Goal: Task Accomplishment & Management: Manage account settings

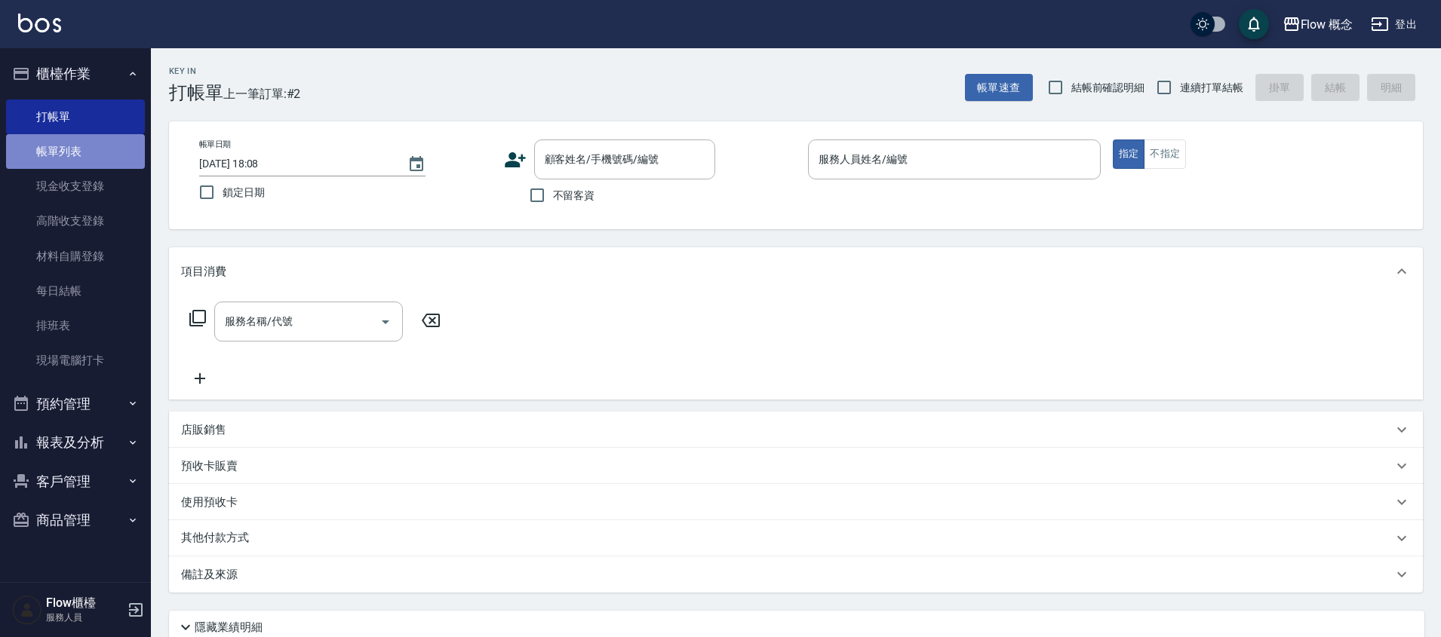
click at [87, 143] on link "帳單列表" at bounding box center [75, 151] width 139 height 35
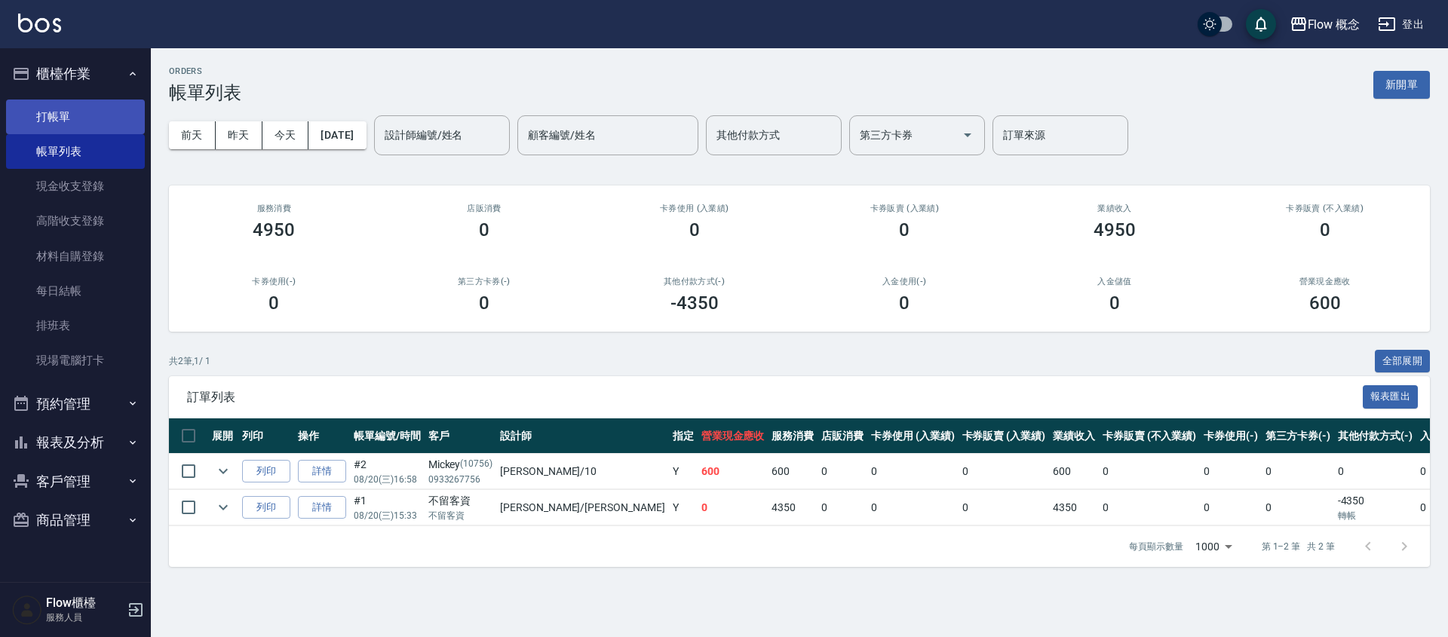
click at [109, 124] on link "打帳單" at bounding box center [75, 117] width 139 height 35
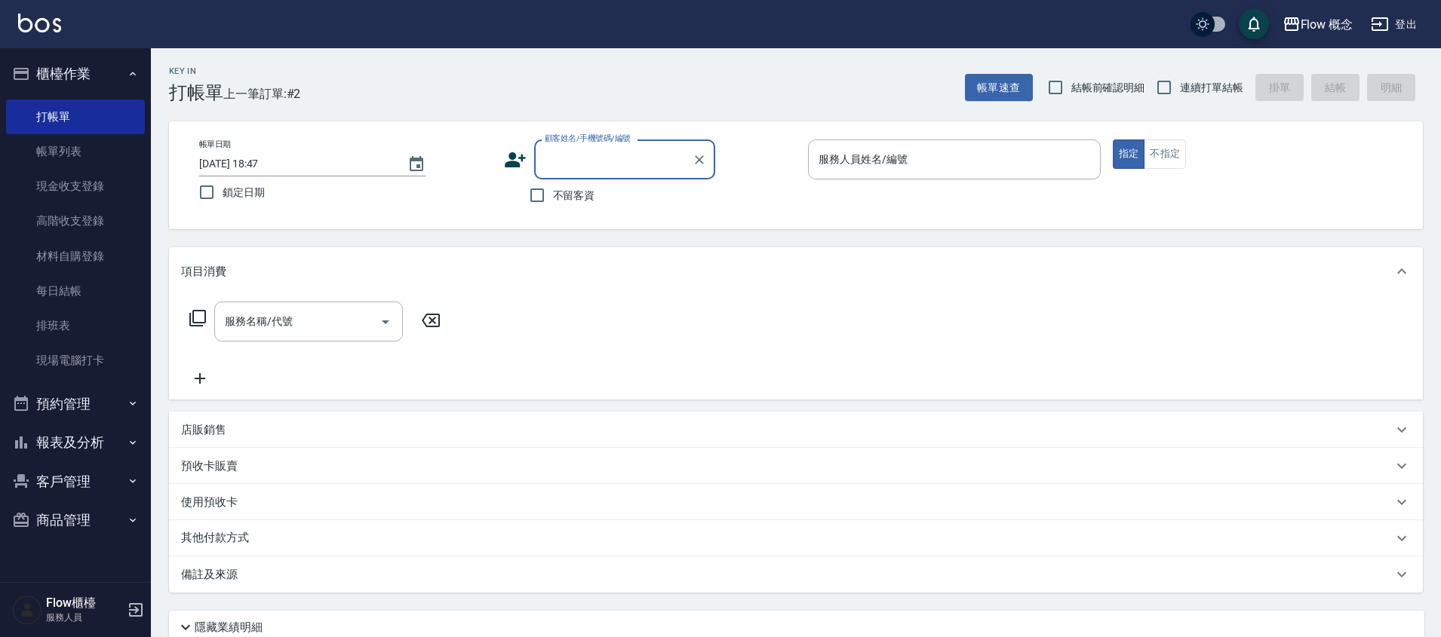
click at [567, 159] on input "顧客姓名/手機號碼/編號" at bounding box center [613, 159] width 145 height 26
click at [566, 158] on input "顧客姓名/手機號碼/編號" at bounding box center [613, 159] width 145 height 26
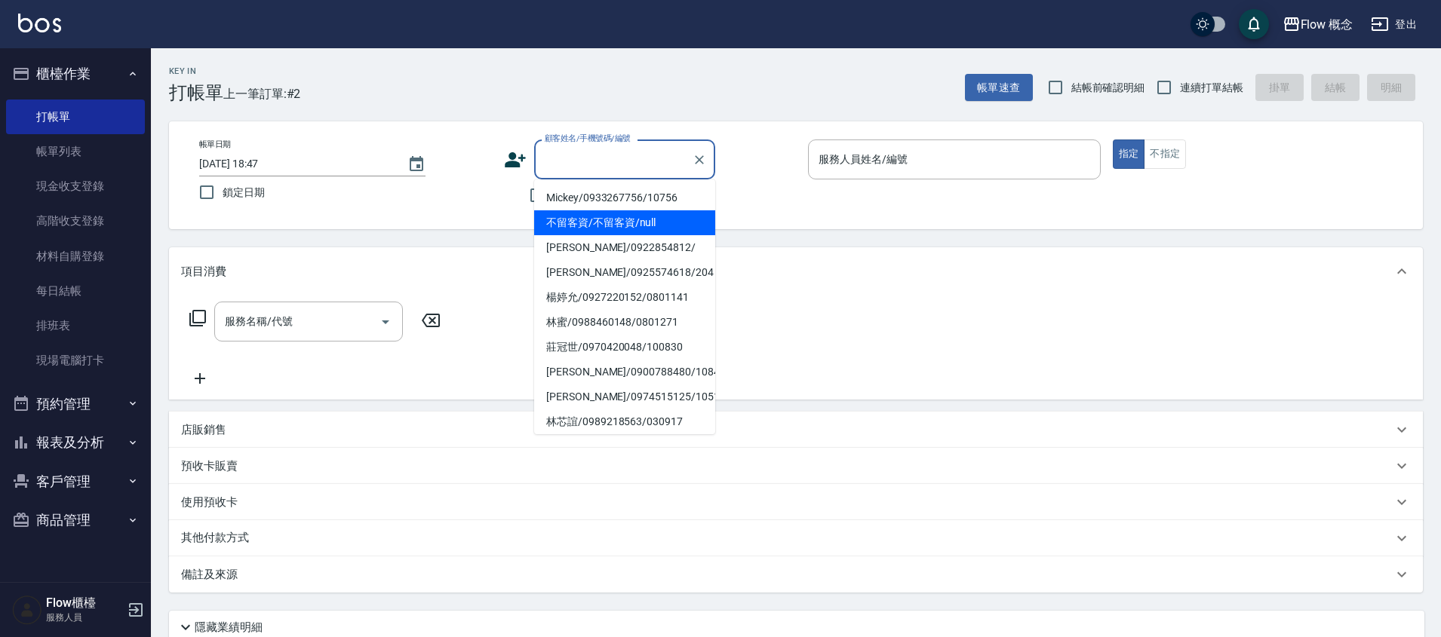
drag, startPoint x: 1185, startPoint y: 373, endPoint x: 1115, endPoint y: 351, distance: 73.7
click at [1185, 373] on div "服務名稱/代號 服務名稱/代號" at bounding box center [796, 348] width 1254 height 104
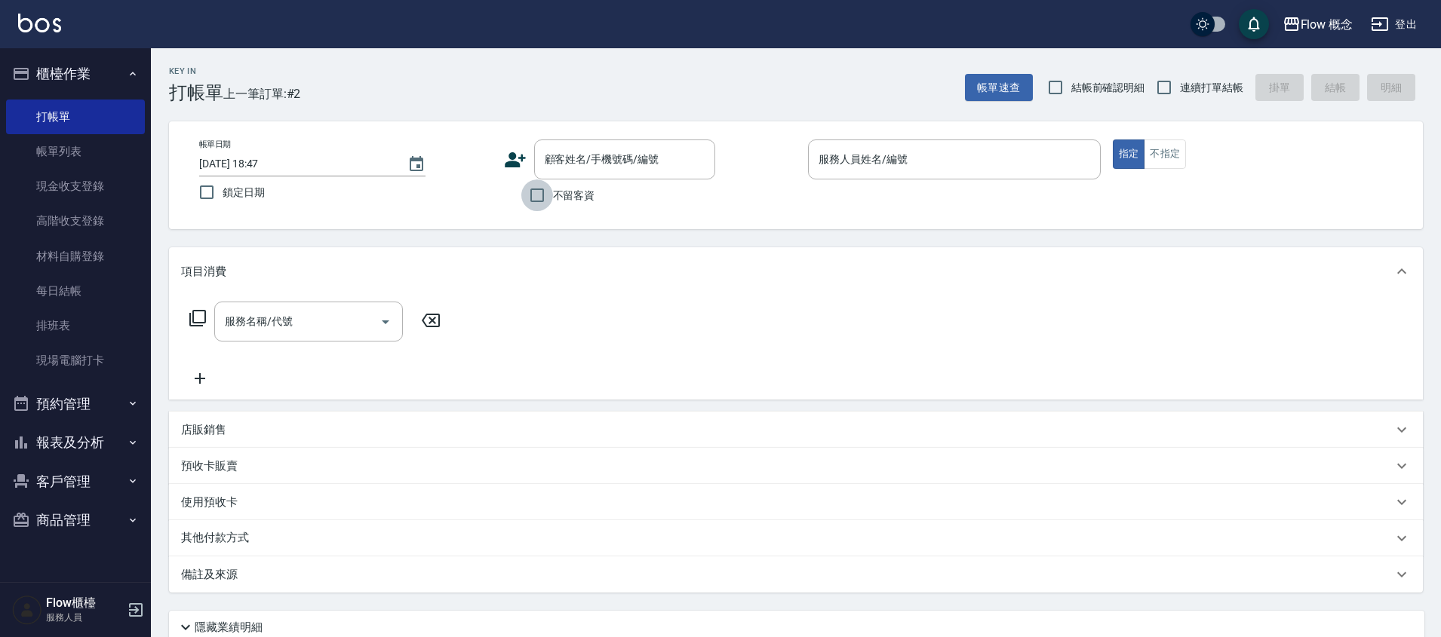
click at [539, 201] on input "不留客資" at bounding box center [537, 196] width 32 height 32
checkbox input "true"
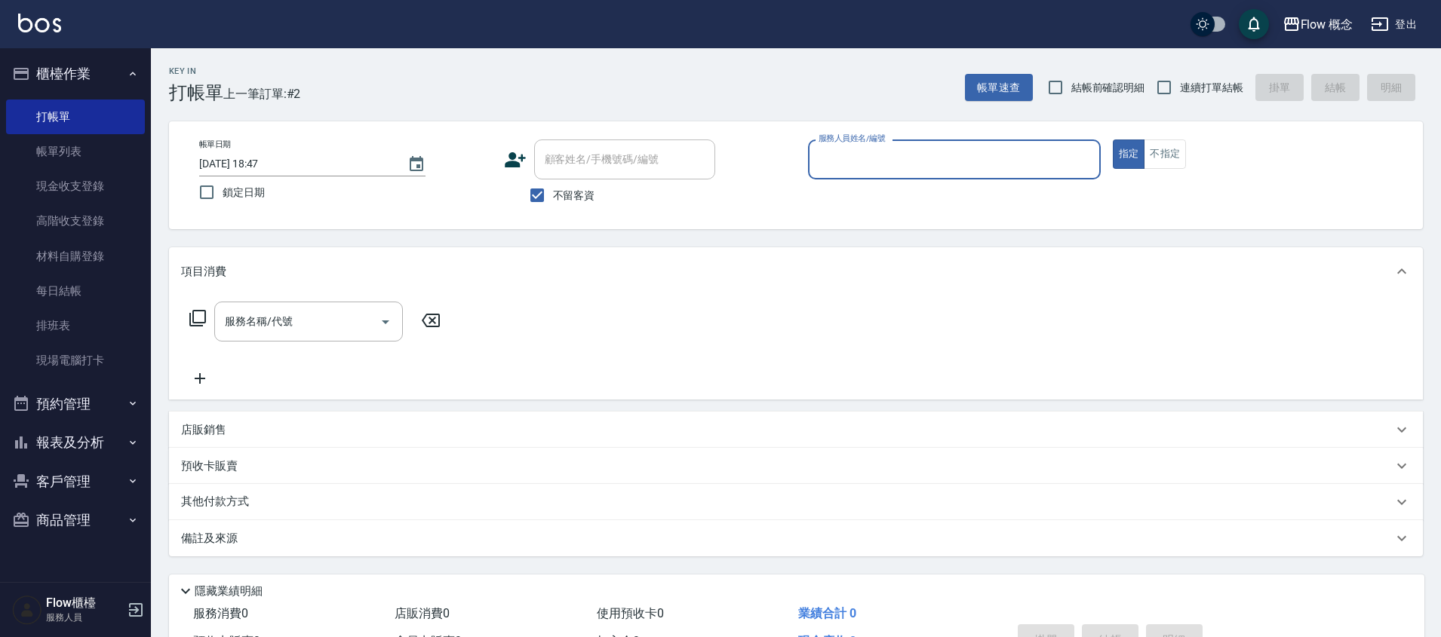
click at [855, 175] on div "服務人員姓名/編號" at bounding box center [954, 160] width 293 height 40
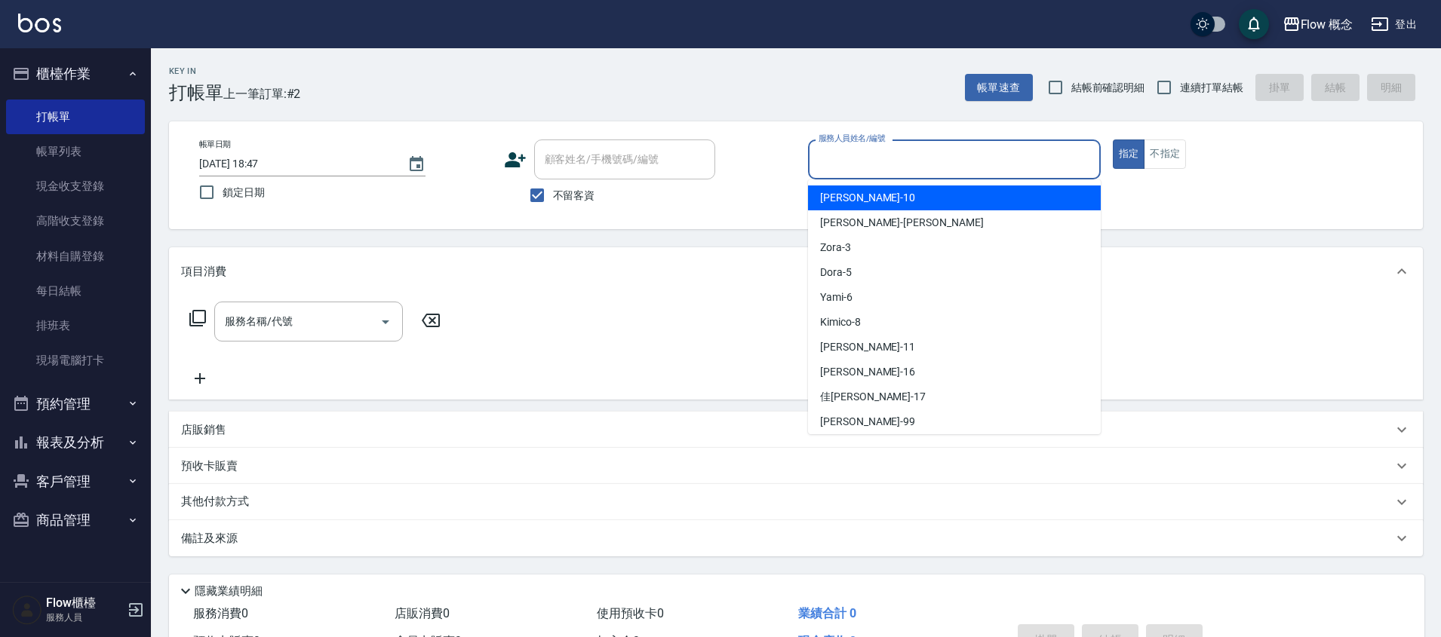
click at [833, 204] on span "[PERSON_NAME] -10" at bounding box center [867, 198] width 95 height 16
type input "[PERSON_NAME]-10"
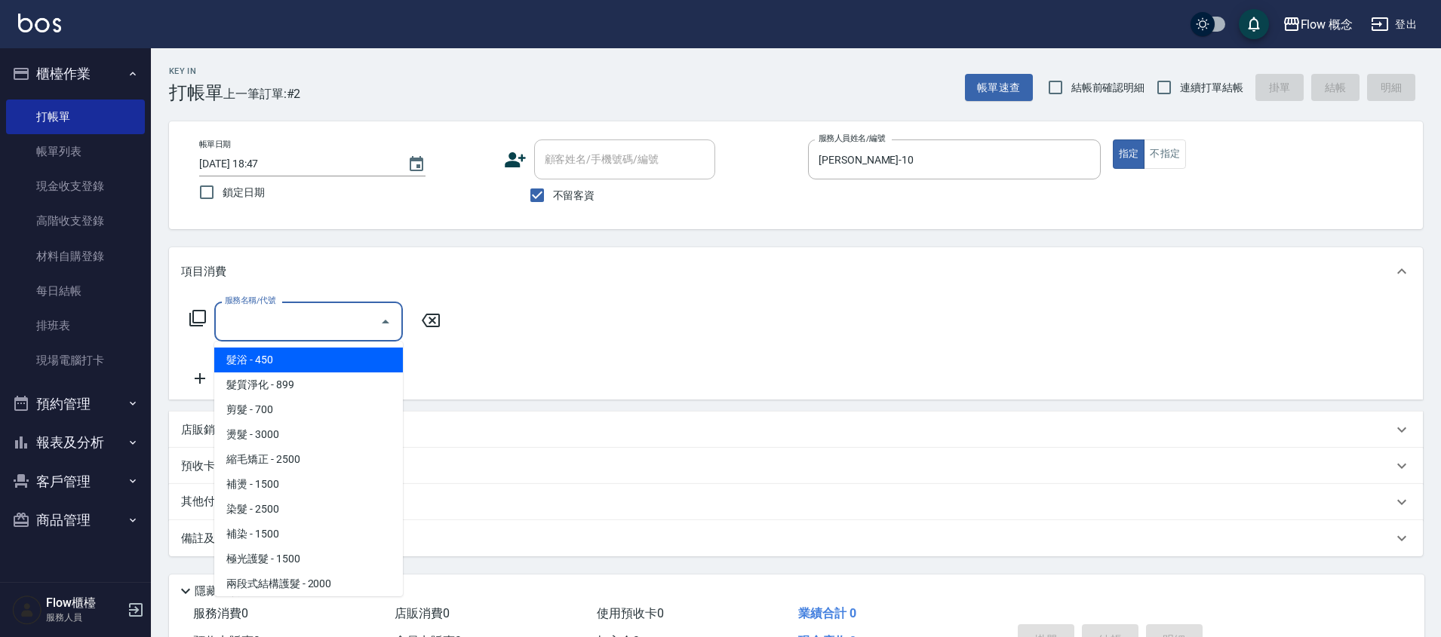
click at [282, 355] on span "髮浴 - 450" at bounding box center [308, 360] width 189 height 25
type input "髮浴 (101)"
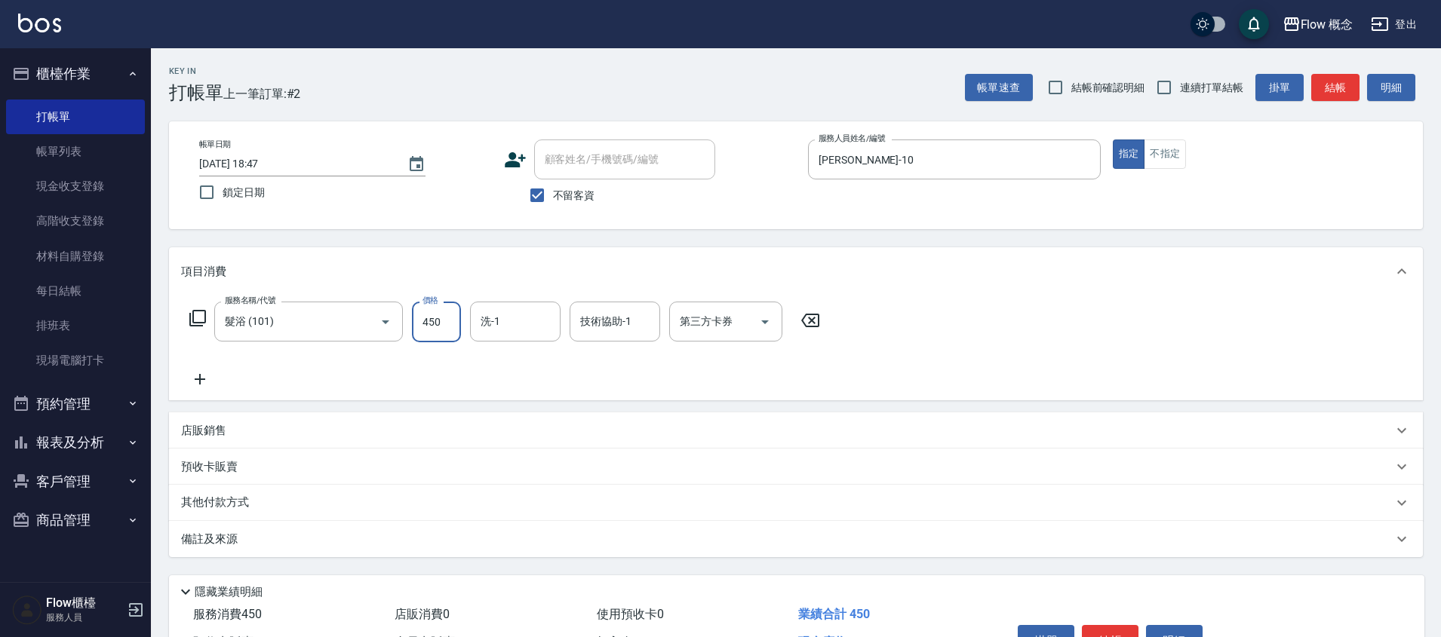
click at [441, 311] on input "450" at bounding box center [436, 322] width 49 height 41
click at [768, 493] on div "其他付款方式" at bounding box center [796, 503] width 1254 height 36
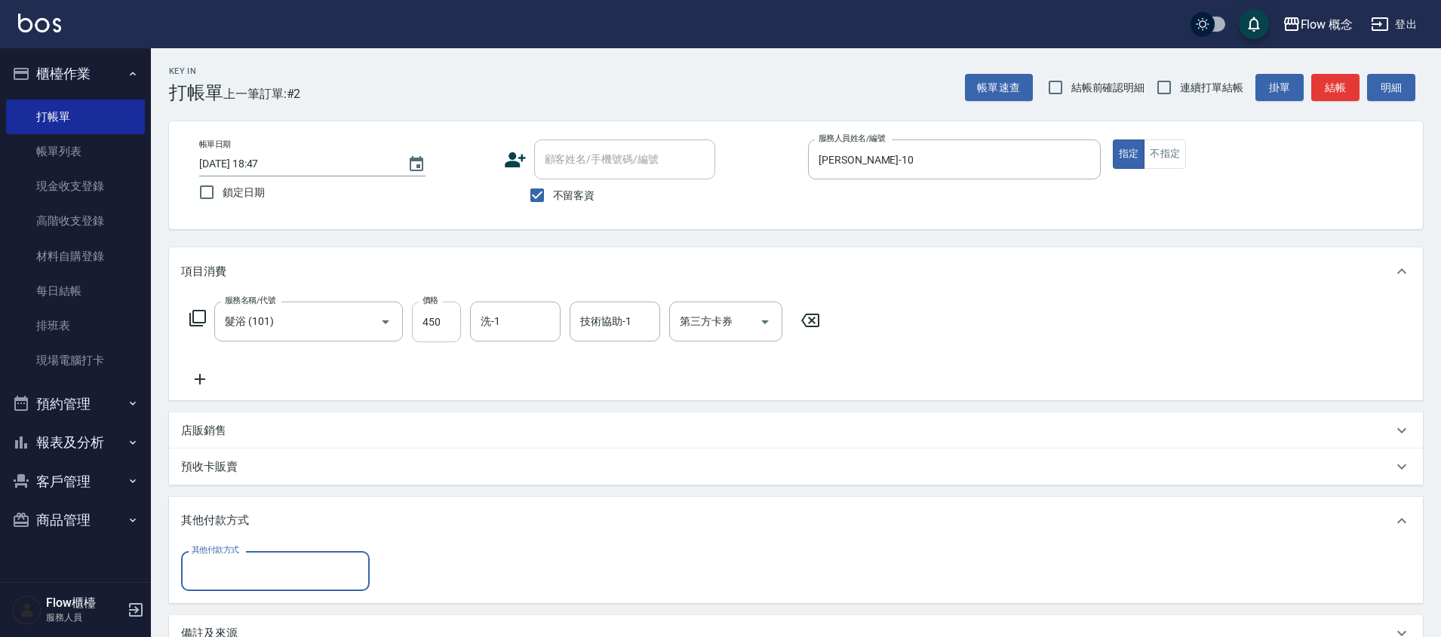
click at [455, 325] on input "450" at bounding box center [436, 322] width 49 height 41
type input "300"
click at [1325, 86] on button "結帳" at bounding box center [1335, 88] width 48 height 28
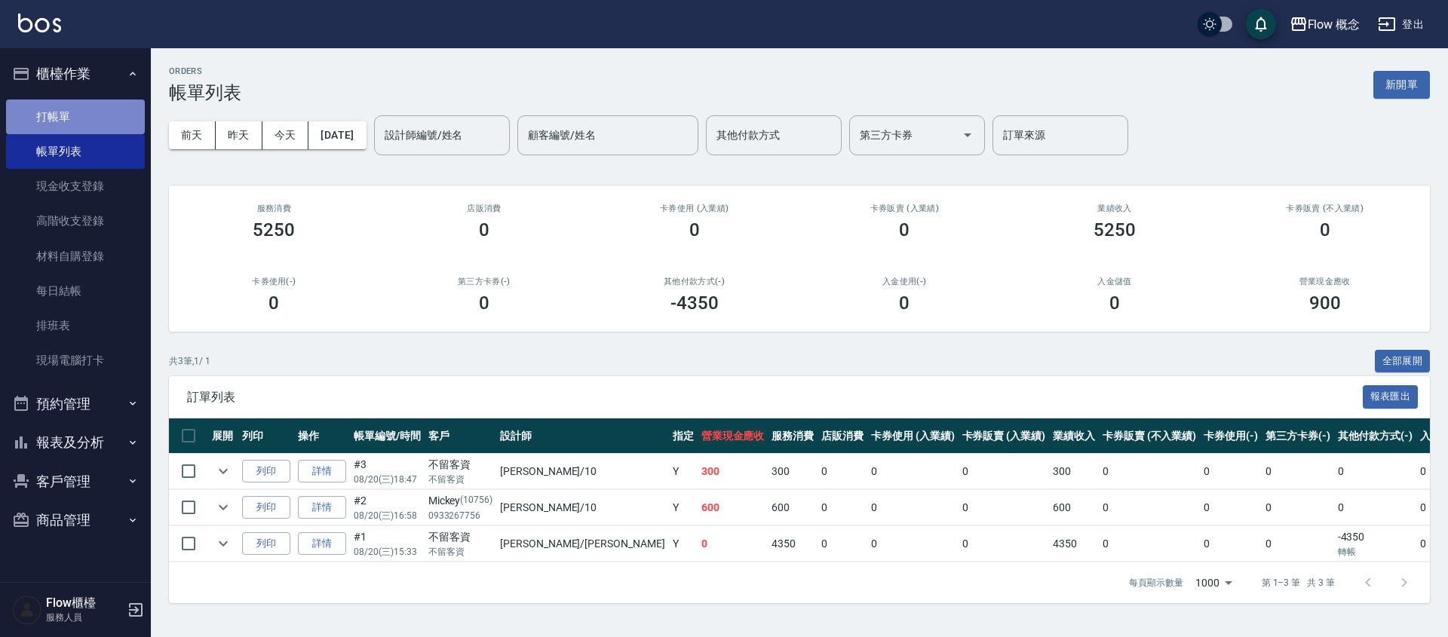
click at [96, 122] on link "打帳單" at bounding box center [75, 117] width 139 height 35
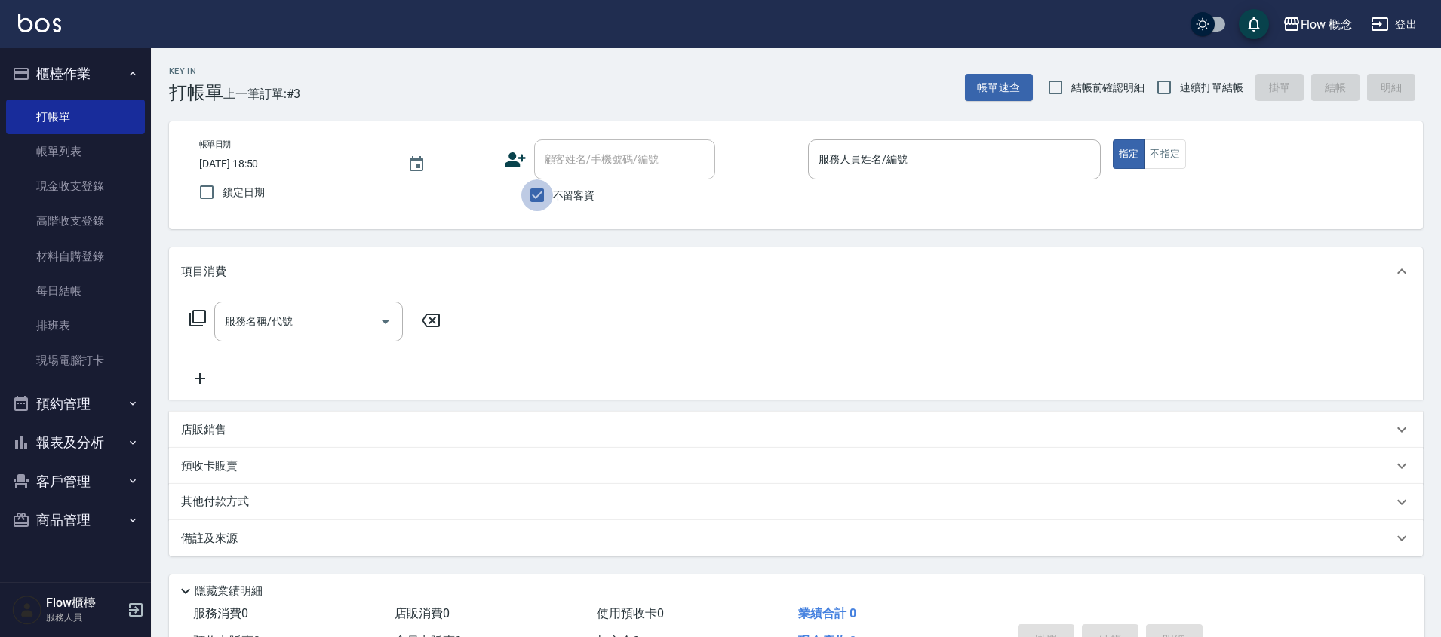
click at [540, 191] on input "不留客資" at bounding box center [537, 196] width 32 height 32
checkbox input "false"
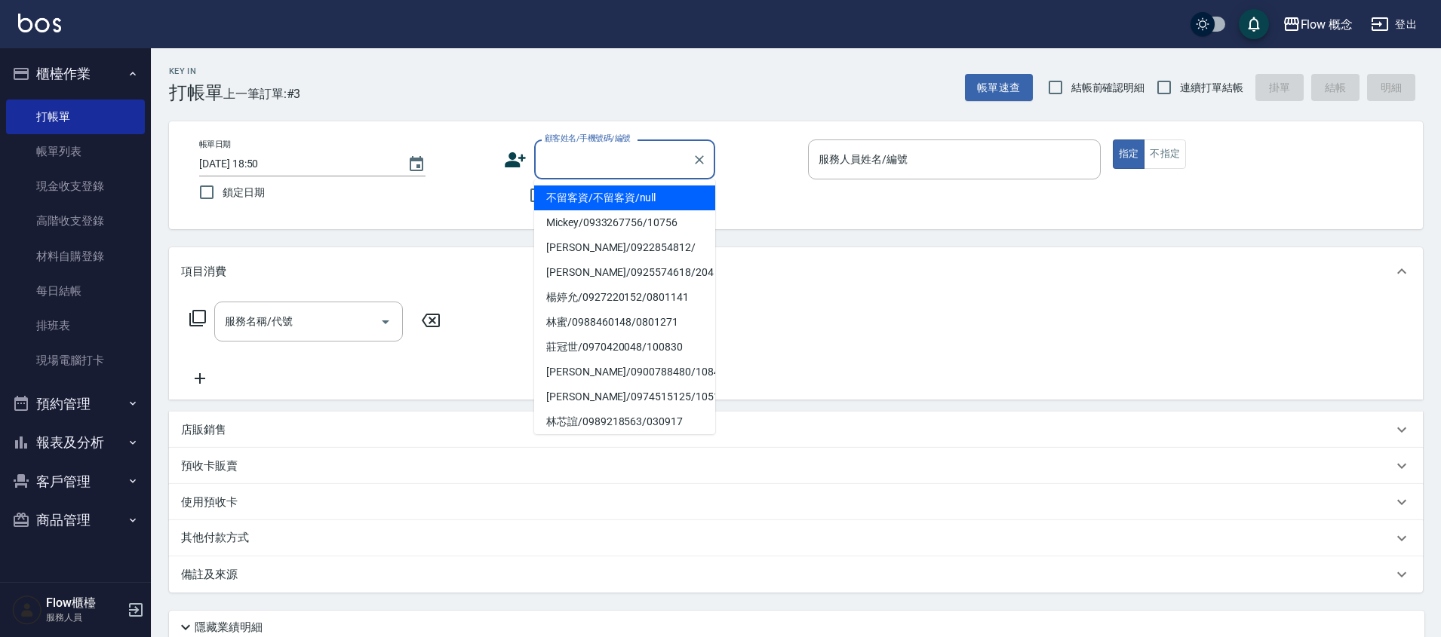
click at [562, 152] on input "顧客姓名/手機號碼/編號" at bounding box center [613, 159] width 145 height 26
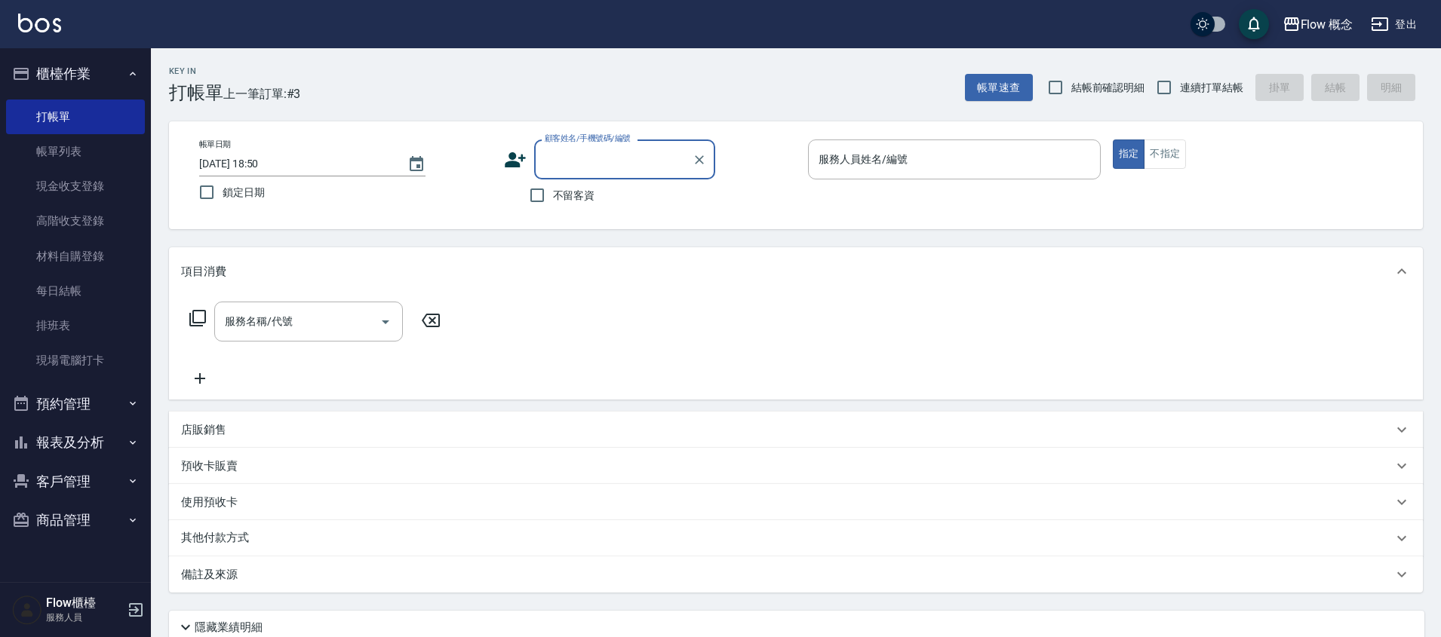
paste input "燙染[PERSON_NAME]0922854812"
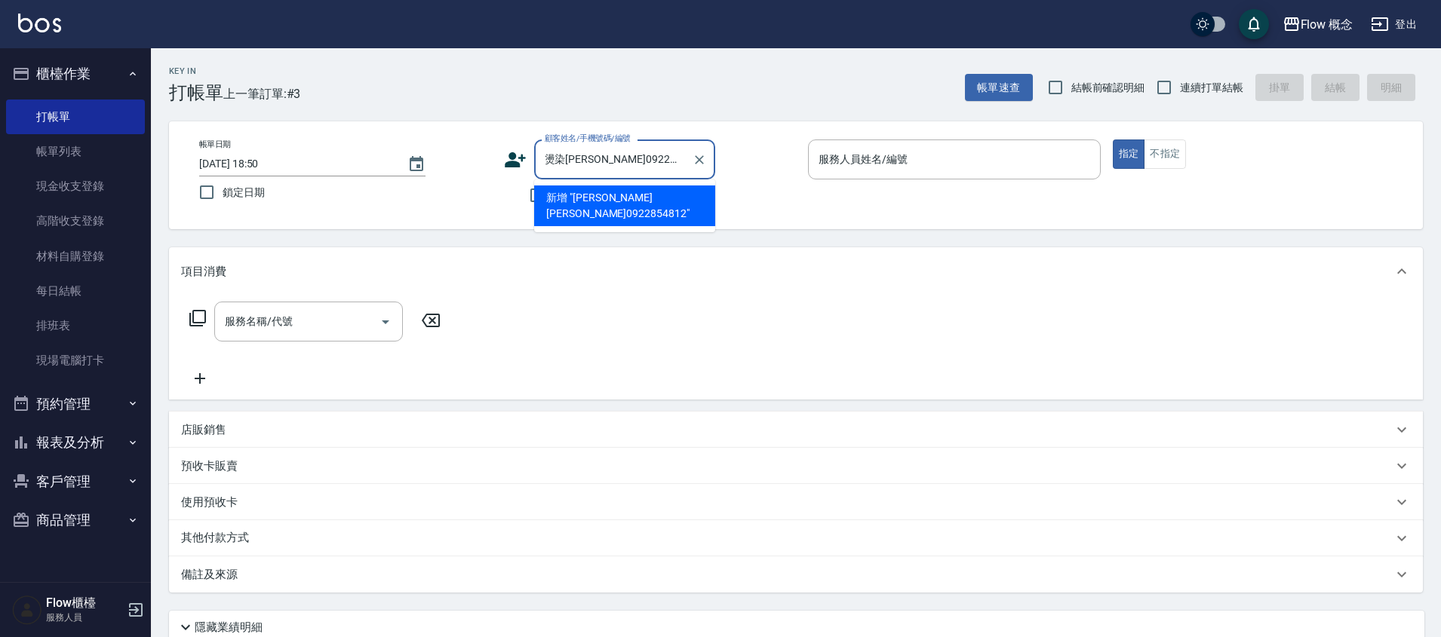
drag, startPoint x: 600, startPoint y: 158, endPoint x: 536, endPoint y: 164, distance: 64.3
click at [536, 164] on div "燙染[PERSON_NAME]0922854812 顧客姓名/手機號碼/編號" at bounding box center [624, 160] width 181 height 40
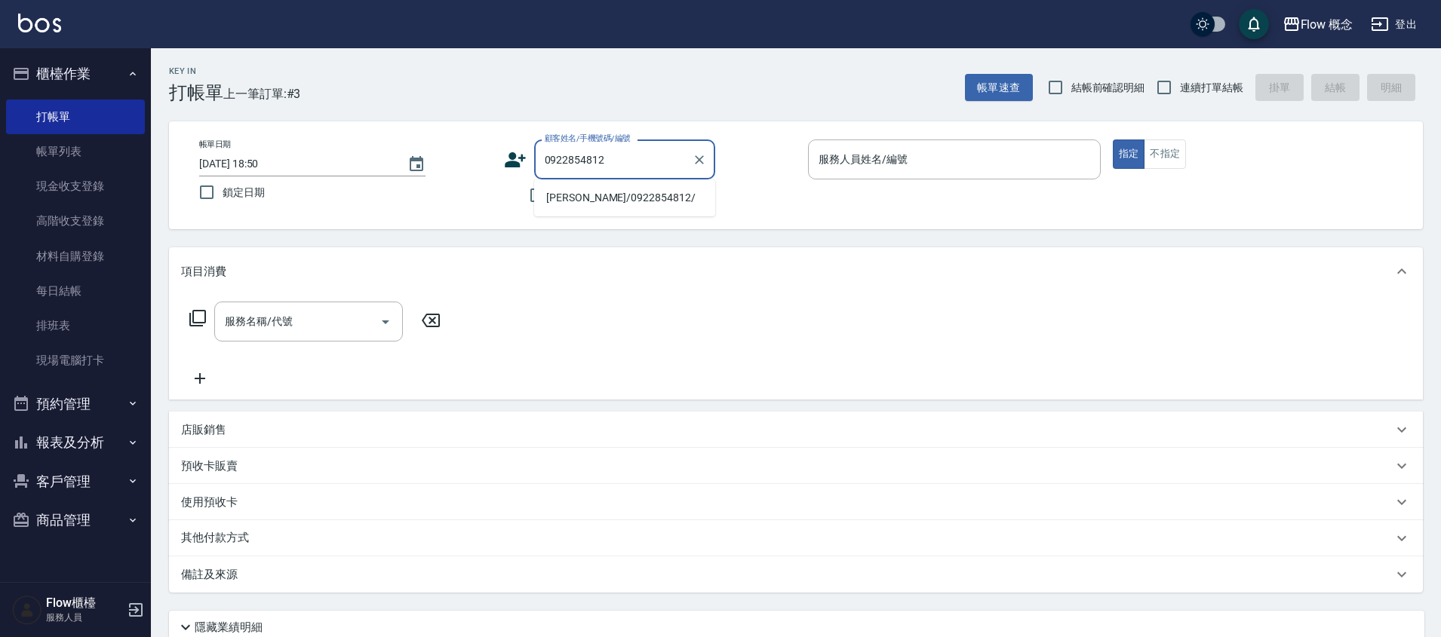
click at [586, 207] on li "[PERSON_NAME]/0922854812/" at bounding box center [624, 198] width 181 height 25
type input "[PERSON_NAME]/0922854812/"
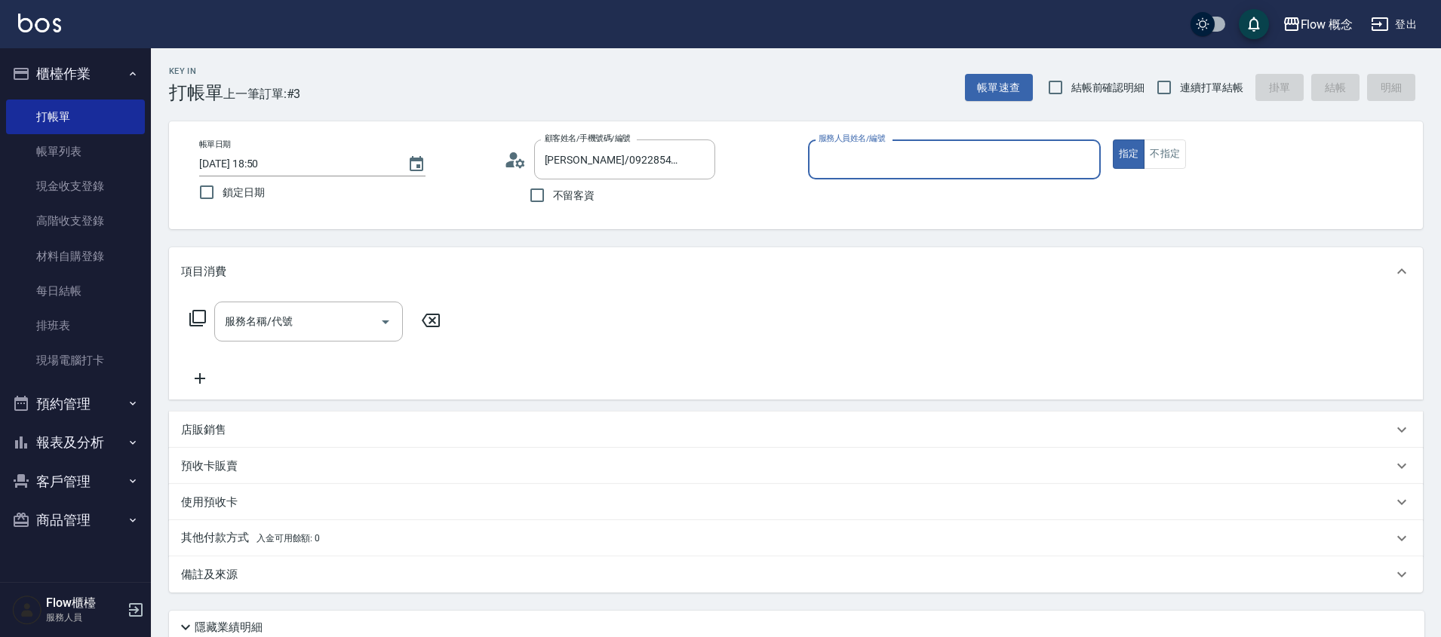
click at [853, 149] on input "服務人員姓名/編號" at bounding box center [954, 159] width 279 height 26
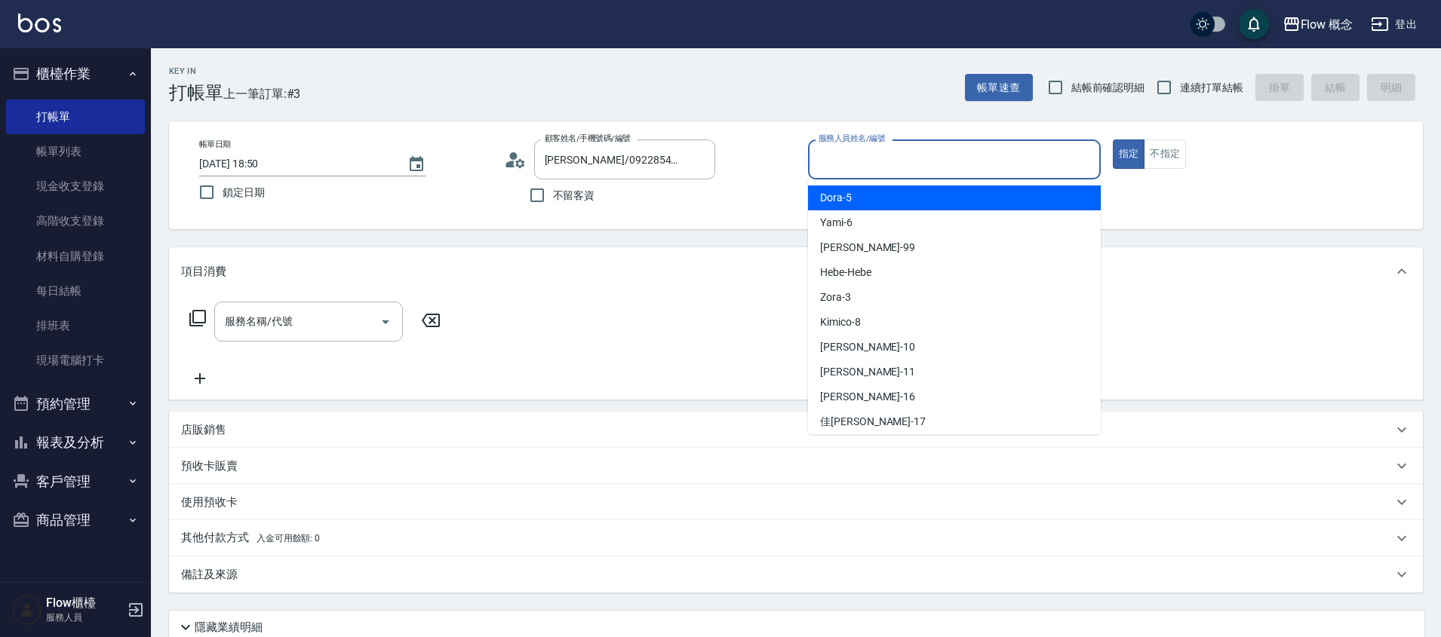
click at [853, 186] on div "Dora -5" at bounding box center [954, 198] width 293 height 25
type input "Dora-5"
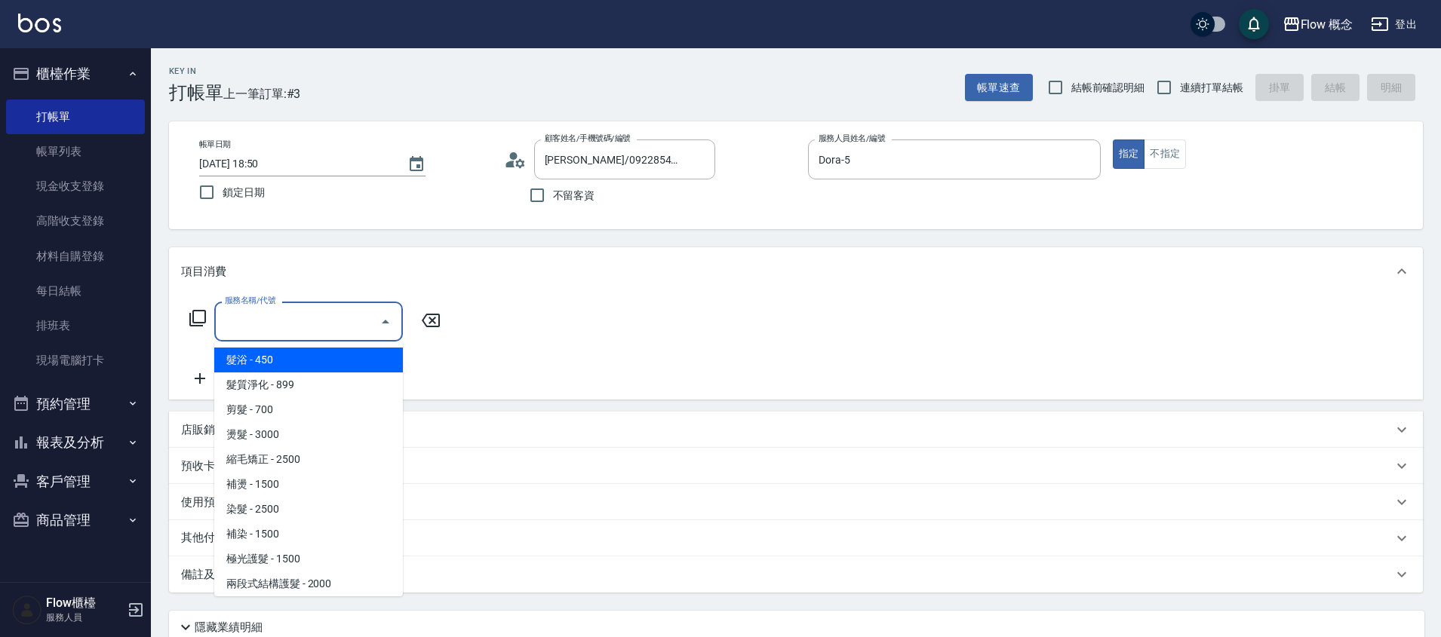
click at [244, 324] on input "服務名稱/代號" at bounding box center [297, 321] width 152 height 26
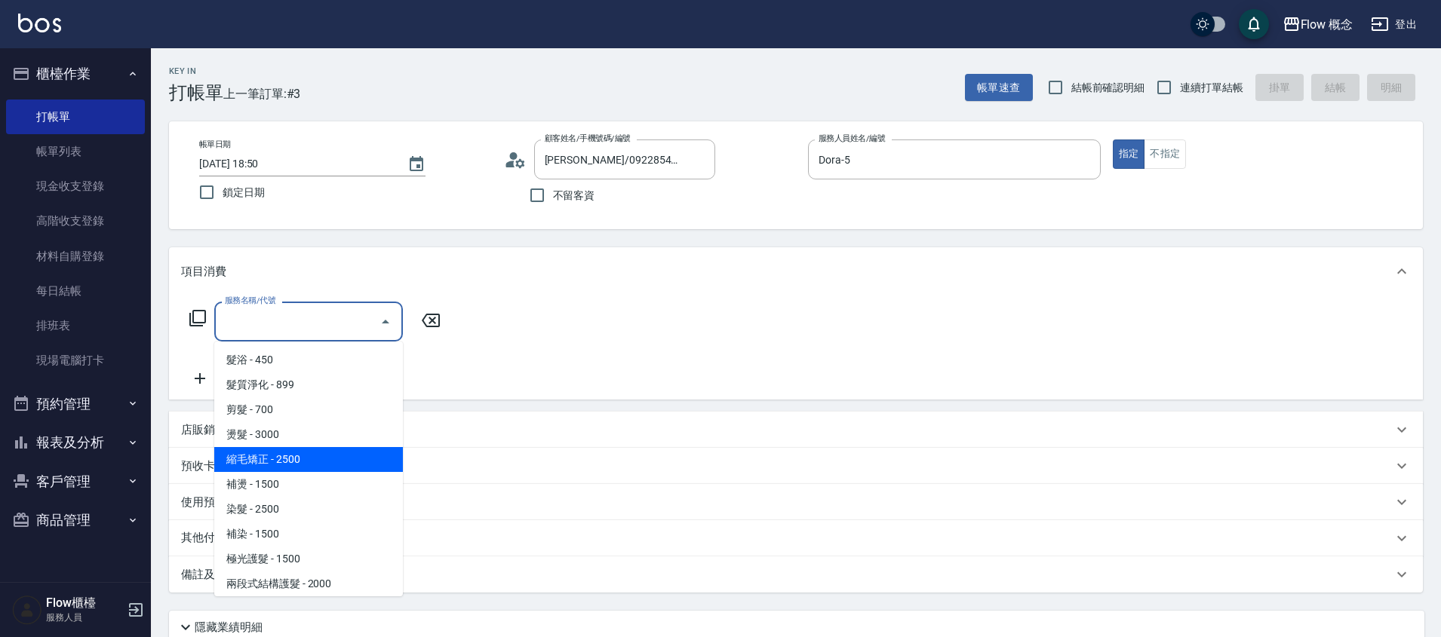
click at [273, 453] on span "縮毛矯正 - 2500" at bounding box center [308, 459] width 189 height 25
type input "縮毛矯正 (302)"
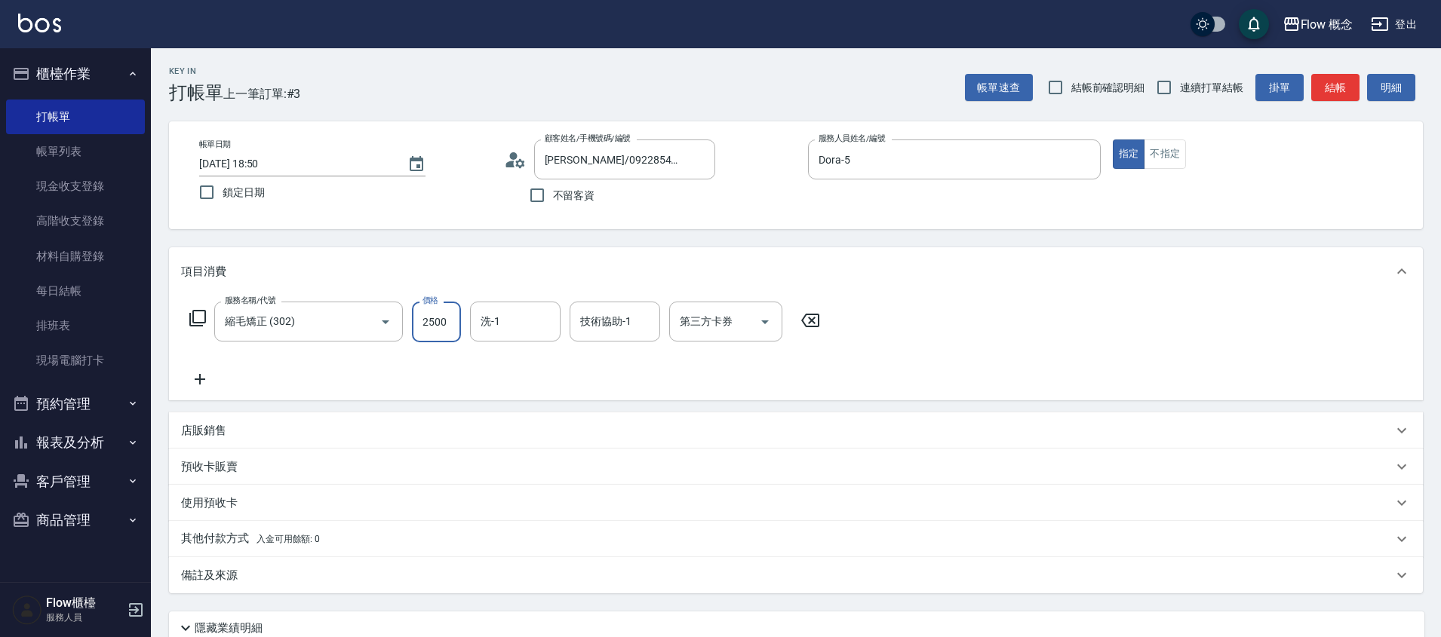
click at [428, 327] on input "2500" at bounding box center [436, 322] width 49 height 41
click at [622, 328] on input "技術協助-1" at bounding box center [614, 321] width 77 height 26
type input "佳[PERSON_NAME]-17"
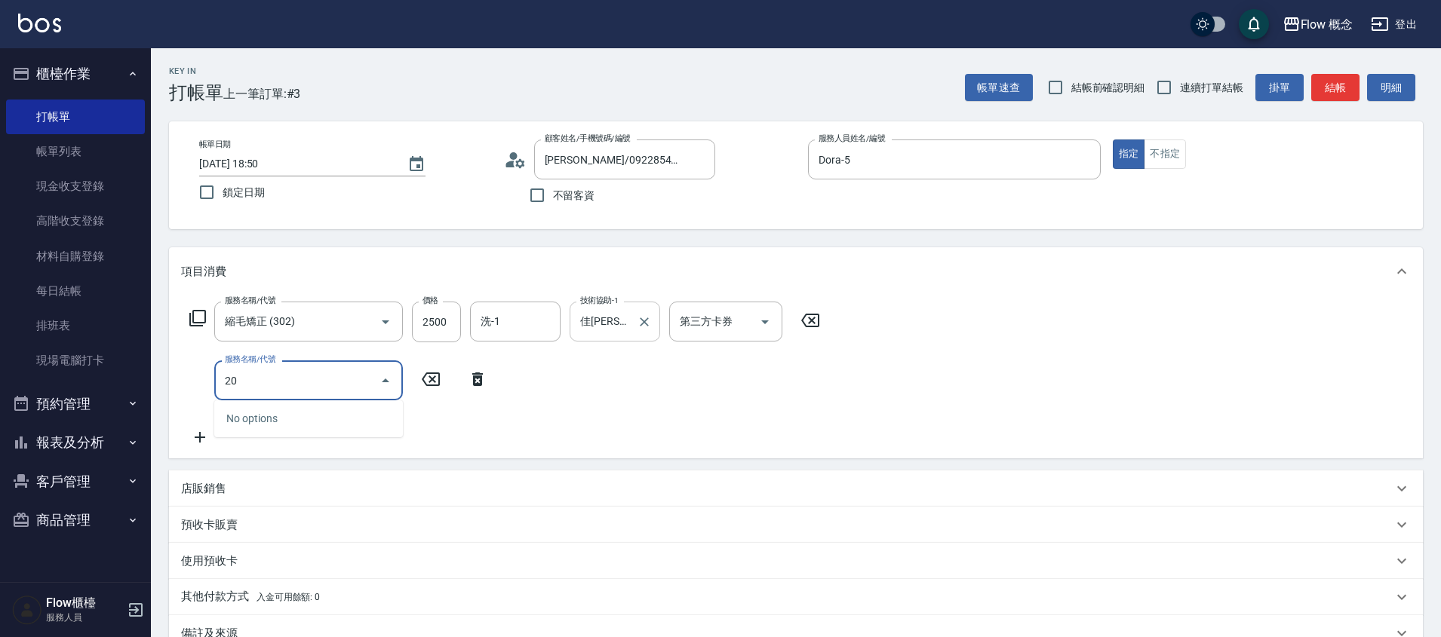
type input "201"
click at [367, 367] on div at bounding box center [375, 381] width 42 height 40
drag, startPoint x: 367, startPoint y: 367, endPoint x: 367, endPoint y: 377, distance: 9.8
click at [367, 370] on div at bounding box center [375, 381] width 42 height 40
click at [364, 383] on icon "Clear" at bounding box center [364, 380] width 15 height 15
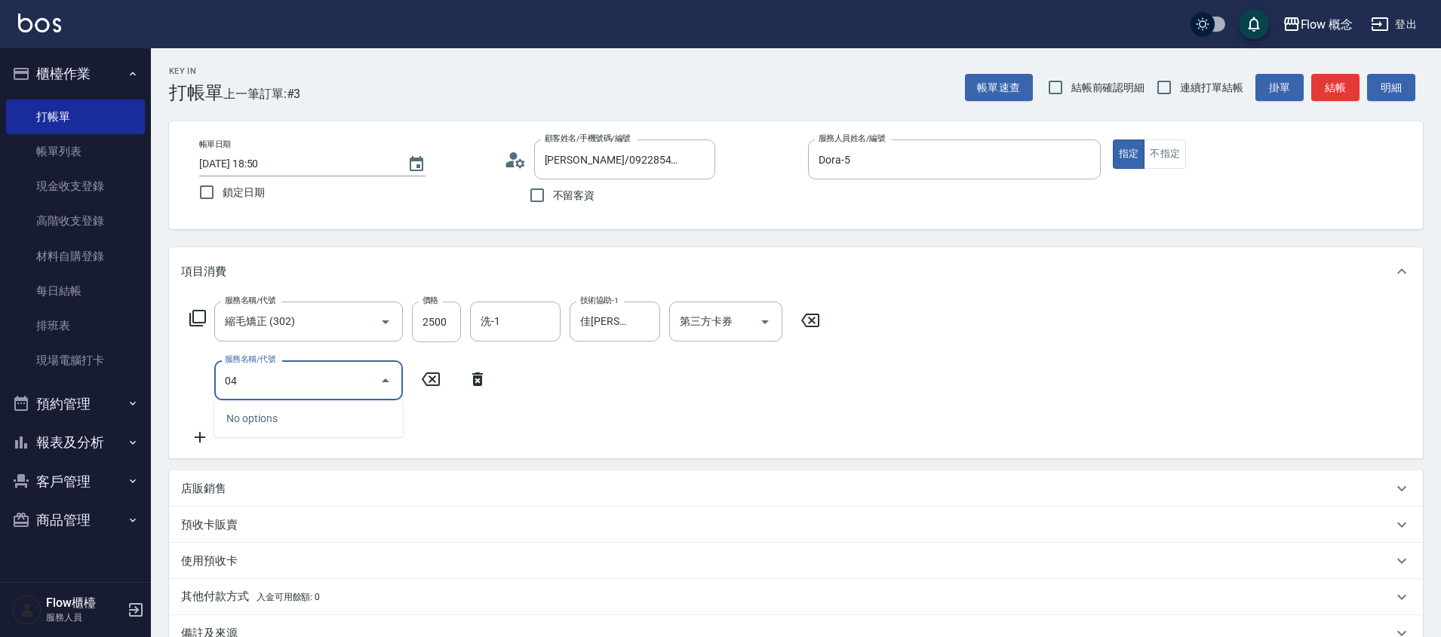
type input "0"
type input "染髮(401)"
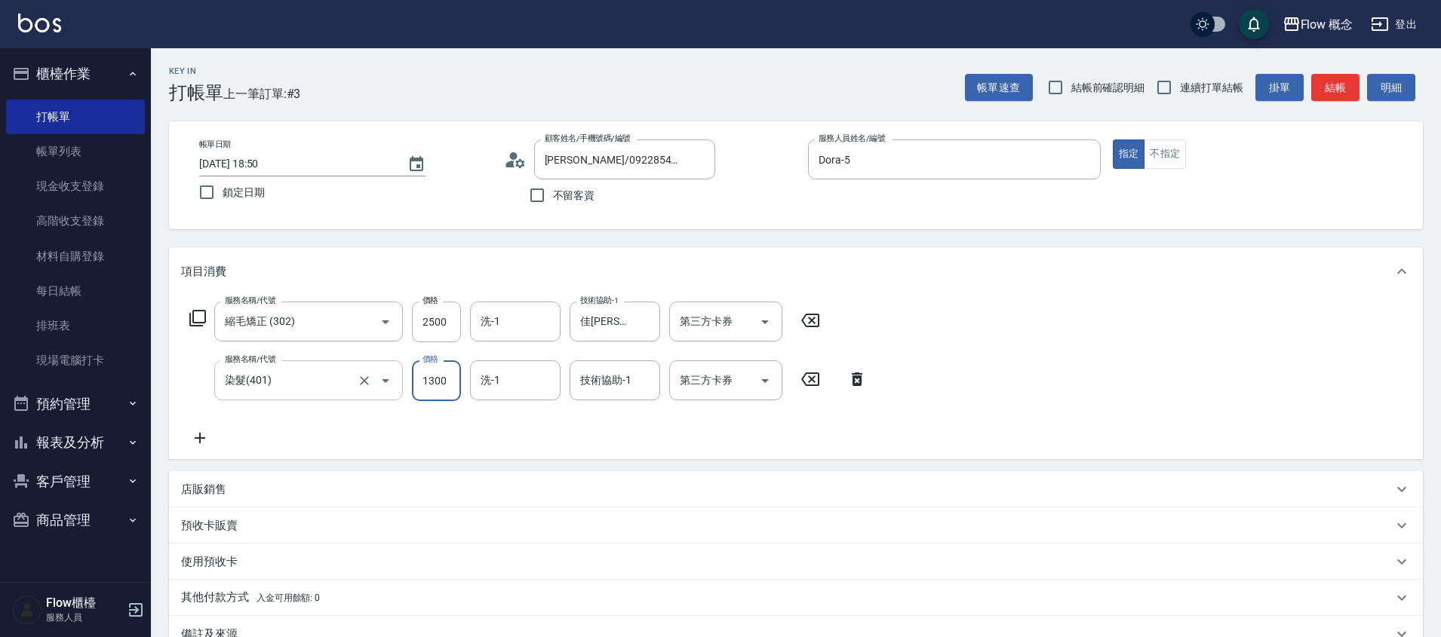
type input "1300"
type input "佳[PERSON_NAME]-17"
click at [517, 385] on input "洗-1" at bounding box center [515, 380] width 77 height 26
type input "佳[PERSON_NAME]-17"
click at [646, 382] on icon "Clear" at bounding box center [644, 380] width 15 height 15
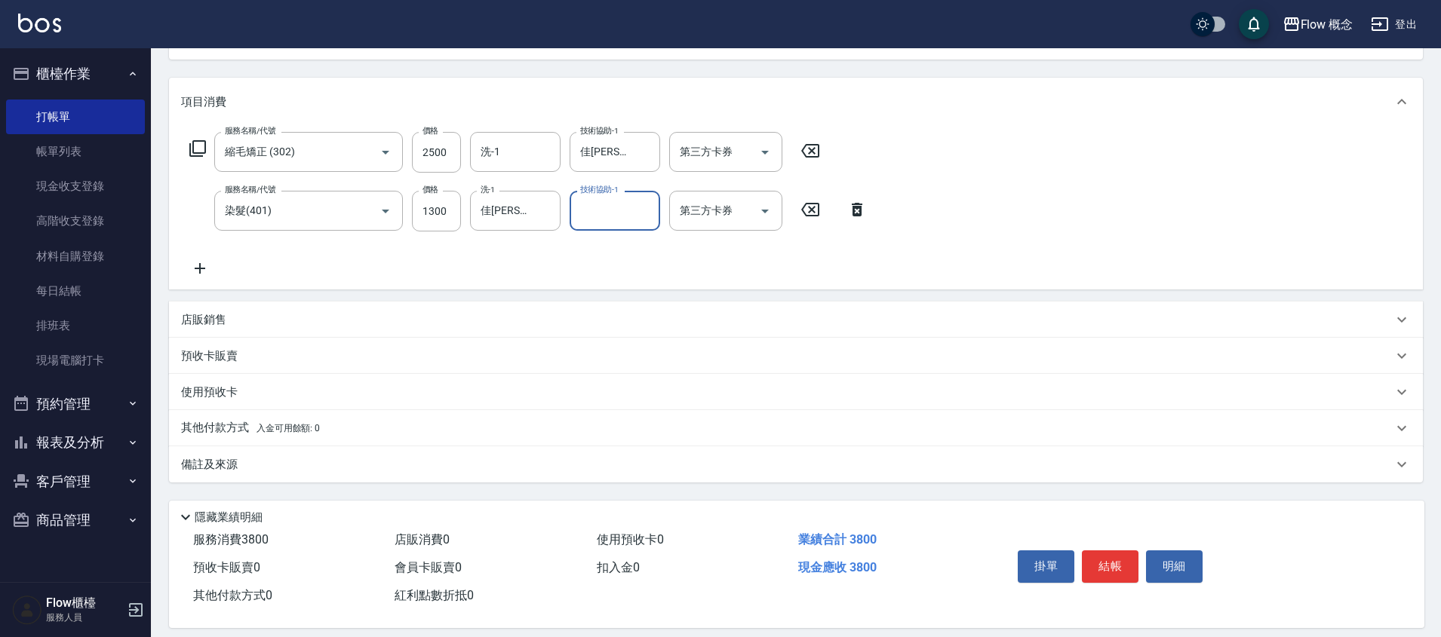
scroll to position [186, 0]
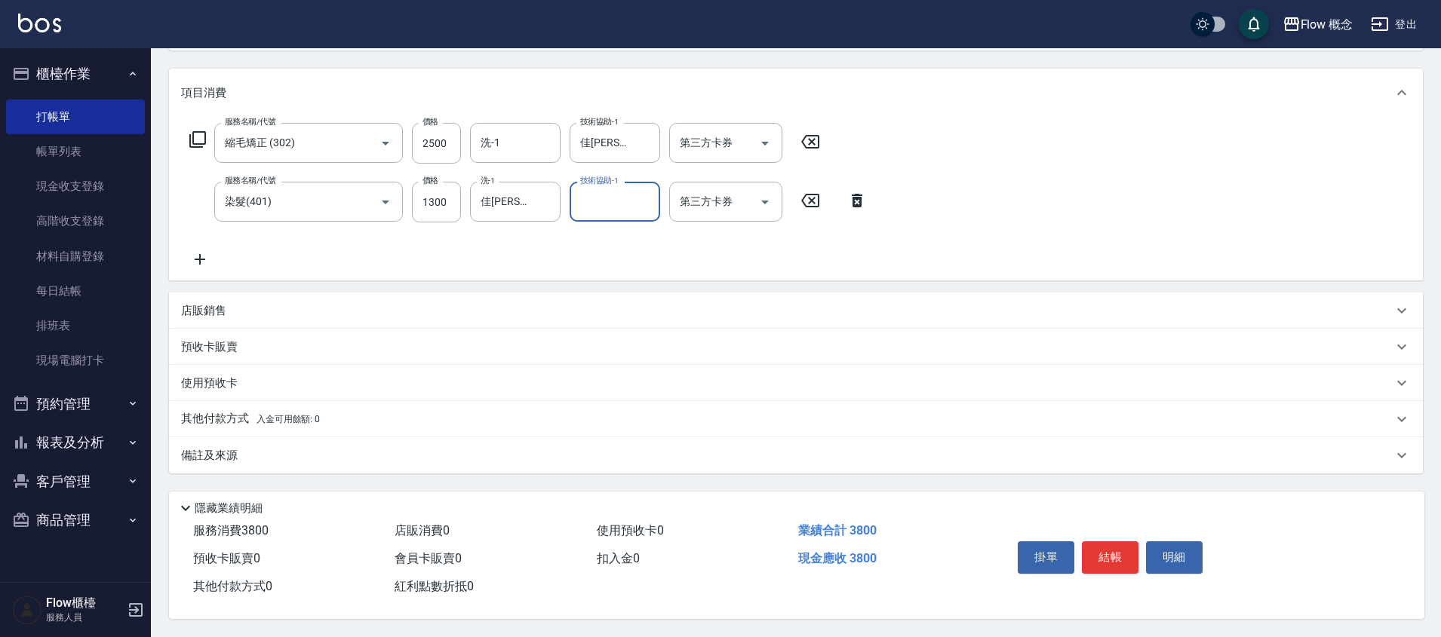
click at [238, 450] on div "備註及來源" at bounding box center [786, 456] width 1211 height 16
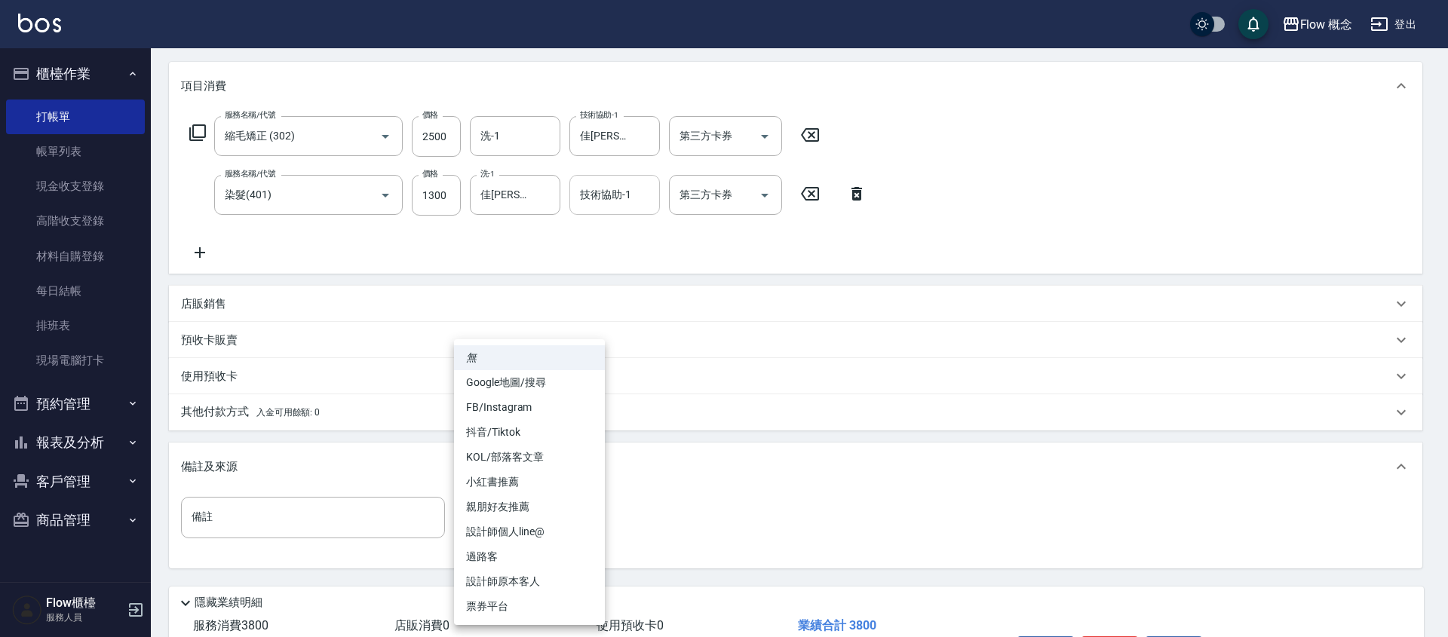
click at [494, 523] on body "Flow 概念 登出 櫃檯作業 打帳單 帳單列表 現金收支登錄 高階收支登錄 材料自購登錄 每日結帳 排班表 現場電腦打卡 預約管理 預約管理 單日預約紀錄 …" at bounding box center [724, 273] width 1448 height 918
click at [525, 583] on li "設計師原本客人" at bounding box center [529, 581] width 151 height 25
type input "設計師原本客人"
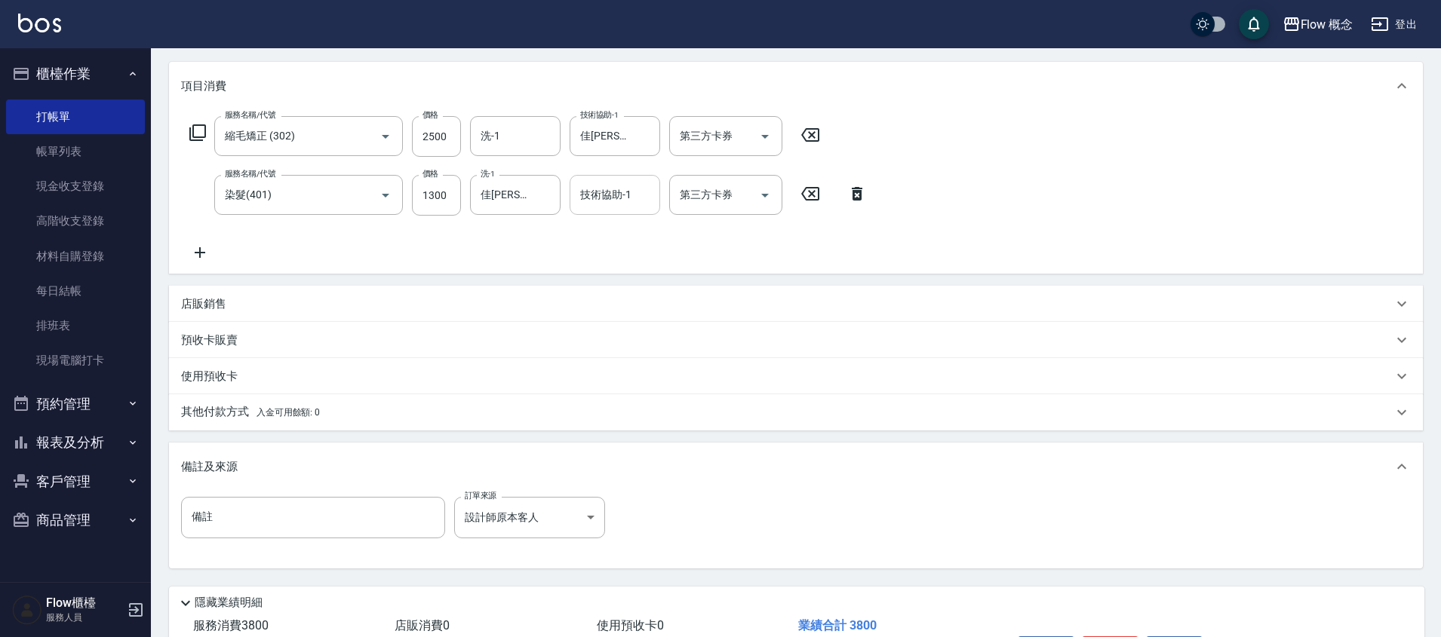
click at [315, 413] on span "入金可用餘額: 0" at bounding box center [288, 412] width 64 height 11
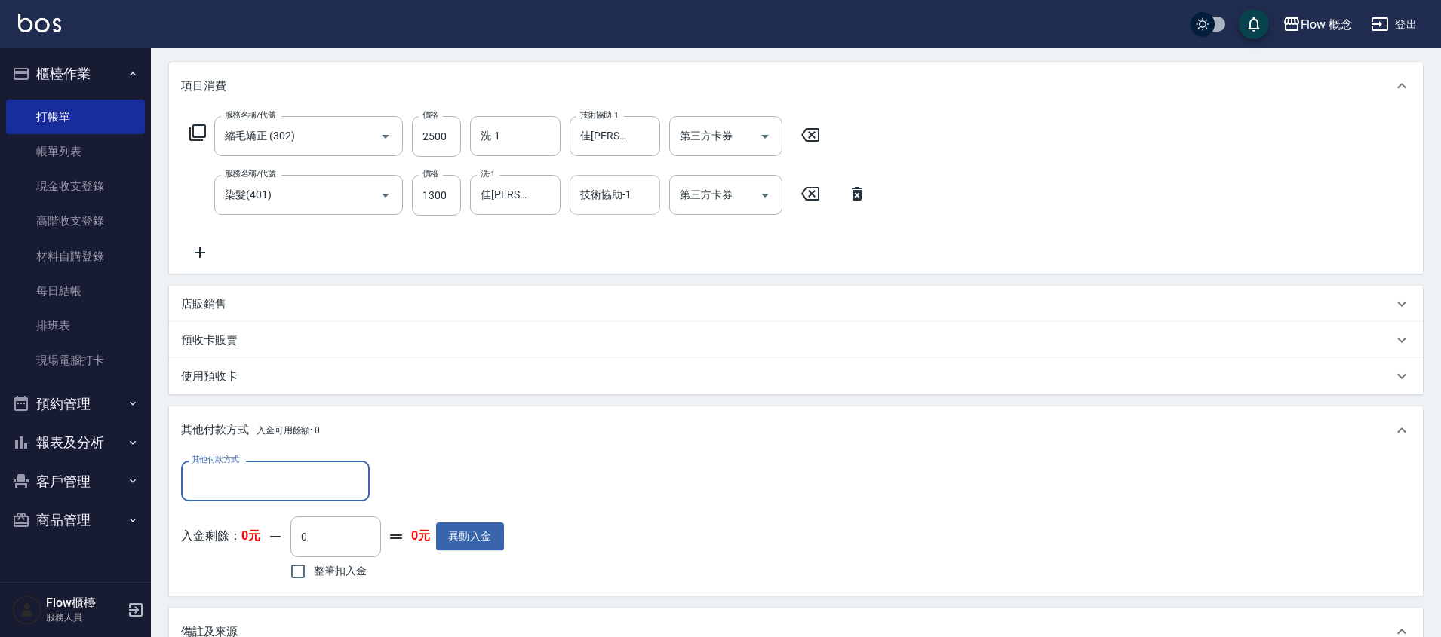
scroll to position [0, 0]
click at [268, 464] on div "其他付款方式" at bounding box center [275, 481] width 189 height 40
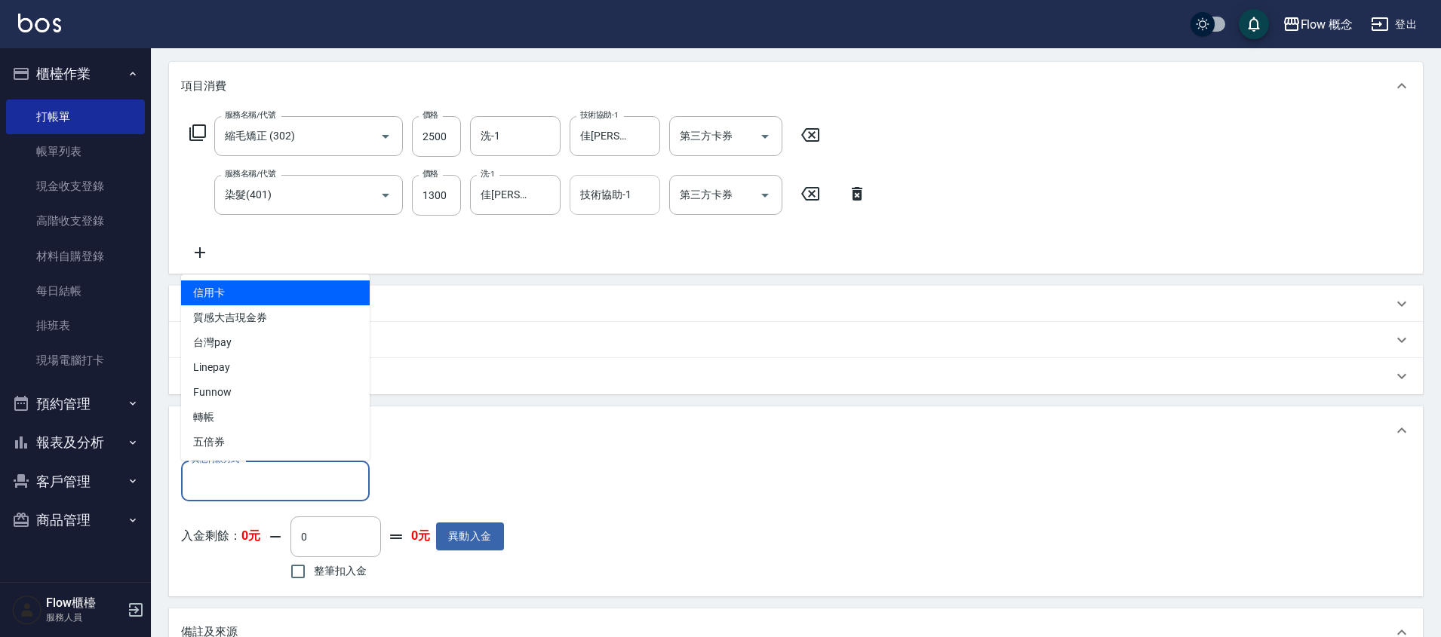
click at [226, 303] on span "信用卡" at bounding box center [275, 293] width 189 height 25
type input "信用卡"
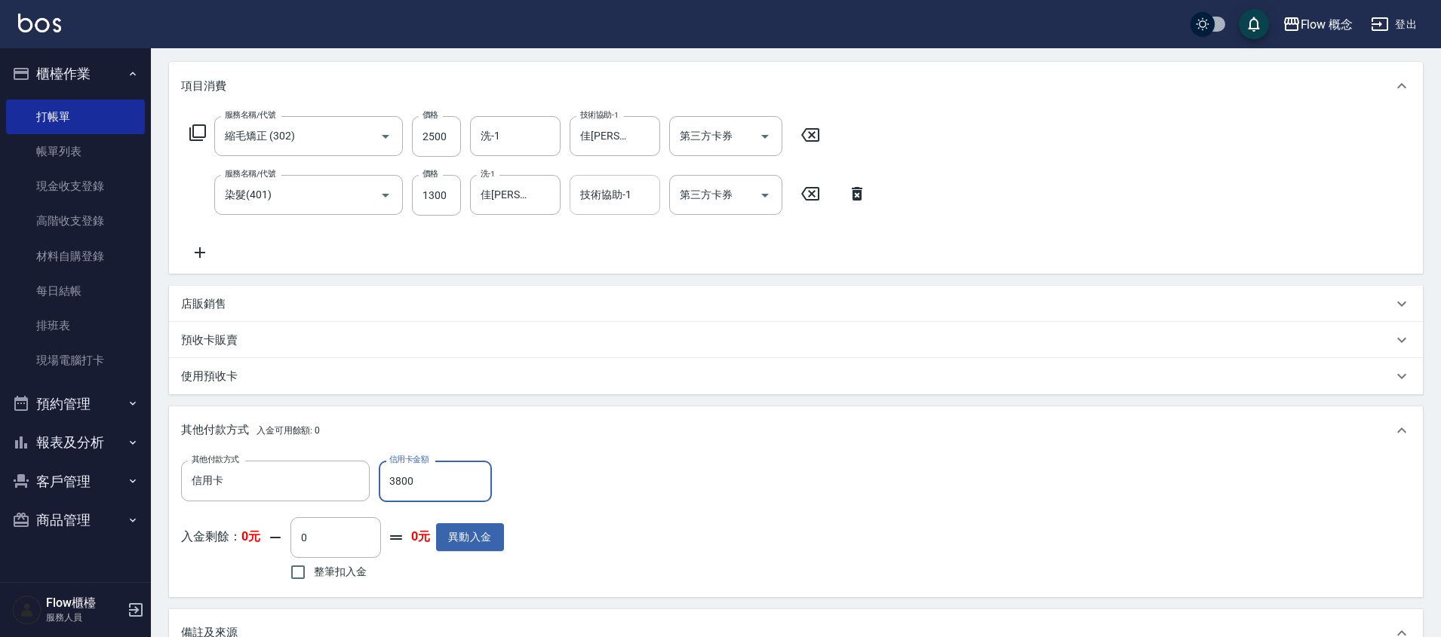
scroll to position [453, 0]
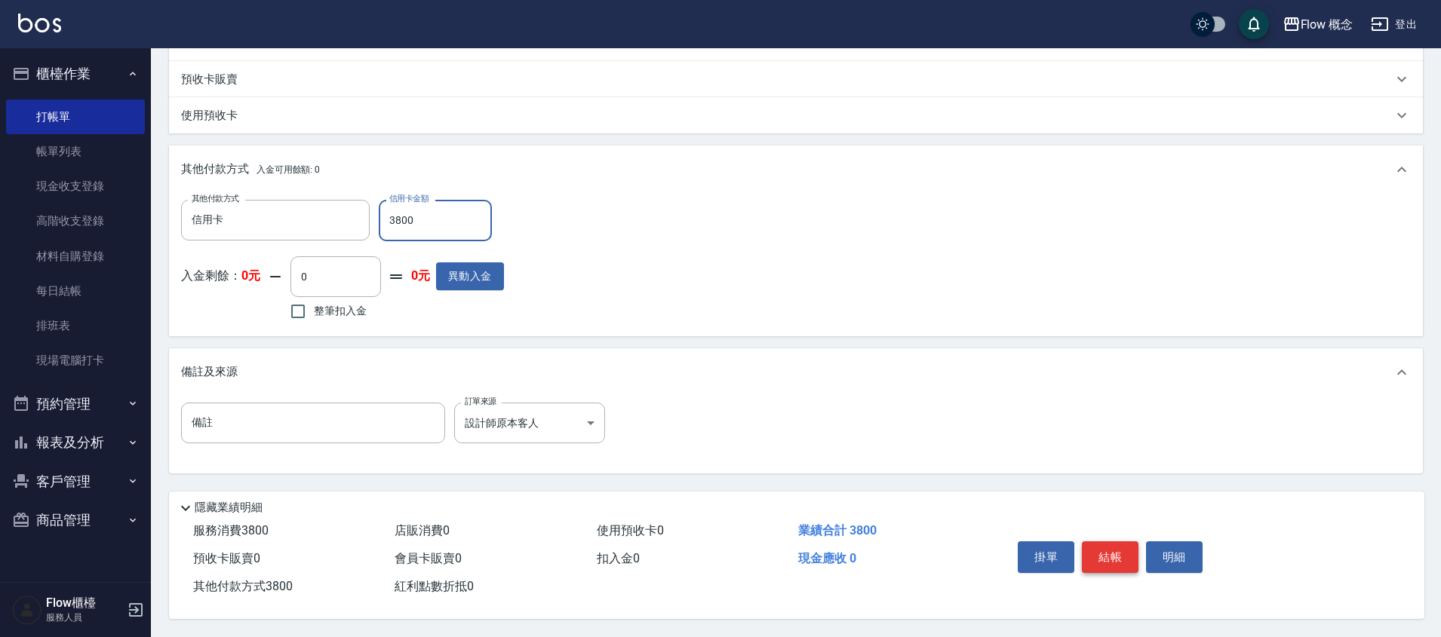
type input "3800"
click at [1106, 549] on button "結帳" at bounding box center [1110, 558] width 57 height 32
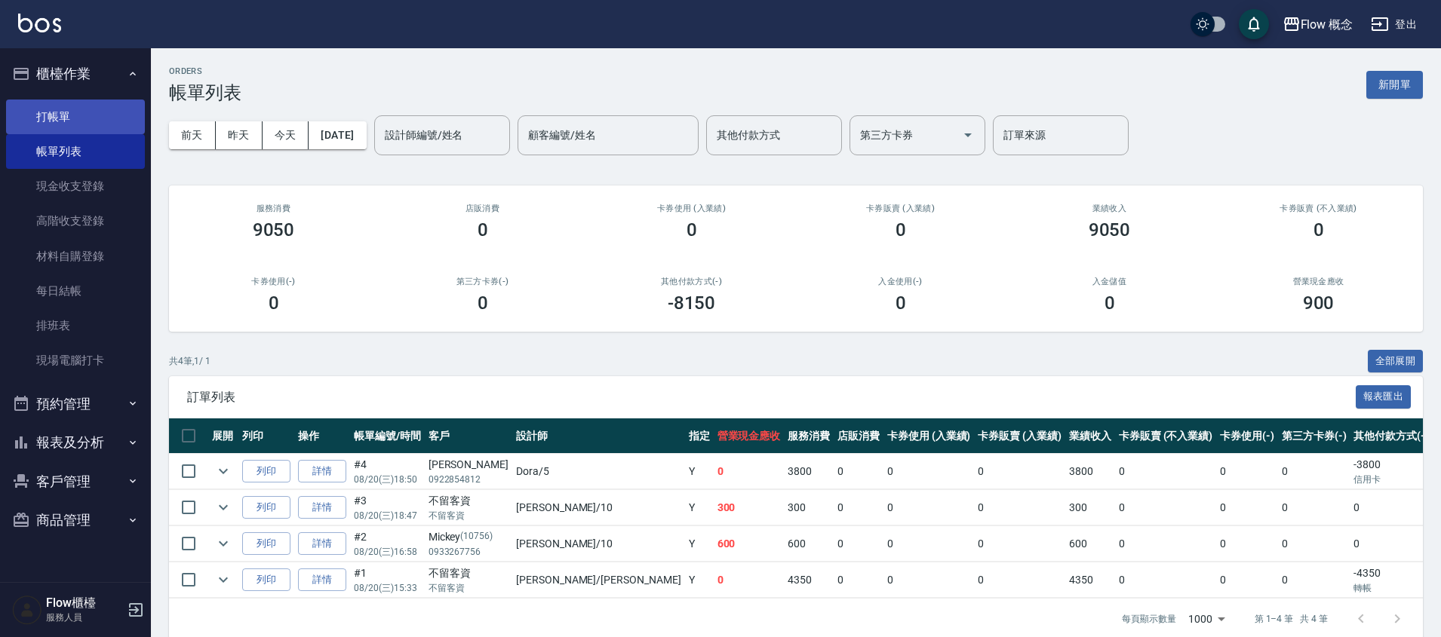
click at [75, 117] on link "打帳單" at bounding box center [75, 117] width 139 height 35
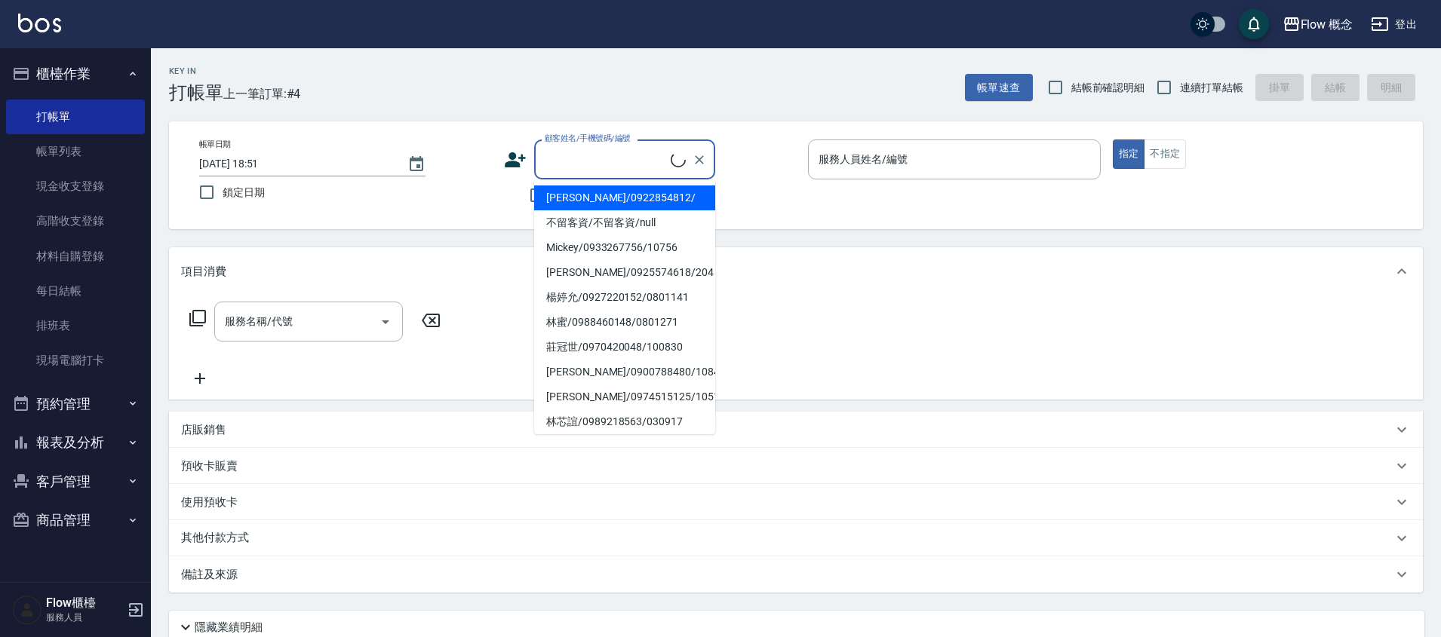
click at [579, 146] on input "顧客姓名/手機號碼/編號" at bounding box center [606, 159] width 130 height 26
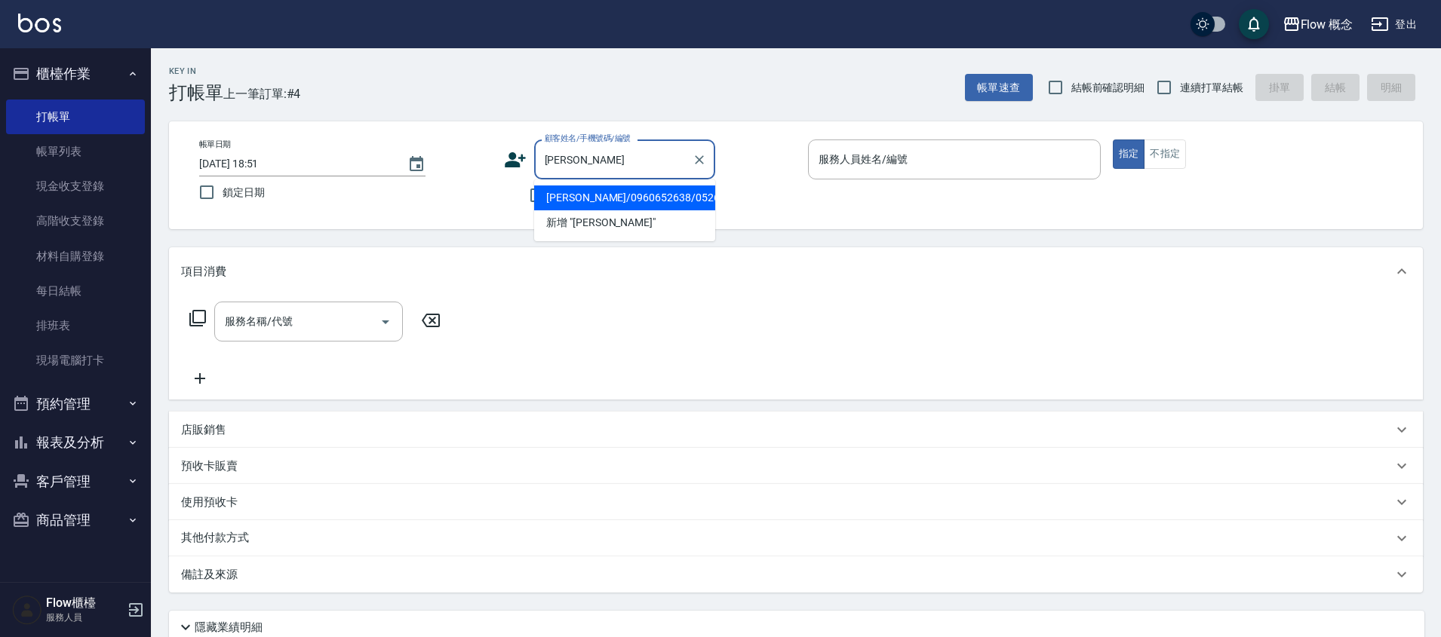
click at [594, 192] on li "[PERSON_NAME]/0960652638/052638" at bounding box center [624, 198] width 181 height 25
type input "[PERSON_NAME]/0960652638/052638"
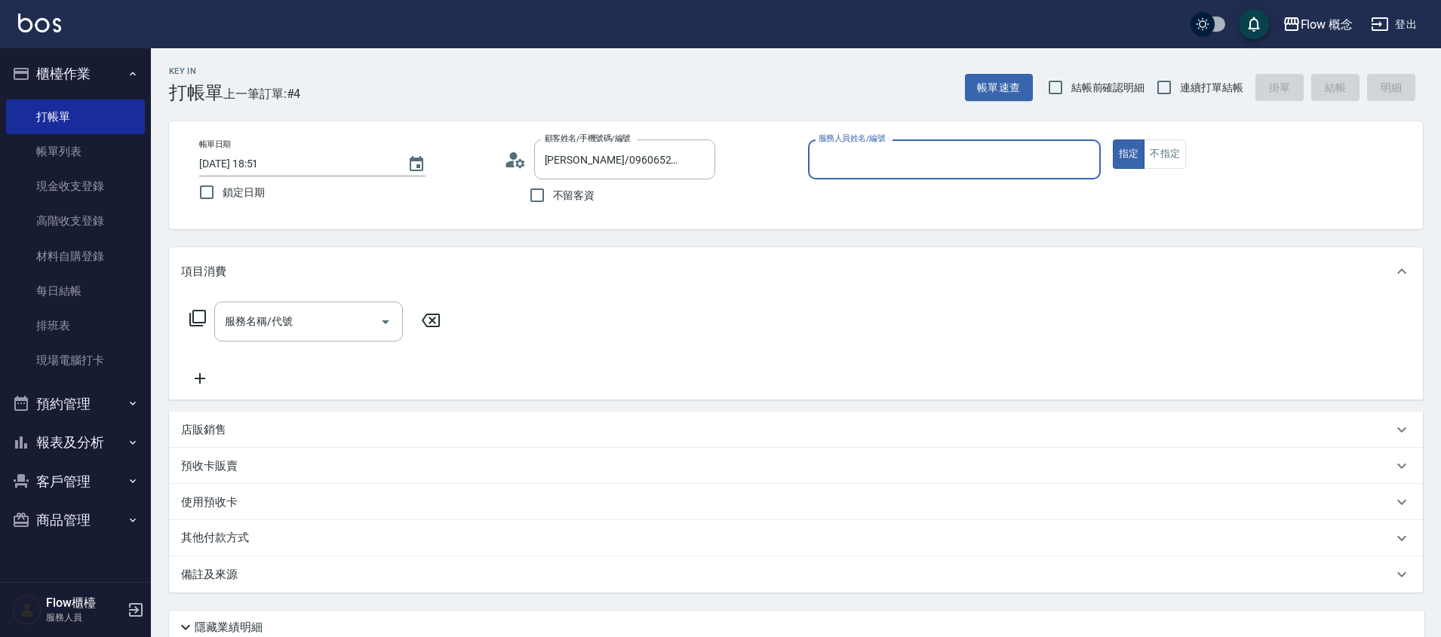
type input "Dora-5"
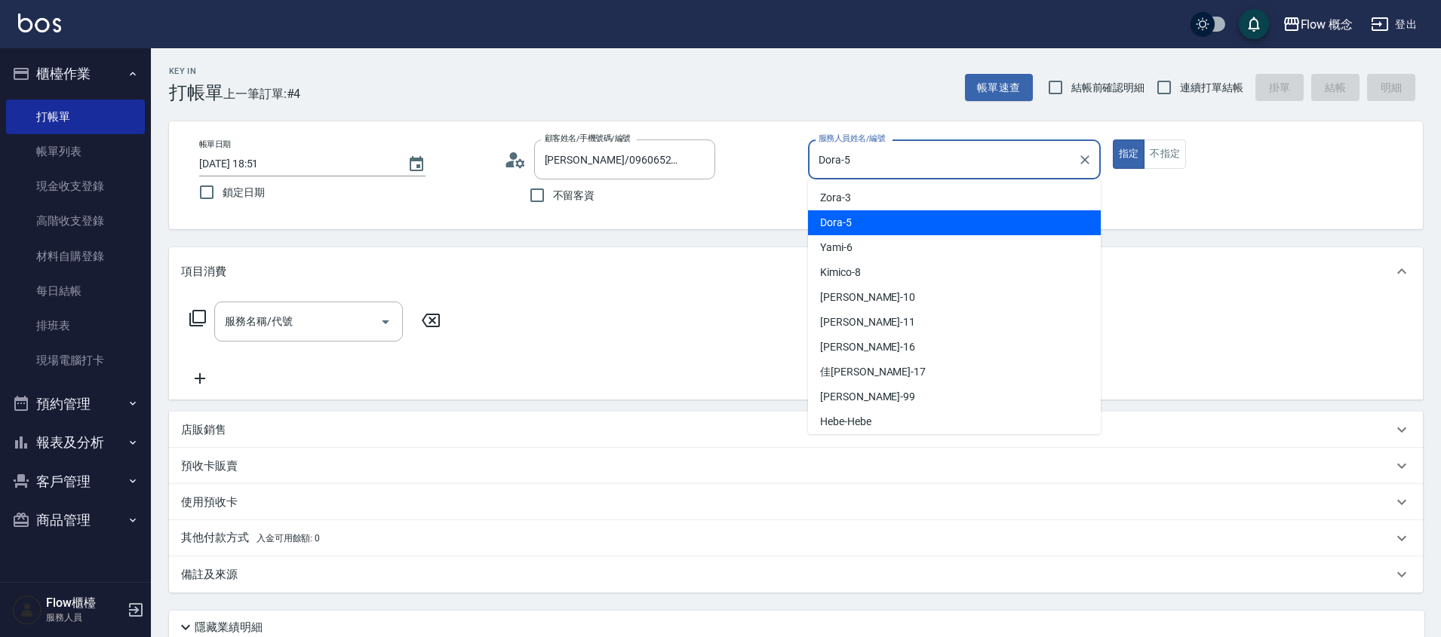
click at [865, 166] on input "Dora-5" at bounding box center [943, 159] width 256 height 26
click at [850, 227] on span "Dora -5" at bounding box center [836, 223] width 32 height 16
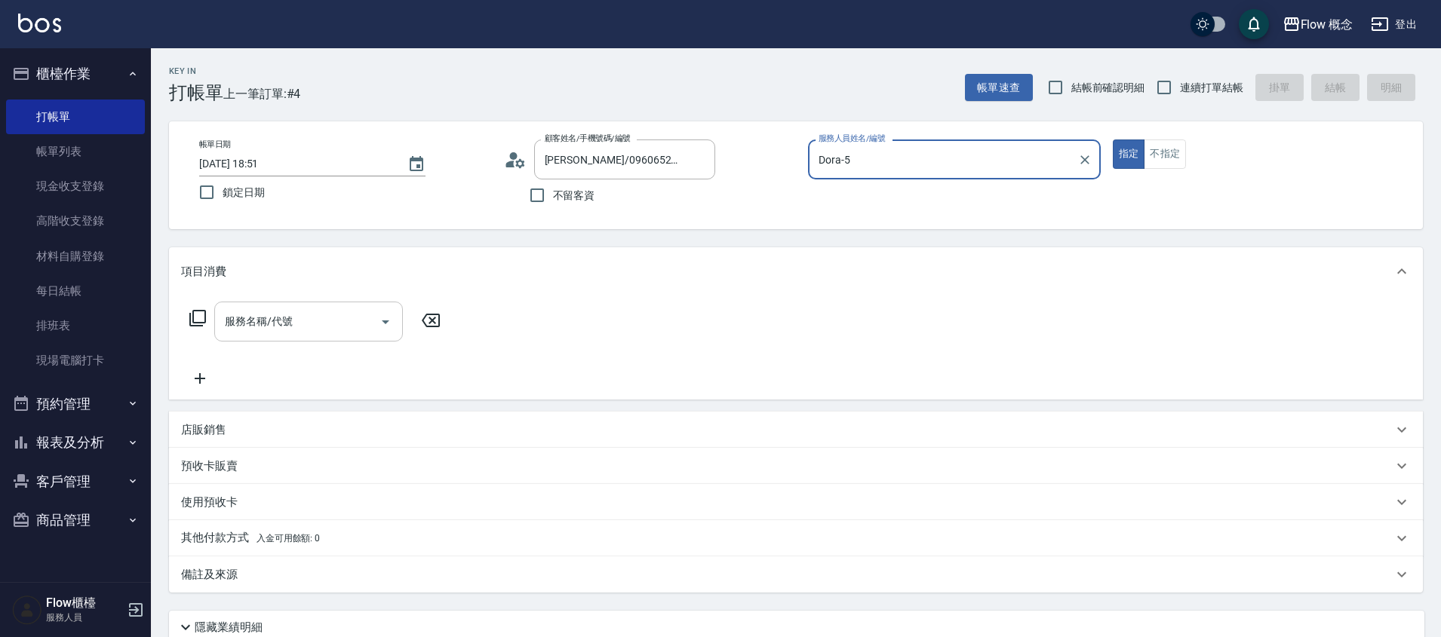
click at [324, 327] on input "服務名稱/代號" at bounding box center [297, 321] width 152 height 26
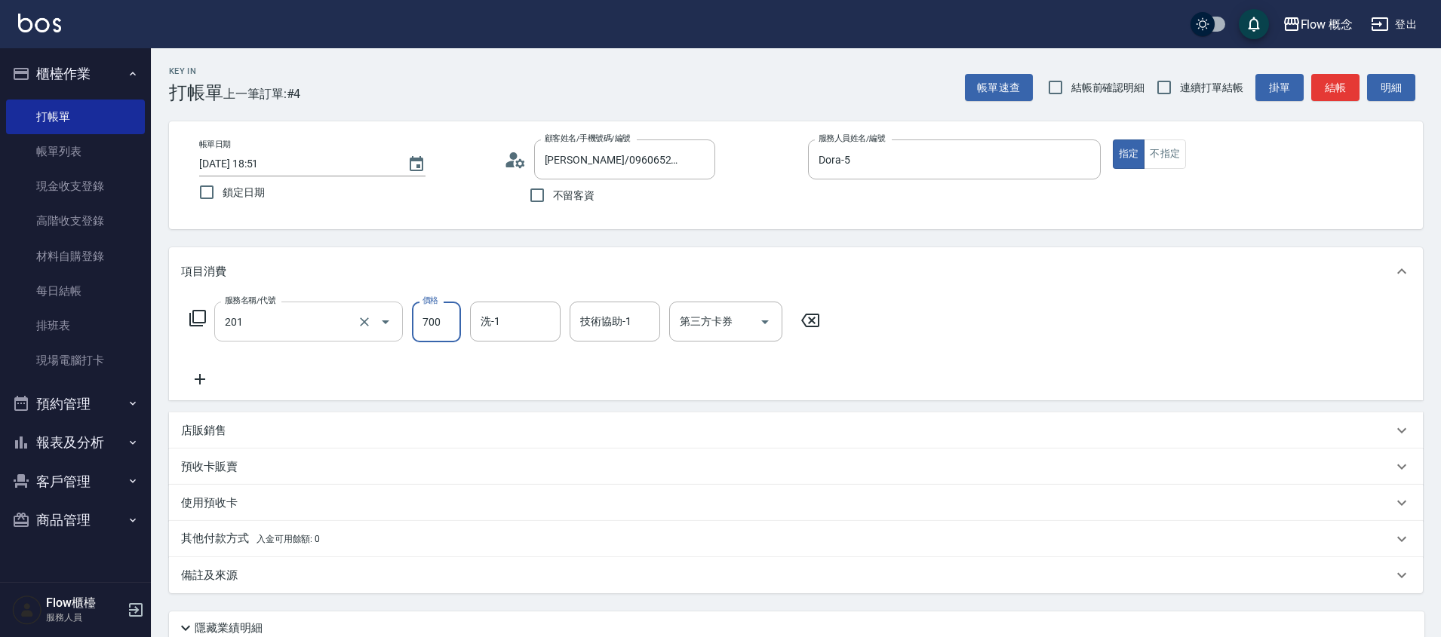
type input "剪髮(201)"
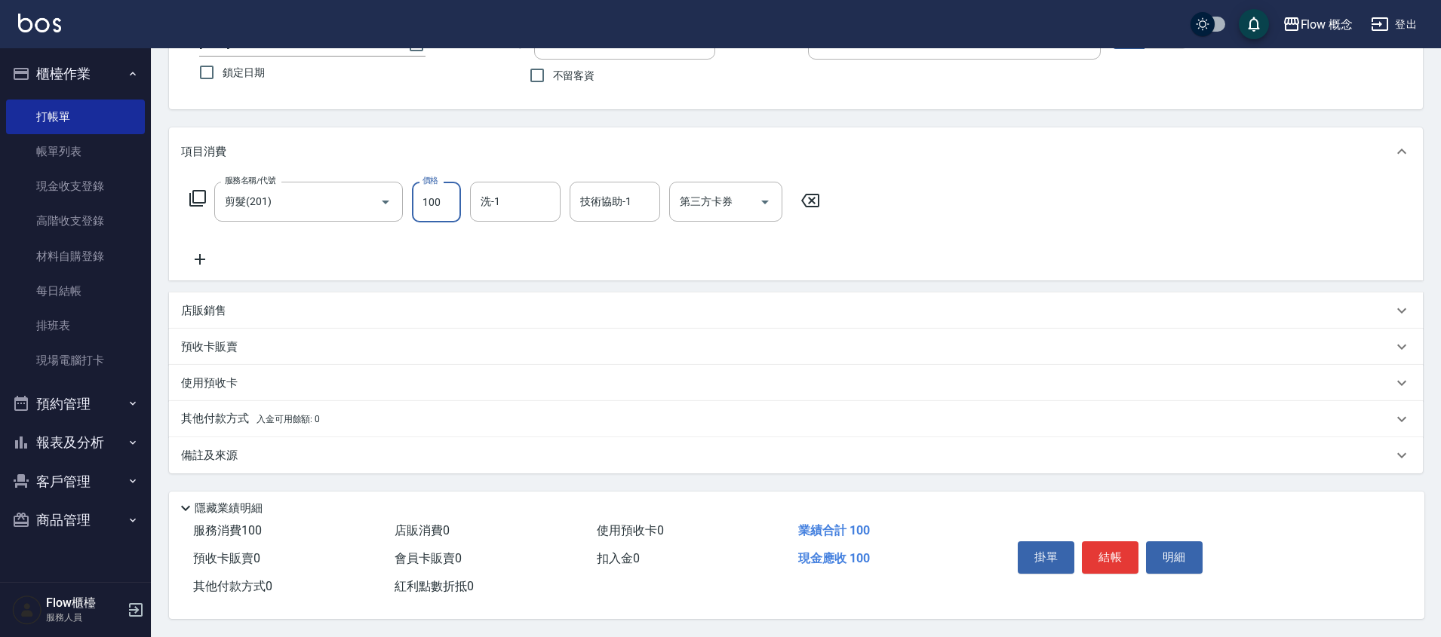
type input "100"
click at [345, 437] on div "備註及來源" at bounding box center [796, 455] width 1254 height 36
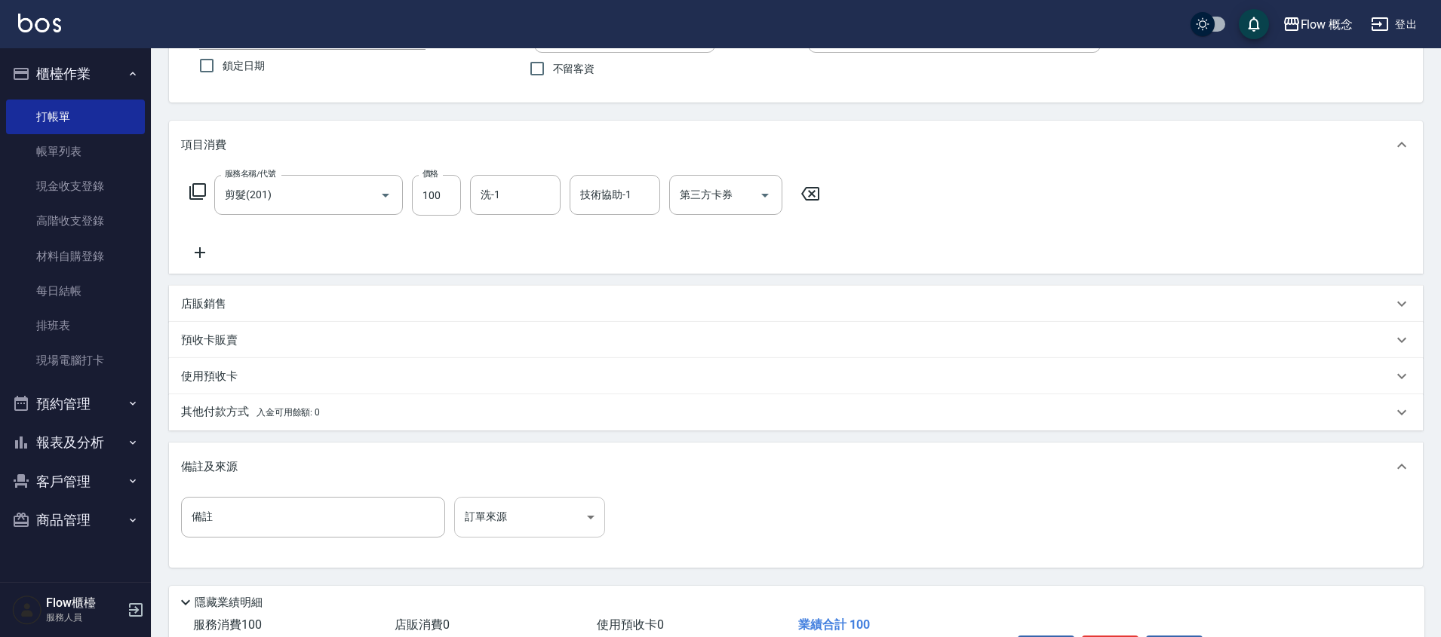
click at [459, 526] on body "Flow 概念 登出 櫃檯作業 打帳單 帳單列表 現金收支登錄 高階收支登錄 材料自購登錄 每日結帳 排班表 現場電腦打卡 預約管理 預約管理 單日預約紀錄 …" at bounding box center [720, 302] width 1441 height 858
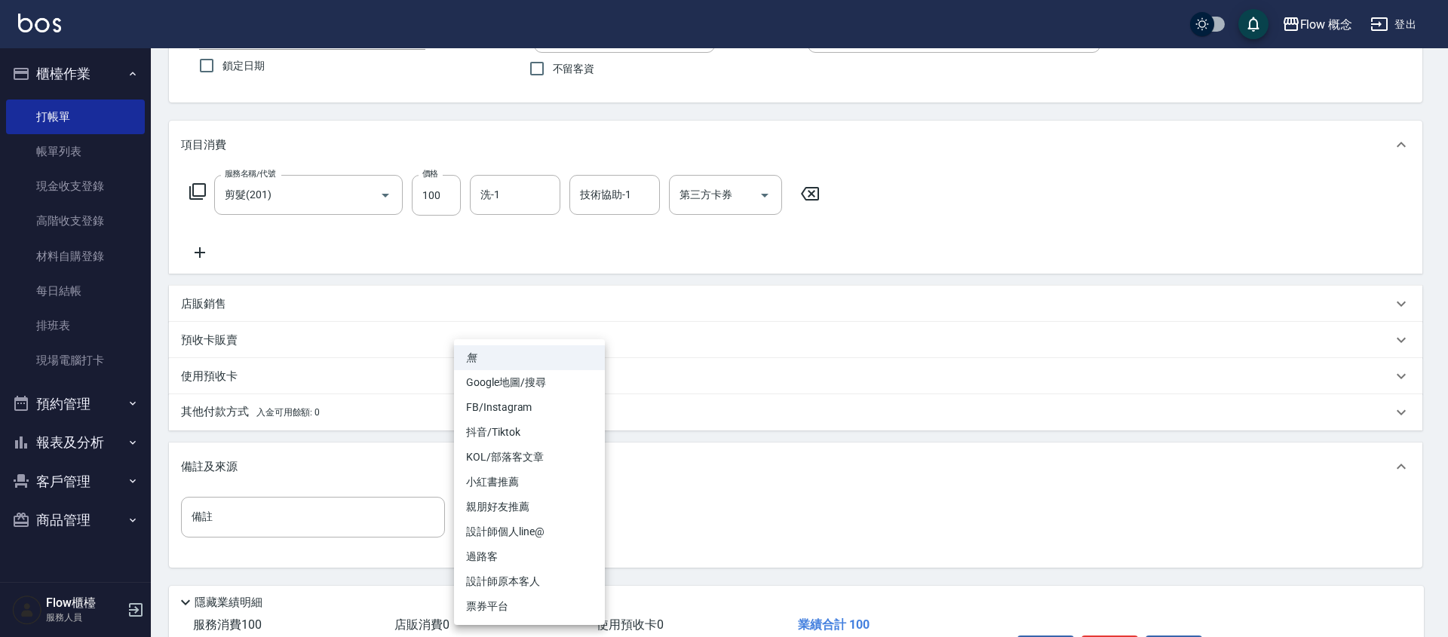
click at [493, 569] on li "設計師原本客人" at bounding box center [529, 581] width 151 height 25
type input "設計師原本客人"
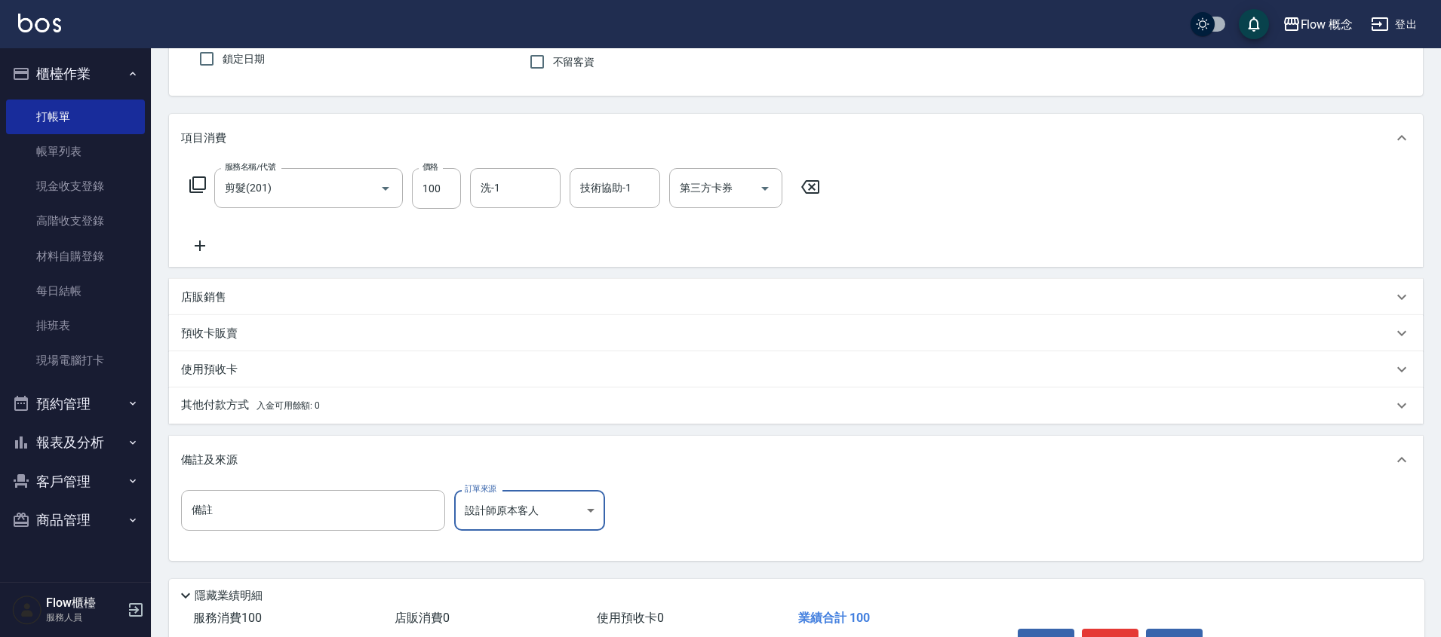
scroll to position [228, 0]
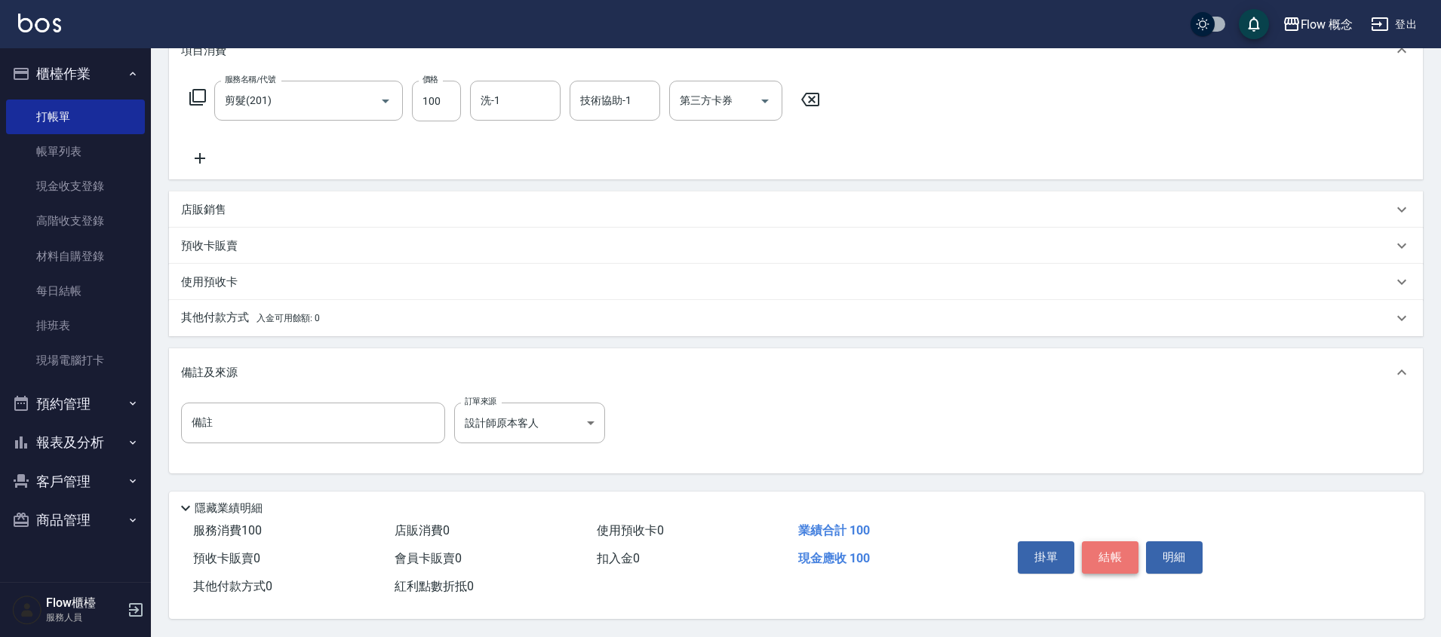
click at [1093, 549] on button "結帳" at bounding box center [1110, 558] width 57 height 32
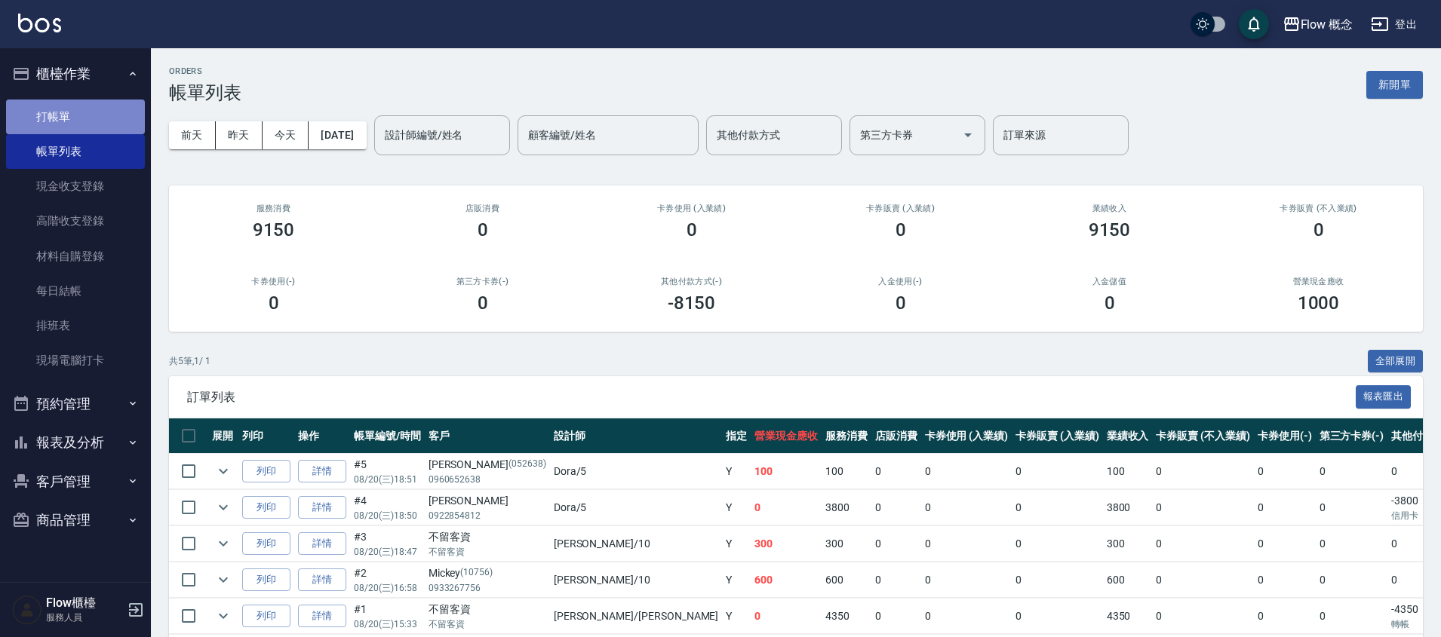
click at [88, 114] on link "打帳單" at bounding box center [75, 117] width 139 height 35
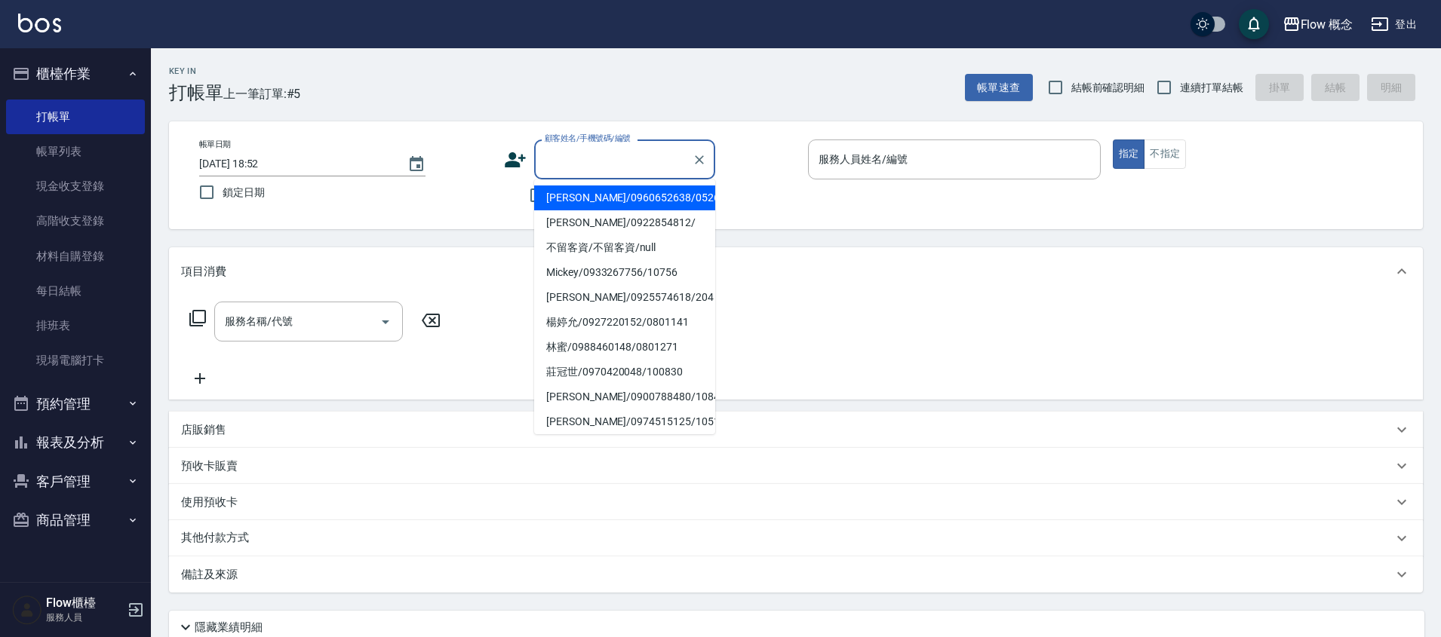
click at [578, 149] on input "顧客姓名/手機號碼/編號" at bounding box center [613, 159] width 145 height 26
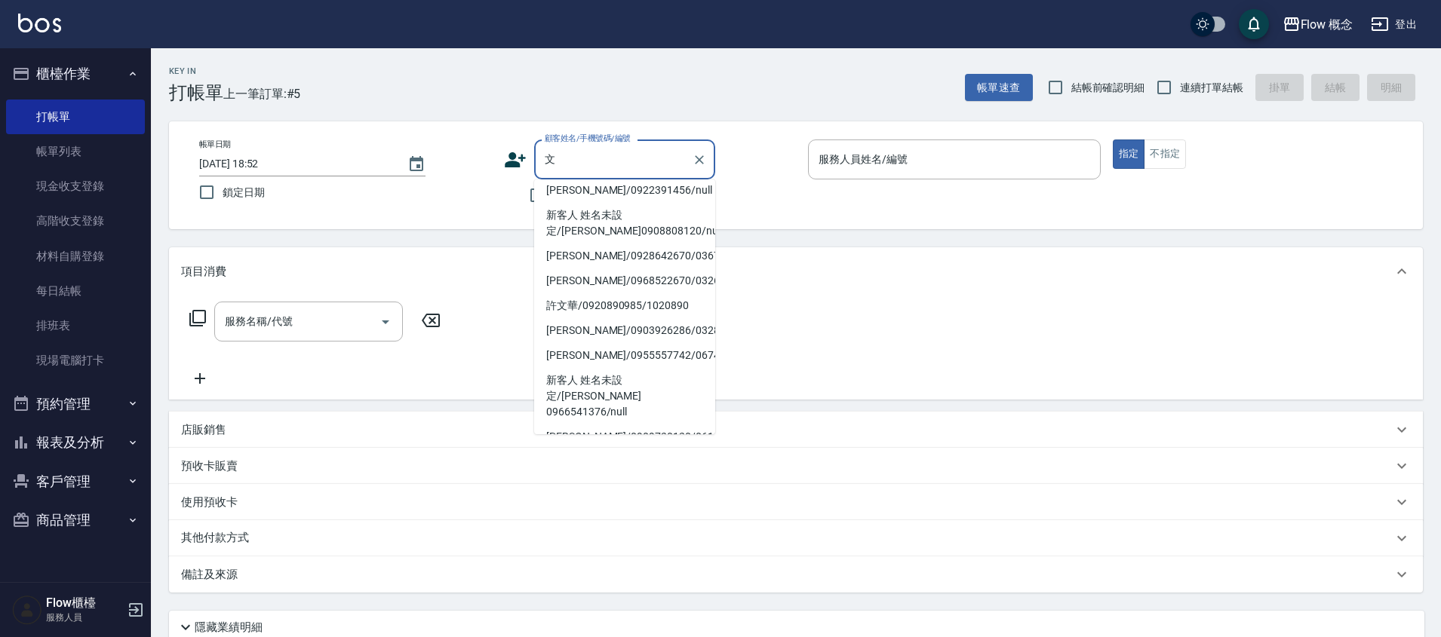
scroll to position [343, 0]
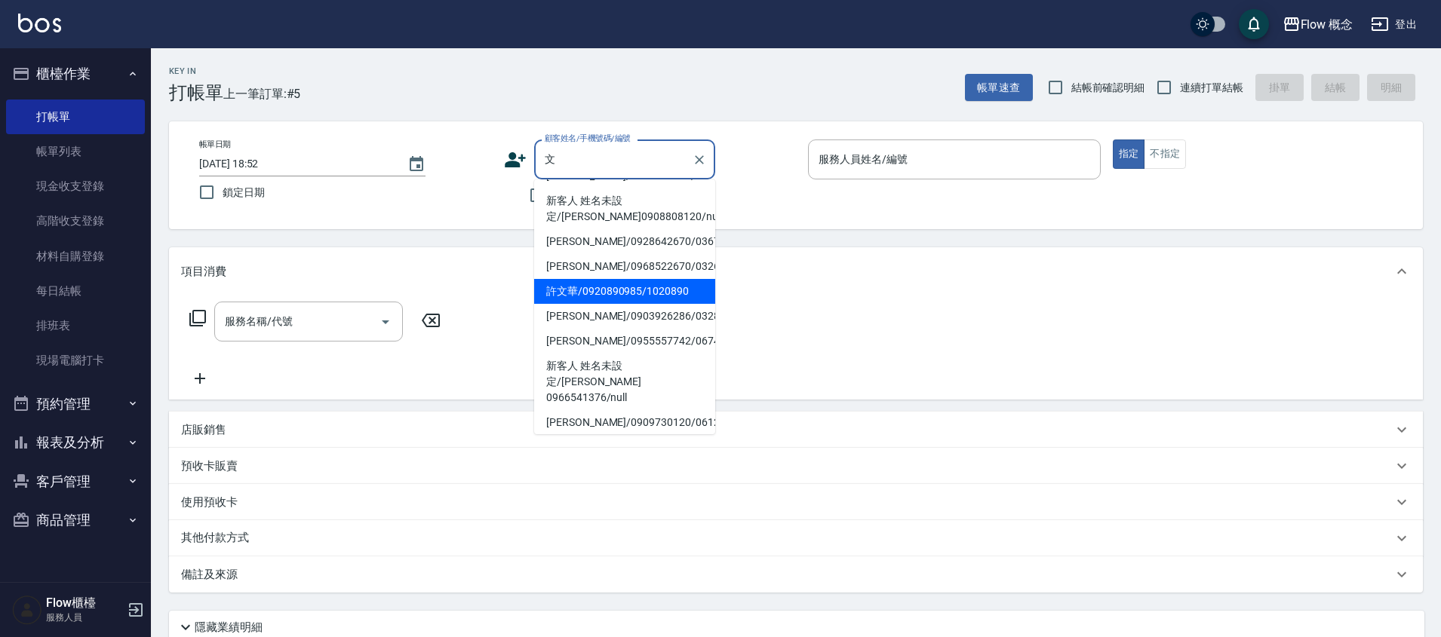
click at [584, 147] on input "文" at bounding box center [613, 159] width 145 height 26
click at [584, 152] on input "文" at bounding box center [613, 159] width 145 height 26
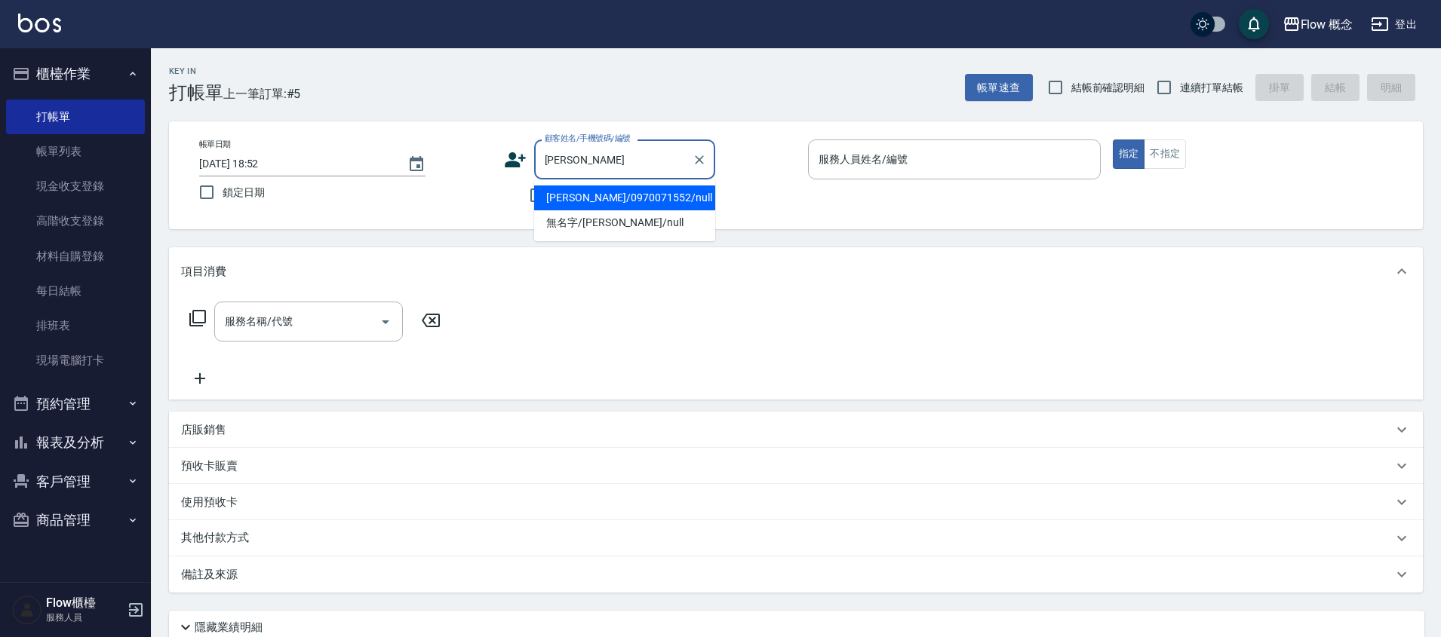
click at [634, 207] on li "[PERSON_NAME]/0970071552/null" at bounding box center [624, 198] width 181 height 25
type input "[PERSON_NAME]/0970071552/null"
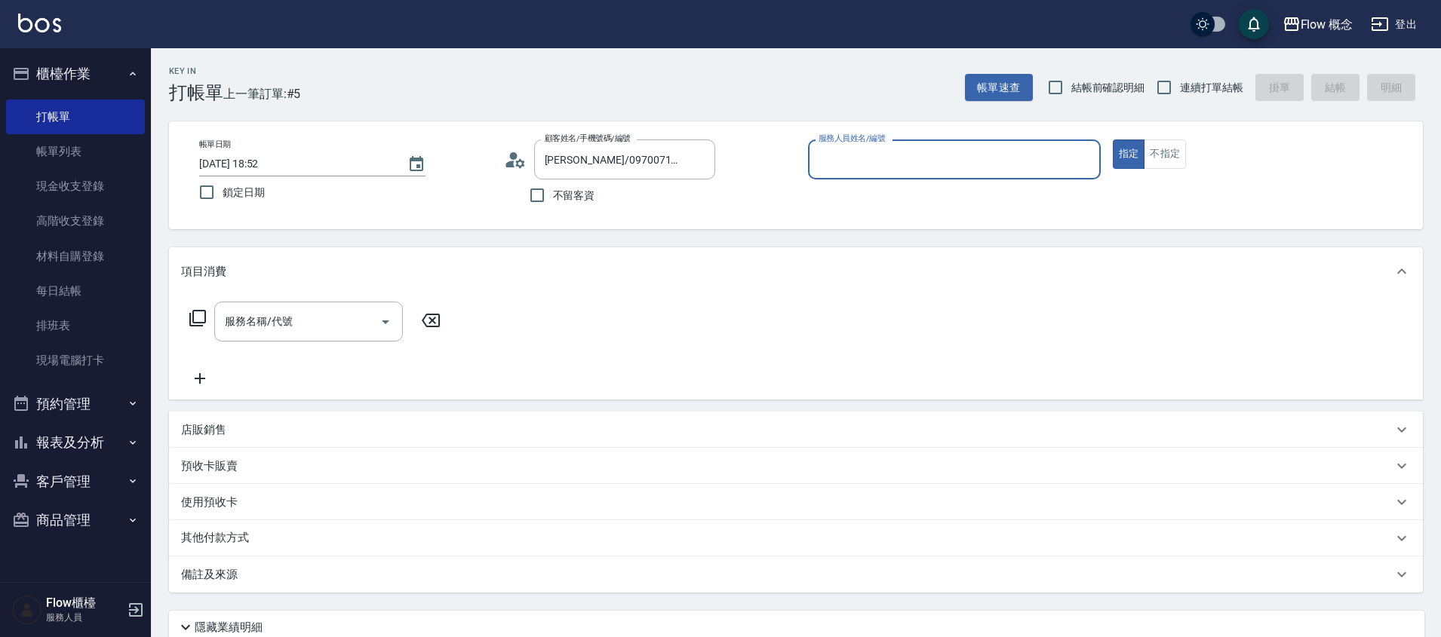
type input "Dora-5"
click at [293, 321] on input "服務名稱/代號" at bounding box center [297, 321] width 152 height 26
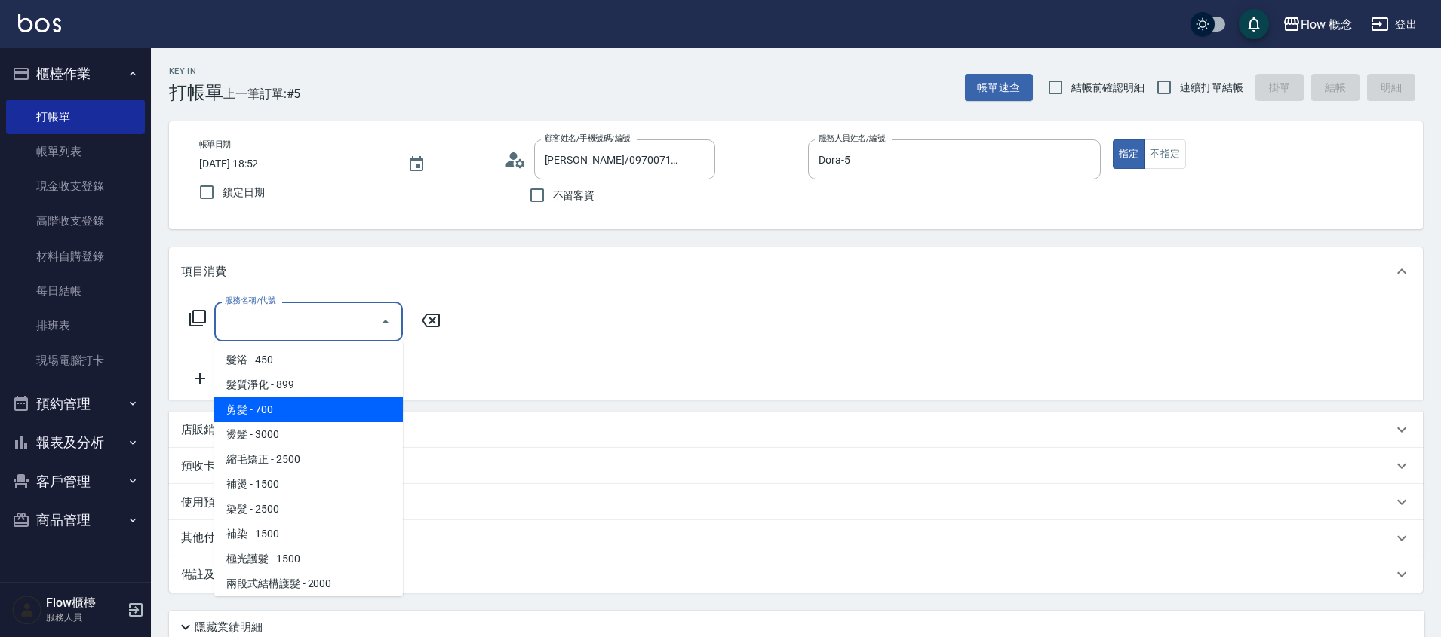
click at [278, 408] on span "剪髮 - 700" at bounding box center [308, 409] width 189 height 25
type input "剪髮(201)"
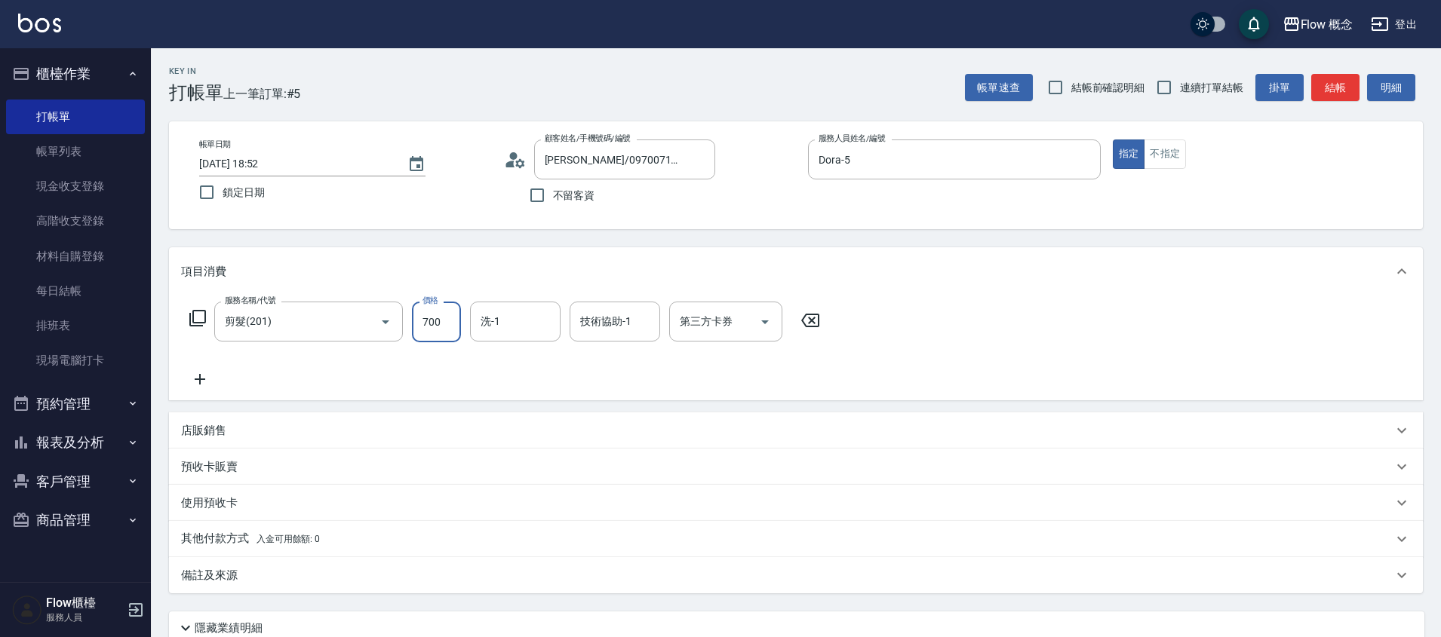
click at [428, 333] on input "700" at bounding box center [436, 322] width 49 height 41
type input "650"
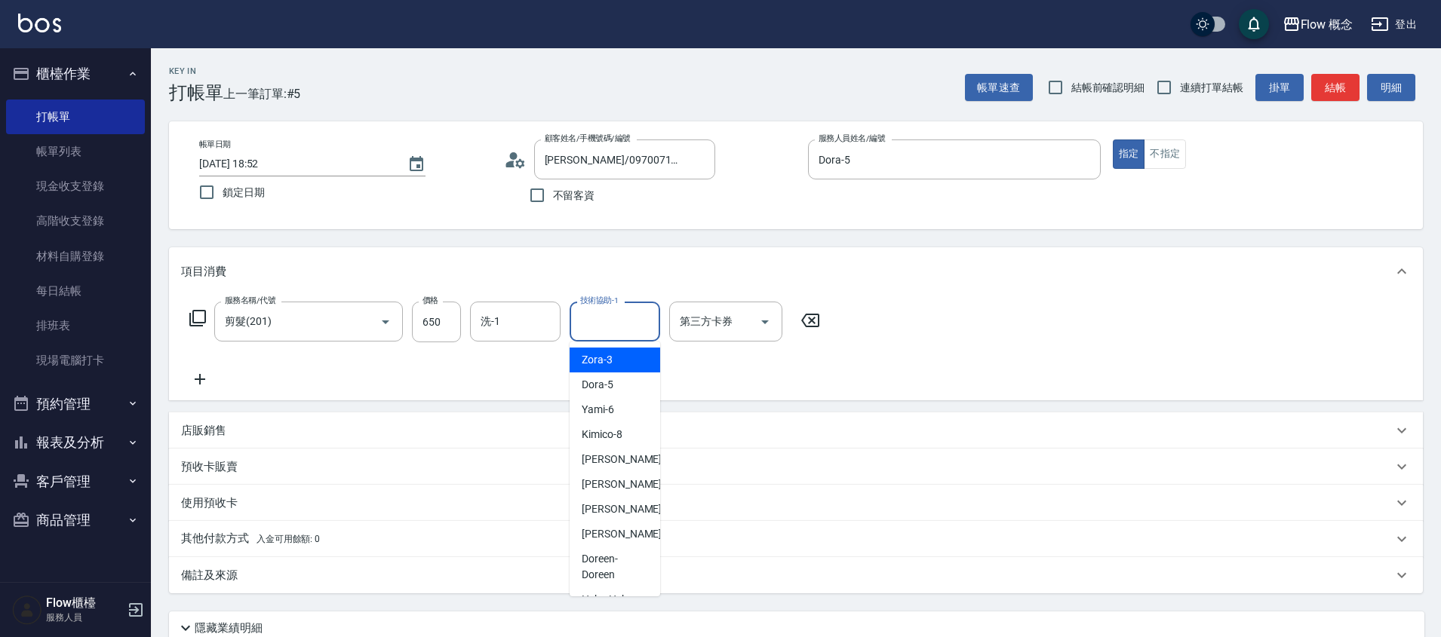
click at [618, 313] on input "技術協助-1" at bounding box center [614, 321] width 77 height 26
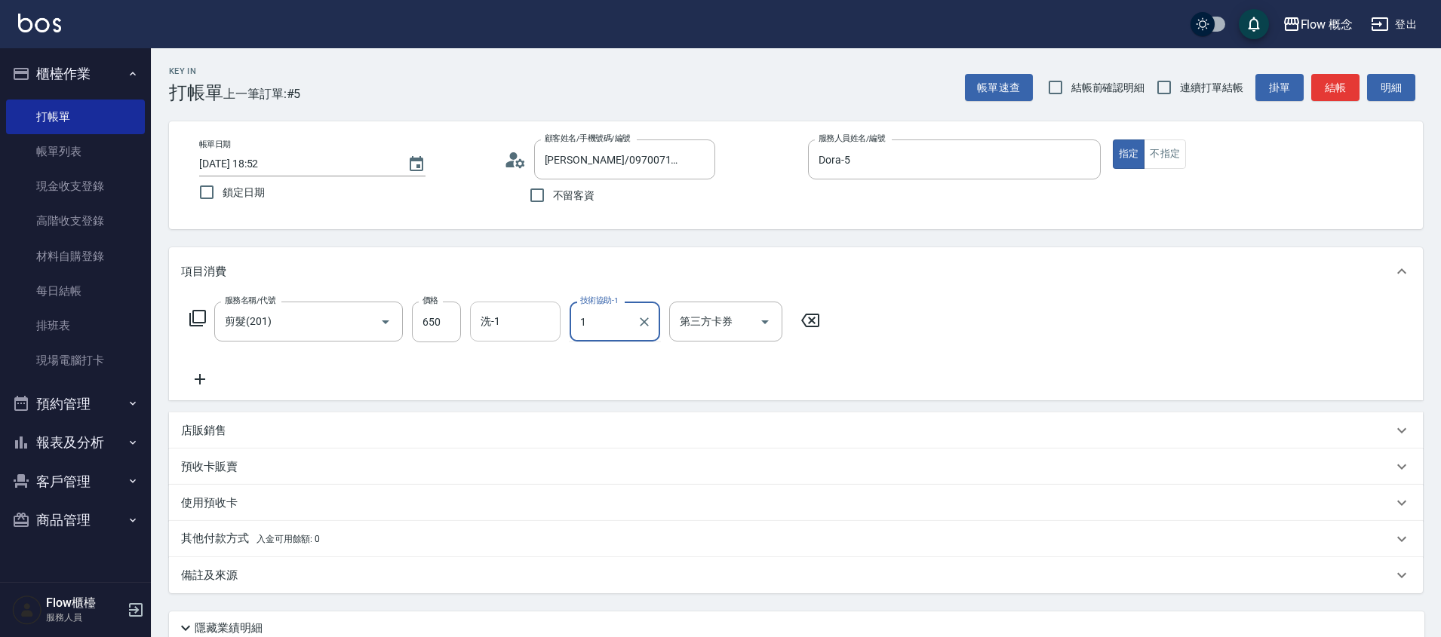
type input "1"
click at [551, 319] on input "洗-1" at bounding box center [515, 321] width 77 height 26
type input "佳[PERSON_NAME]-17"
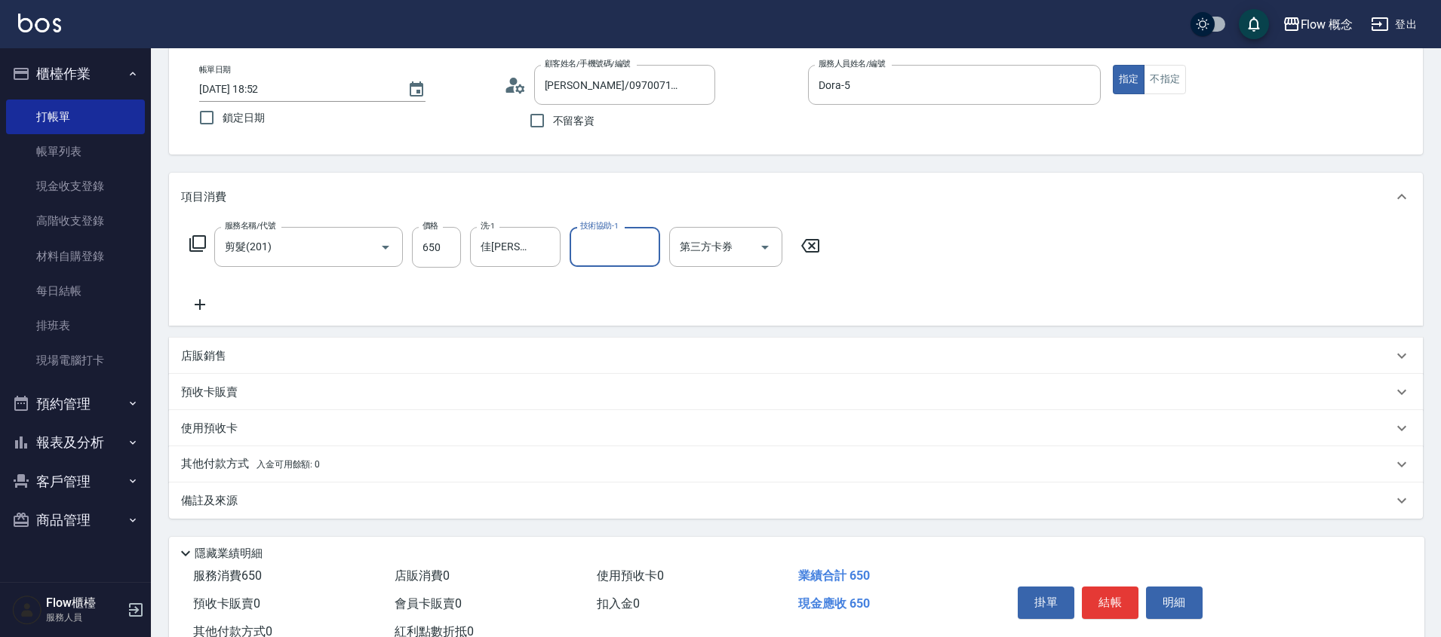
scroll to position [127, 0]
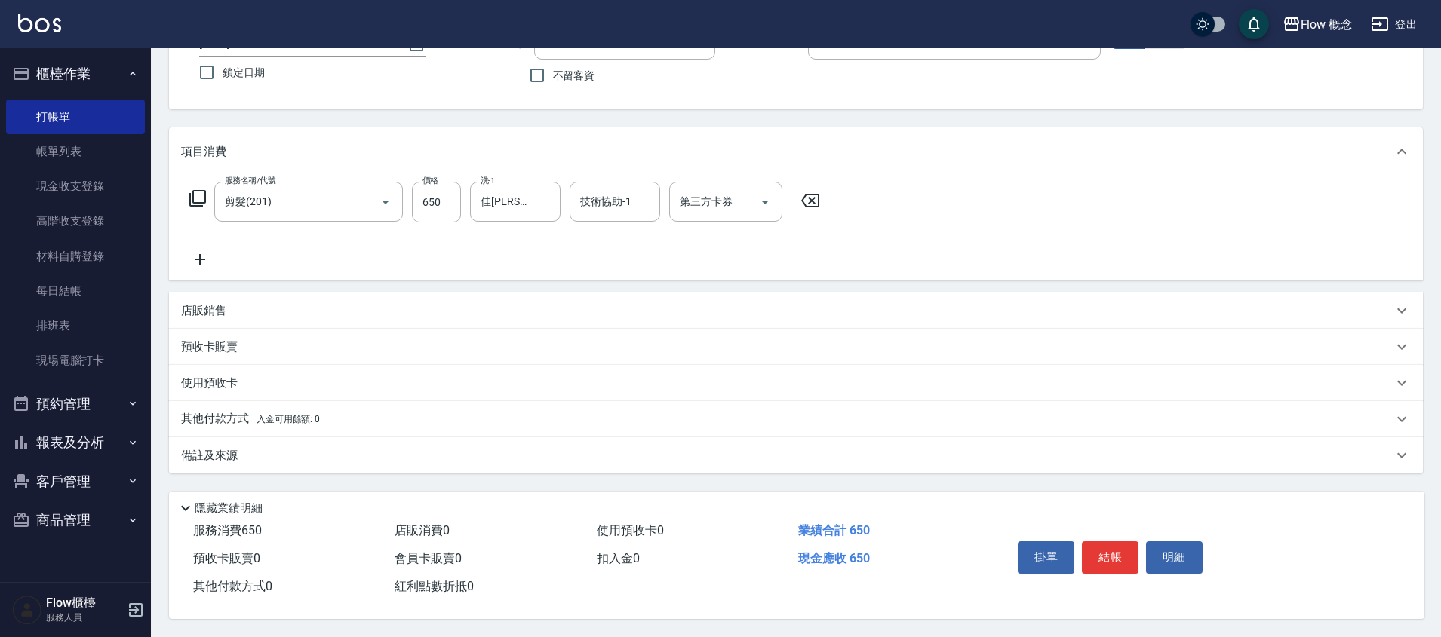
click at [370, 453] on div "備註及來源" at bounding box center [786, 456] width 1211 height 16
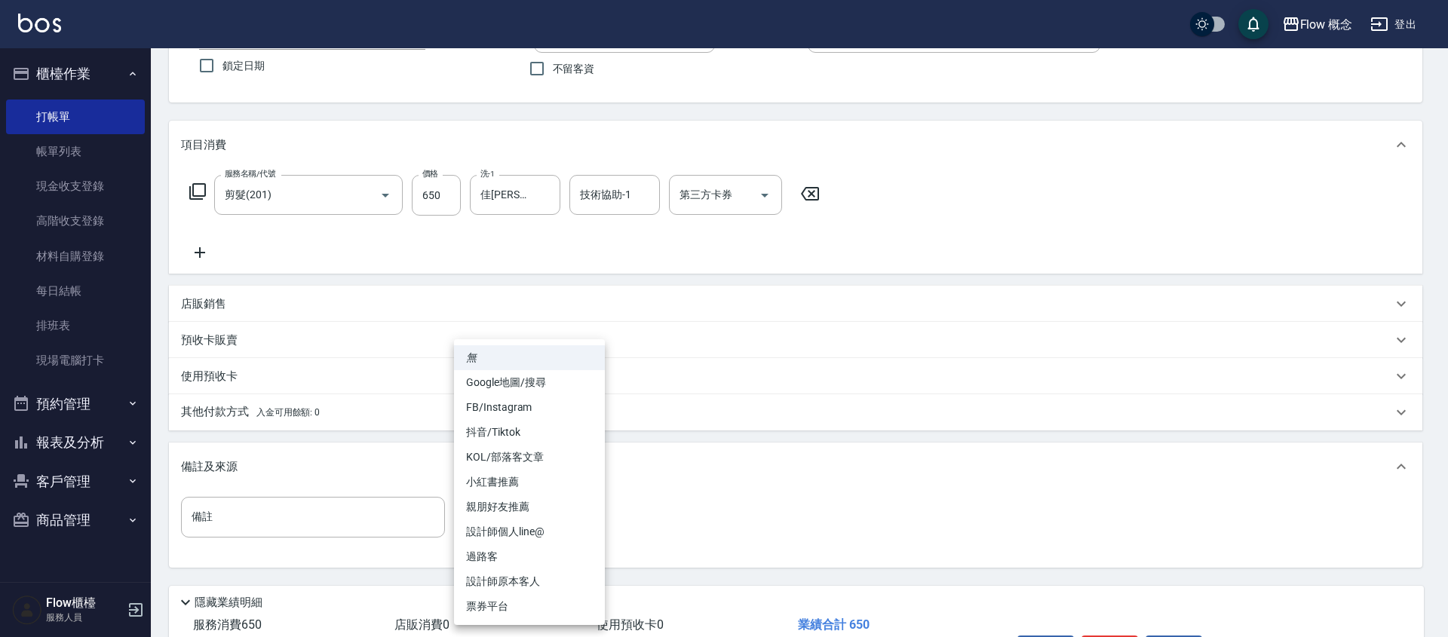
click at [546, 520] on body "Flow 概念 登出 櫃檯作業 打帳單 帳單列表 現金收支登錄 高階收支登錄 材料自購登錄 每日結帳 排班表 現場電腦打卡 預約管理 預約管理 單日預約紀錄 …" at bounding box center [724, 302] width 1448 height 858
click at [520, 580] on li "設計師原本客人" at bounding box center [529, 581] width 151 height 25
type input "設計師原本客人"
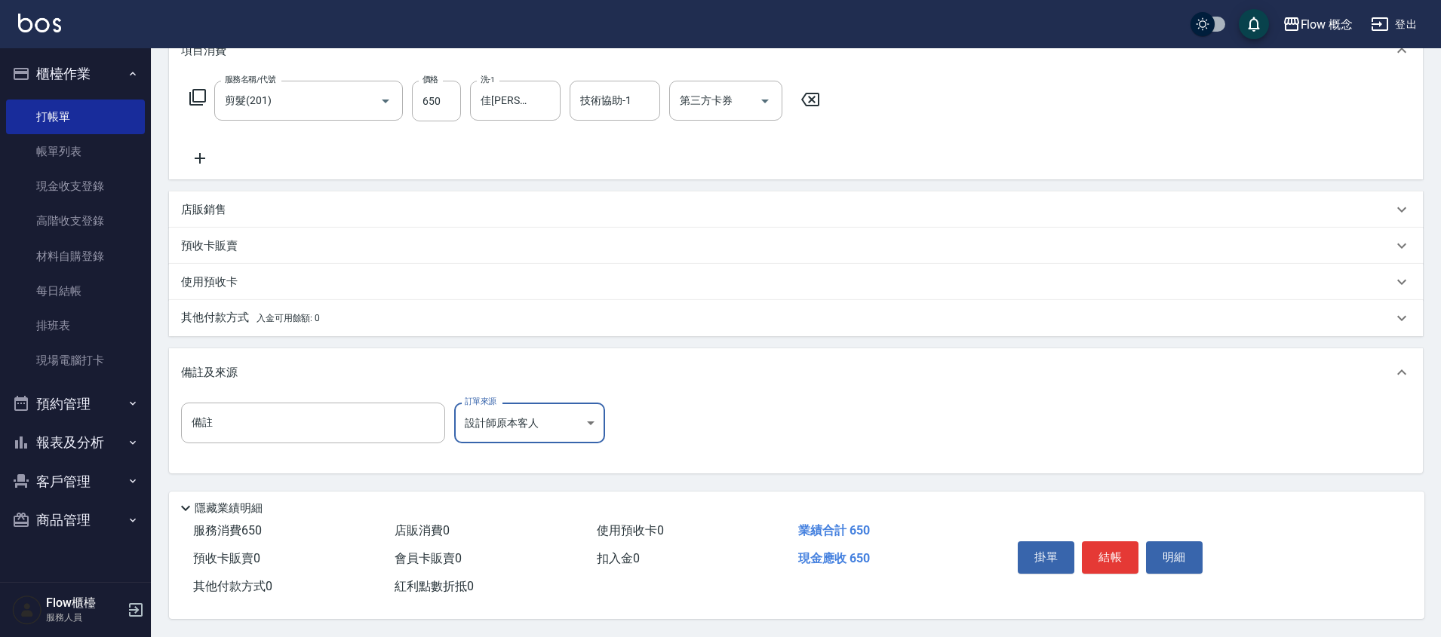
scroll to position [228, 0]
click at [1099, 542] on button "結帳" at bounding box center [1110, 558] width 57 height 32
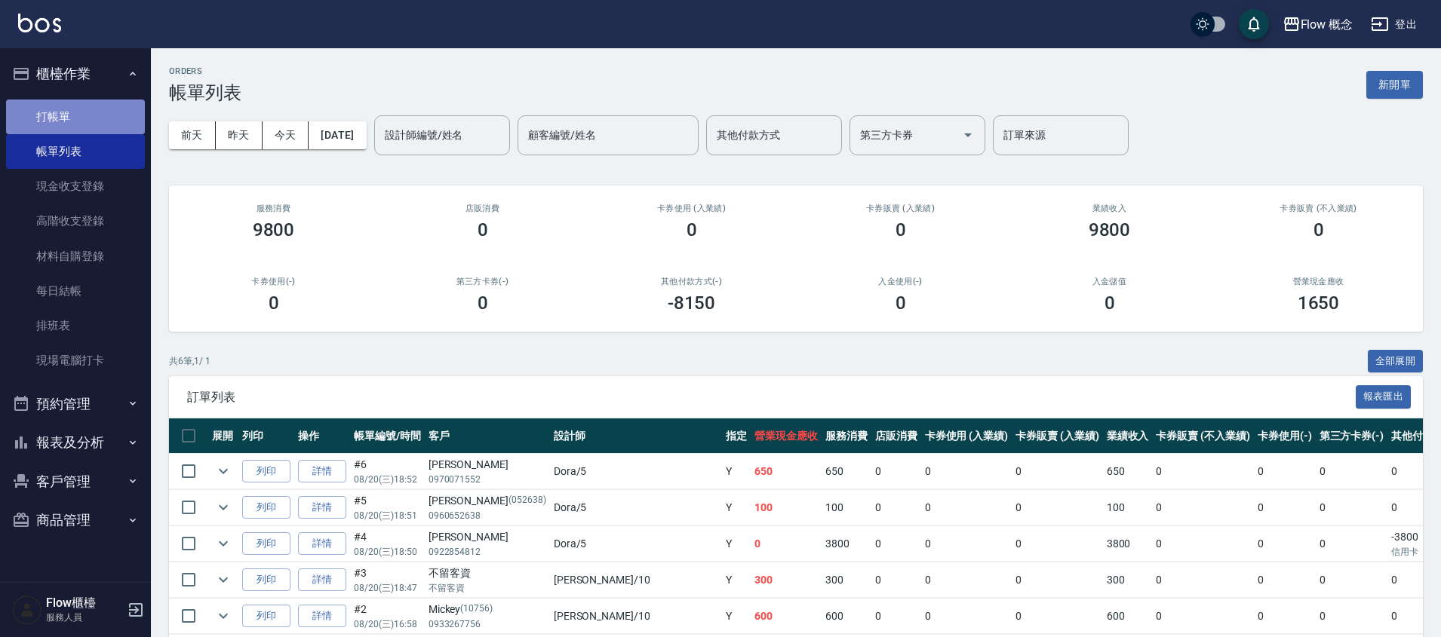
click at [58, 133] on link "打帳單" at bounding box center [75, 117] width 139 height 35
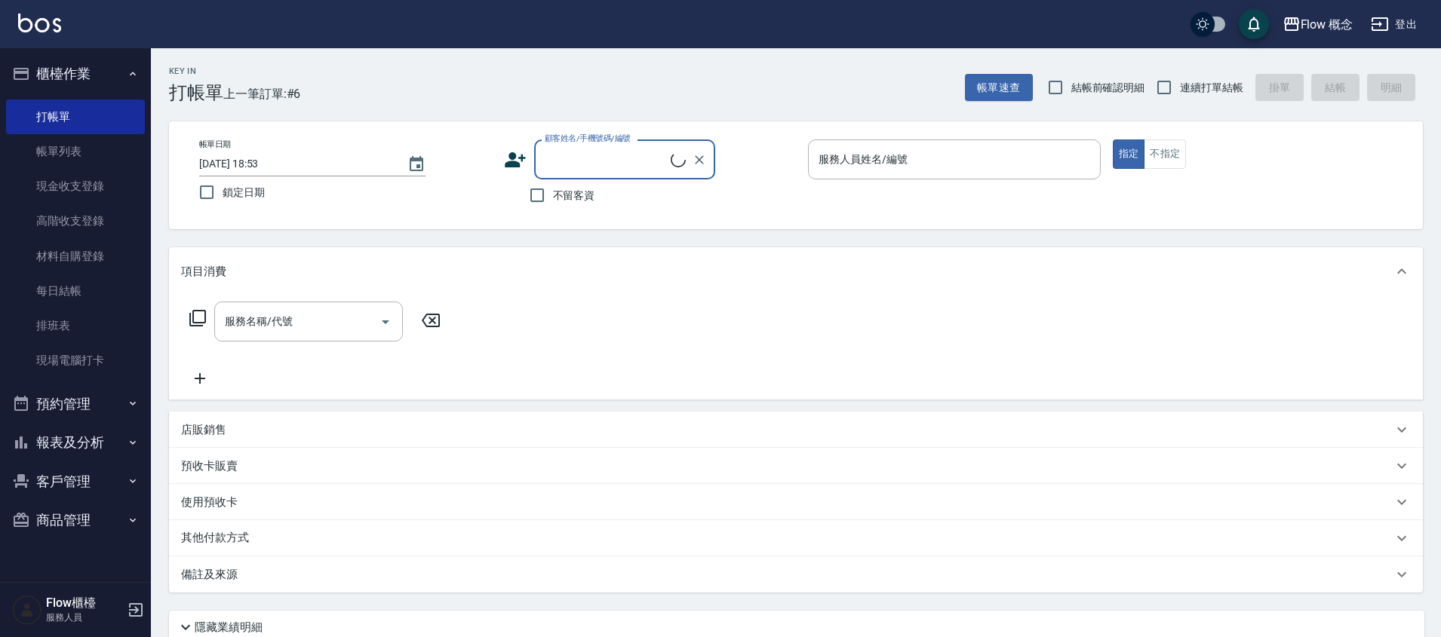
click at [587, 147] on input "顧客姓名/手機號碼/編號" at bounding box center [606, 159] width 130 height 26
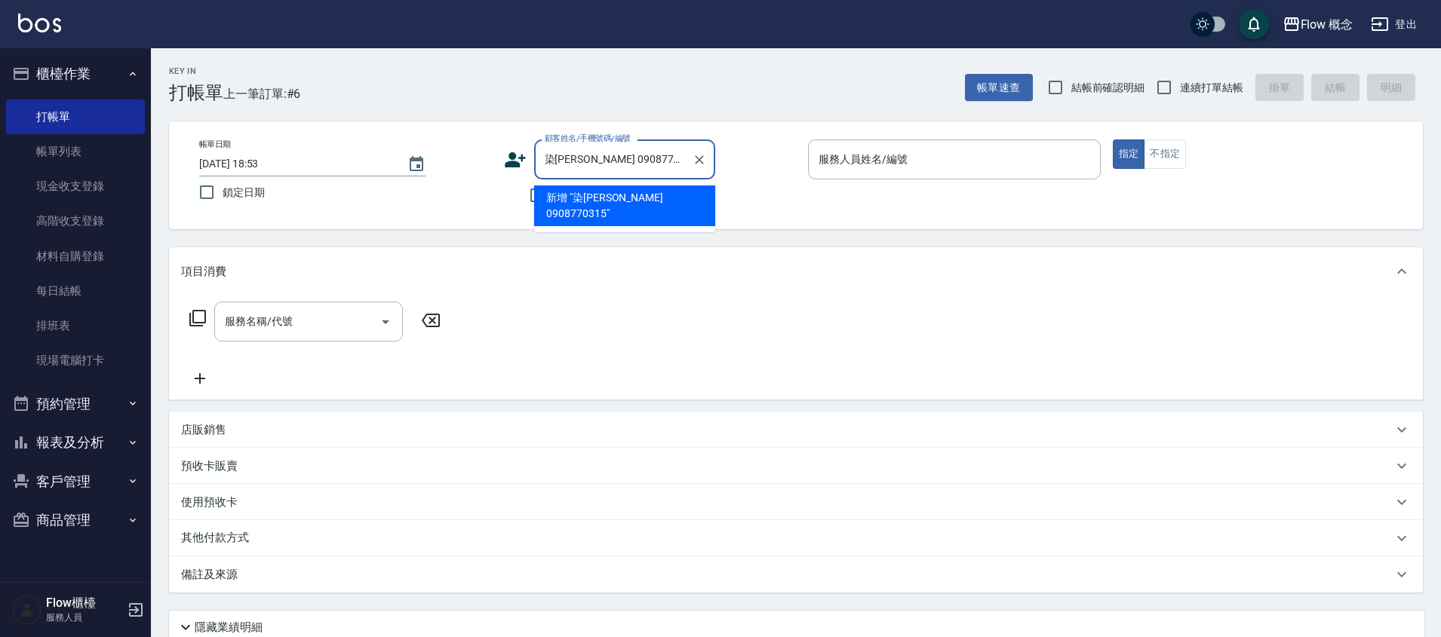
drag, startPoint x: 556, startPoint y: 160, endPoint x: 533, endPoint y: 158, distance: 22.7
click at [534, 158] on div "染[PERSON_NAME] 0908770315 顧客姓名/手機號碼/編號" at bounding box center [624, 160] width 181 height 40
type input "[PERSON_NAME] 0908770315"
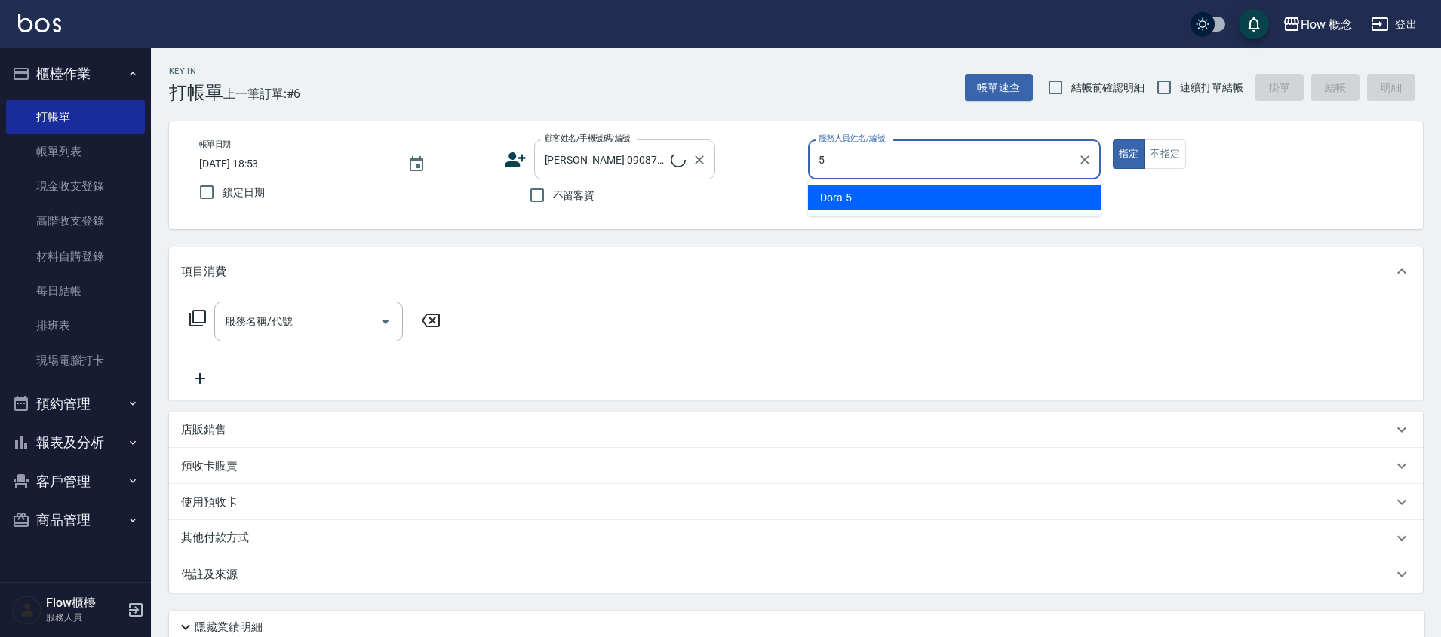
type input "Dora-5"
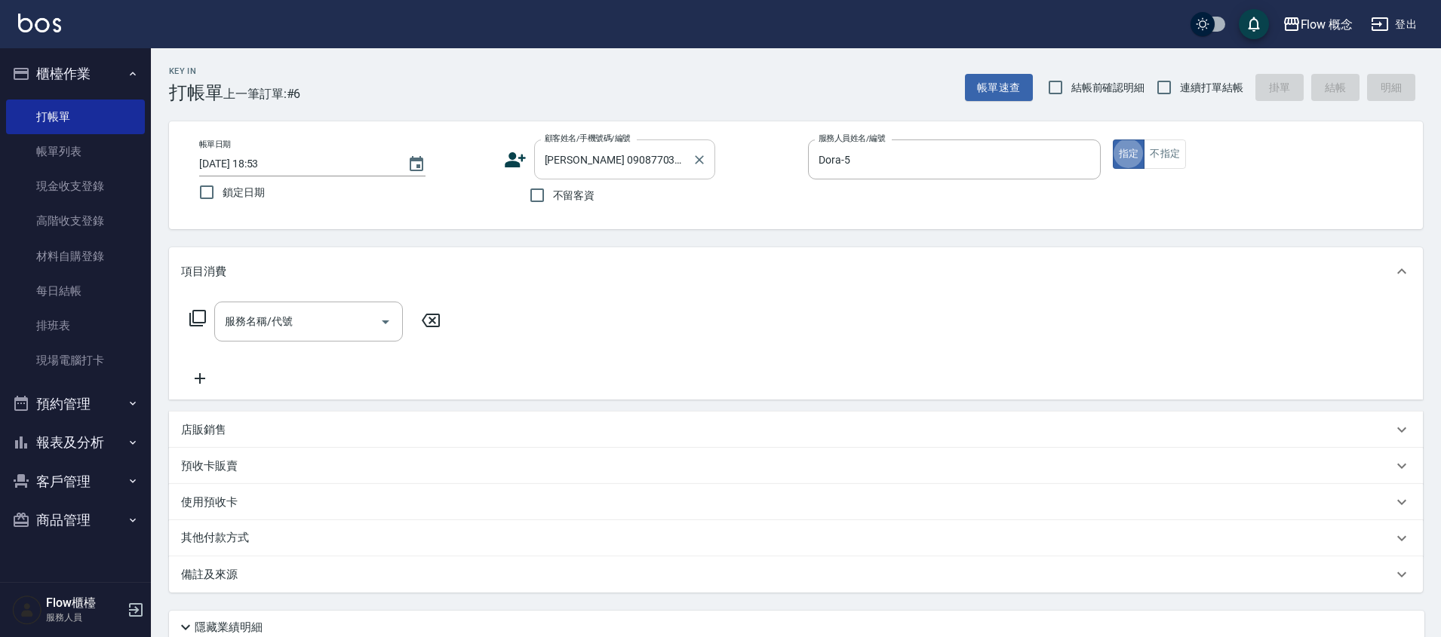
type button "true"
type input "201"
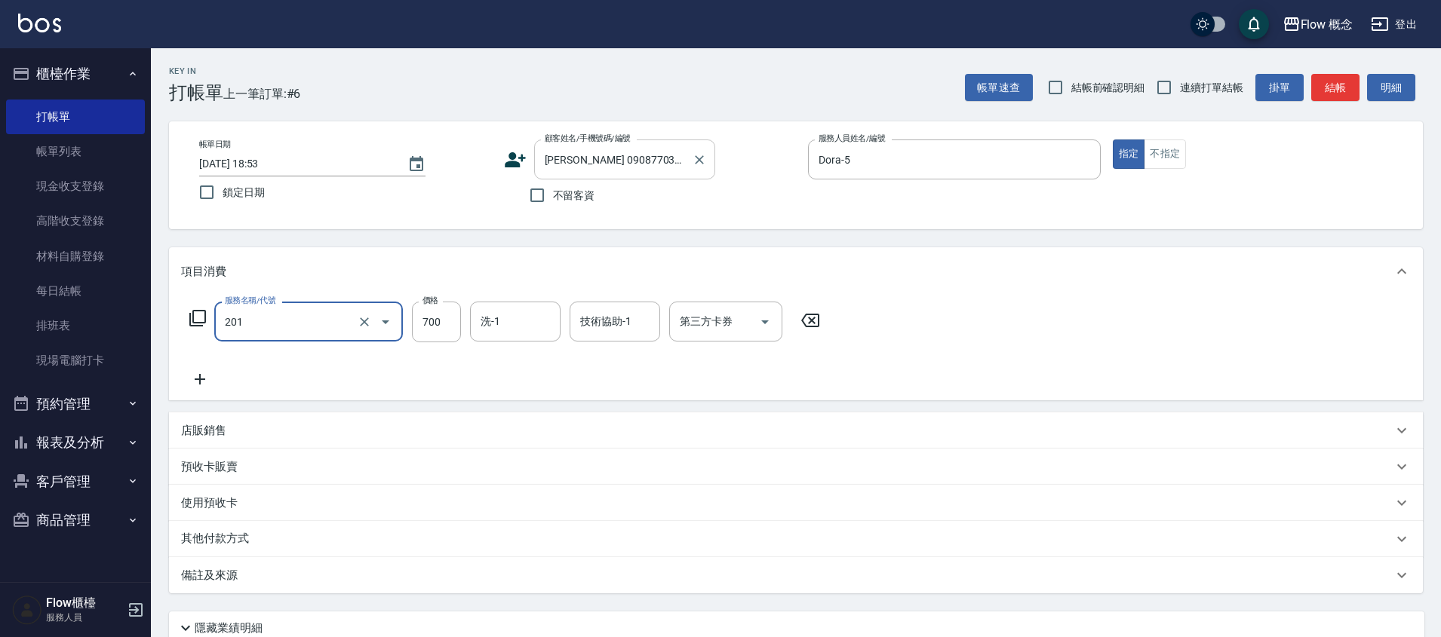
type input "剪髮(201)"
type input "100"
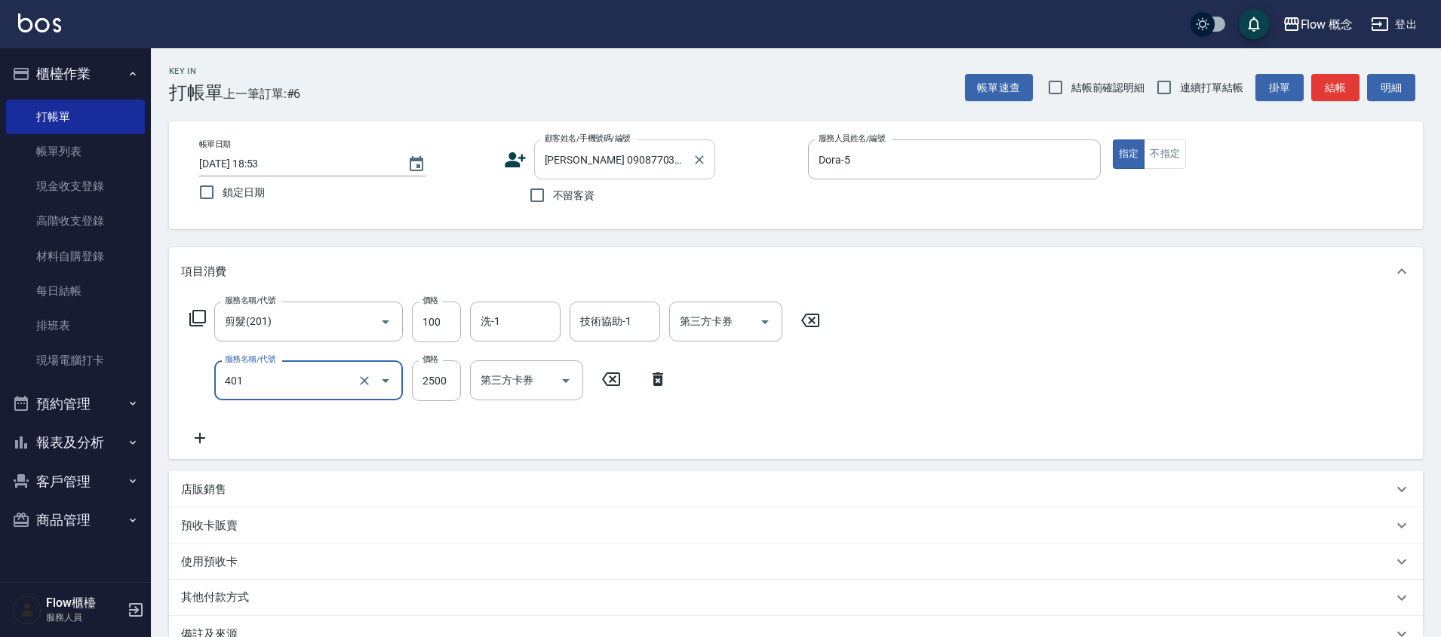
type input "染髮(401)"
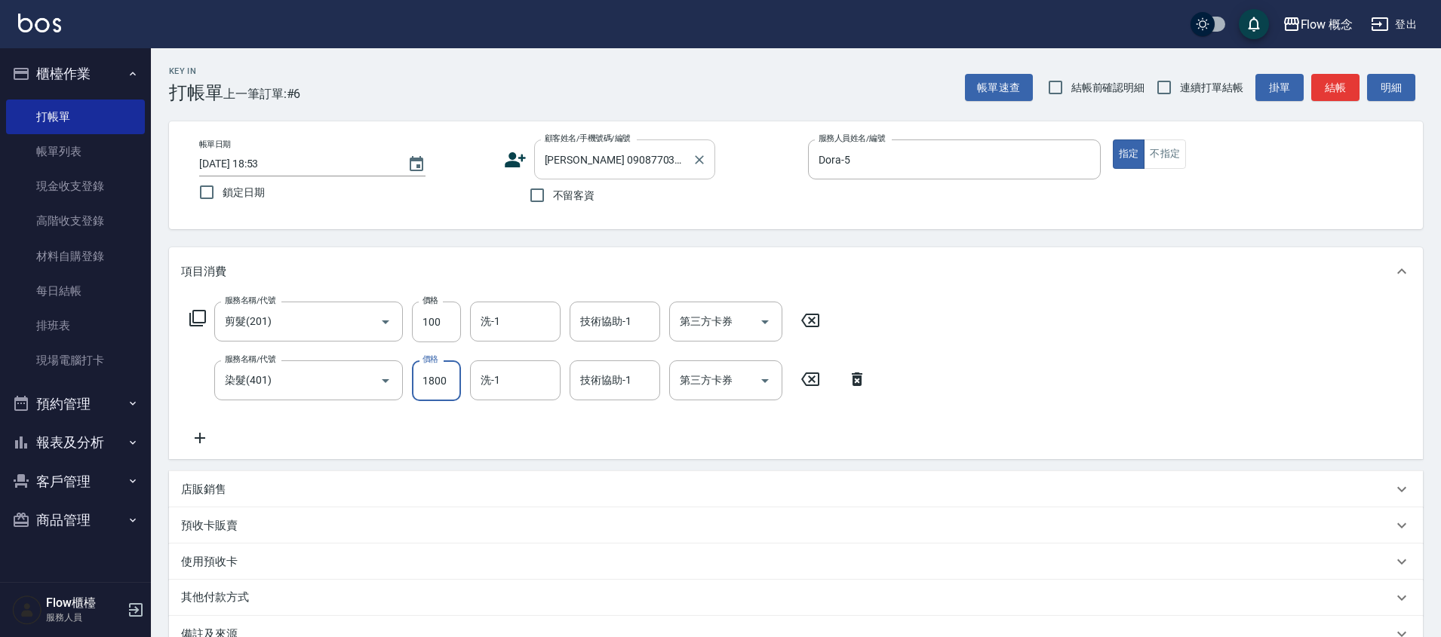
type input "1800"
type input "佳[PERSON_NAME]-17"
click at [219, 502] on div "店販銷售" at bounding box center [796, 489] width 1254 height 36
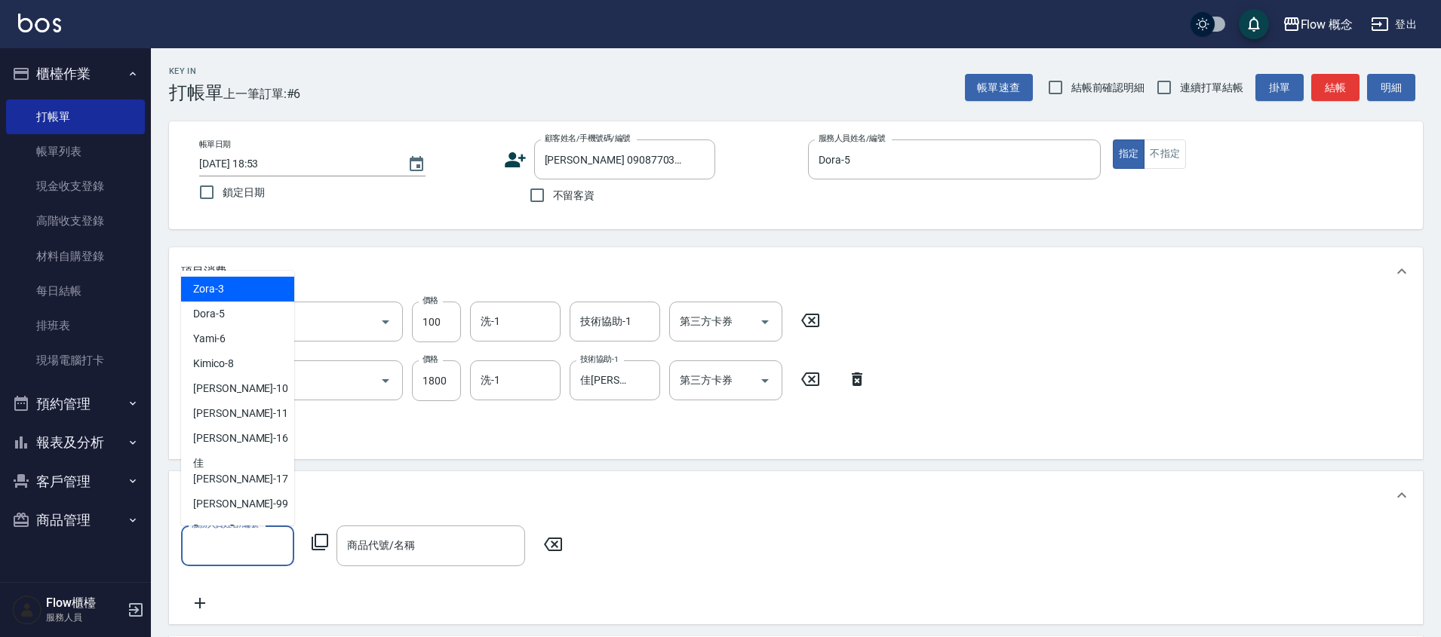
click at [242, 545] on input "服務人員姓名/編號" at bounding box center [238, 546] width 100 height 26
click at [232, 310] on div "Dora -5" at bounding box center [237, 314] width 113 height 25
type input "Dora-5"
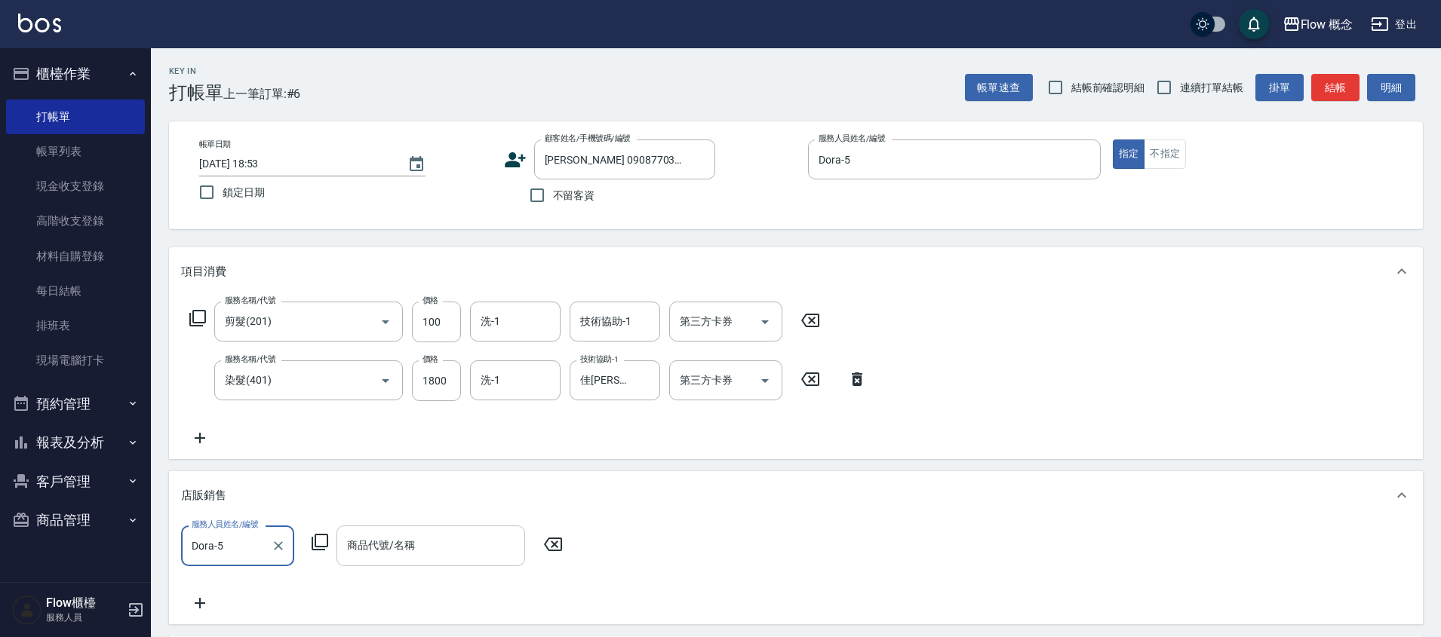
click at [381, 536] on input "商品代號/名稱" at bounding box center [430, 546] width 175 height 26
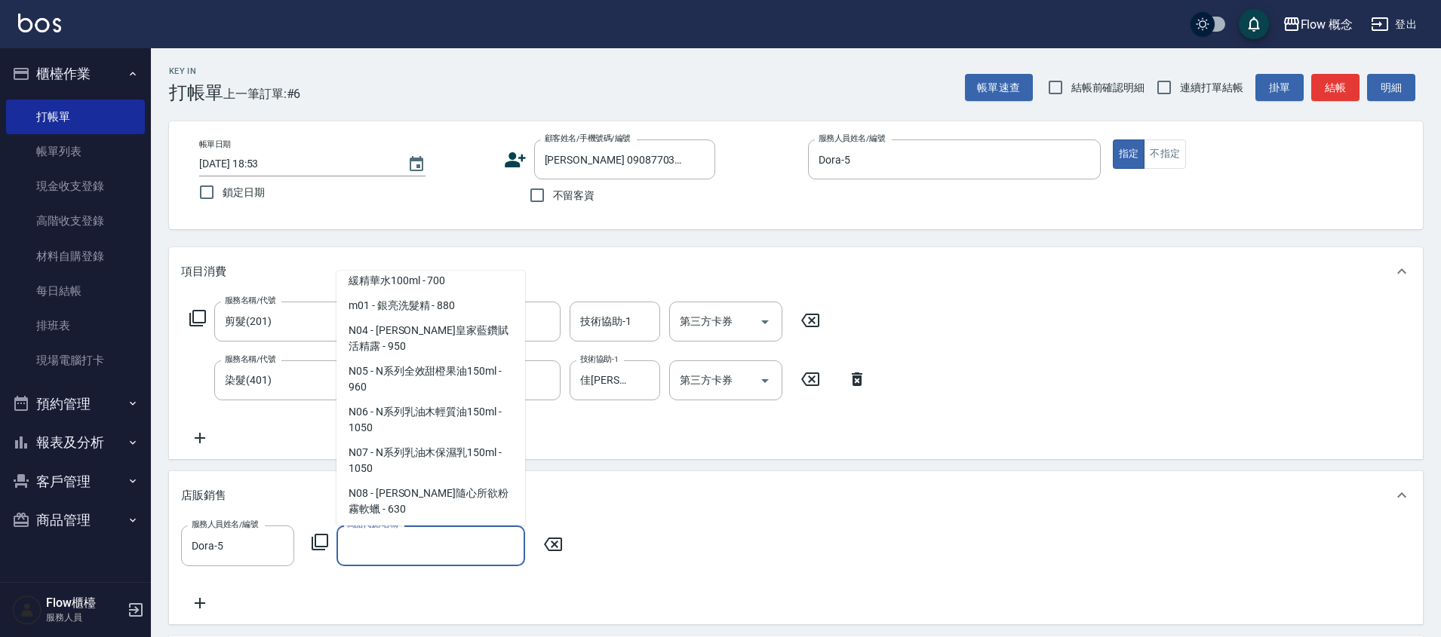
scroll to position [1451, 0]
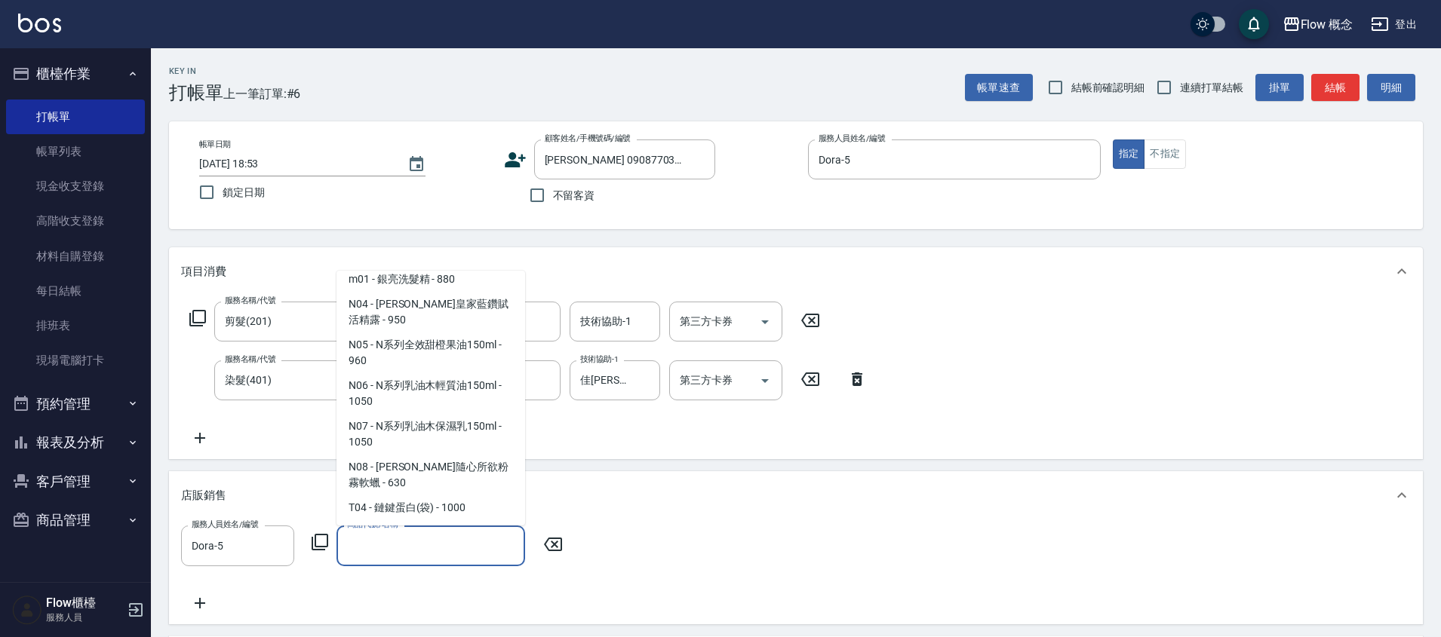
click at [474, 545] on span "T07 - TKO護色洗(小) - 520" at bounding box center [430, 557] width 189 height 25
type input "TKO護色洗(小)"
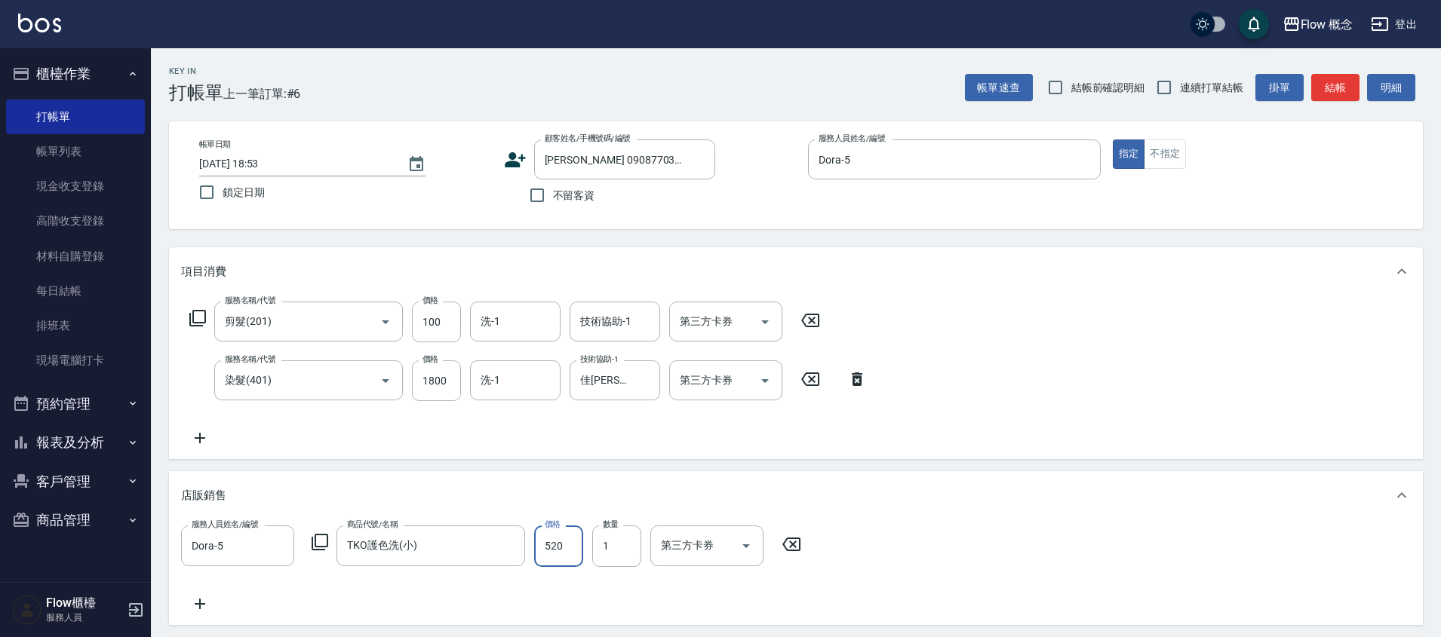
click at [556, 537] on input "520" at bounding box center [558, 546] width 49 height 41
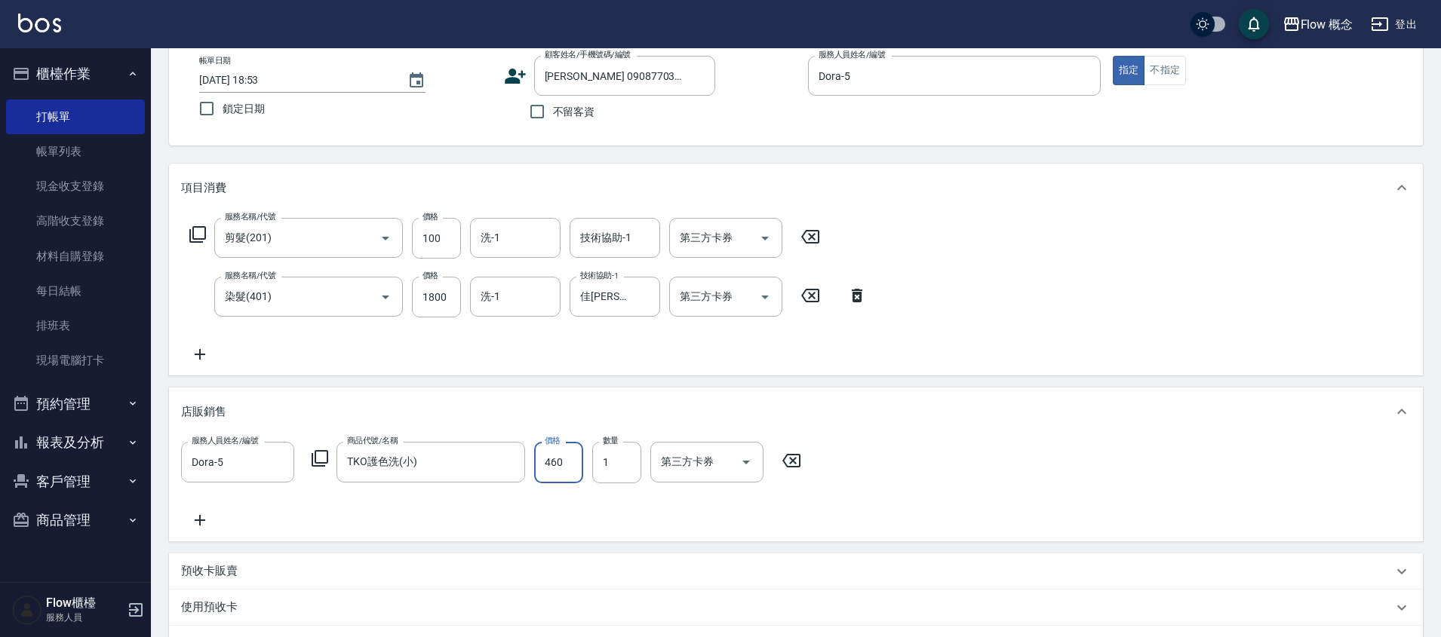
scroll to position [284, 0]
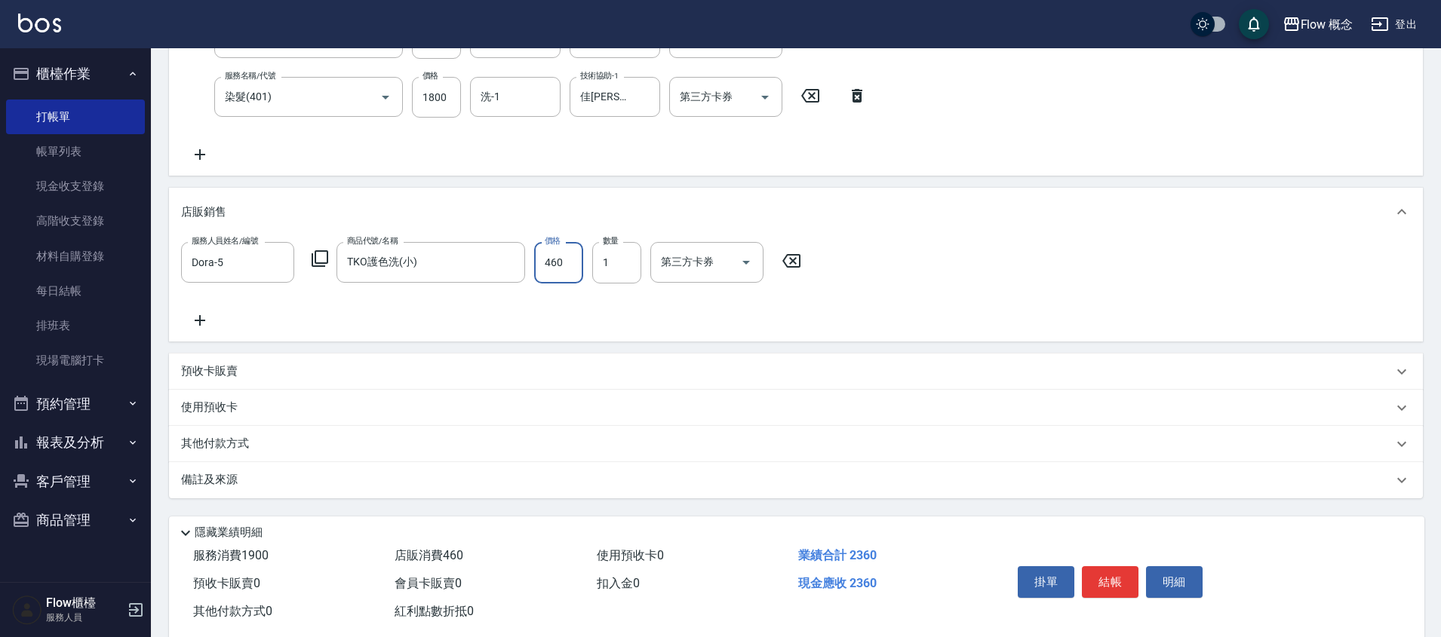
type input "460"
click at [388, 485] on div "備註及來源" at bounding box center [786, 480] width 1211 height 16
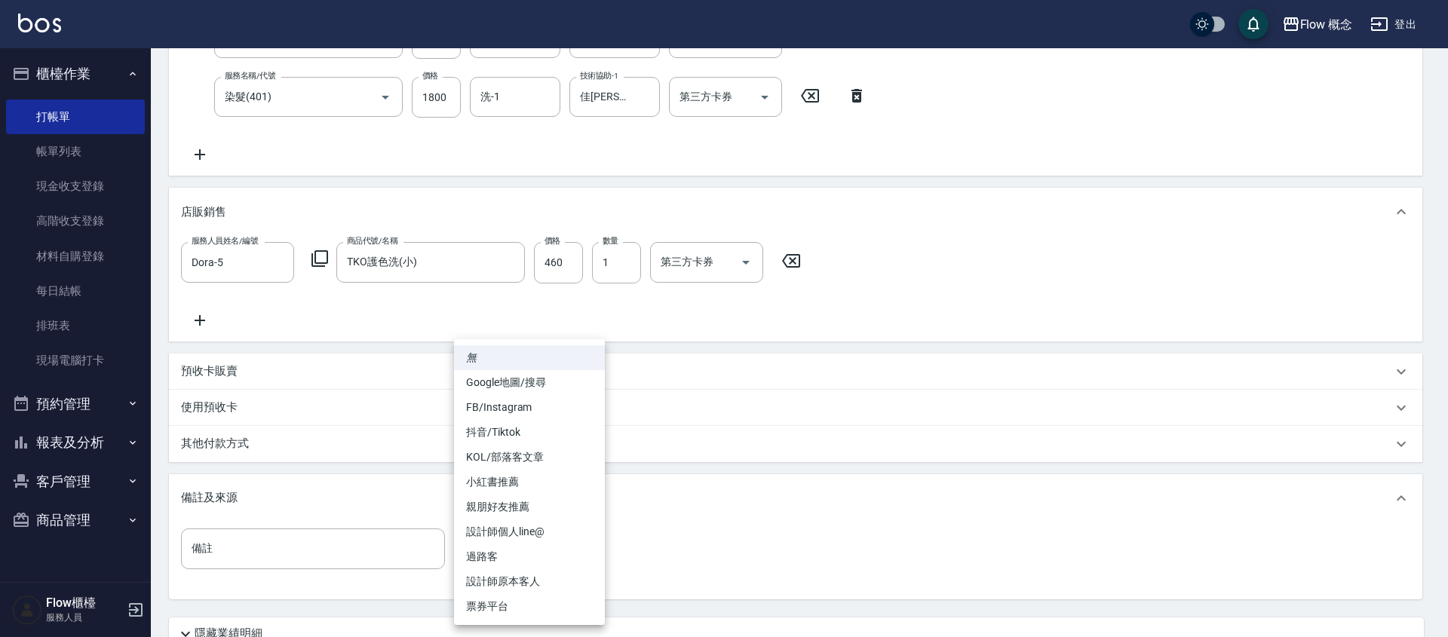
click at [480, 559] on body "Flow 概念 登出 櫃檯作業 打帳單 帳單列表 現金收支登錄 高階收支登錄 材料自購登錄 每日結帳 排班表 現場電腦打卡 預約管理 預約管理 單日預約紀錄 …" at bounding box center [724, 239] width 1448 height 1047
click at [508, 591] on li "設計師原本客人" at bounding box center [529, 581] width 151 height 25
click at [496, 556] on body "Flow 概念 登出 櫃檯作業 打帳單 帳單列表 現金收支登錄 高階收支登錄 材料自購登錄 每日結帳 排班表 現場電腦打卡 預約管理 預約管理 單日預約紀錄 …" at bounding box center [724, 239] width 1448 height 1047
click at [506, 505] on li "親朋好友推薦" at bounding box center [529, 507] width 151 height 25
type input "親朋好友推薦"
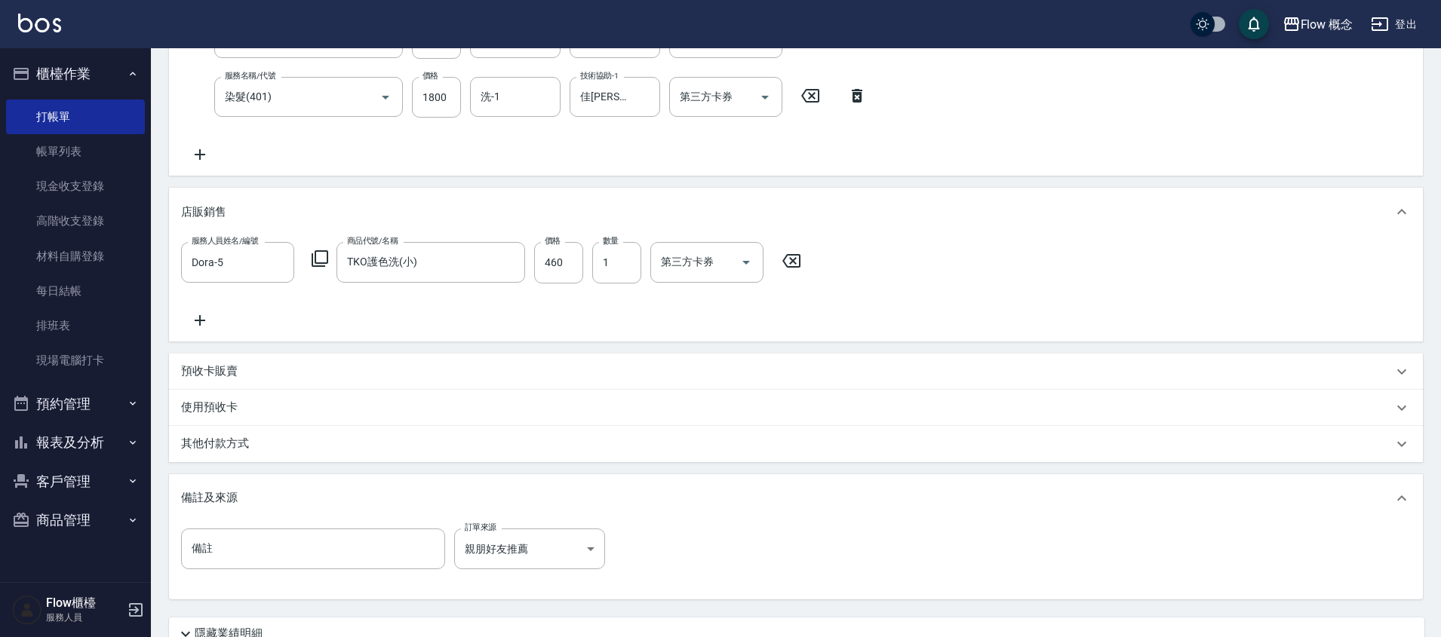
click at [248, 445] on p "其他付款方式" at bounding box center [218, 444] width 75 height 17
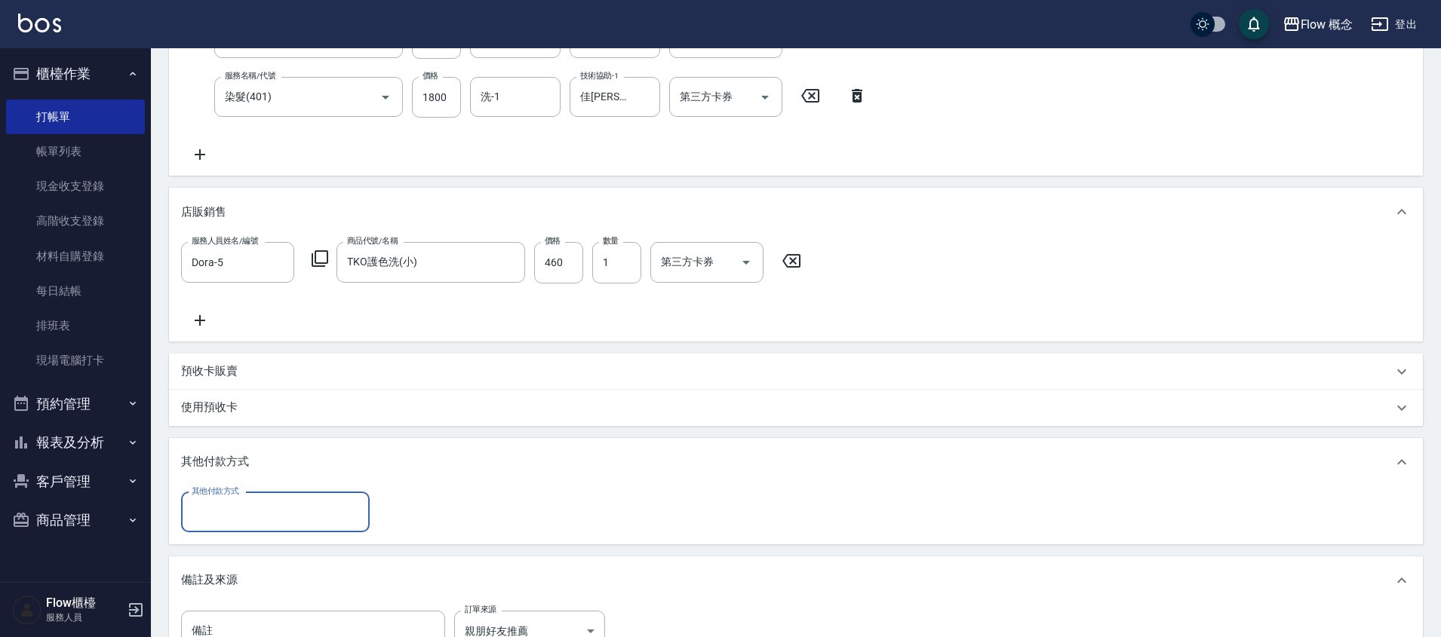
scroll to position [0, 0]
click at [253, 491] on div "其他付款方式 其他付款方式" at bounding box center [796, 515] width 1254 height 58
click at [247, 506] on input "其他付款方式" at bounding box center [275, 512] width 175 height 26
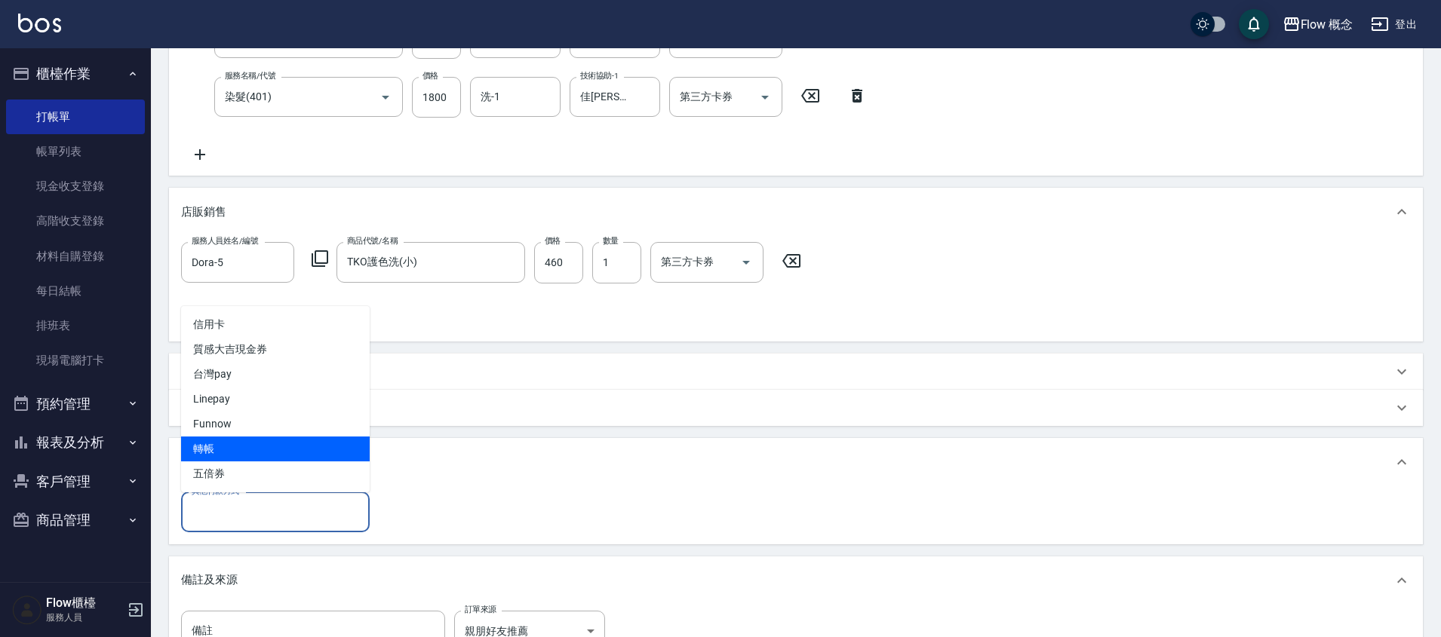
click at [227, 458] on span "轉帳" at bounding box center [275, 449] width 189 height 25
type input "轉帳"
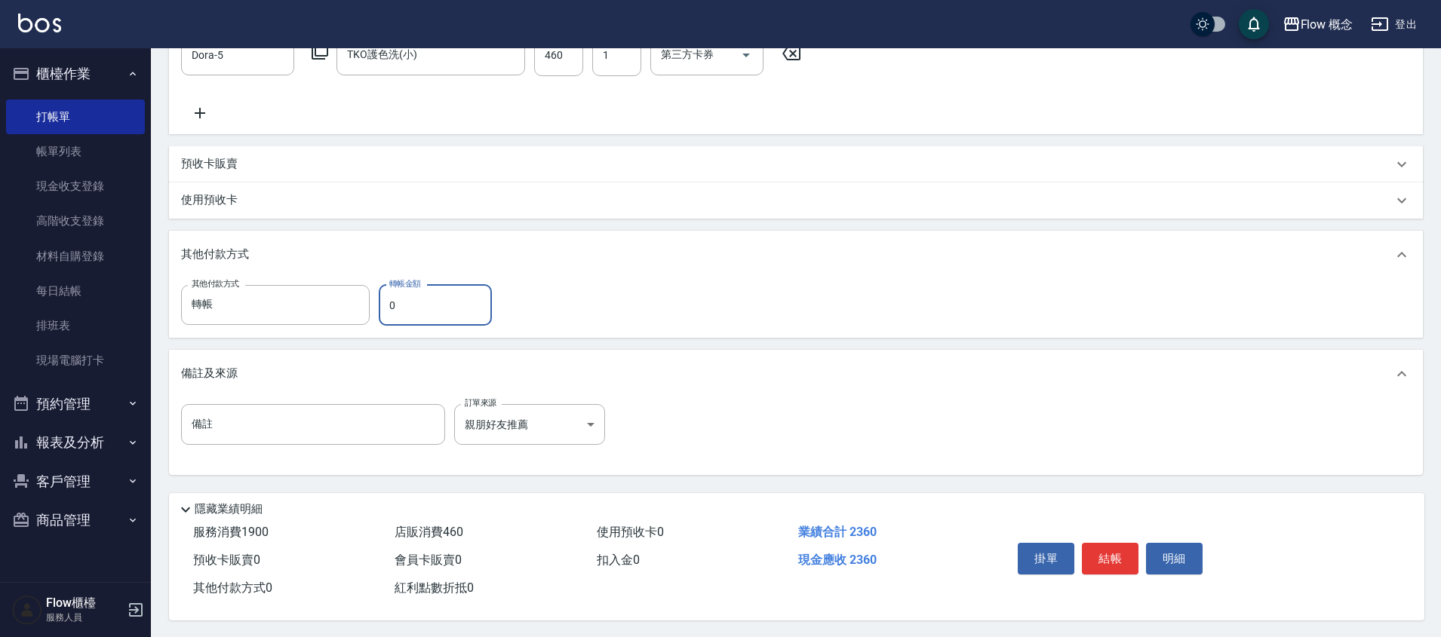
scroll to position [499, 0]
type input "2360"
click at [1117, 557] on button "結帳" at bounding box center [1110, 558] width 57 height 32
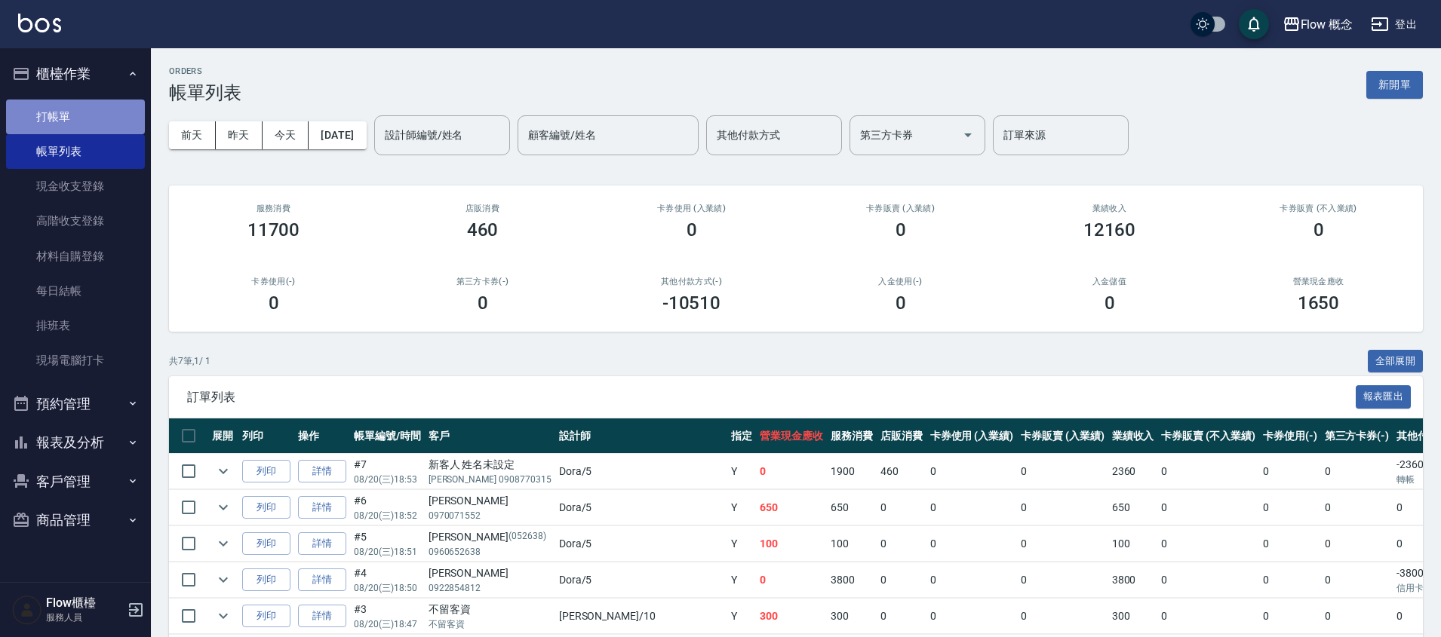
click at [57, 123] on link "打帳單" at bounding box center [75, 117] width 139 height 35
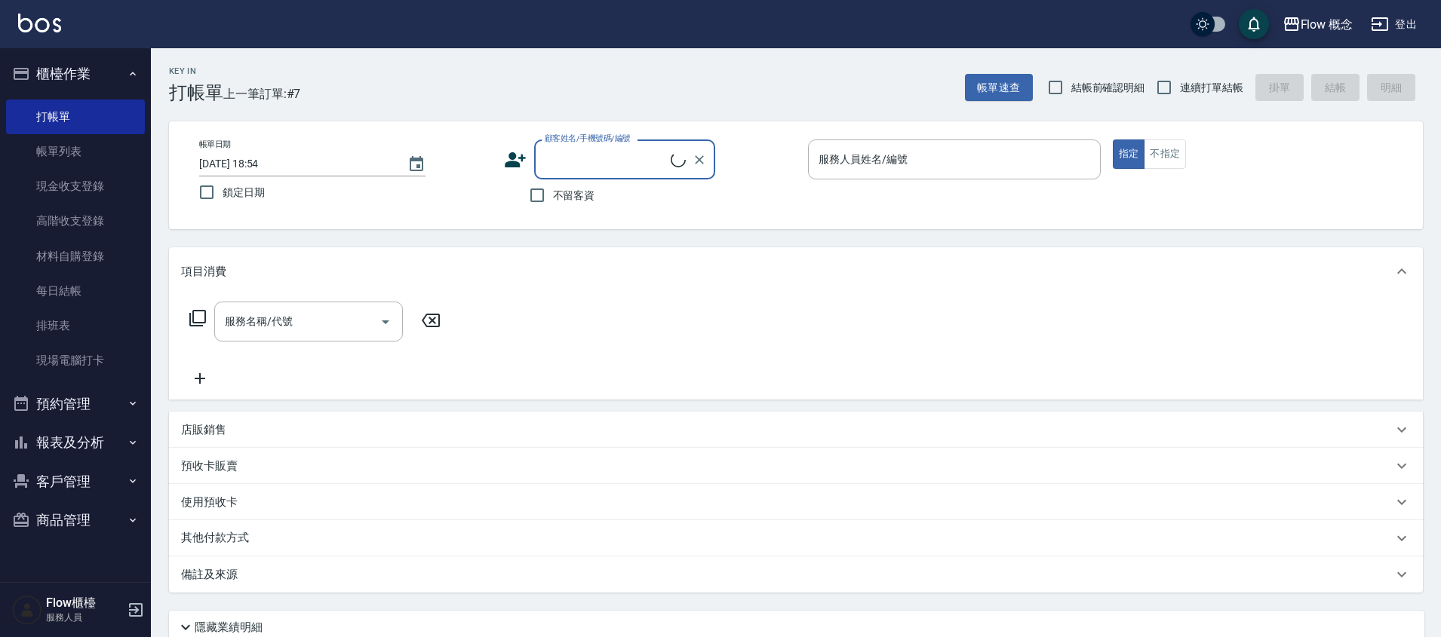
click at [551, 158] on input "顧客姓名/手機號碼/編號" at bounding box center [606, 159] width 130 height 26
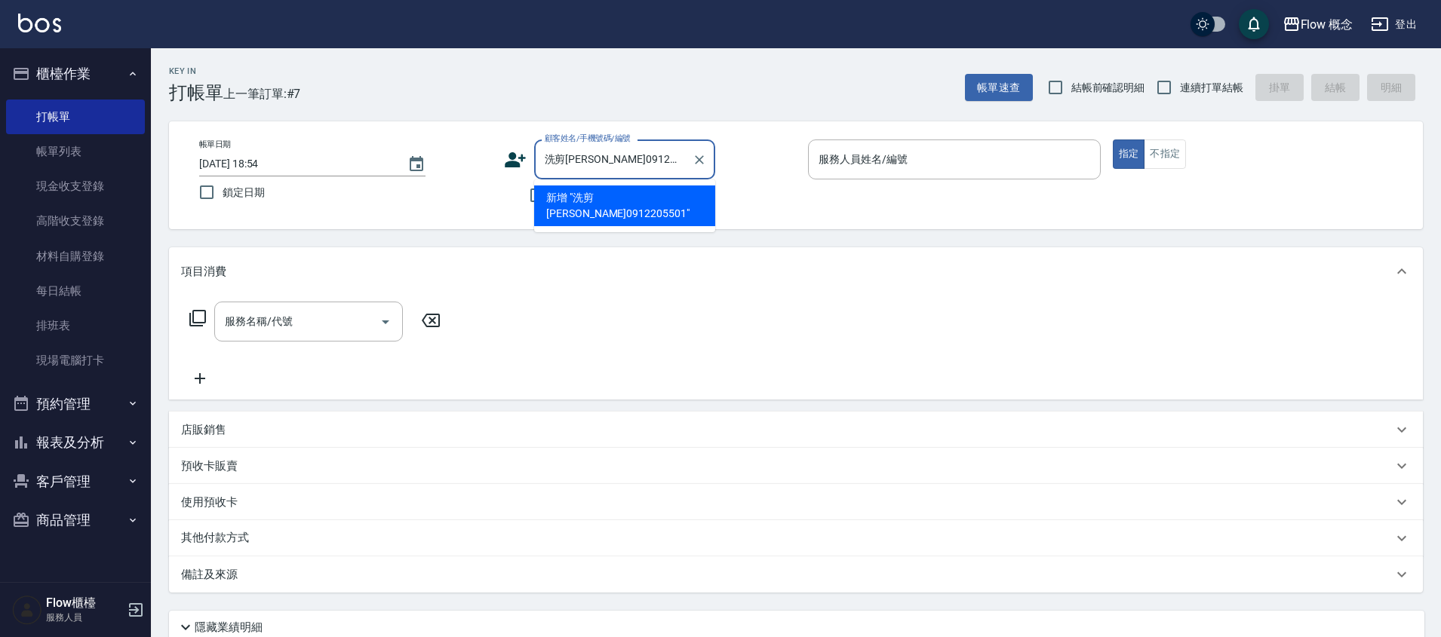
drag, startPoint x: 564, startPoint y: 159, endPoint x: 529, endPoint y: 164, distance: 35.8
click at [529, 164] on div "顧客姓名/手機號碼/編號 洗剪[PERSON_NAME]0912205501 顧客姓名/手機號碼/編號" at bounding box center [650, 160] width 293 height 40
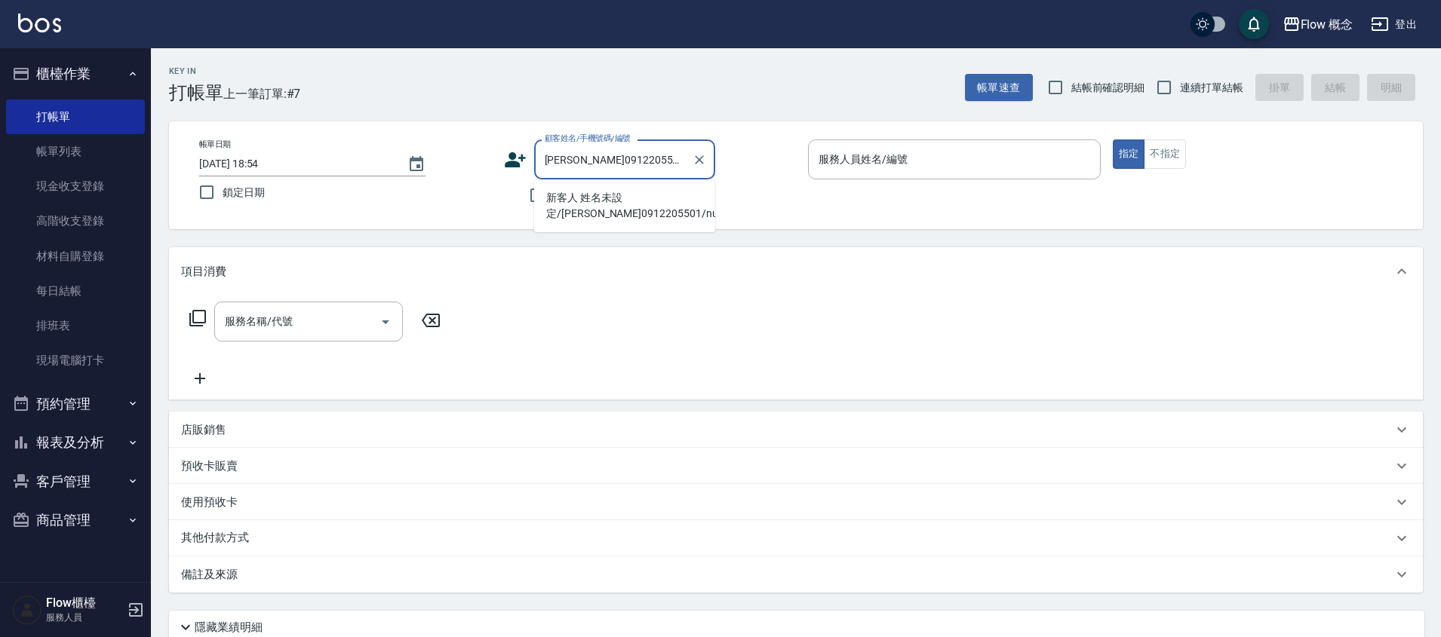
click at [580, 198] on li "新客人 姓名未設定/[PERSON_NAME]0912205501/null" at bounding box center [624, 206] width 181 height 41
type input "新客人 姓名未設定/[PERSON_NAME]0912205501/null"
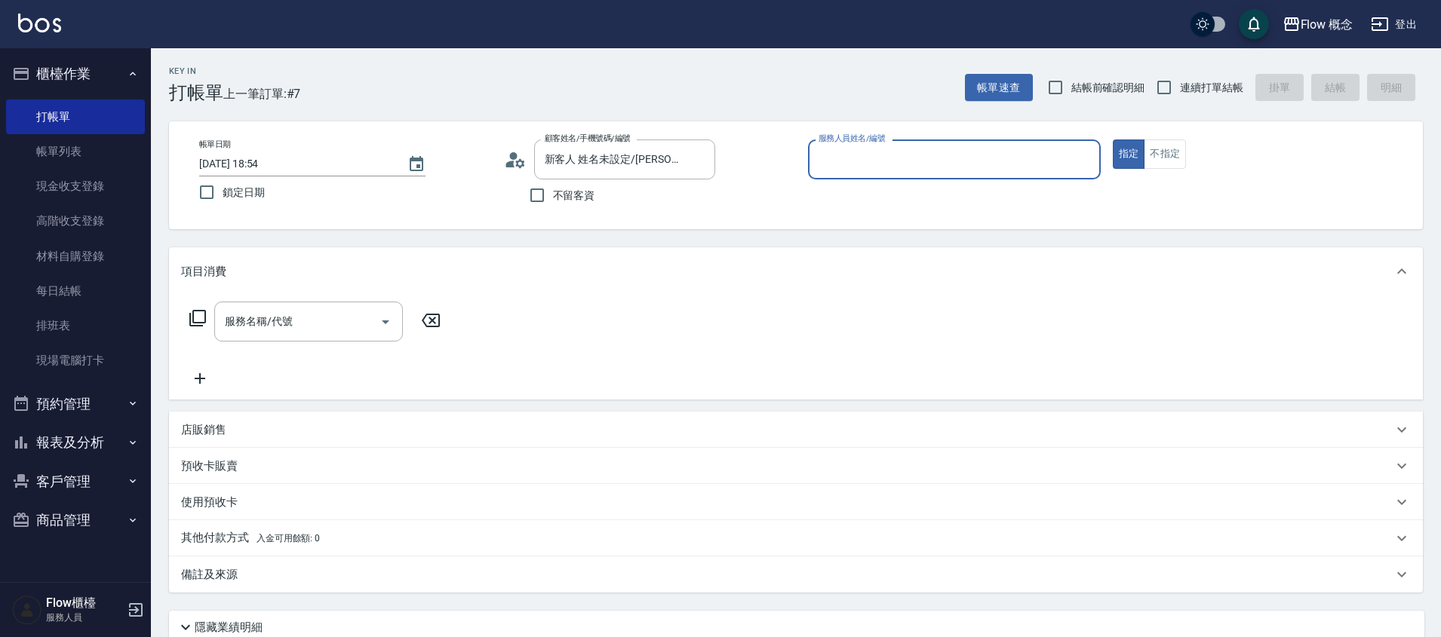
click at [918, 160] on input "服務人員姓名/編號" at bounding box center [954, 159] width 279 height 26
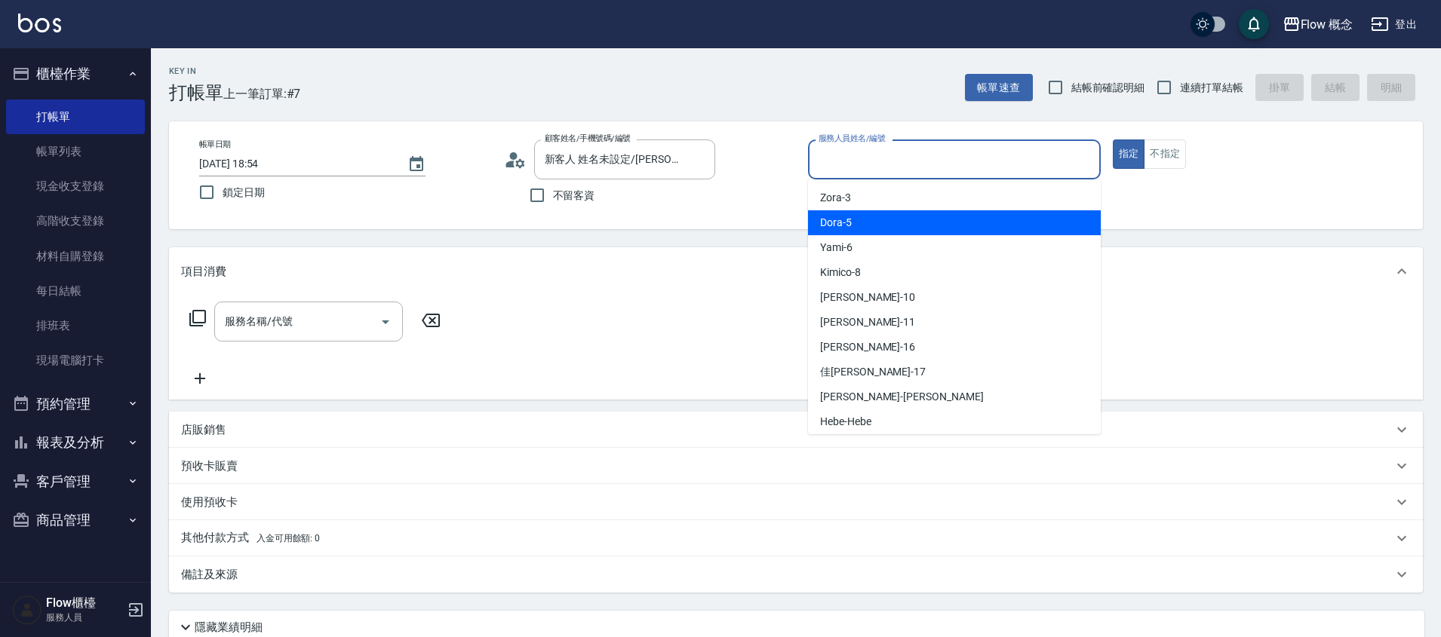
click at [901, 212] on div "Dora -5" at bounding box center [954, 222] width 293 height 25
type input "Dora-5"
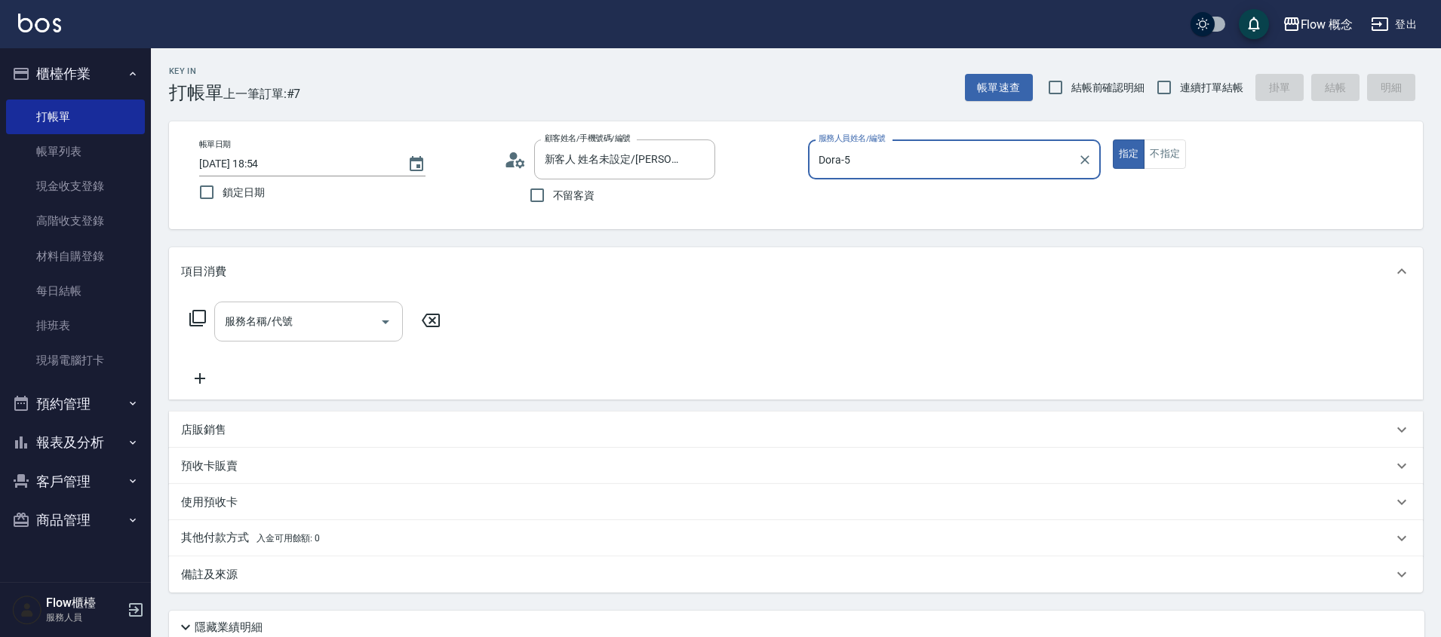
click at [306, 303] on div "服務名稱/代號" at bounding box center [308, 322] width 189 height 40
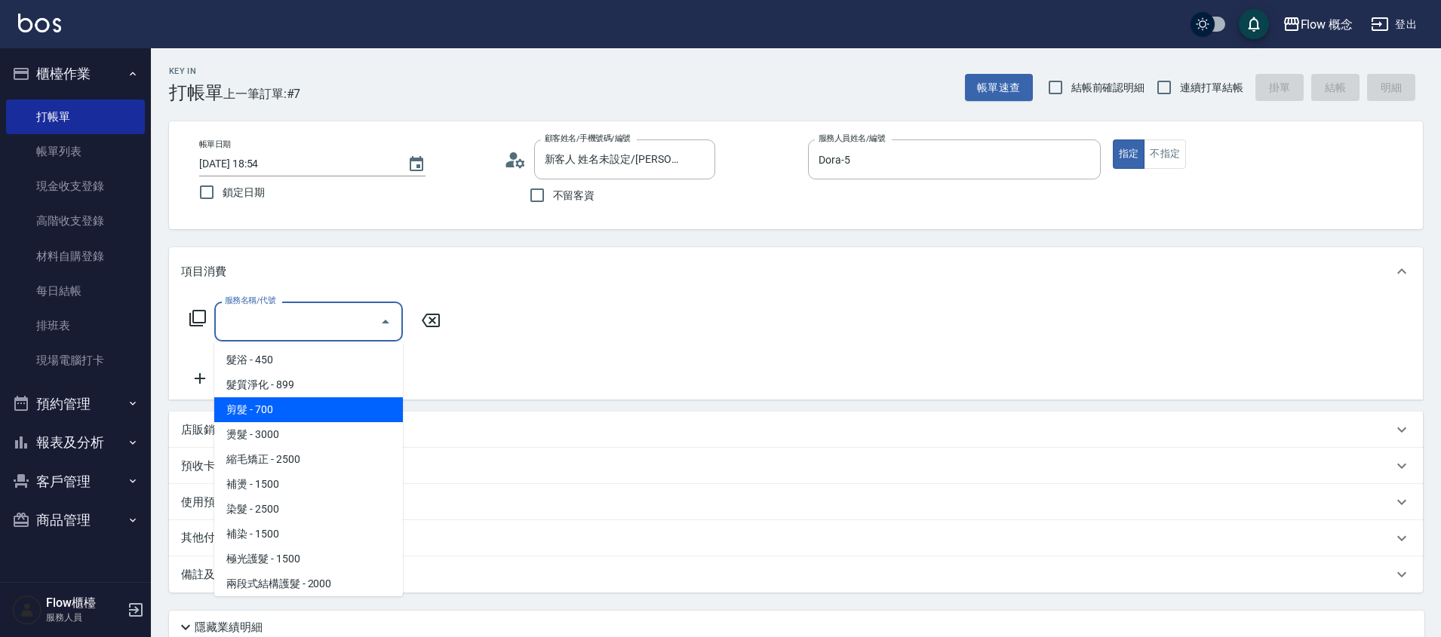
click at [270, 417] on span "剪髮 - 700" at bounding box center [308, 409] width 189 height 25
type input "剪髮(201)"
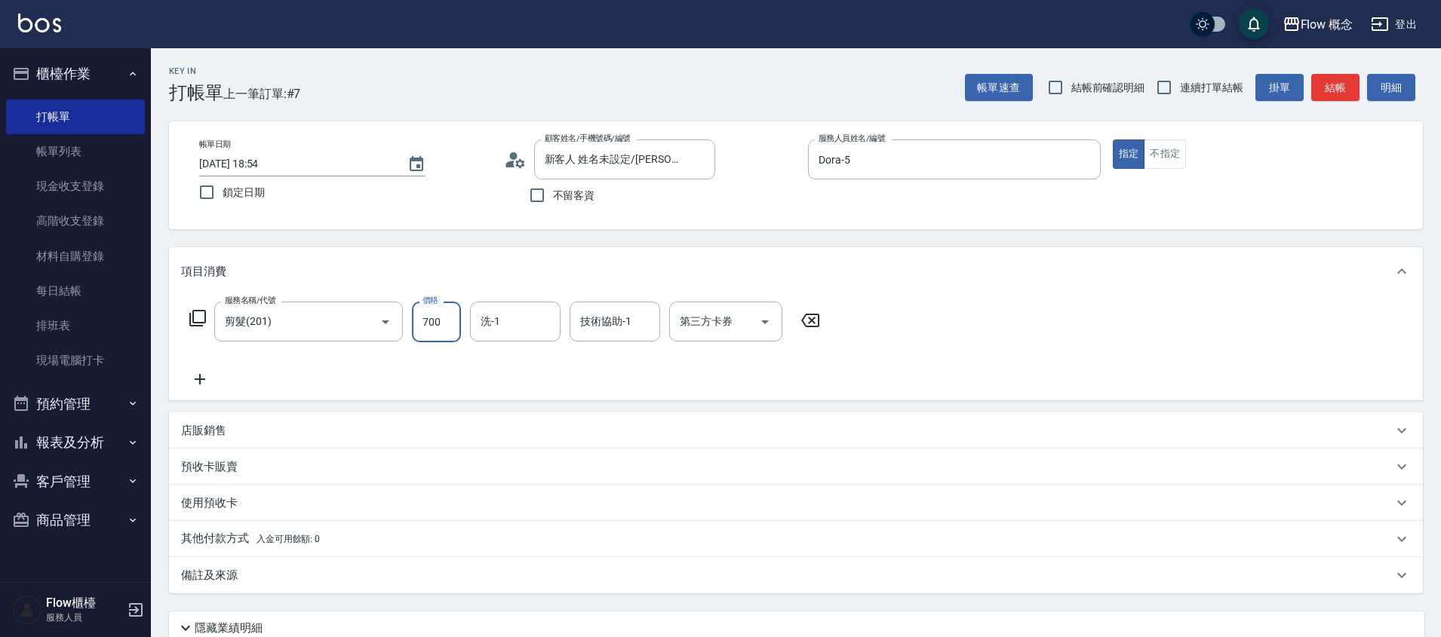
click at [423, 330] on input "700" at bounding box center [436, 322] width 49 height 41
type input "650"
type input "佳[PERSON_NAME]-17"
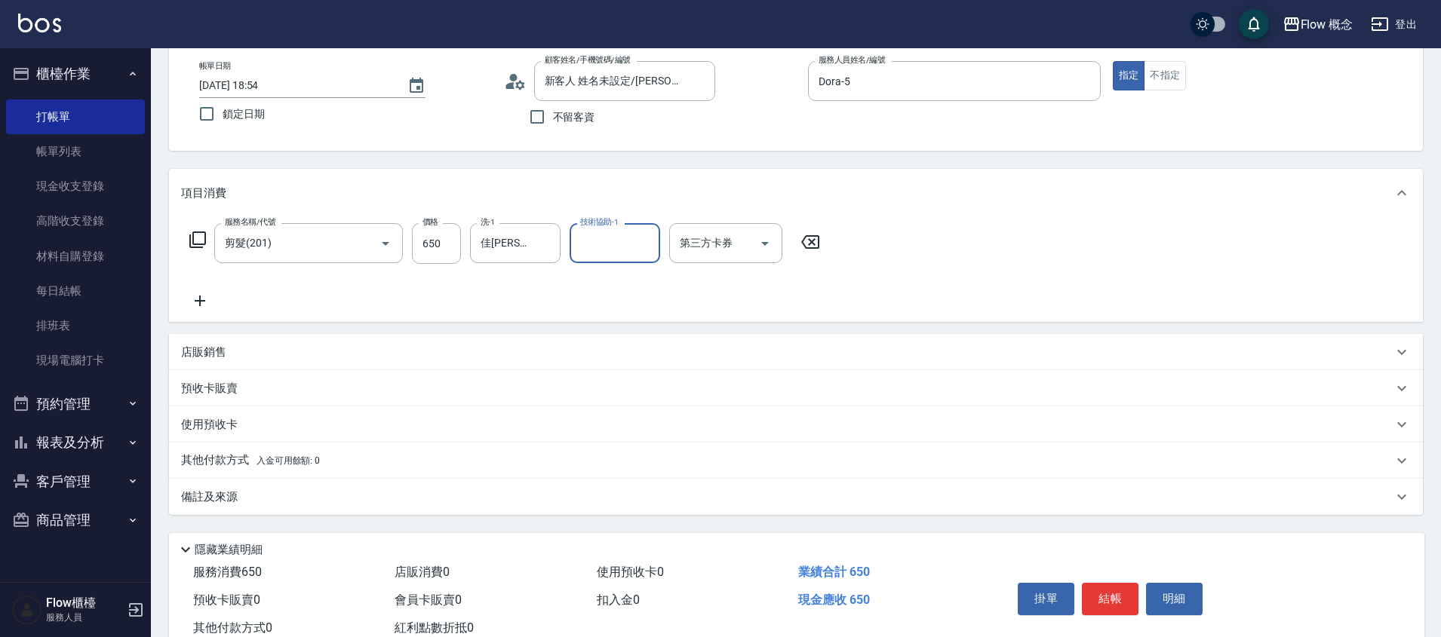
scroll to position [127, 0]
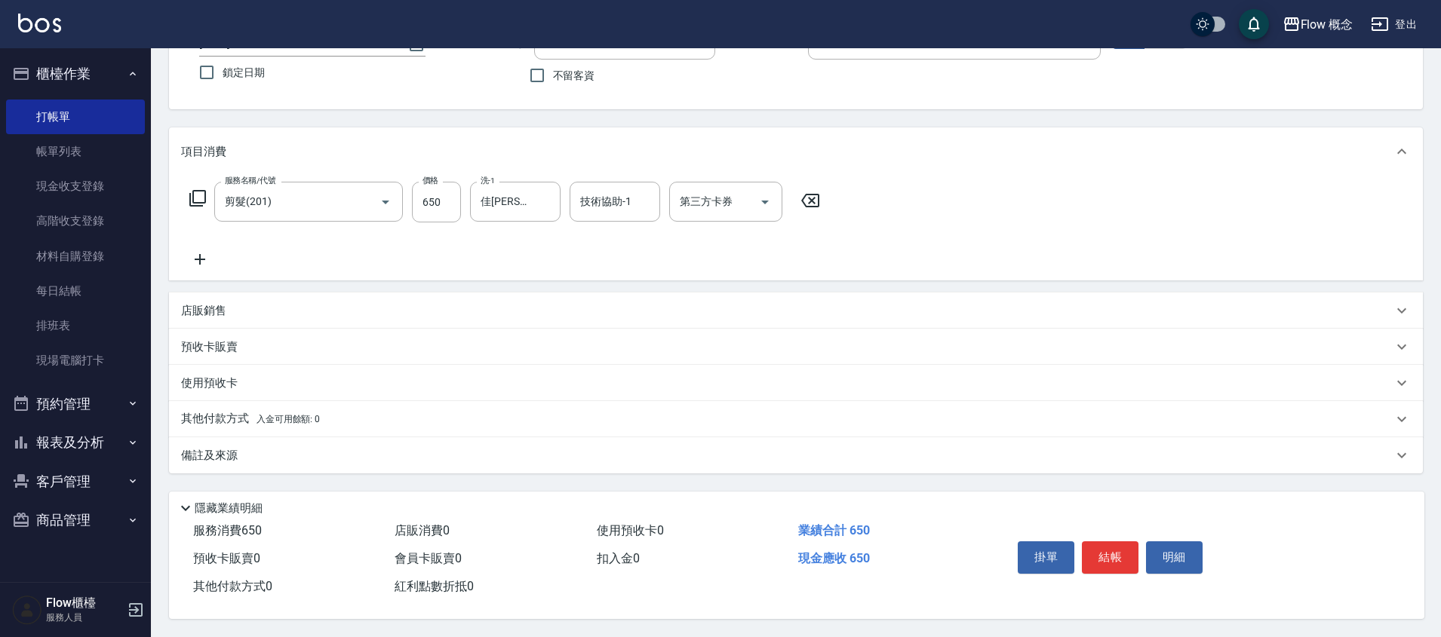
click at [284, 448] on div "備註及來源" at bounding box center [786, 456] width 1211 height 16
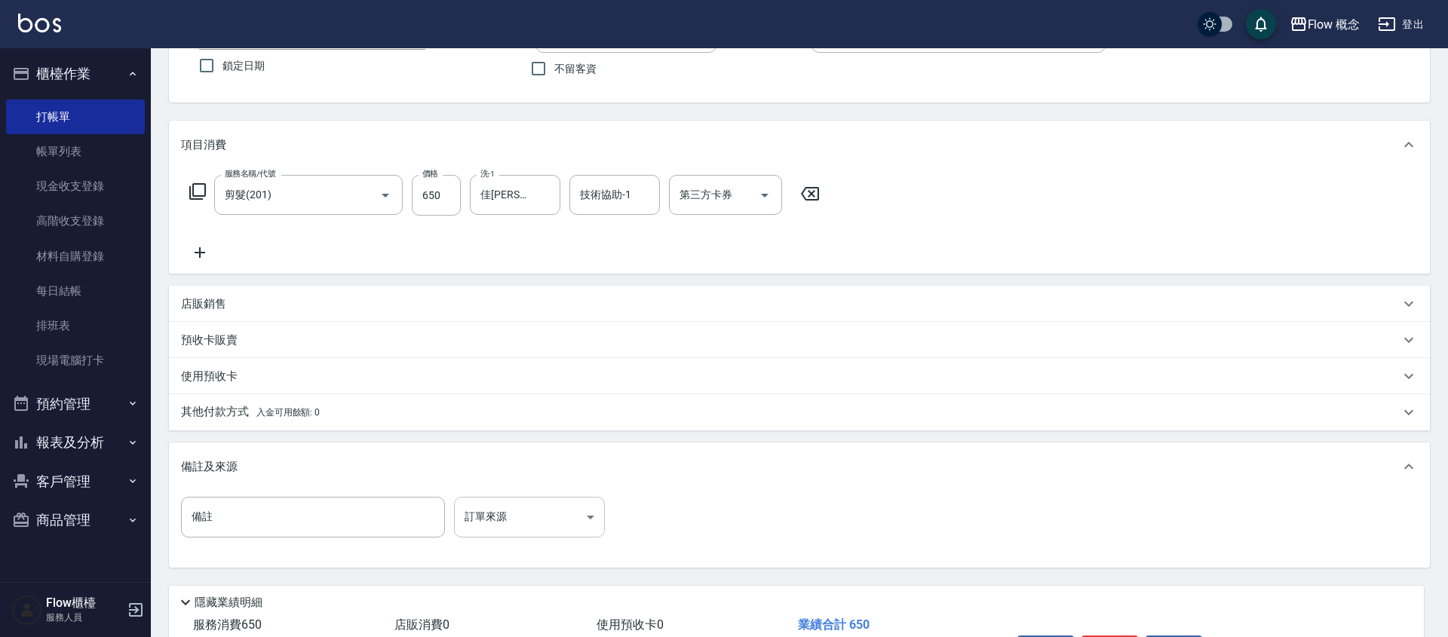
click at [456, 523] on body "Flow 概念 登出 櫃檯作業 打帳單 帳單列表 現金收支登錄 高階收支登錄 材料自購登錄 每日結帳 排班表 現場電腦打卡 預約管理 預約管理 單日預約紀錄 …" at bounding box center [724, 302] width 1448 height 858
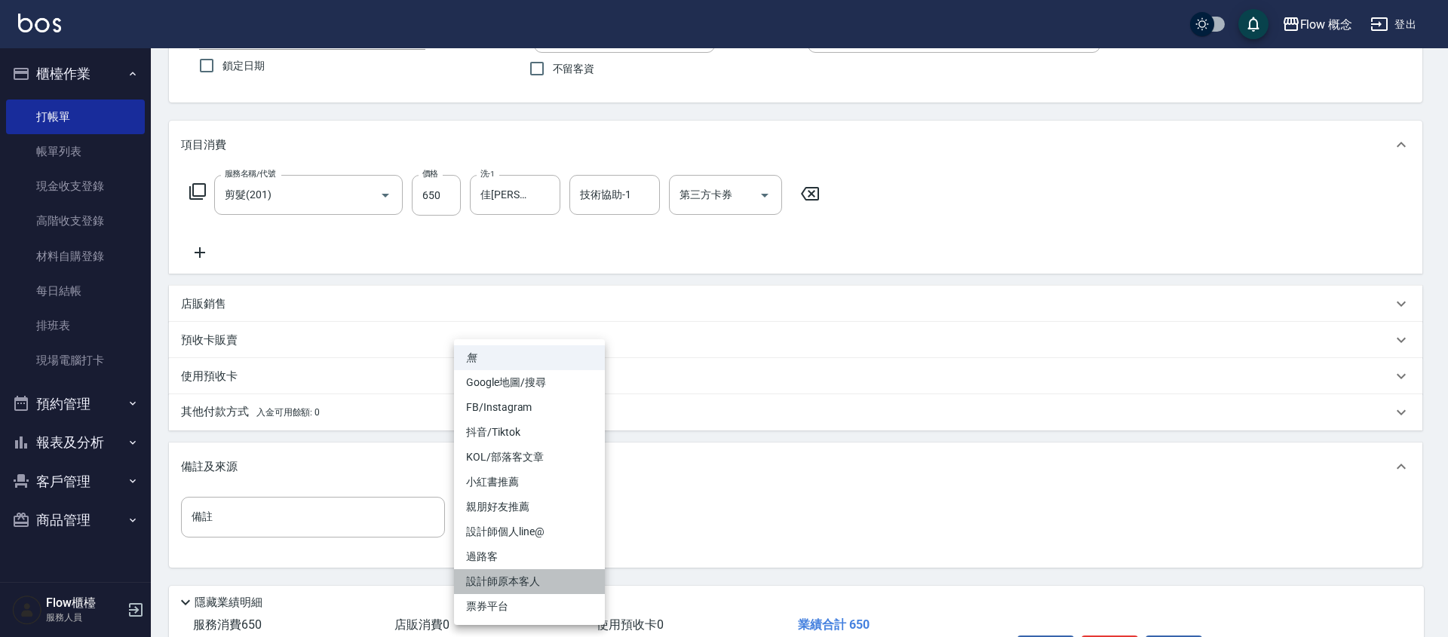
click at [495, 579] on li "設計師原本客人" at bounding box center [529, 581] width 151 height 25
type input "設計師原本客人"
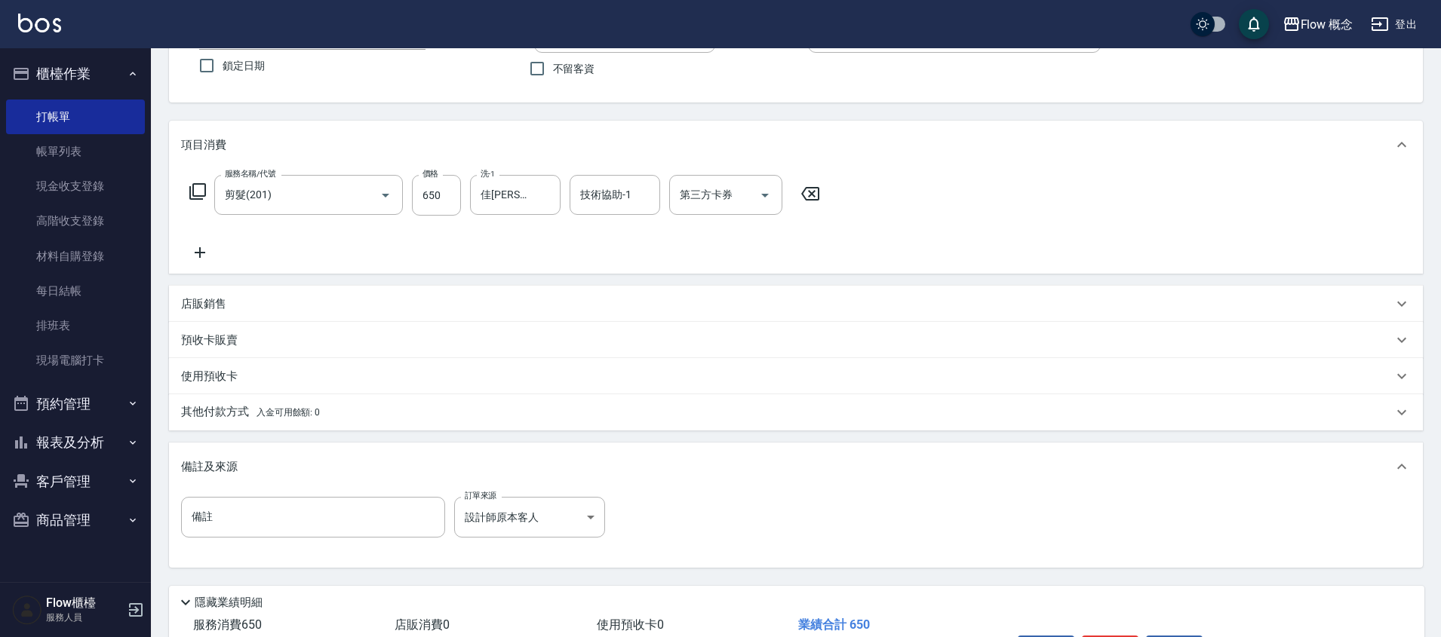
click at [264, 422] on div "其他付款方式 入金可用餘額: 0" at bounding box center [796, 412] width 1254 height 36
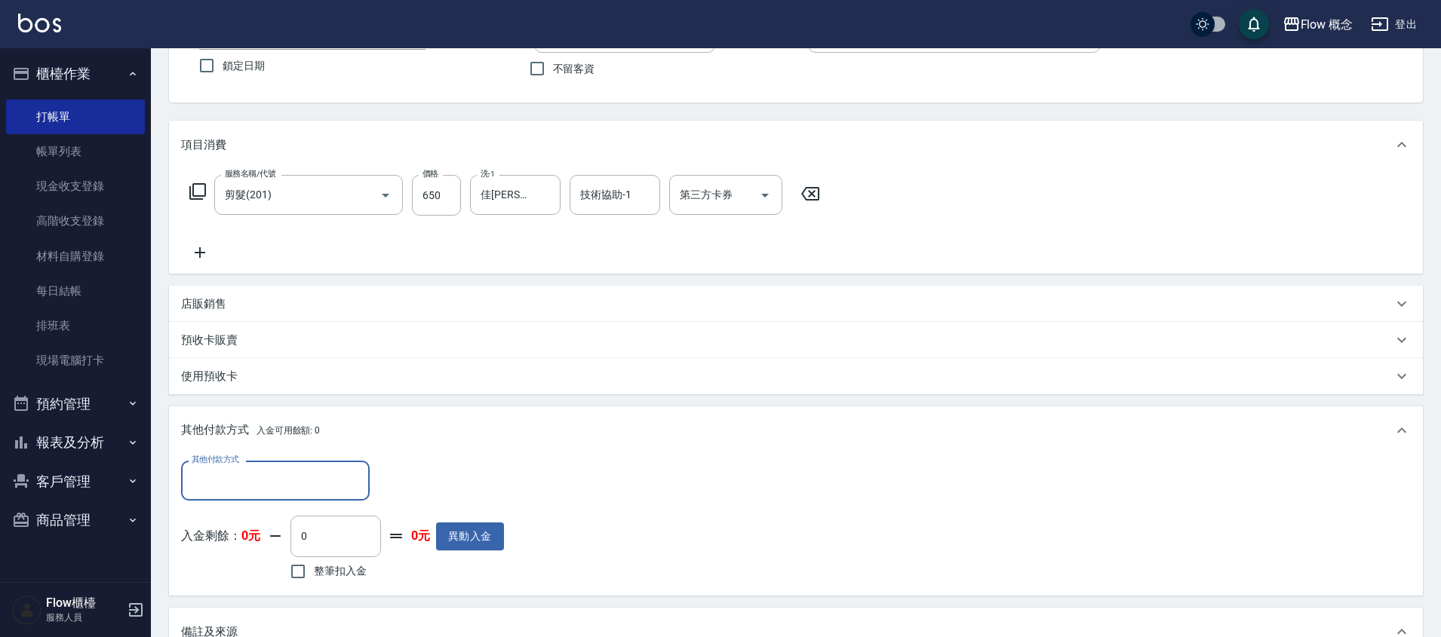
scroll to position [0, 0]
click at [257, 478] on input "其他付款方式" at bounding box center [275, 481] width 175 height 26
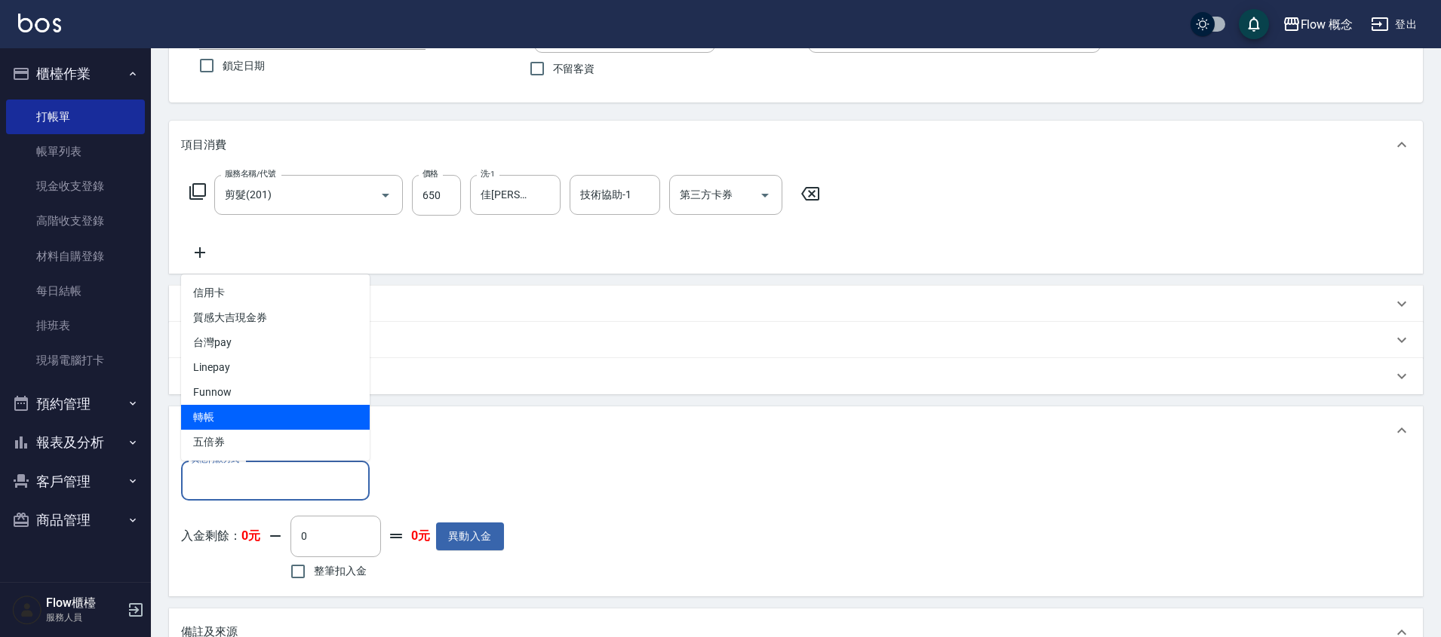
click at [231, 407] on span "轉帳" at bounding box center [275, 417] width 189 height 25
type input "轉帳"
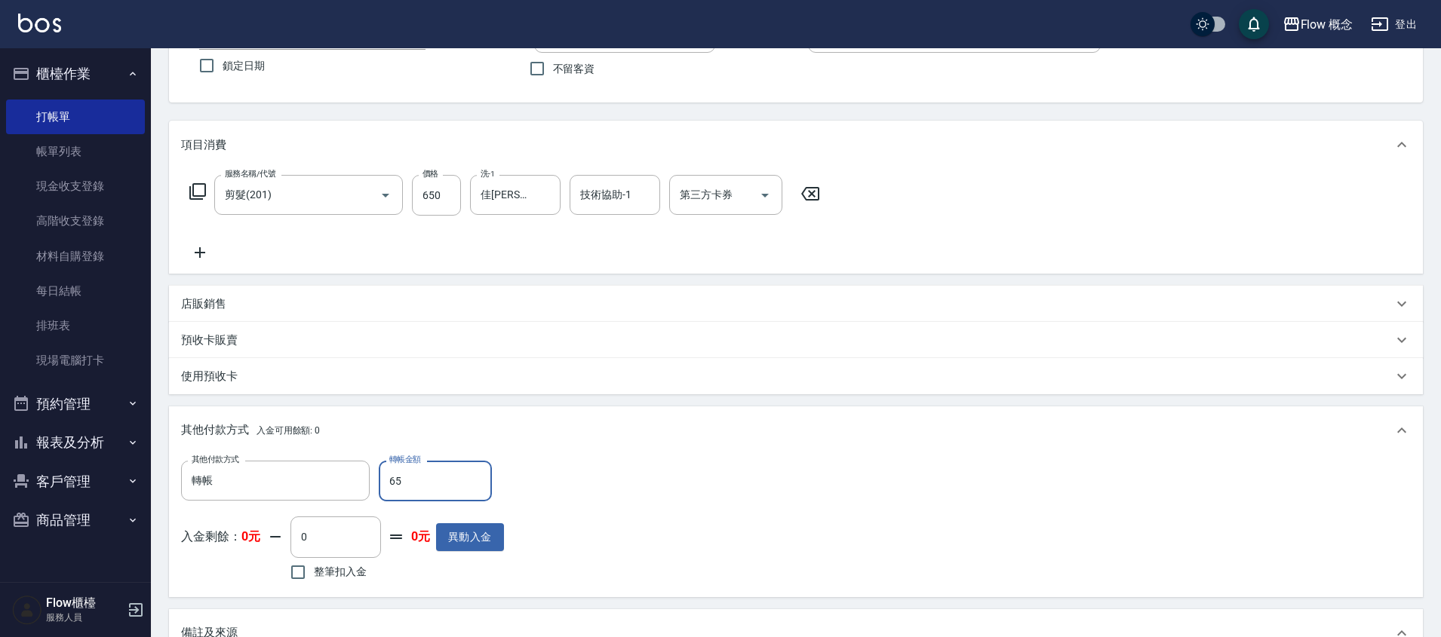
type input "650"
click at [360, 474] on icon "Clear" at bounding box center [353, 478] width 15 height 15
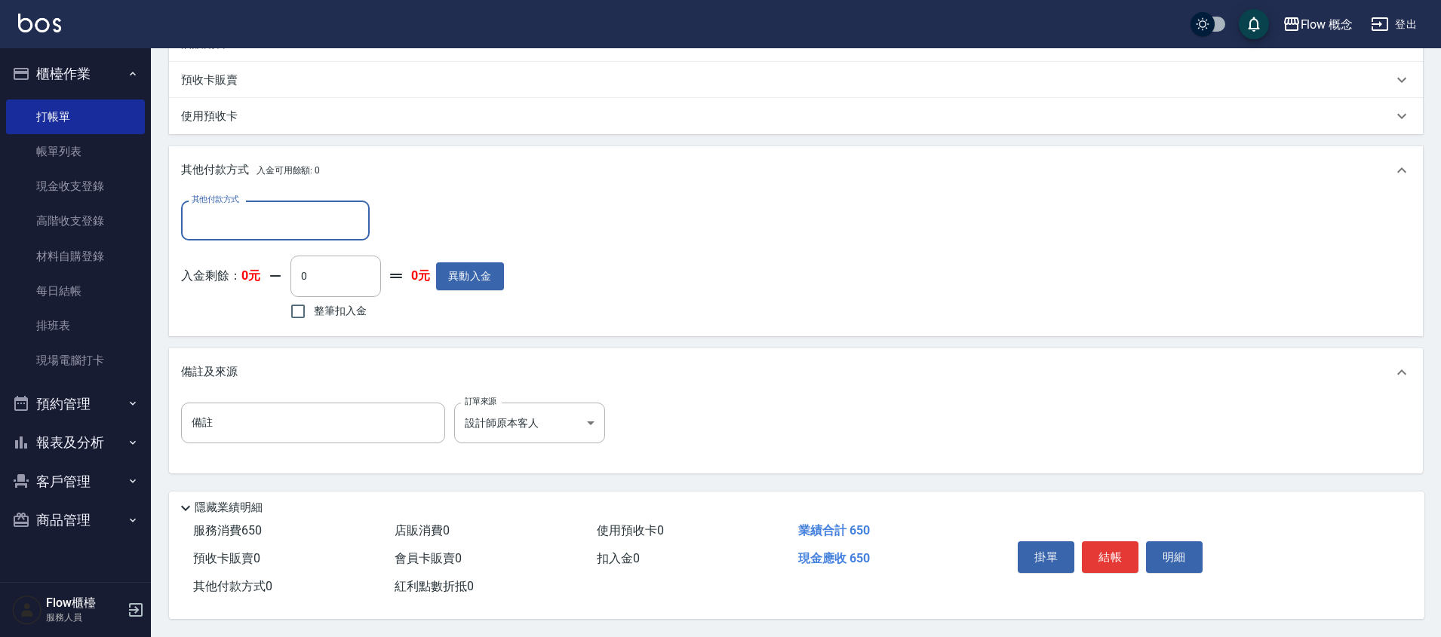
scroll to position [394, 0]
click at [1111, 548] on button "結帳" at bounding box center [1110, 558] width 57 height 32
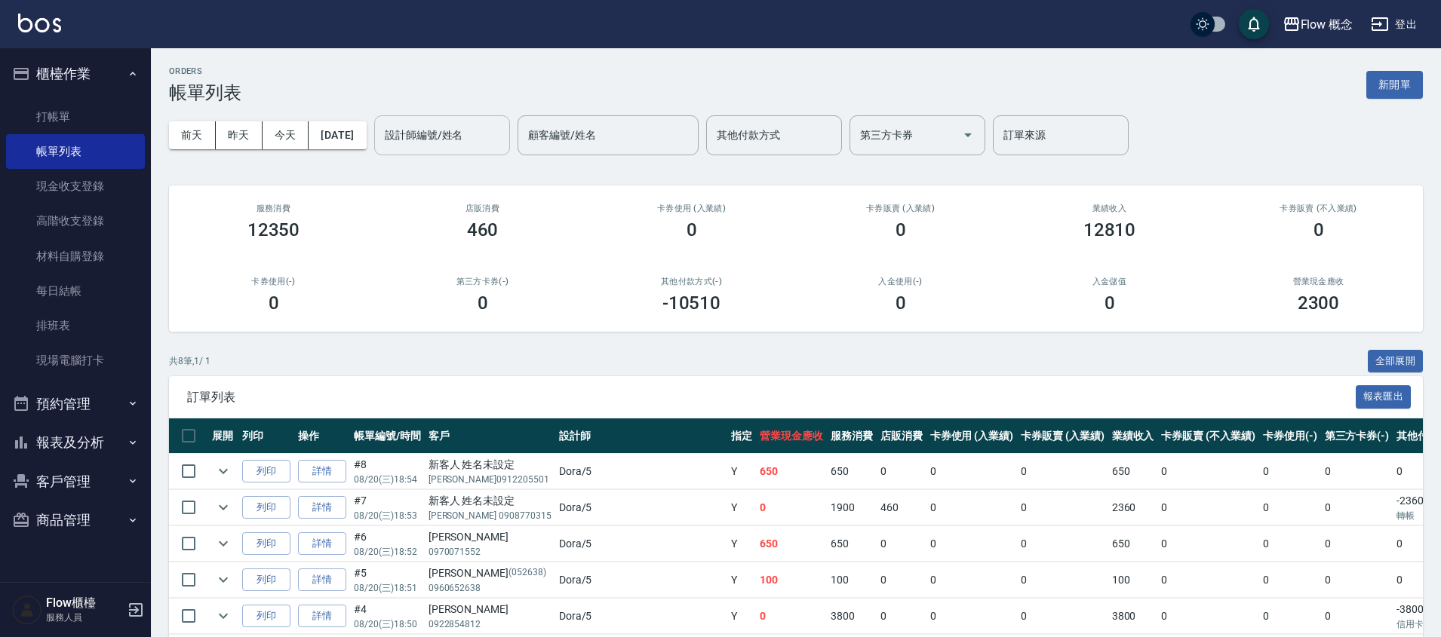
click at [462, 118] on div "設計師編號/姓名" at bounding box center [442, 135] width 136 height 40
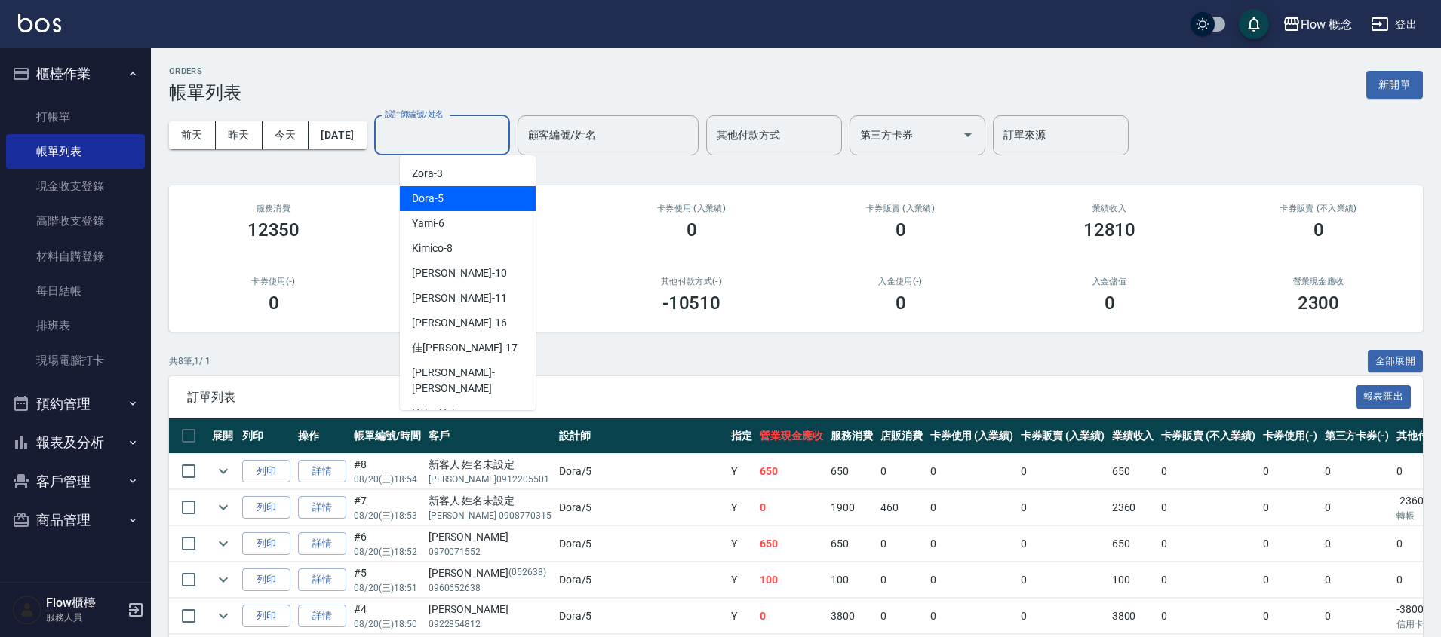
click at [467, 198] on div "Dora -5" at bounding box center [468, 198] width 136 height 25
type input "Dora-5"
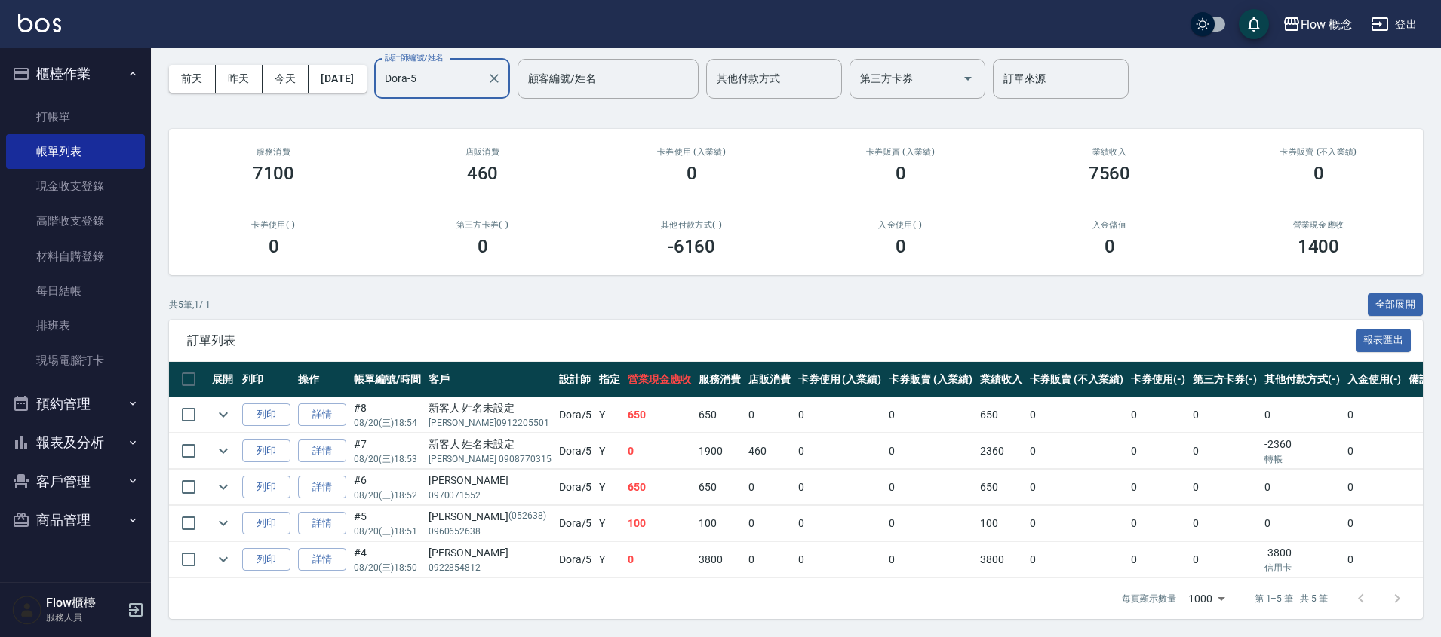
scroll to position [68, 0]
click at [330, 483] on link "詳情" at bounding box center [322, 487] width 48 height 23
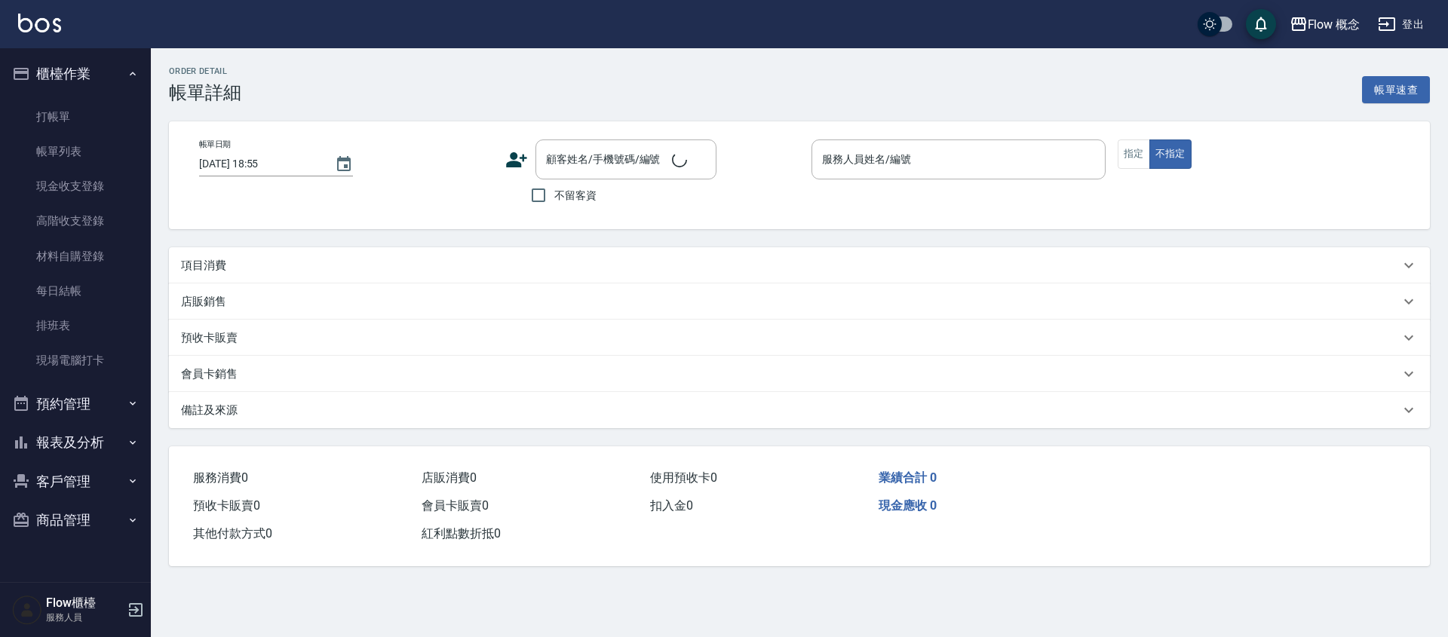
type input "[DATE] 18:52"
type input "Dora-5"
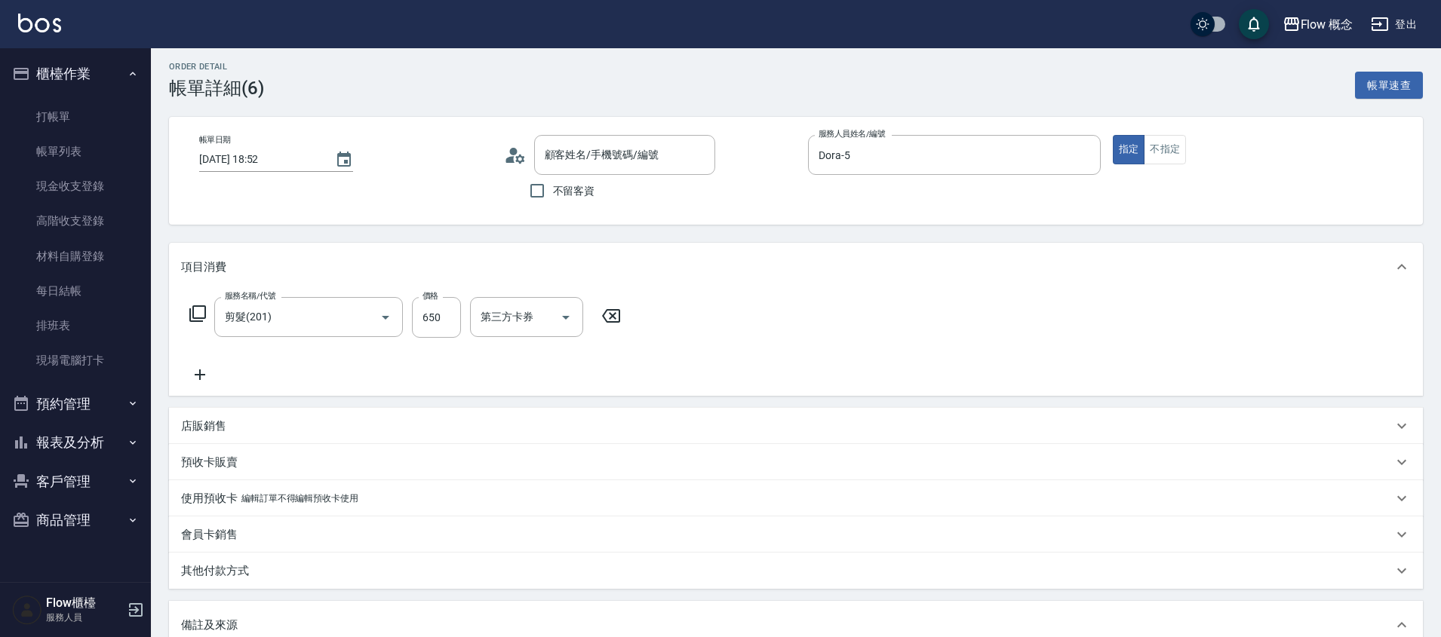
type input "剪髮(201)"
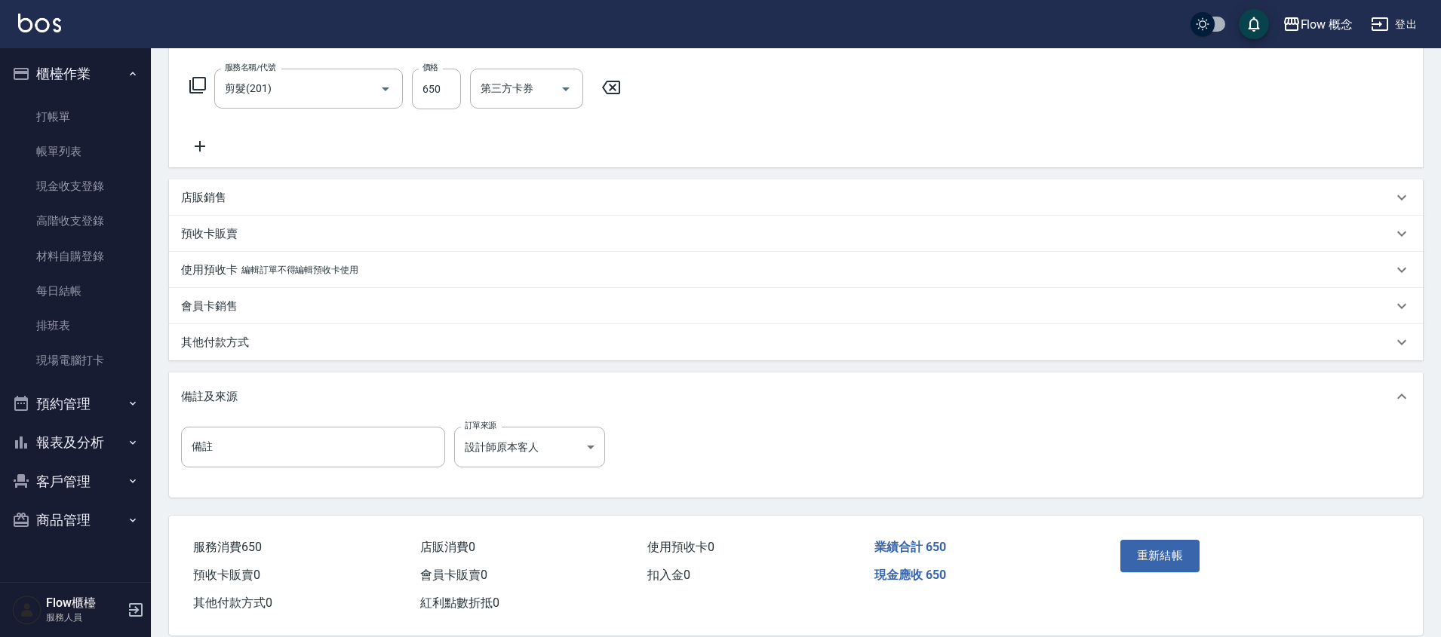
type input "[PERSON_NAME]/0970071552/null"
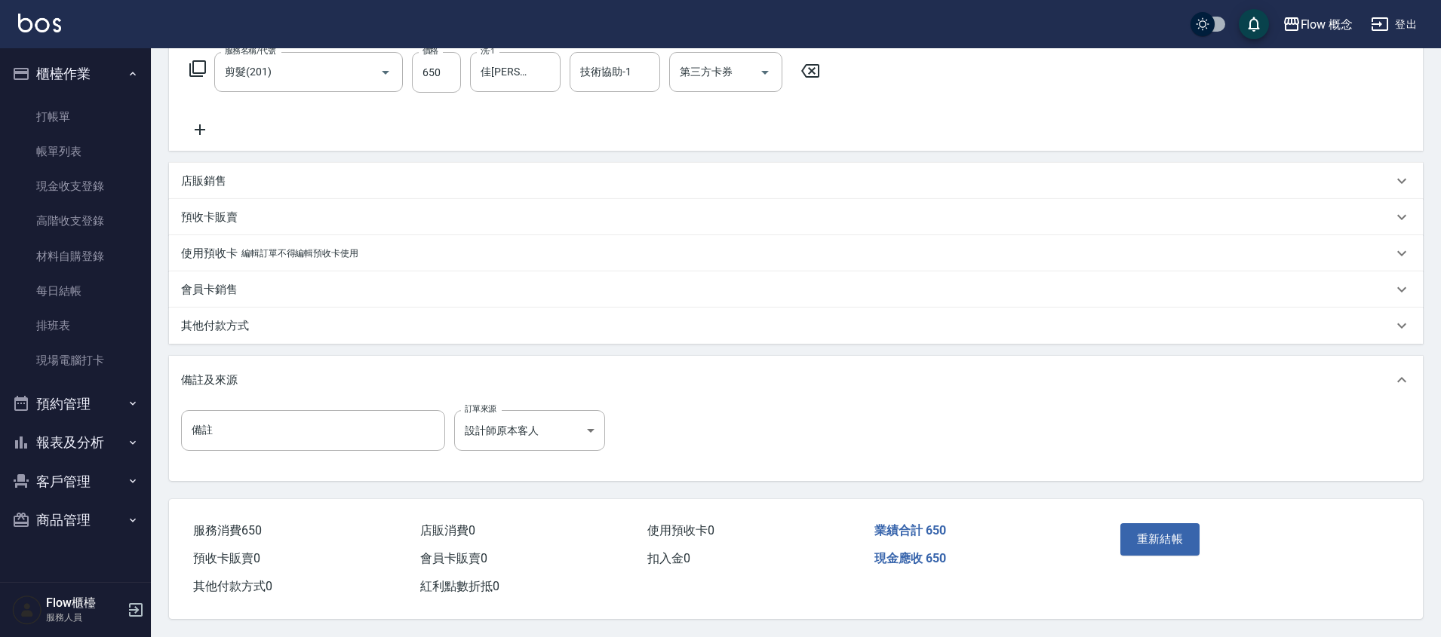
click at [253, 321] on div "其他付款方式" at bounding box center [786, 326] width 1211 height 16
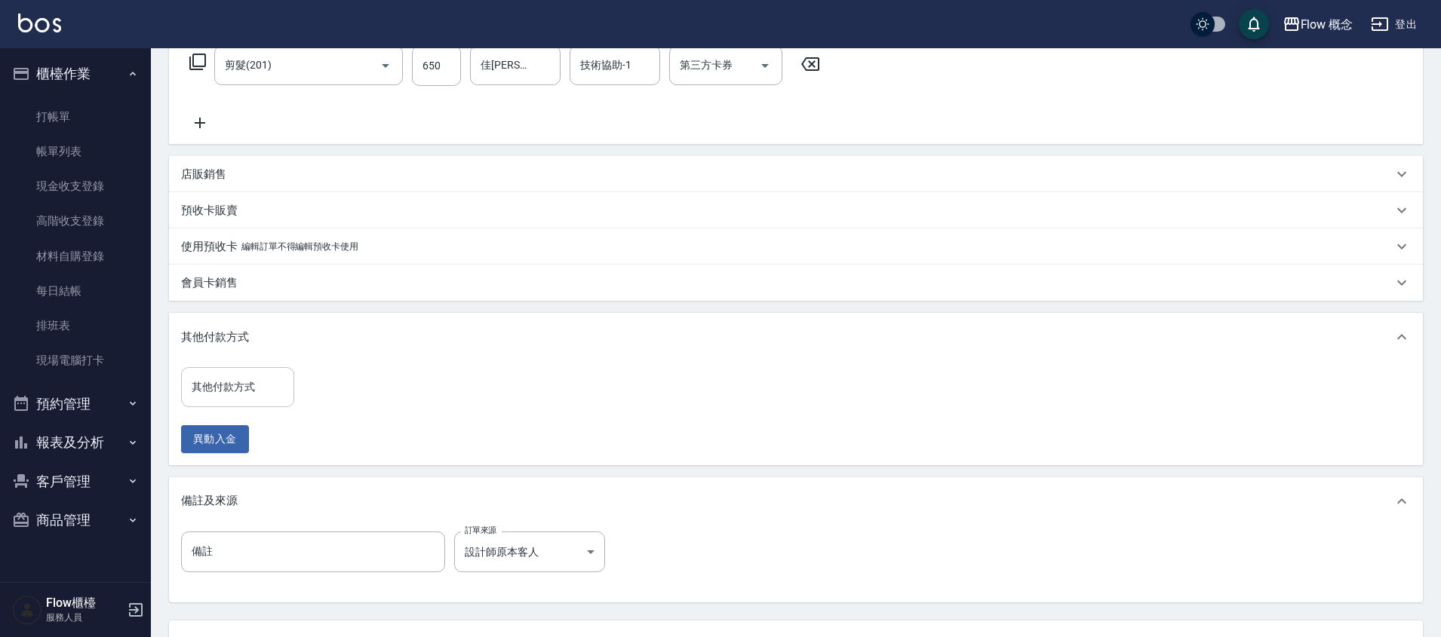
click at [233, 398] on input "其他付款方式" at bounding box center [238, 387] width 100 height 26
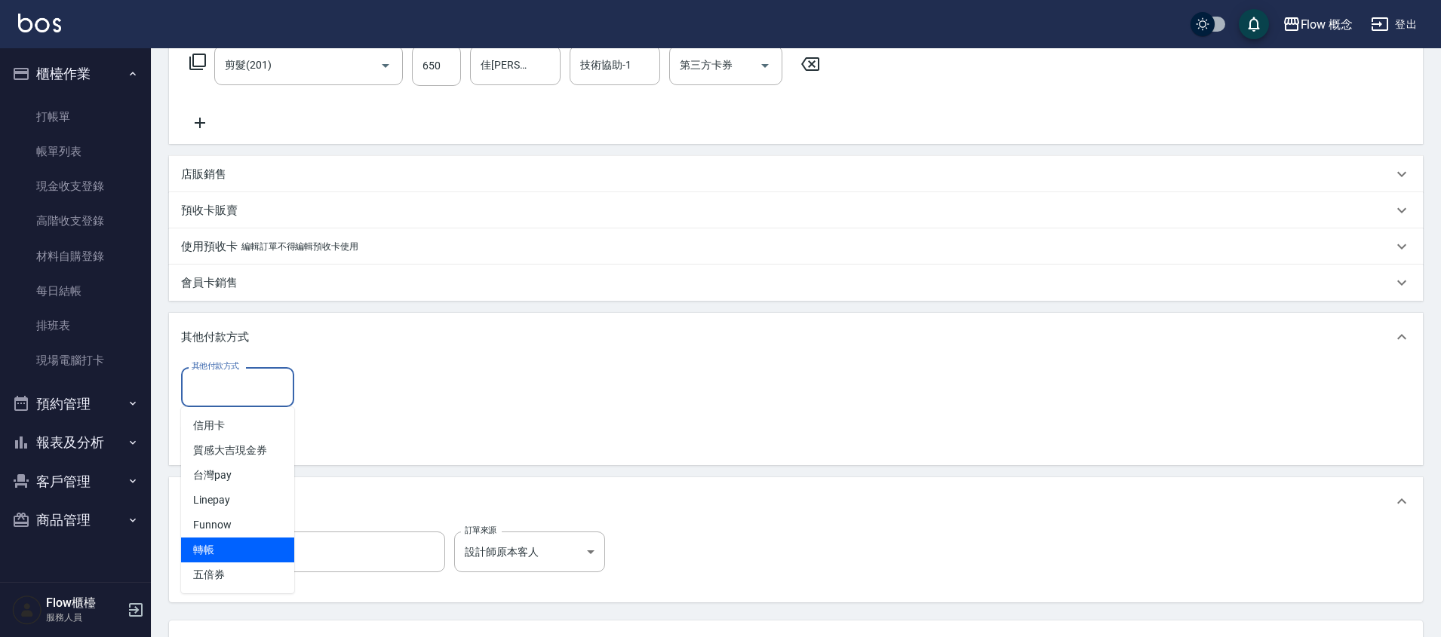
click at [216, 542] on span "轉帳" at bounding box center [237, 550] width 113 height 25
type input "轉帳"
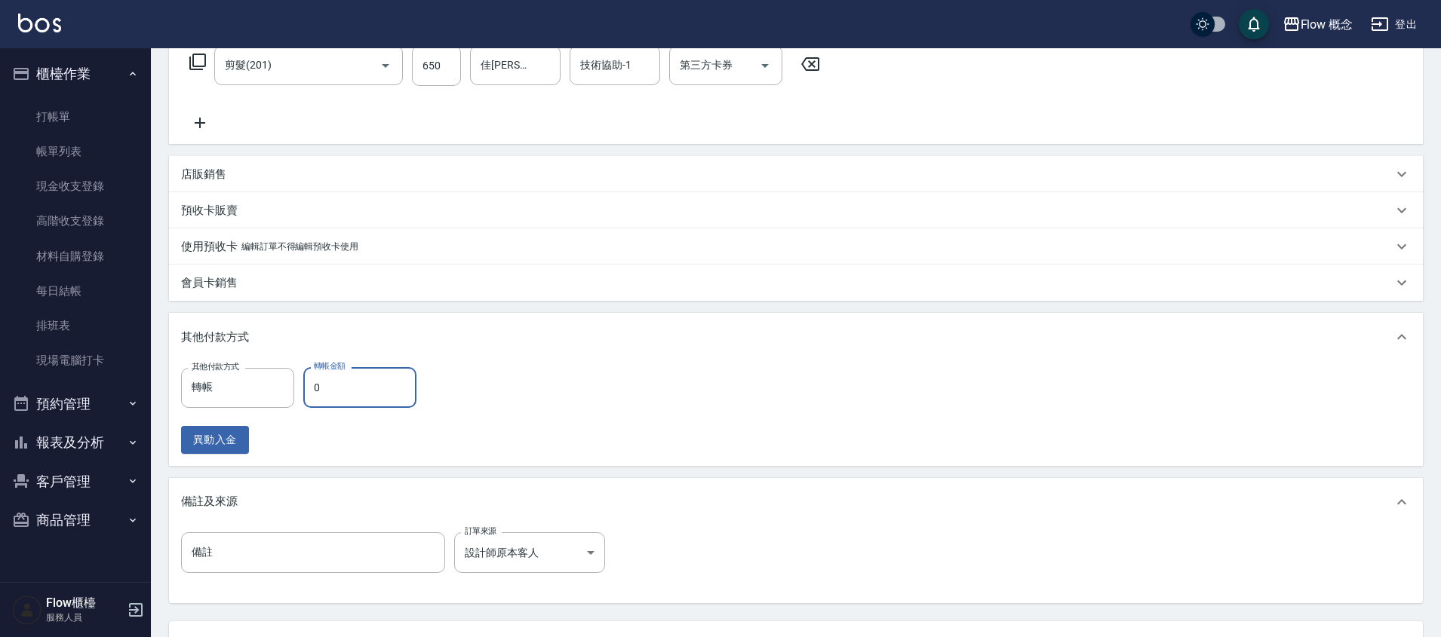
click at [361, 391] on input "0" at bounding box center [359, 387] width 113 height 41
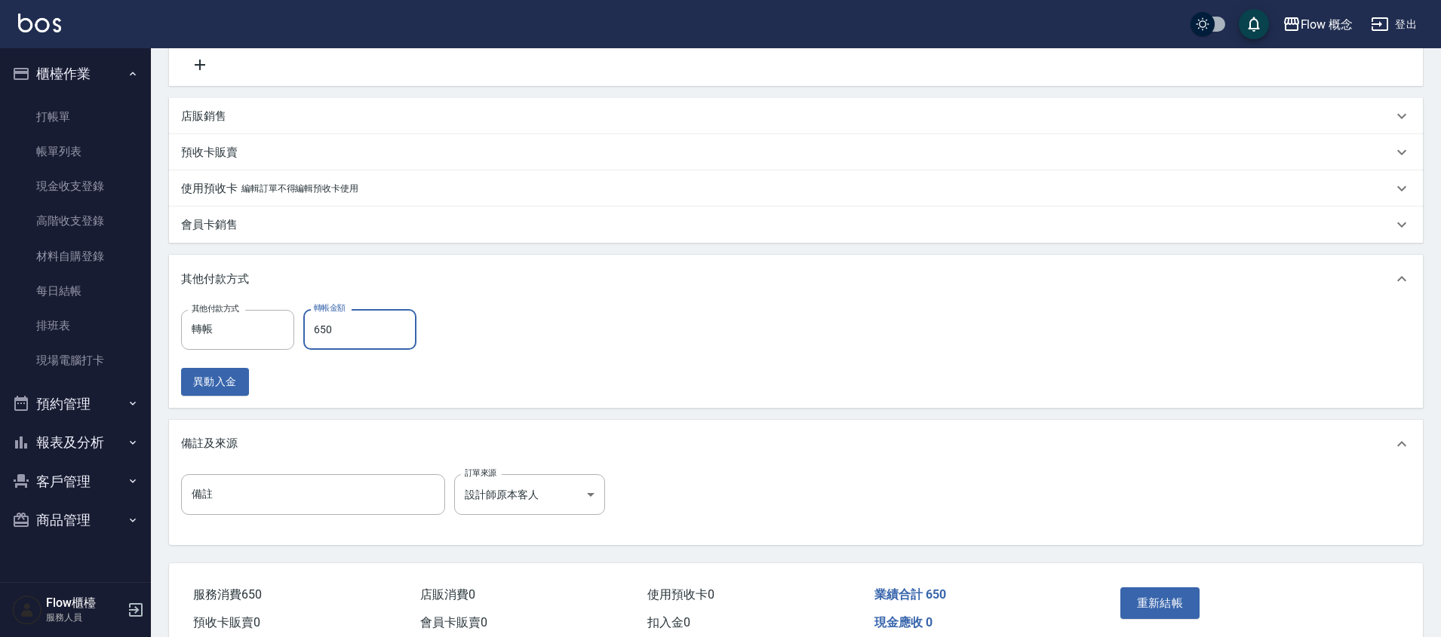
scroll to position [385, 0]
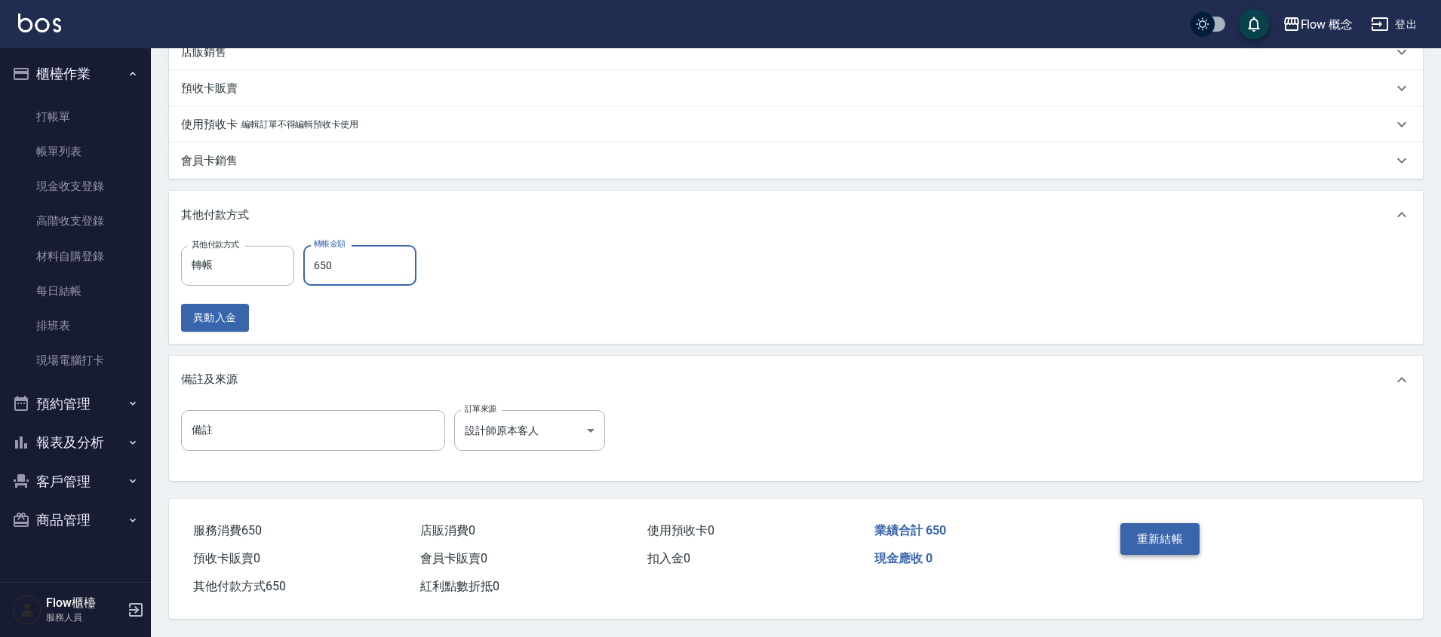
type input "650"
click at [1145, 535] on button "重新結帳" at bounding box center [1160, 539] width 80 height 32
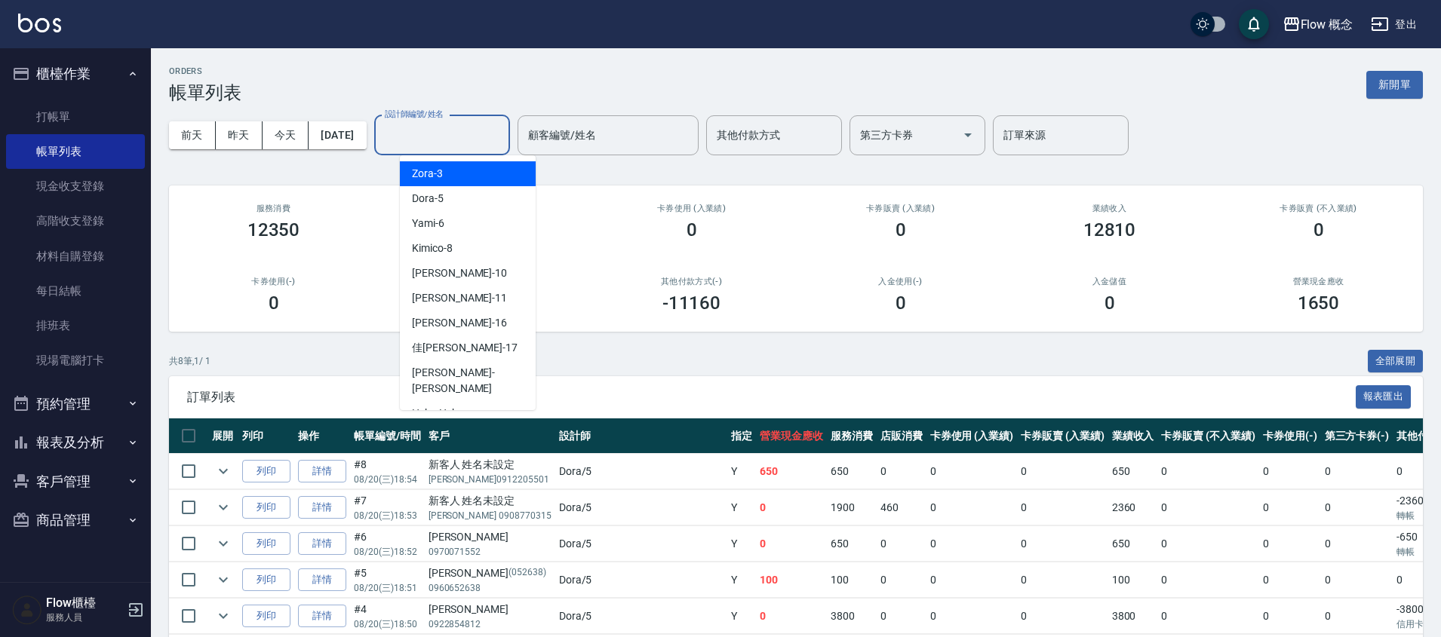
click at [490, 146] on input "設計師編號/姓名" at bounding box center [442, 135] width 122 height 26
click at [465, 194] on div "Dora -5" at bounding box center [468, 198] width 136 height 25
type input "Dora-5"
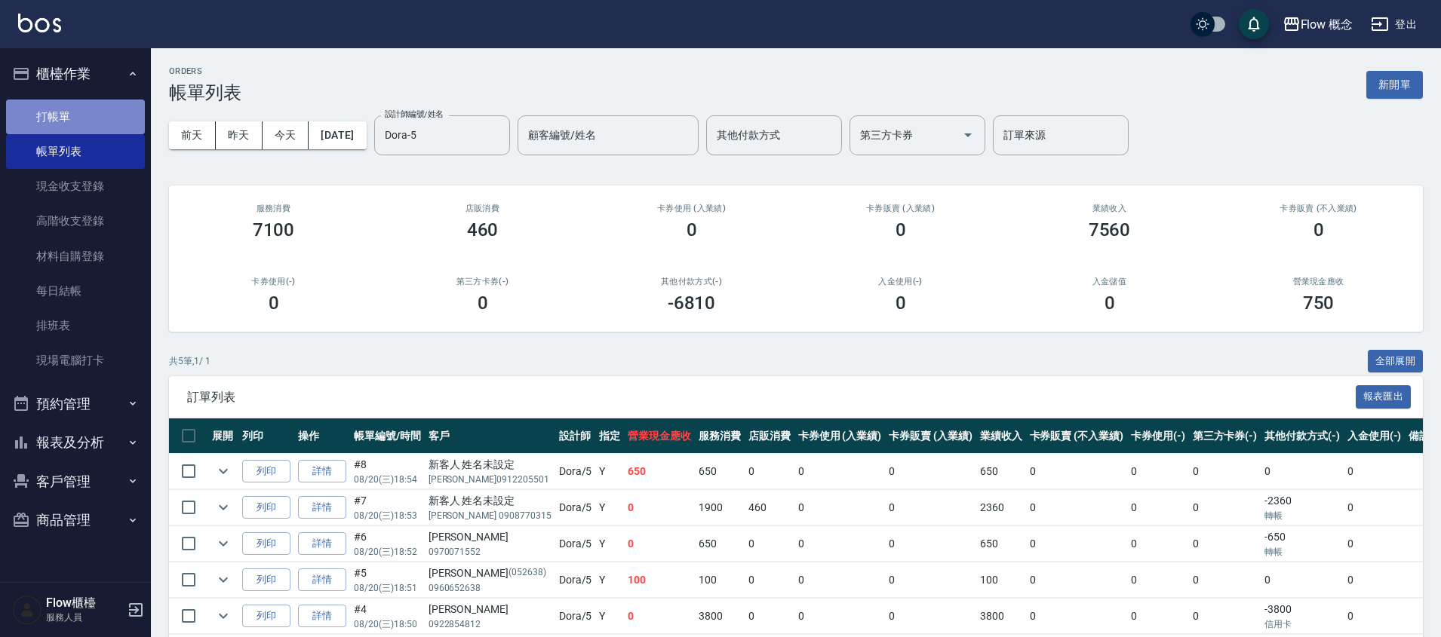
click at [49, 118] on link "打帳單" at bounding box center [75, 117] width 139 height 35
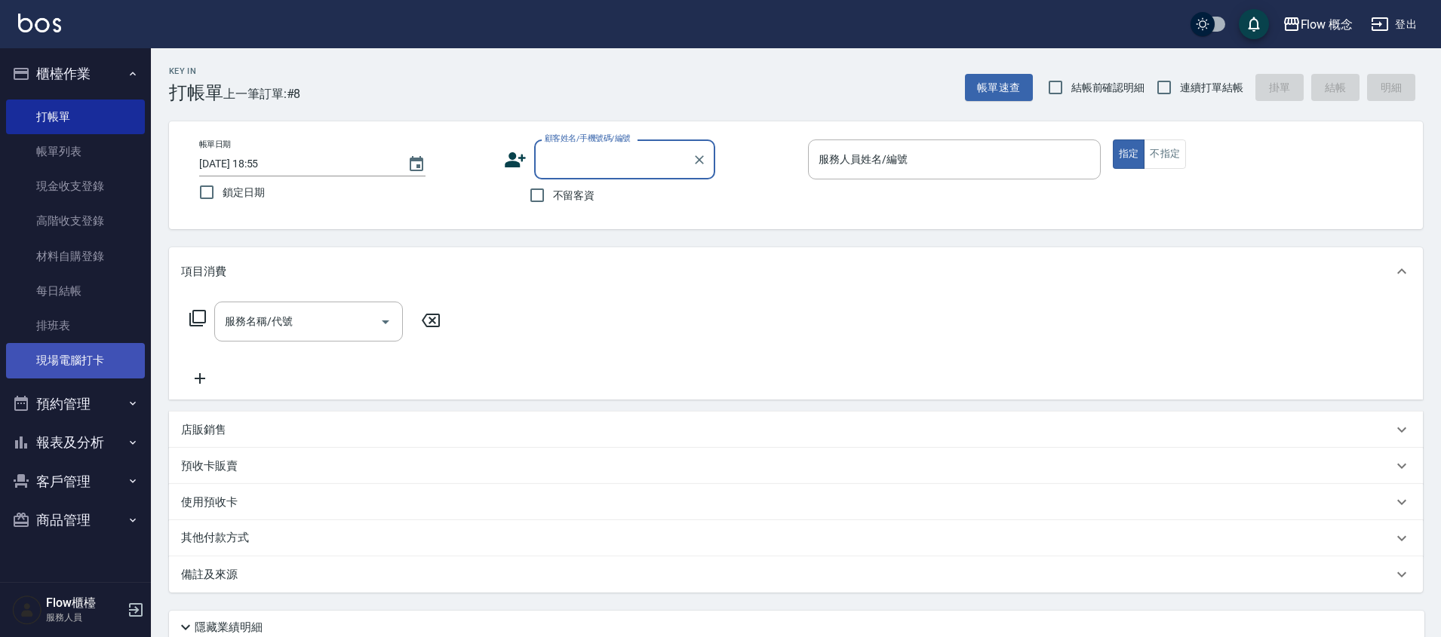
click at [78, 371] on link "現場電腦打卡" at bounding box center [75, 360] width 139 height 35
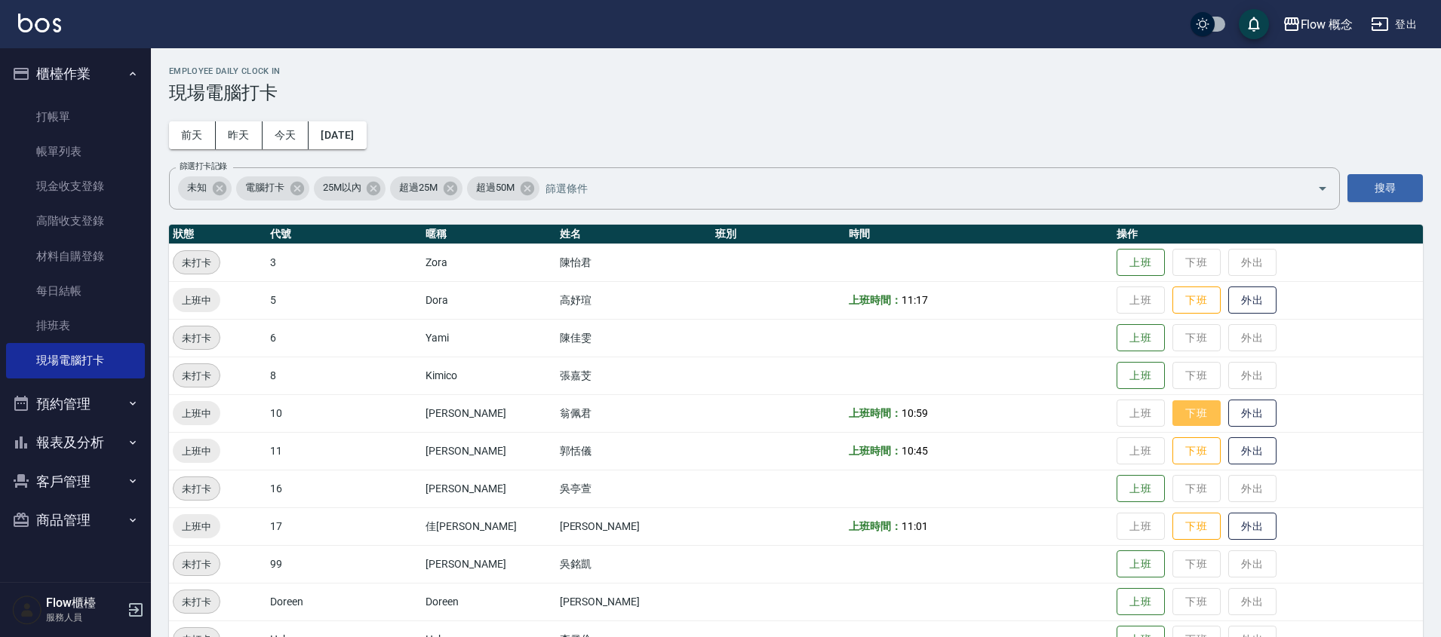
click at [1172, 416] on button "下班" at bounding box center [1196, 414] width 48 height 26
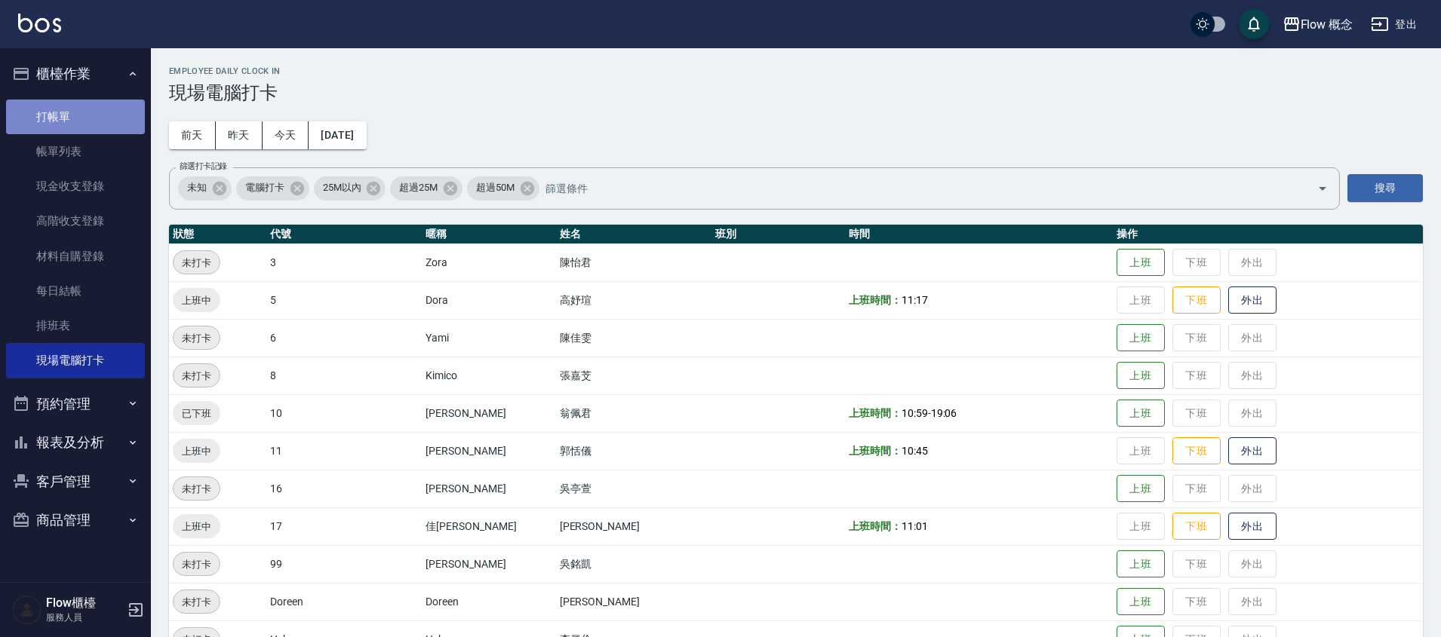
click at [87, 103] on link "打帳單" at bounding box center [75, 117] width 139 height 35
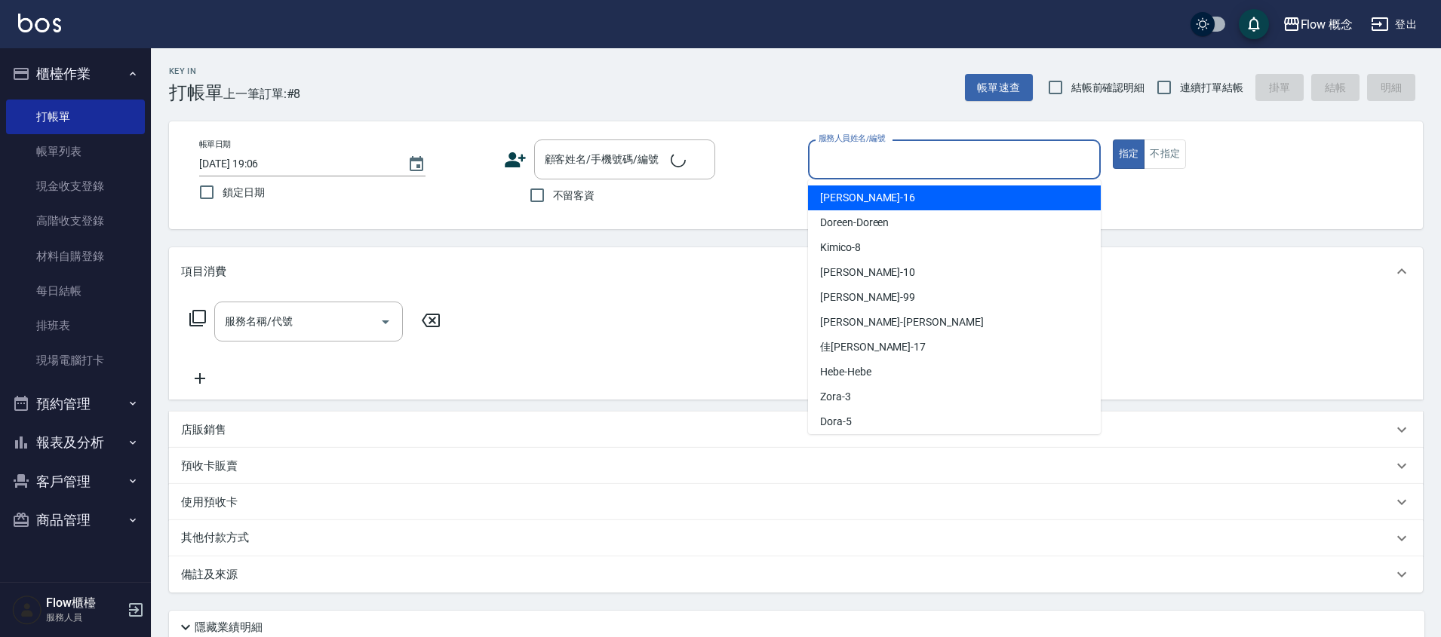
click at [885, 158] on input "服務人員姓名/編號" at bounding box center [954, 159] width 279 height 26
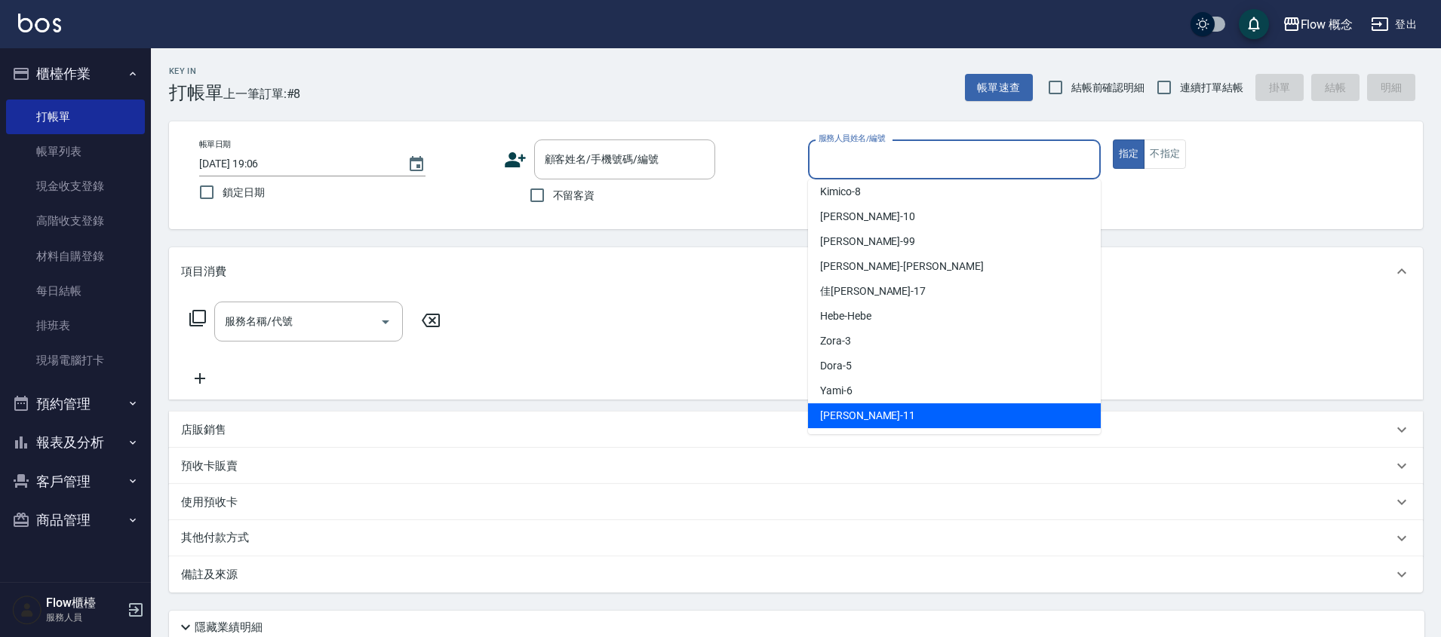
click at [876, 411] on div "[PERSON_NAME] -11" at bounding box center [954, 416] width 293 height 25
type input "[PERSON_NAME]-11"
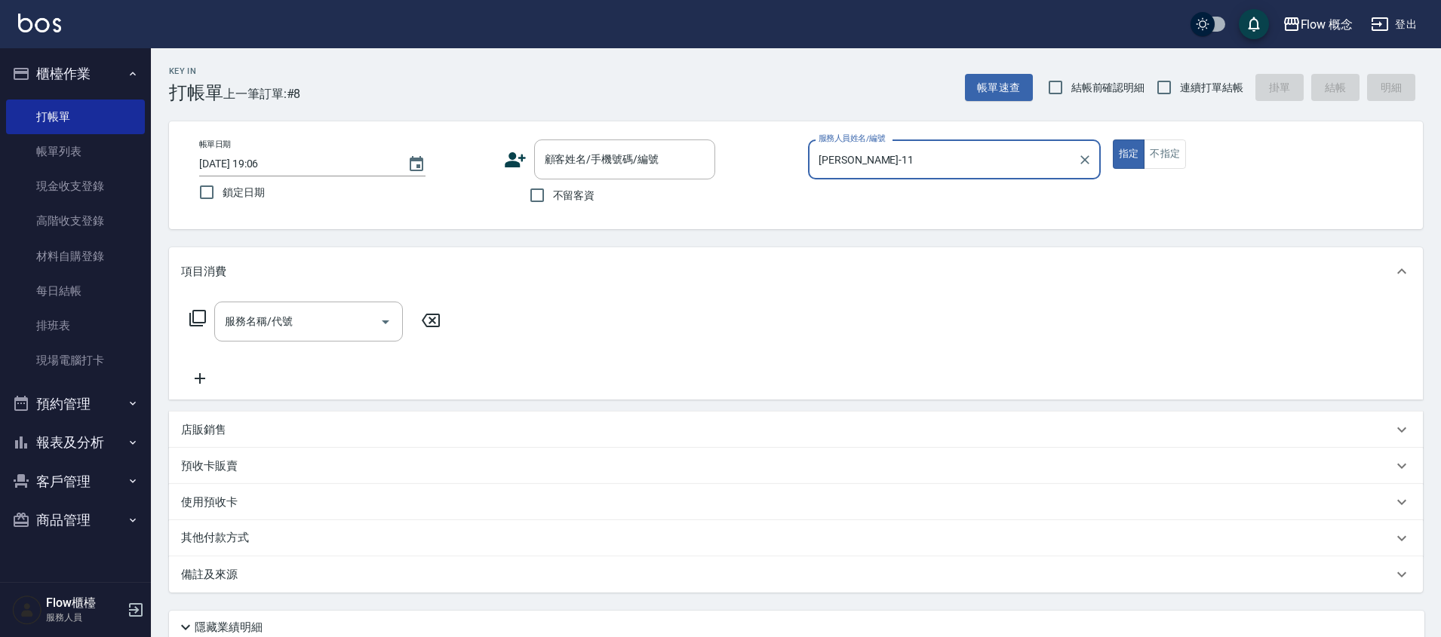
click at [559, 190] on span "不留客資" at bounding box center [574, 196] width 42 height 16
click at [553, 190] on input "不留客資" at bounding box center [537, 196] width 32 height 32
checkbox input "true"
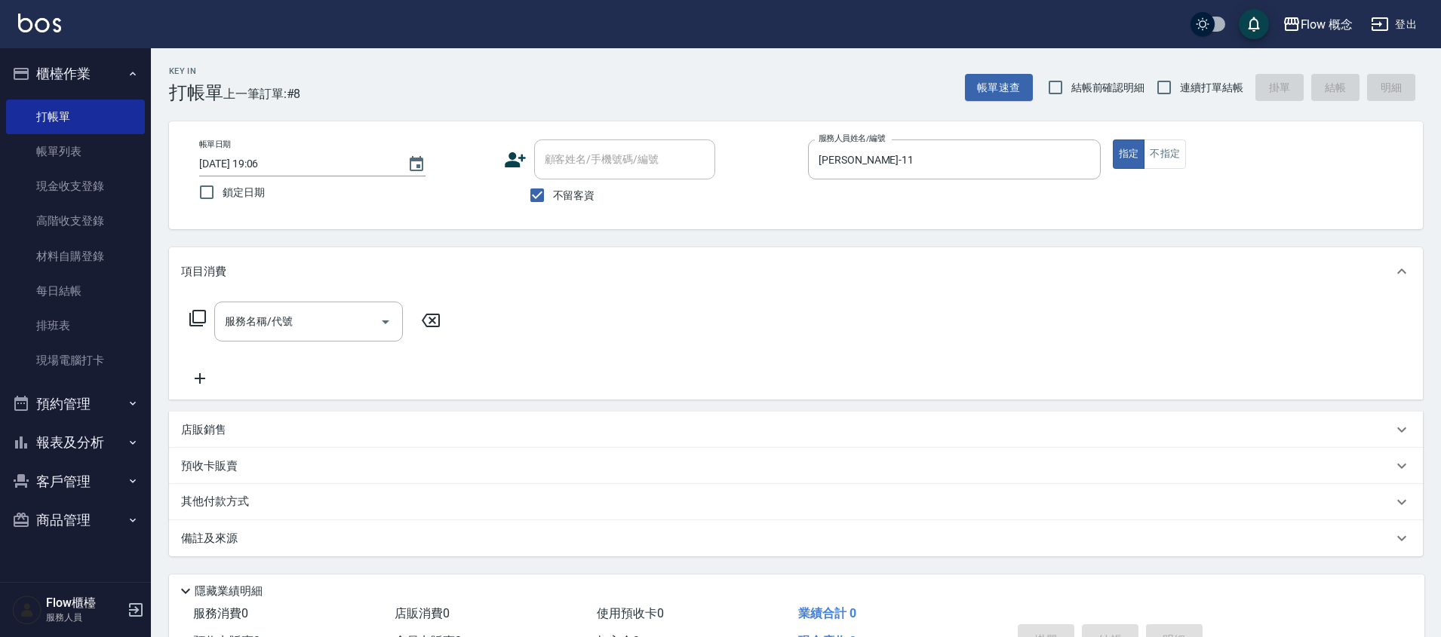
click at [195, 316] on icon at bounding box center [198, 318] width 18 height 18
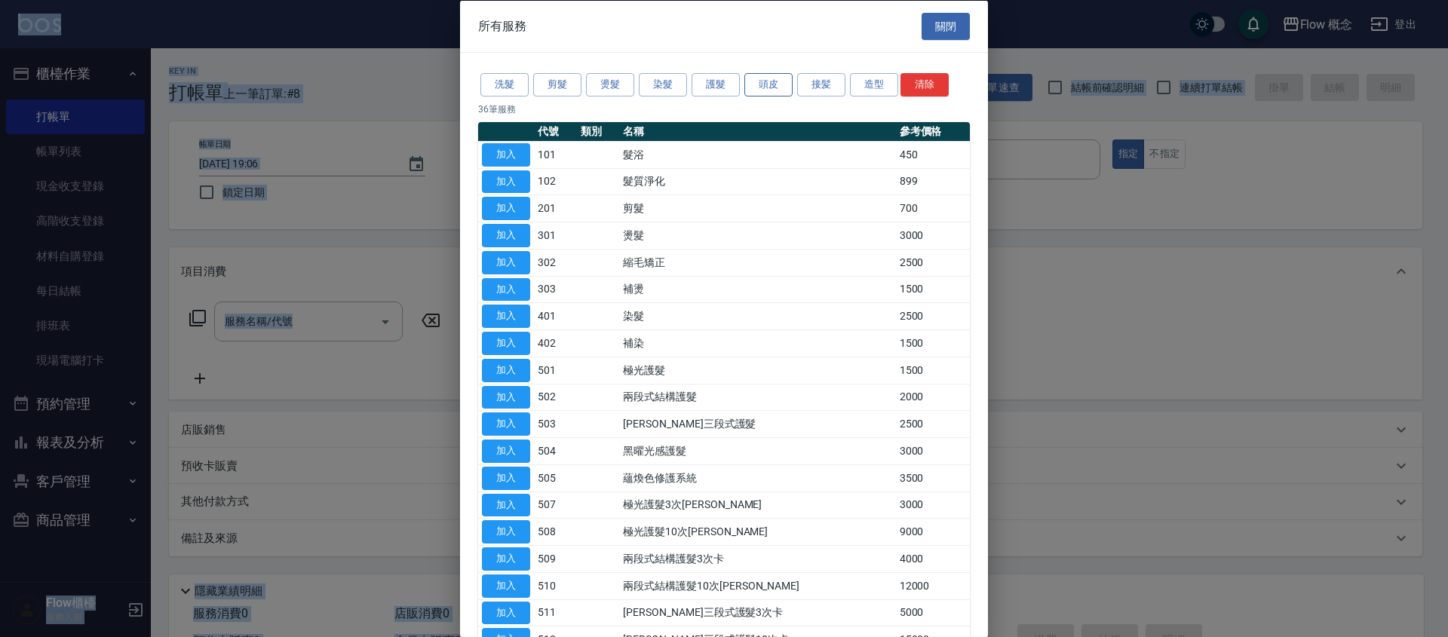
click at [785, 91] on button "頭皮" at bounding box center [768, 84] width 48 height 23
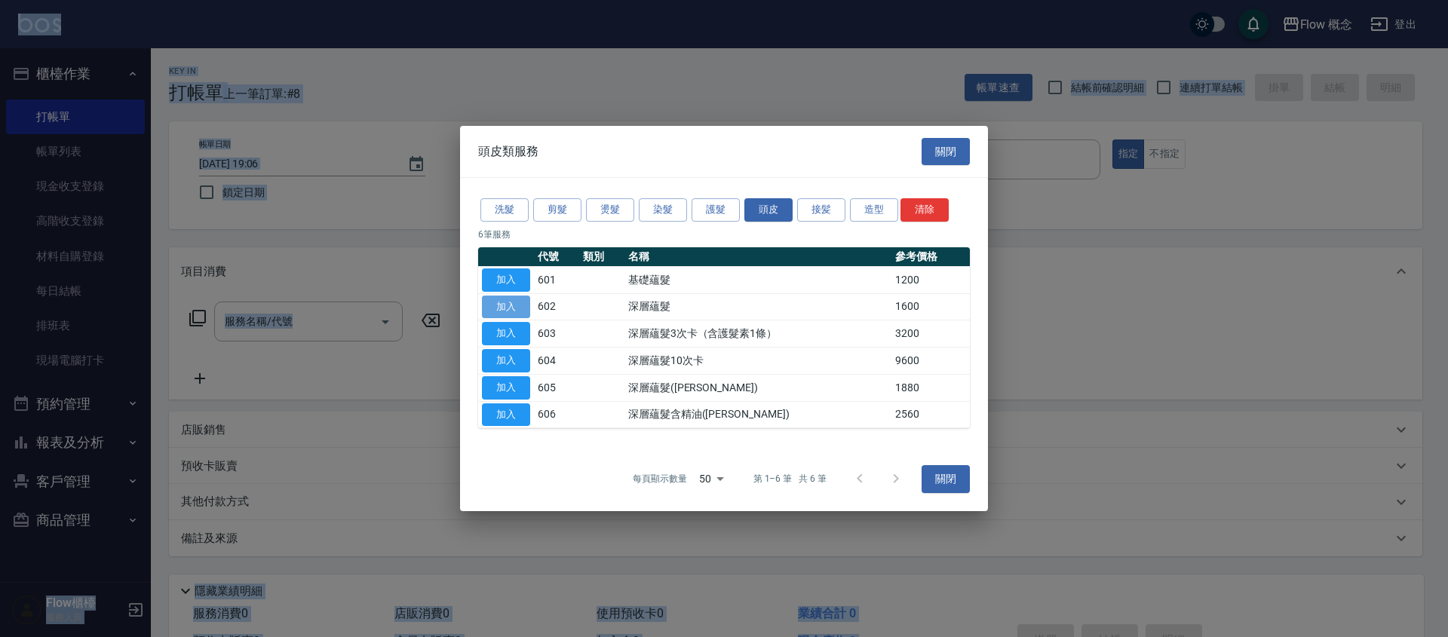
click at [511, 305] on button "加入" at bounding box center [506, 307] width 48 height 23
type input "深層蘊髮(602)"
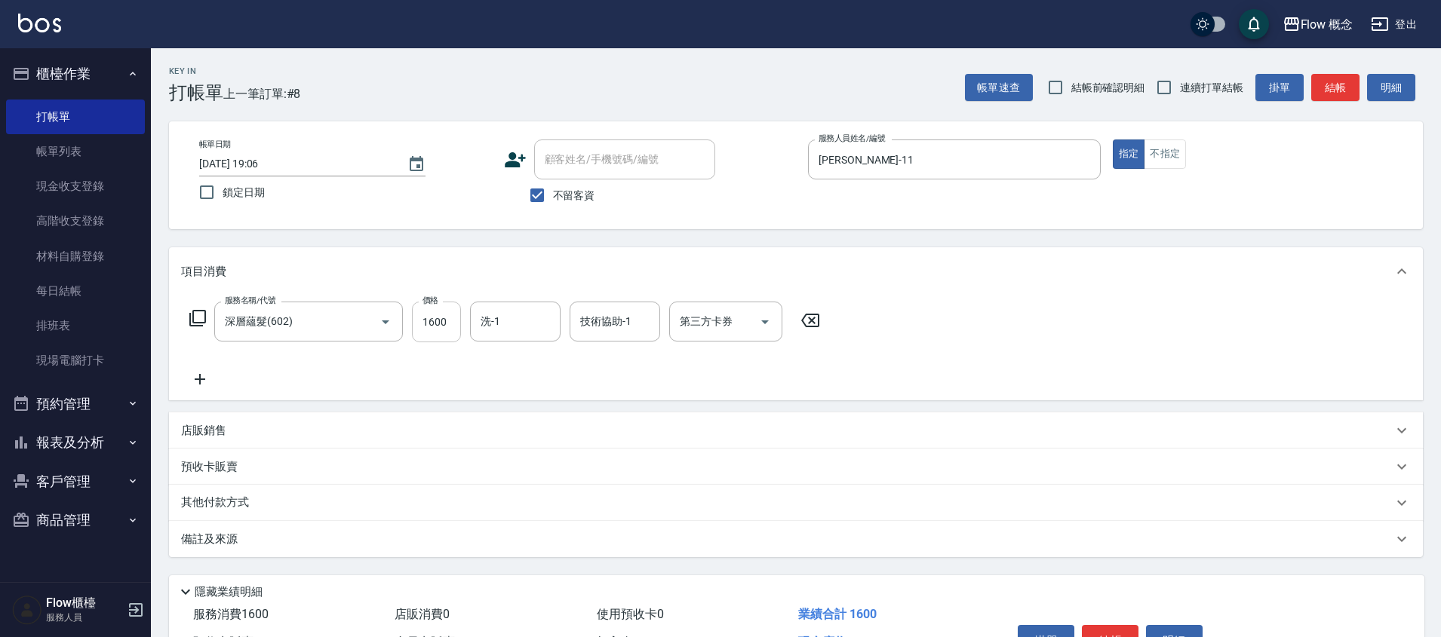
click at [458, 321] on input "1600" at bounding box center [436, 322] width 49 height 41
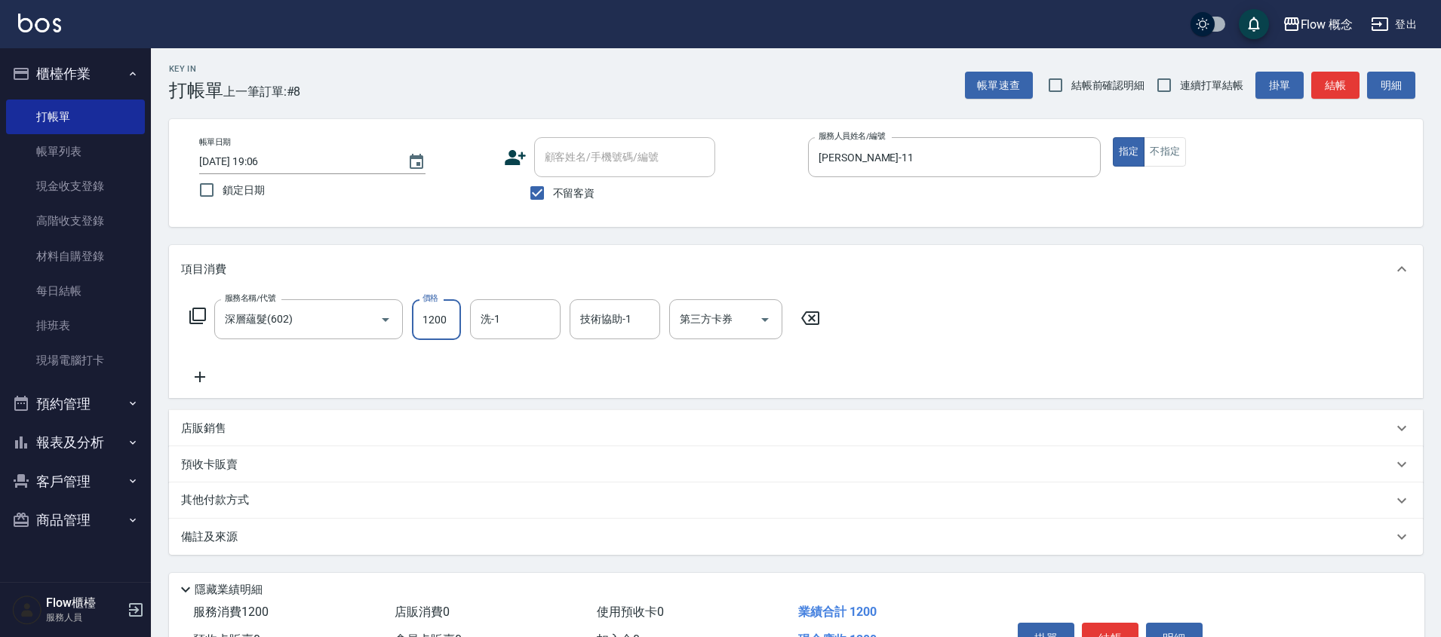
scroll to position [91, 0]
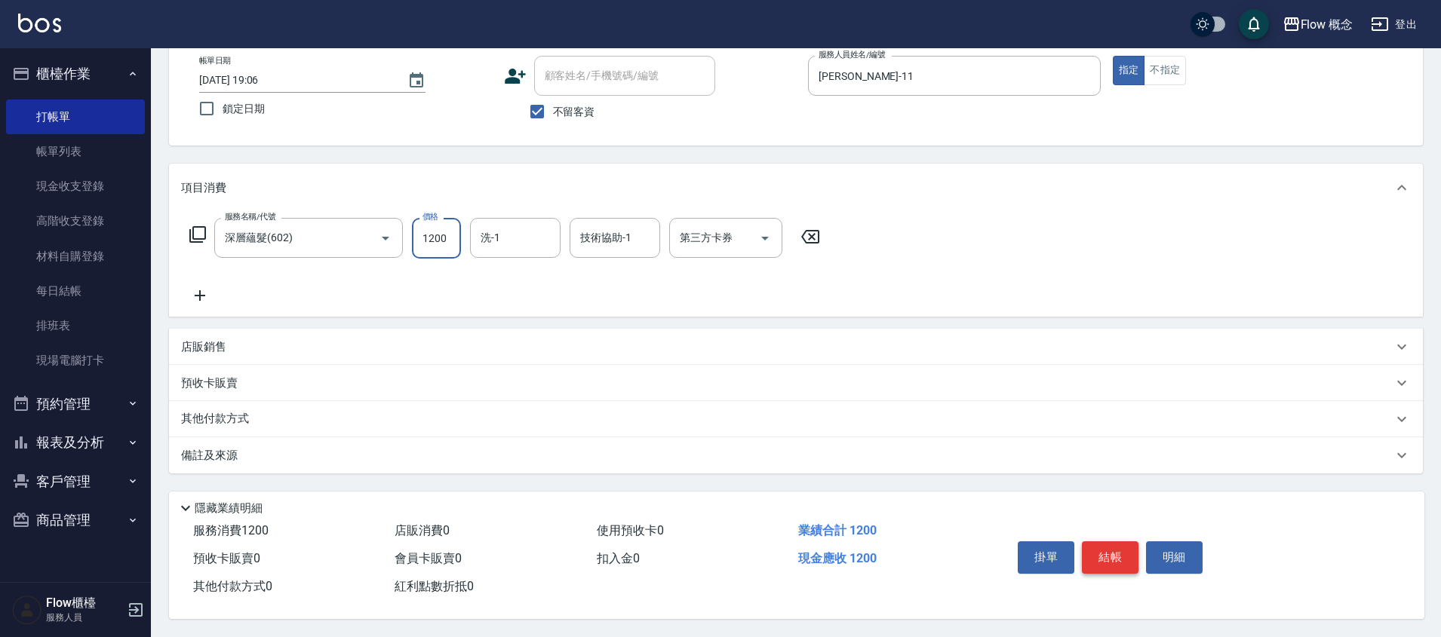
type input "1200"
click at [1119, 545] on button "結帳" at bounding box center [1110, 558] width 57 height 32
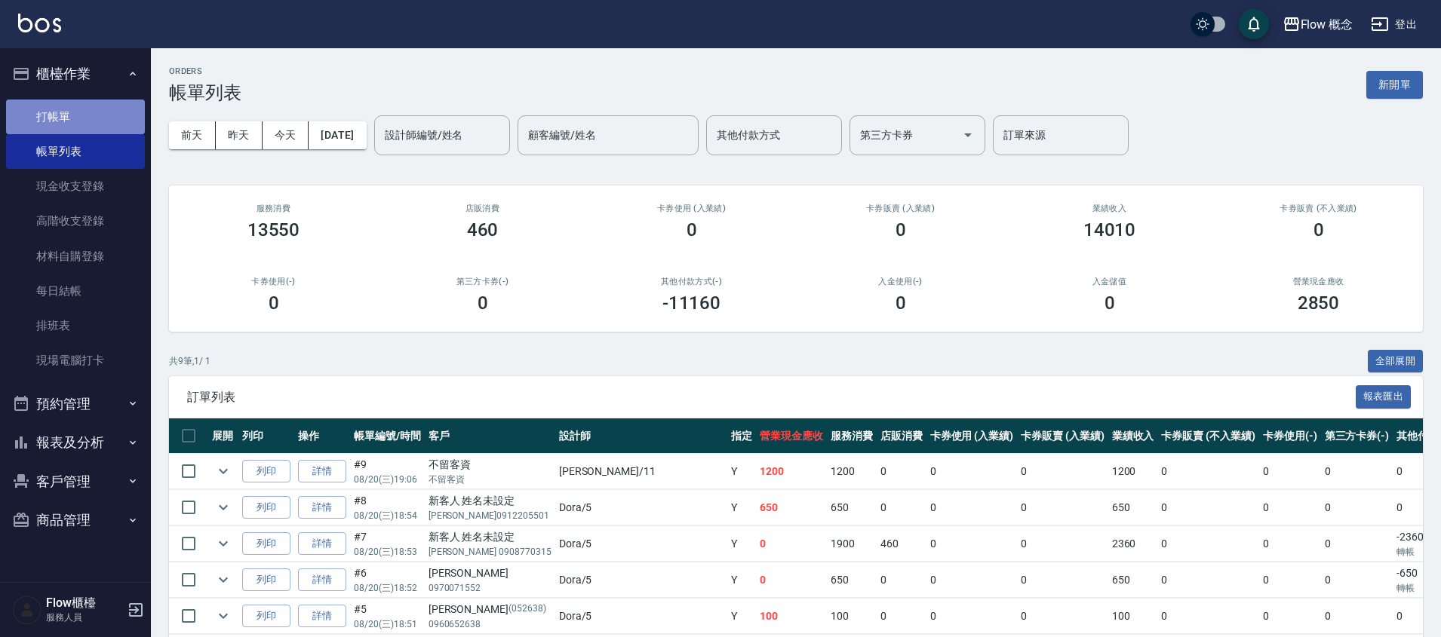
click at [19, 114] on link "打帳單" at bounding box center [75, 117] width 139 height 35
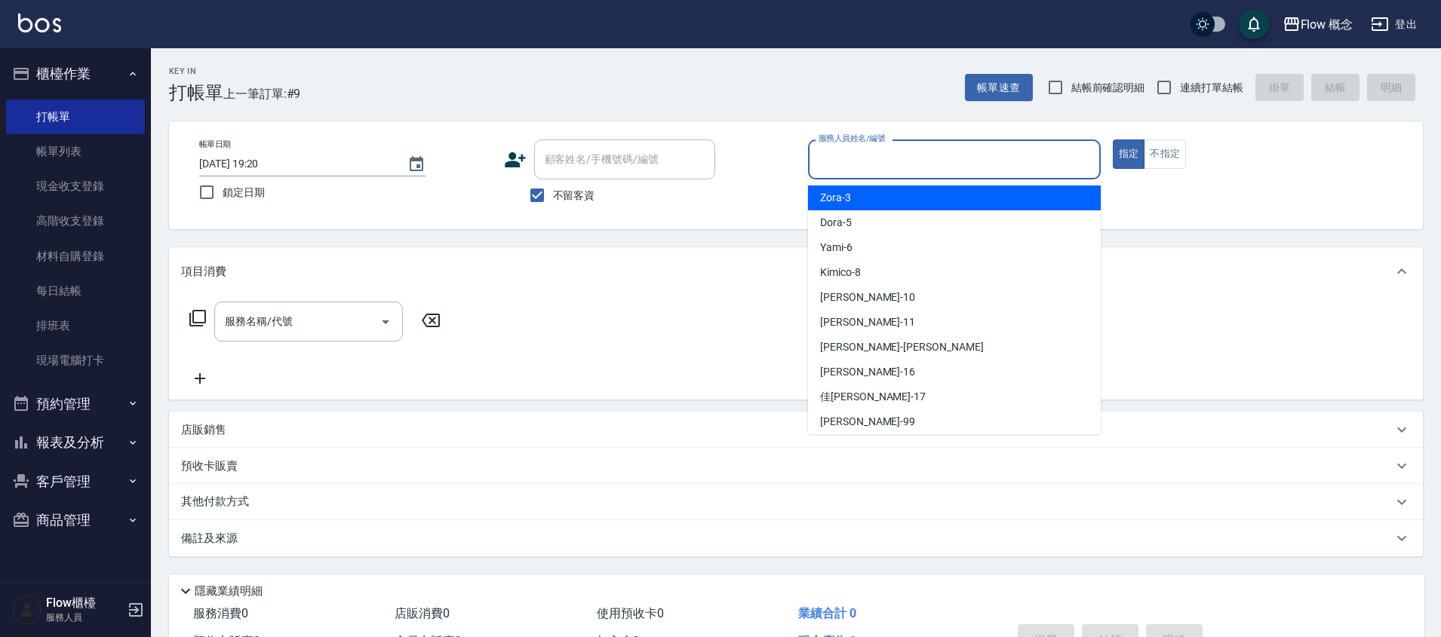
click at [846, 170] on input "服務人員姓名/編號" at bounding box center [954, 159] width 279 height 26
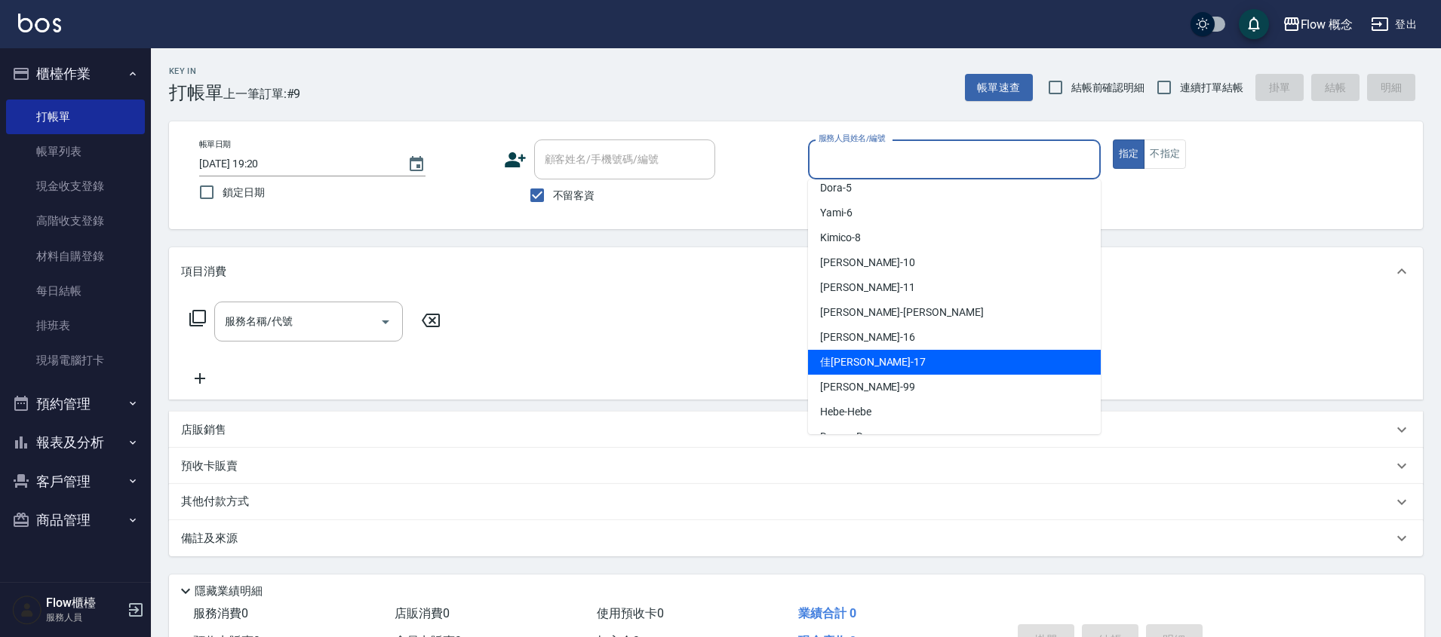
scroll to position [56, 0]
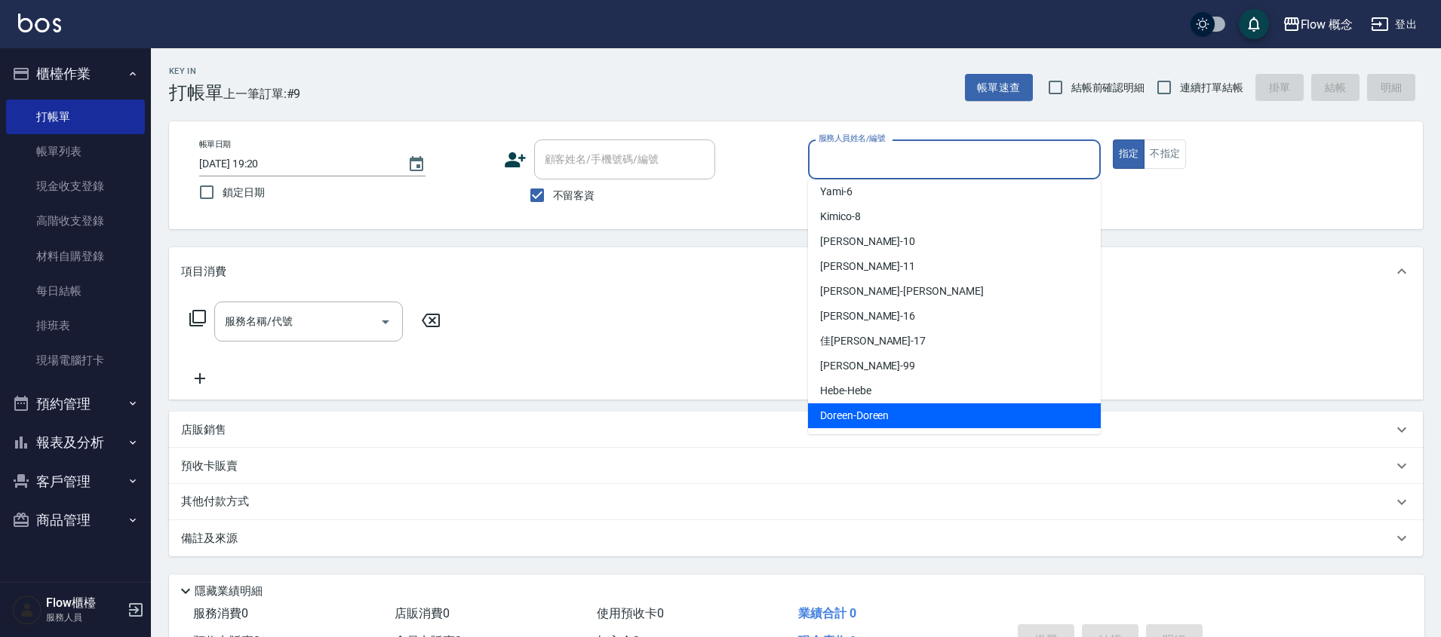
click at [884, 422] on span "Doreen -Doreen" at bounding box center [854, 416] width 69 height 16
type input "Doreen-Doreen"
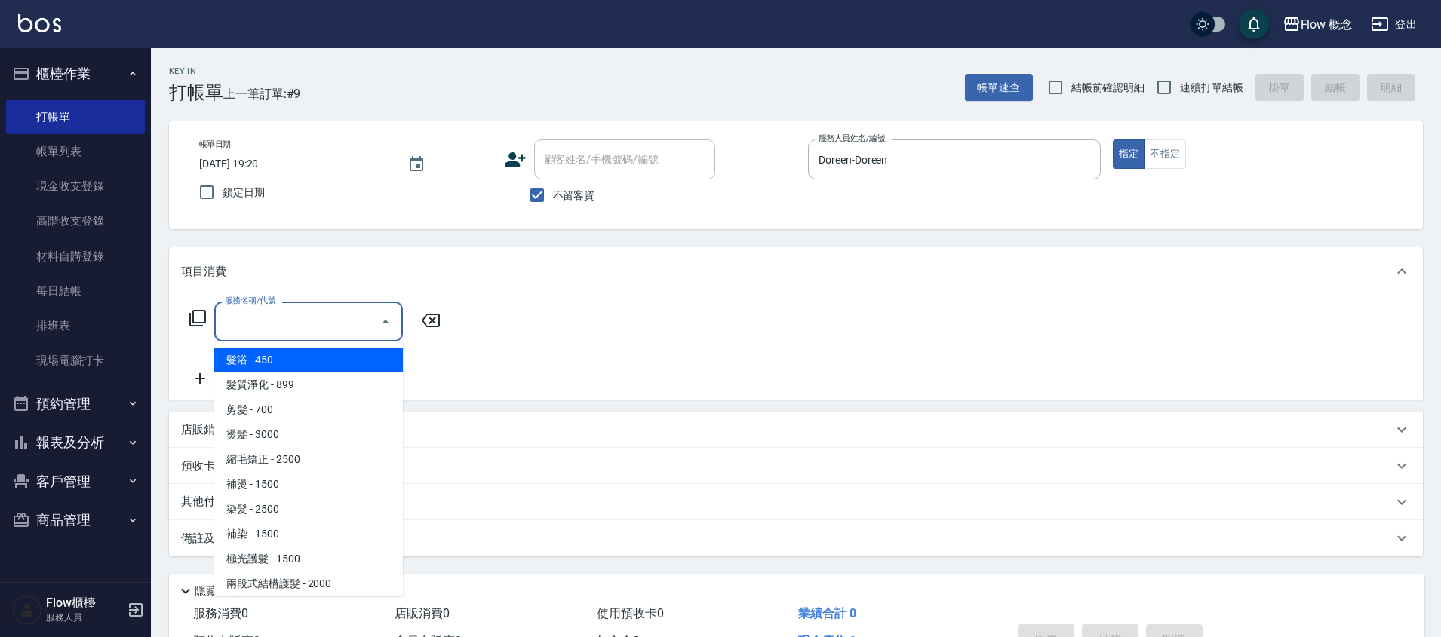
click at [304, 327] on input "服務名稱/代號" at bounding box center [297, 321] width 152 height 26
click at [253, 367] on span "髮浴 - 450" at bounding box center [308, 360] width 189 height 25
type input "髮浴 (101)"
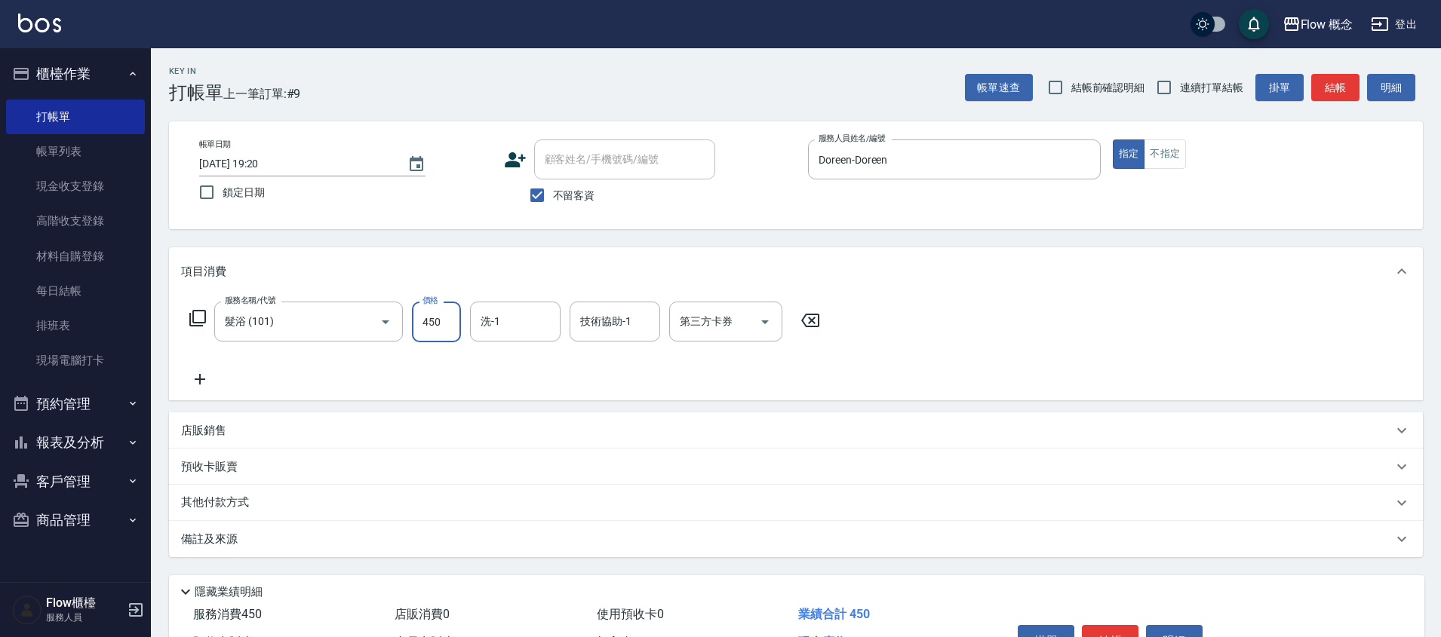
click at [418, 327] on input "450" at bounding box center [436, 322] width 49 height 41
type input "350"
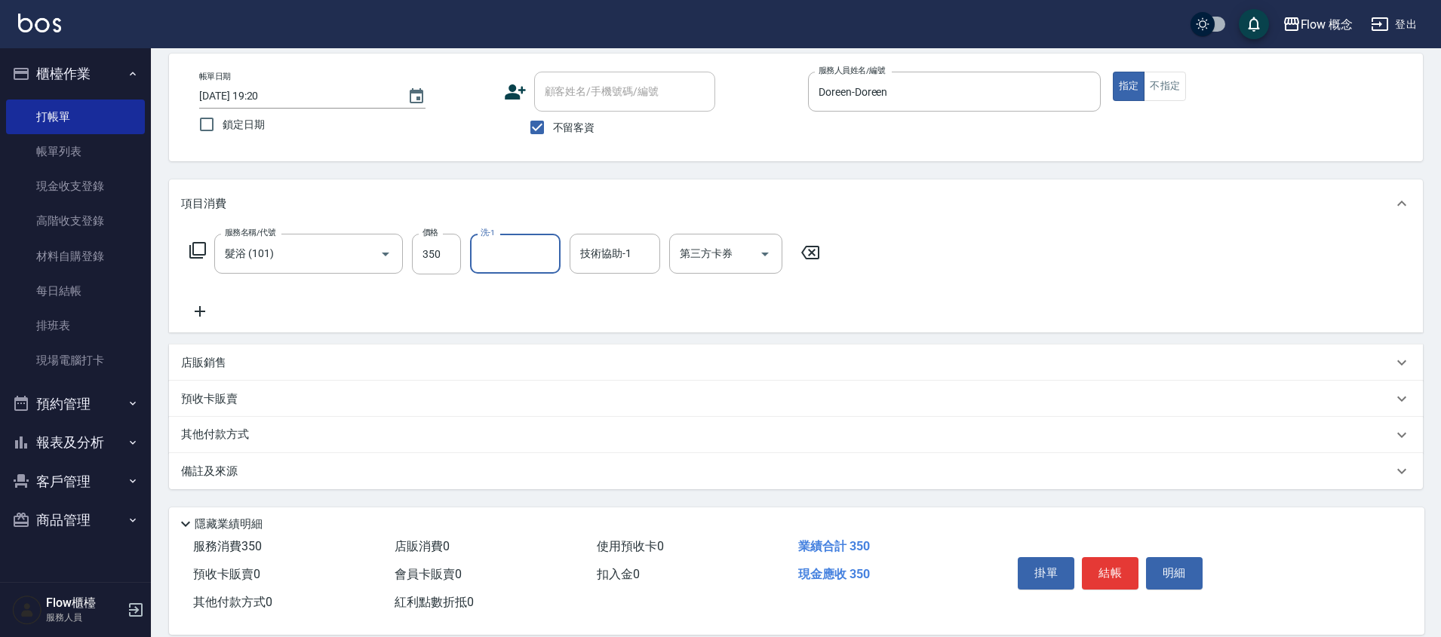
scroll to position [91, 0]
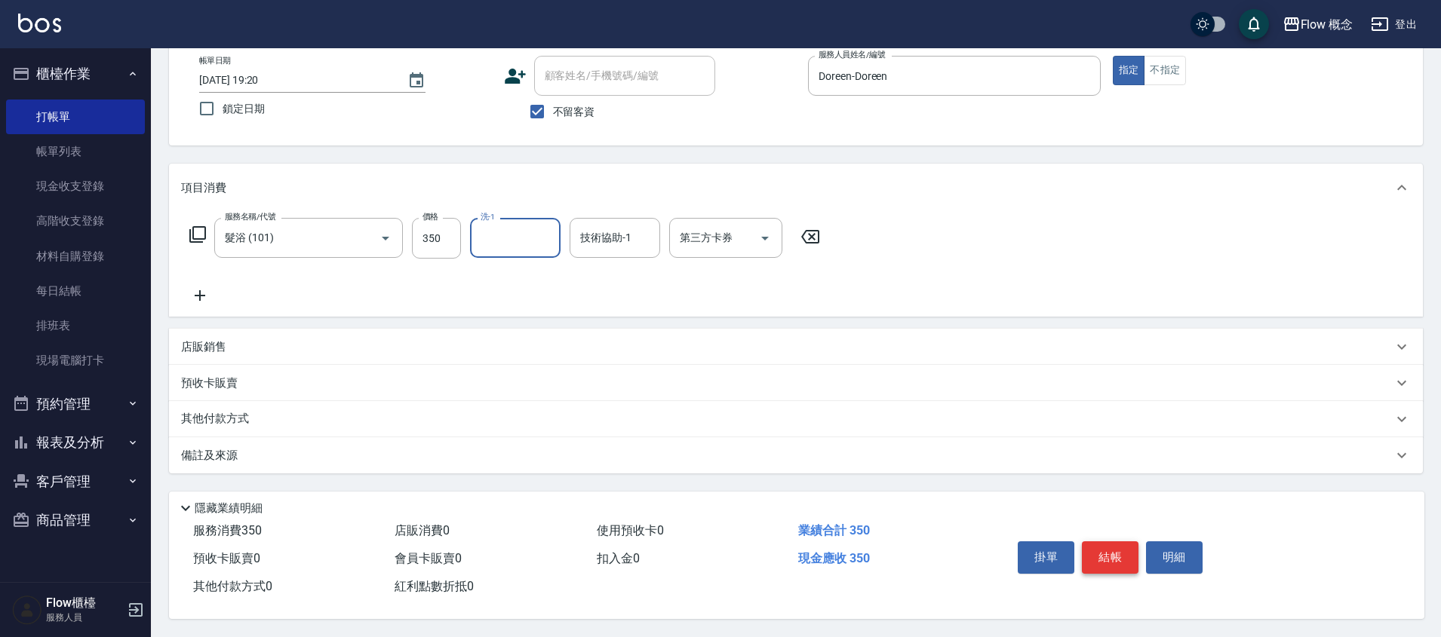
click at [1108, 559] on button "結帳" at bounding box center [1110, 558] width 57 height 32
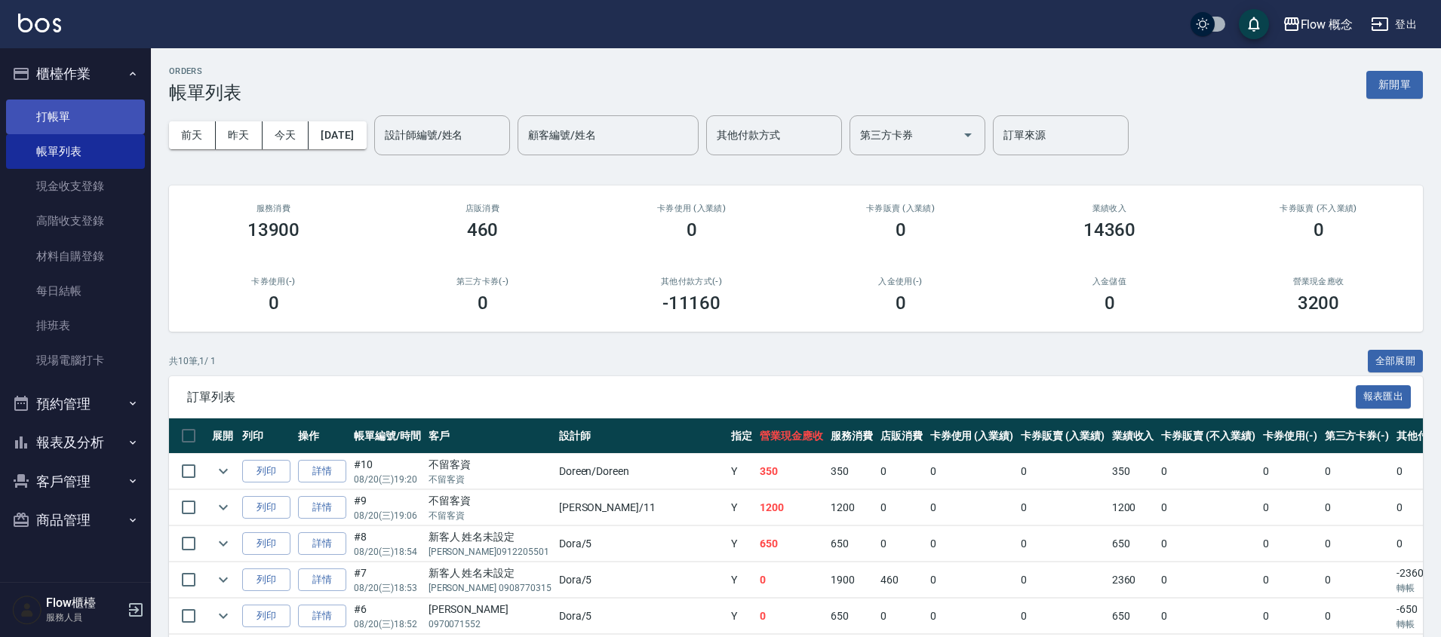
click at [34, 101] on link "打帳單" at bounding box center [75, 117] width 139 height 35
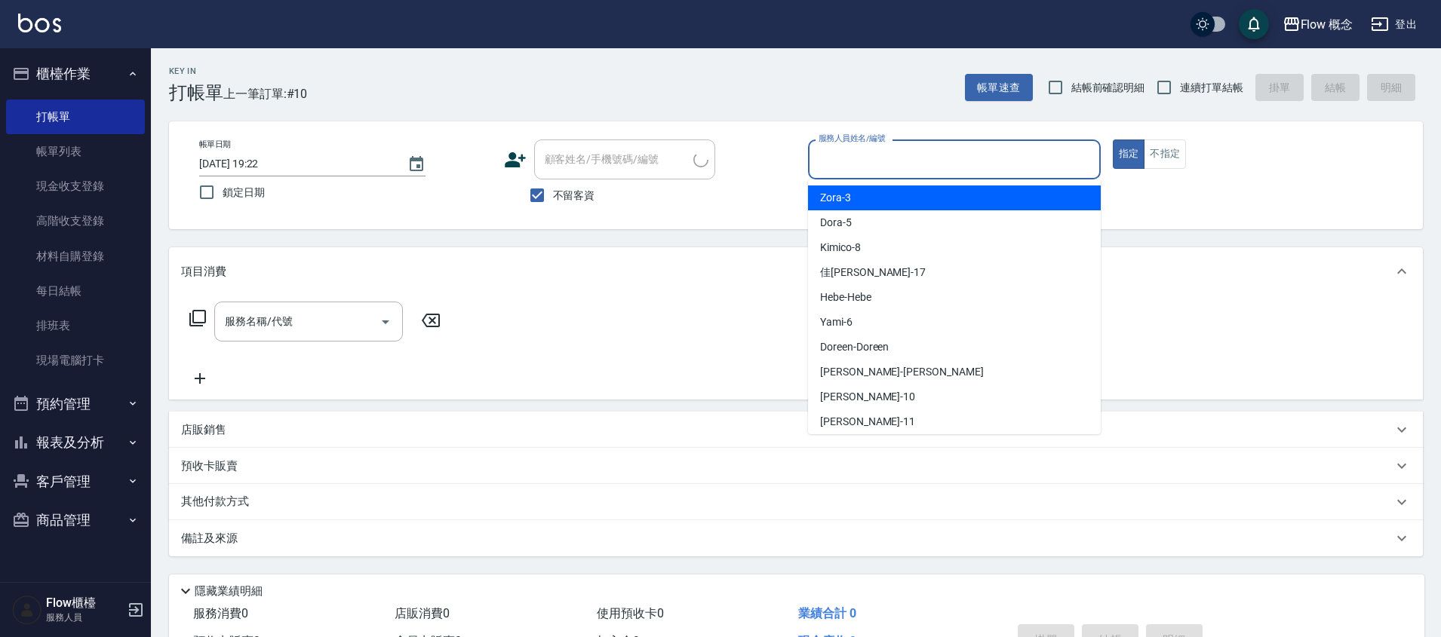
click at [884, 165] on input "服務人員姓名/編號" at bounding box center [954, 159] width 279 height 26
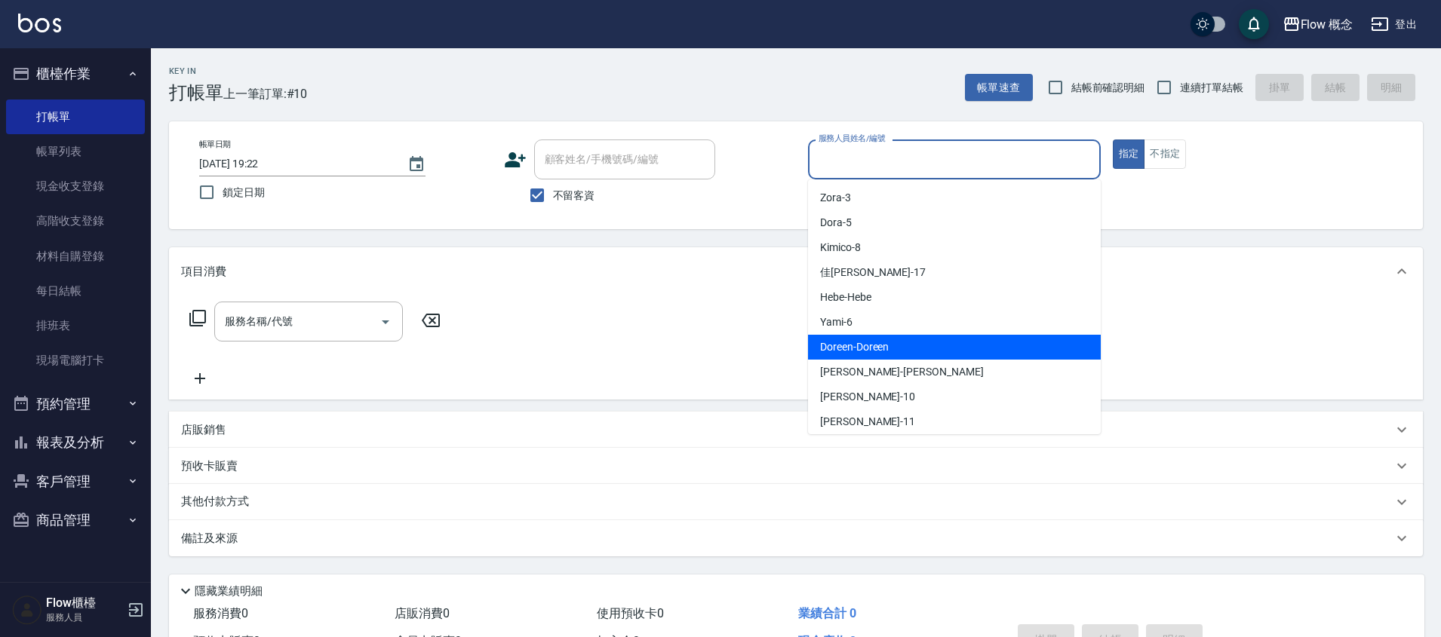
click at [857, 354] on span "Doreen -Doreen" at bounding box center [854, 347] width 69 height 16
type input "Doreen-Doreen"
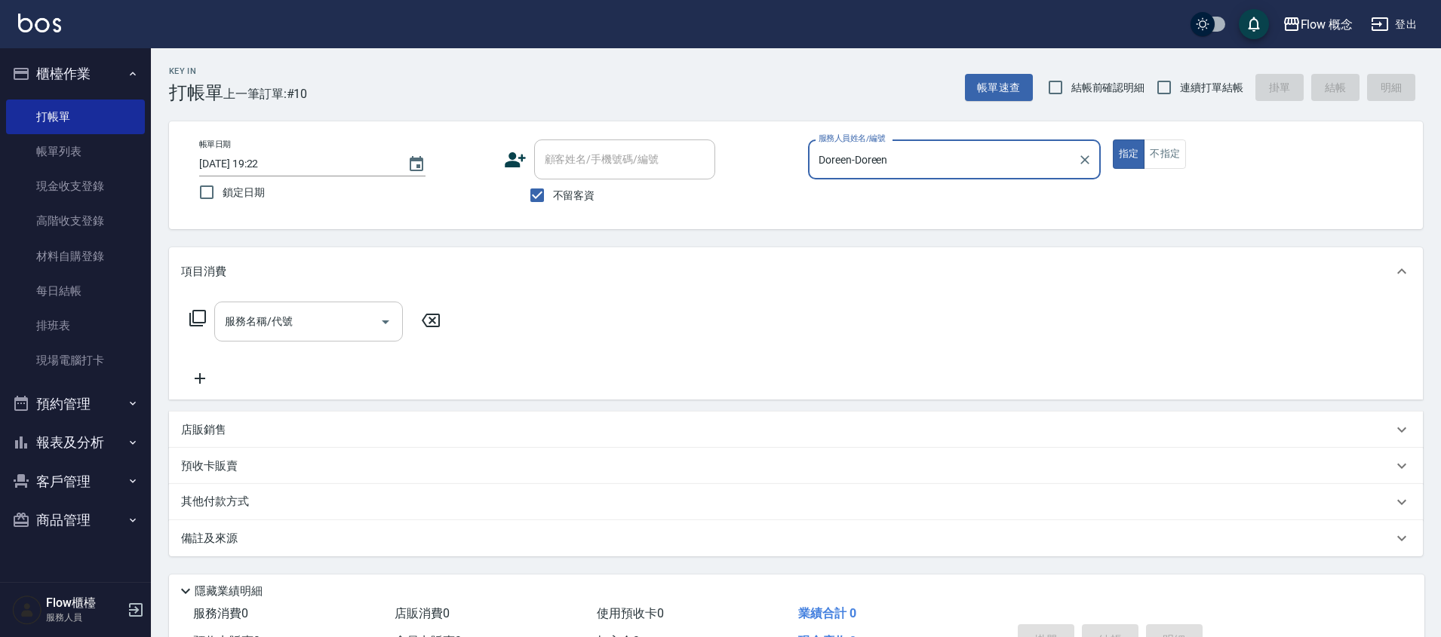
click at [311, 323] on input "服務名稱/代號" at bounding box center [297, 321] width 152 height 26
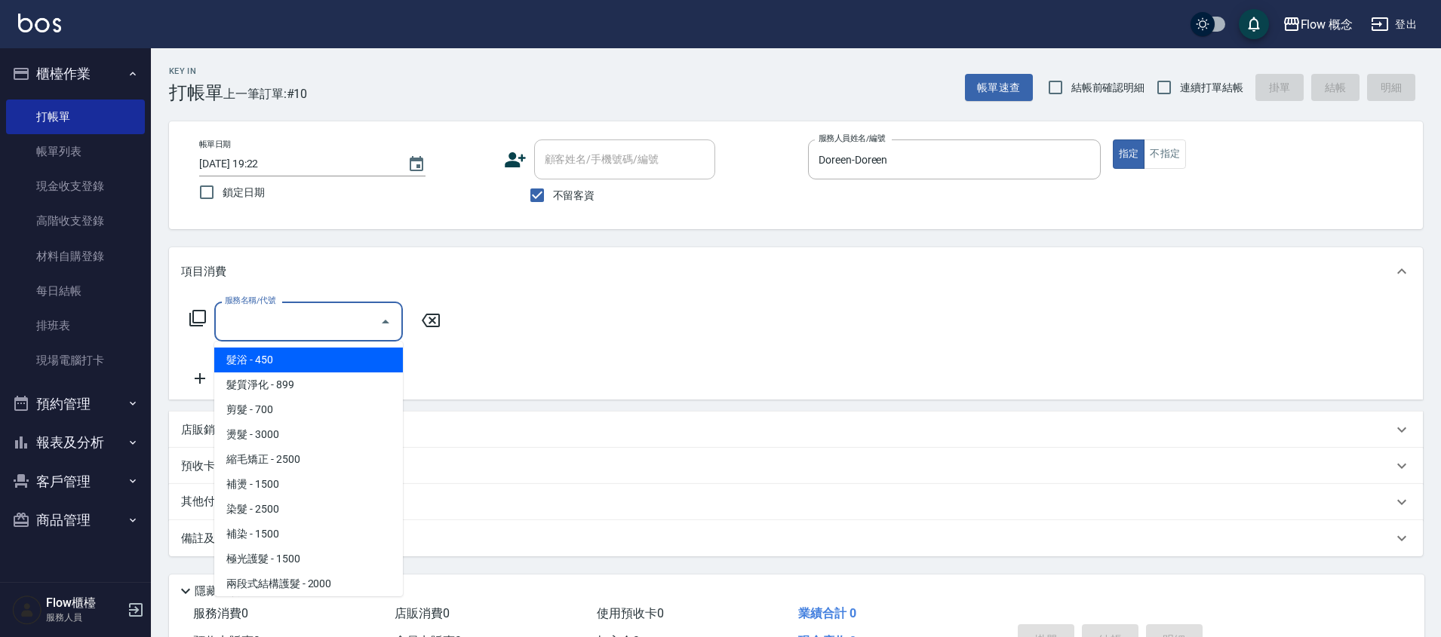
click at [321, 364] on span "髮浴 - 450" at bounding box center [308, 360] width 189 height 25
type input "髮浴 (101)"
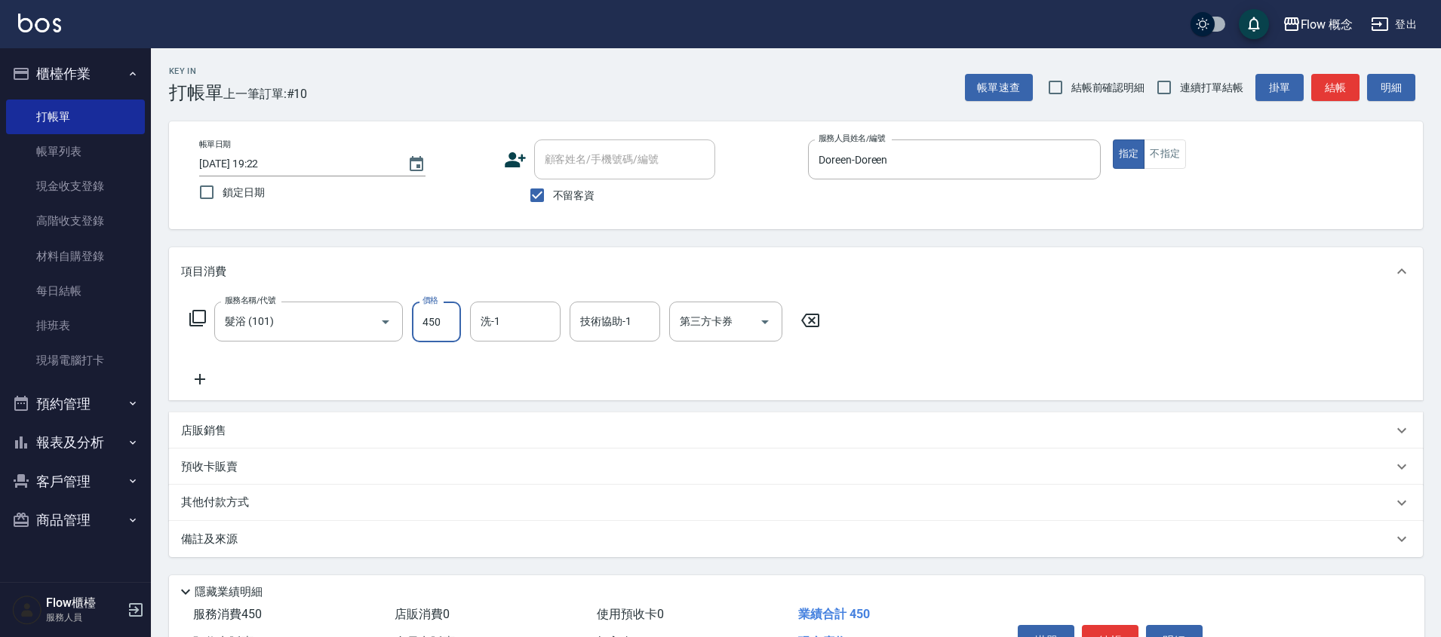
click at [421, 330] on input "450" at bounding box center [436, 322] width 49 height 41
type input "1000"
click at [622, 318] on input "技術協助-1" at bounding box center [614, 321] width 77 height 26
type input "佳[PERSON_NAME]-17"
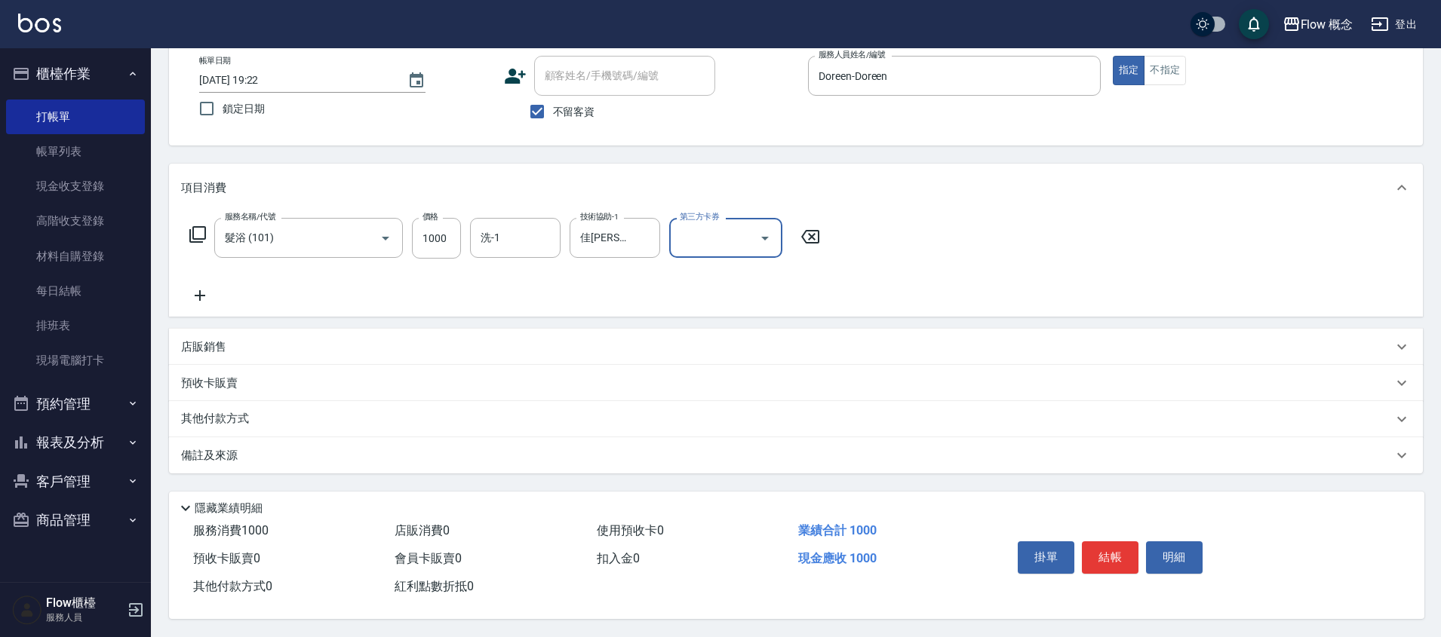
scroll to position [91, 0]
click at [327, 453] on div "備註及來源" at bounding box center [786, 456] width 1211 height 16
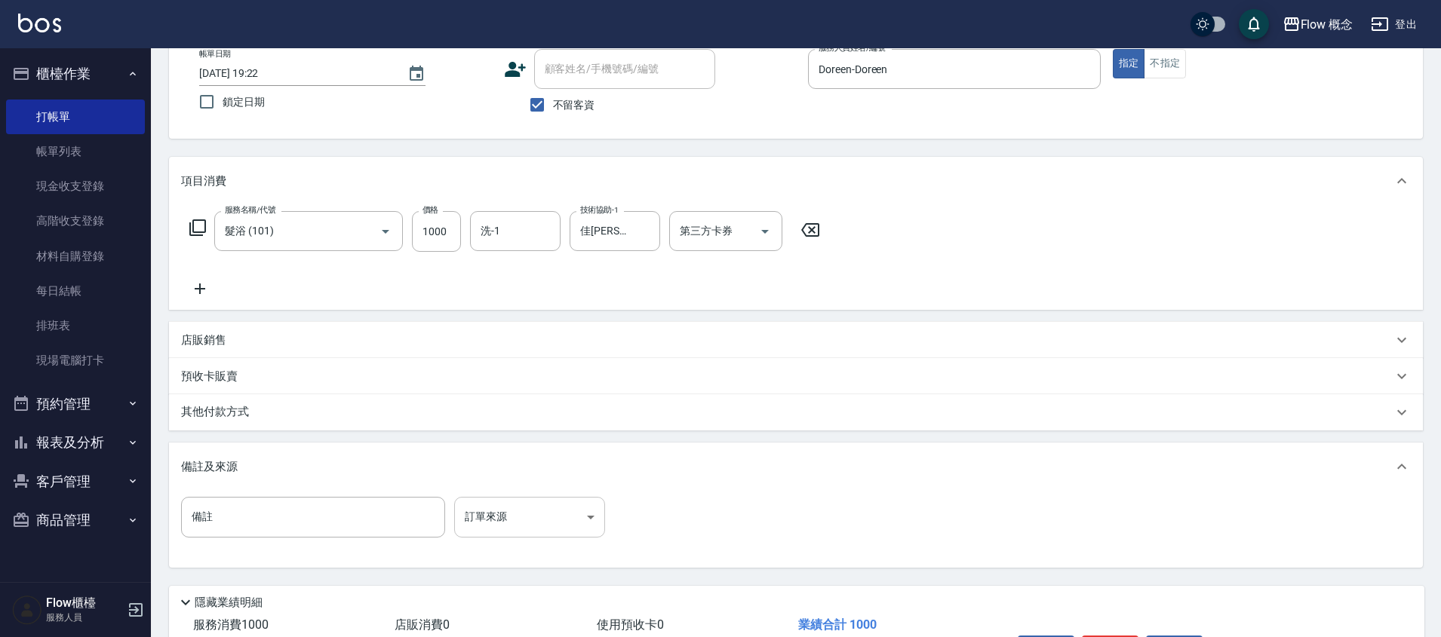
click at [559, 516] on body "Flow 概念 登出 櫃檯作業 打帳單 帳單列表 現金收支登錄 高階收支登錄 材料自購登錄 每日結帳 排班表 現場電腦打卡 預約管理 預約管理 單日預約紀錄 …" at bounding box center [720, 320] width 1441 height 822
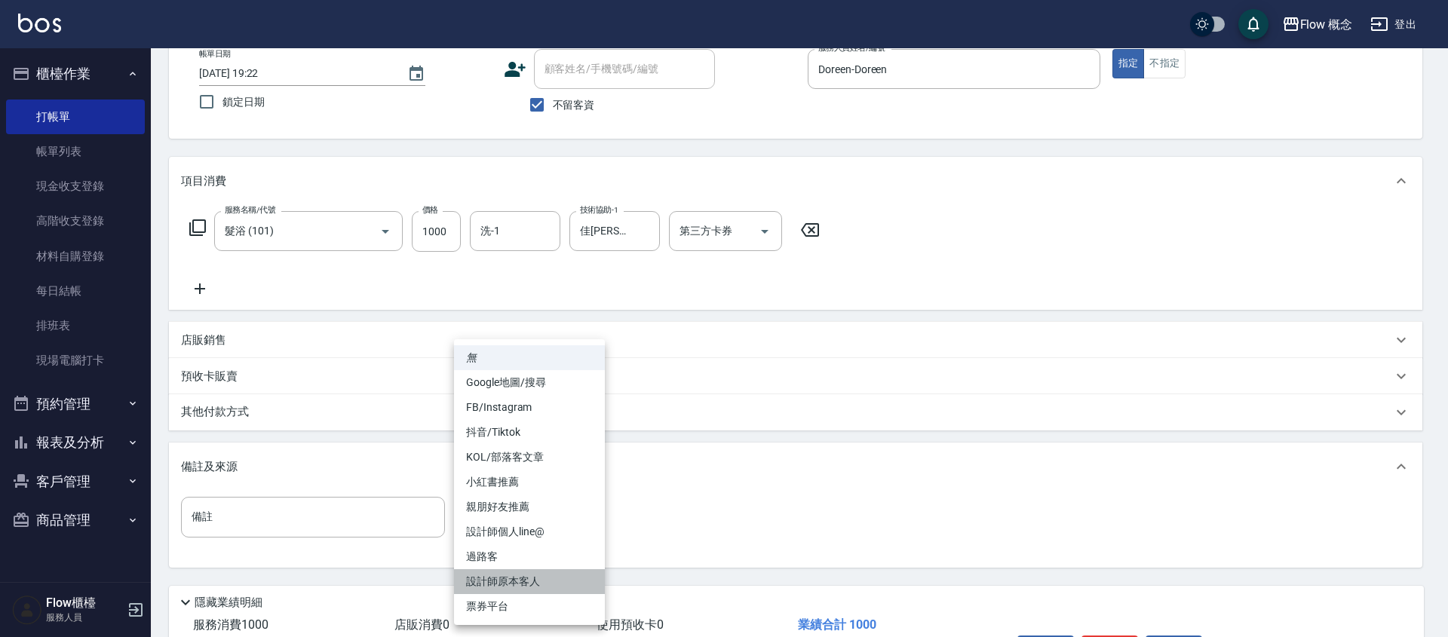
click at [548, 589] on li "設計師原本客人" at bounding box center [529, 581] width 151 height 25
type input "設計師原本客人"
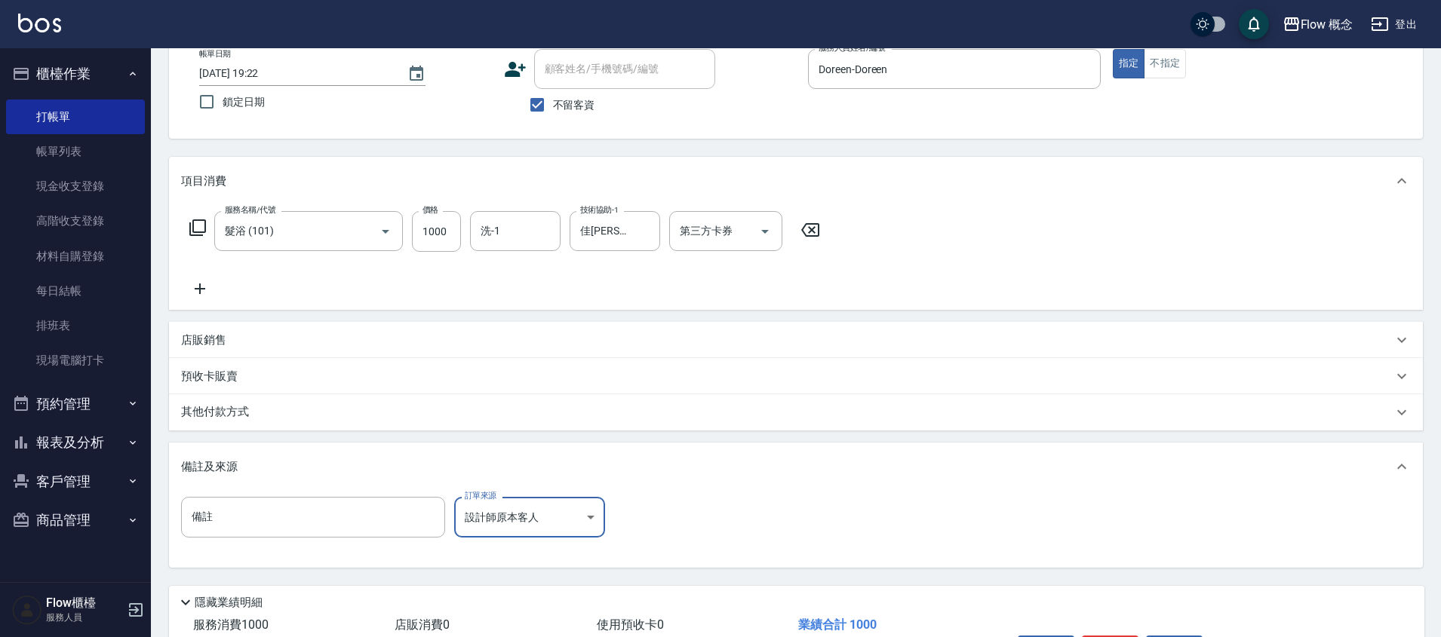
scroll to position [192, 0]
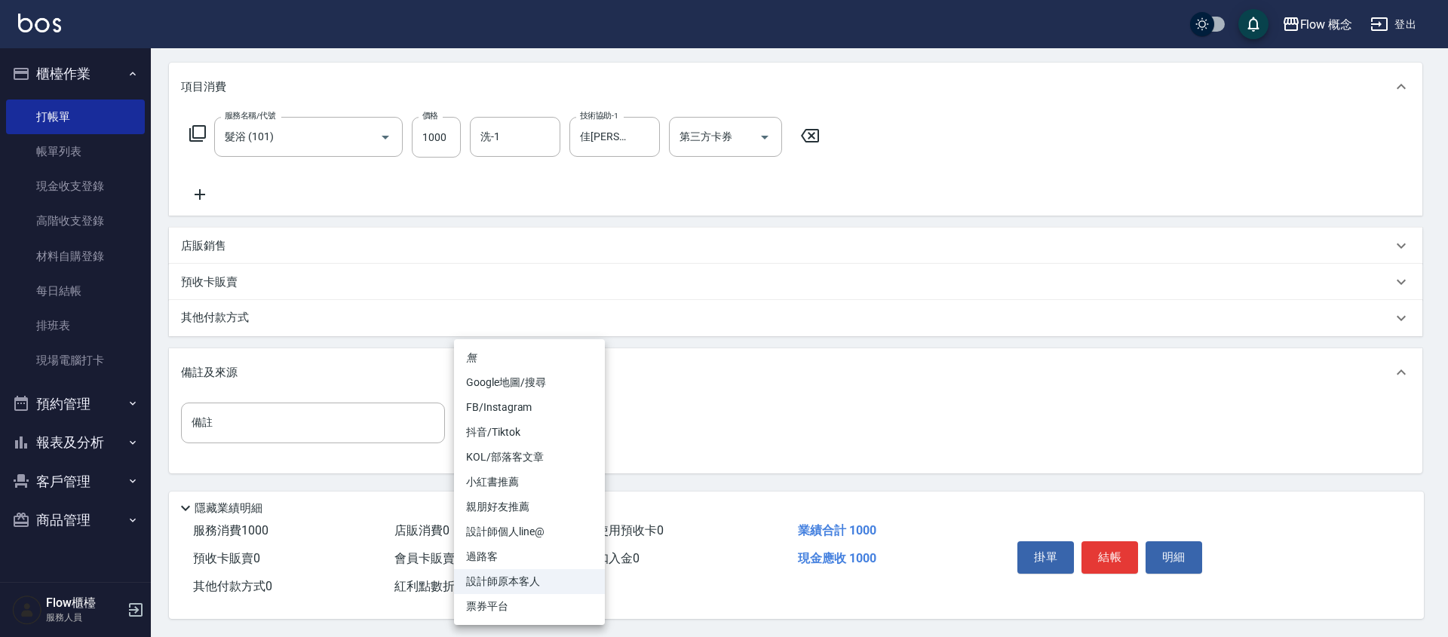
click at [554, 418] on body "Flow 概念 登出 櫃檯作業 打帳單 帳單列表 現金收支登錄 高階收支登錄 材料自購登錄 每日結帳 排班表 現場電腦打卡 預約管理 預約管理 單日預約紀錄 …" at bounding box center [724, 226] width 1448 height 822
click at [540, 350] on li "無" at bounding box center [529, 357] width 151 height 25
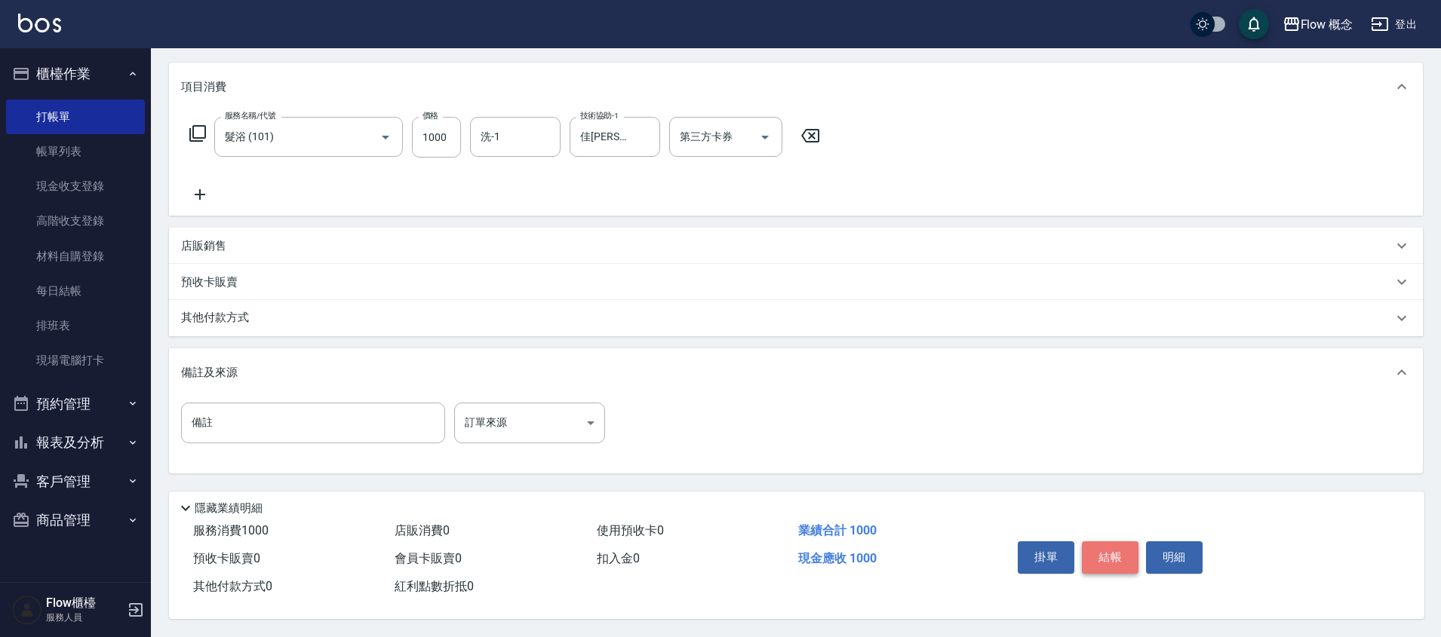
click at [1102, 556] on button "結帳" at bounding box center [1110, 558] width 57 height 32
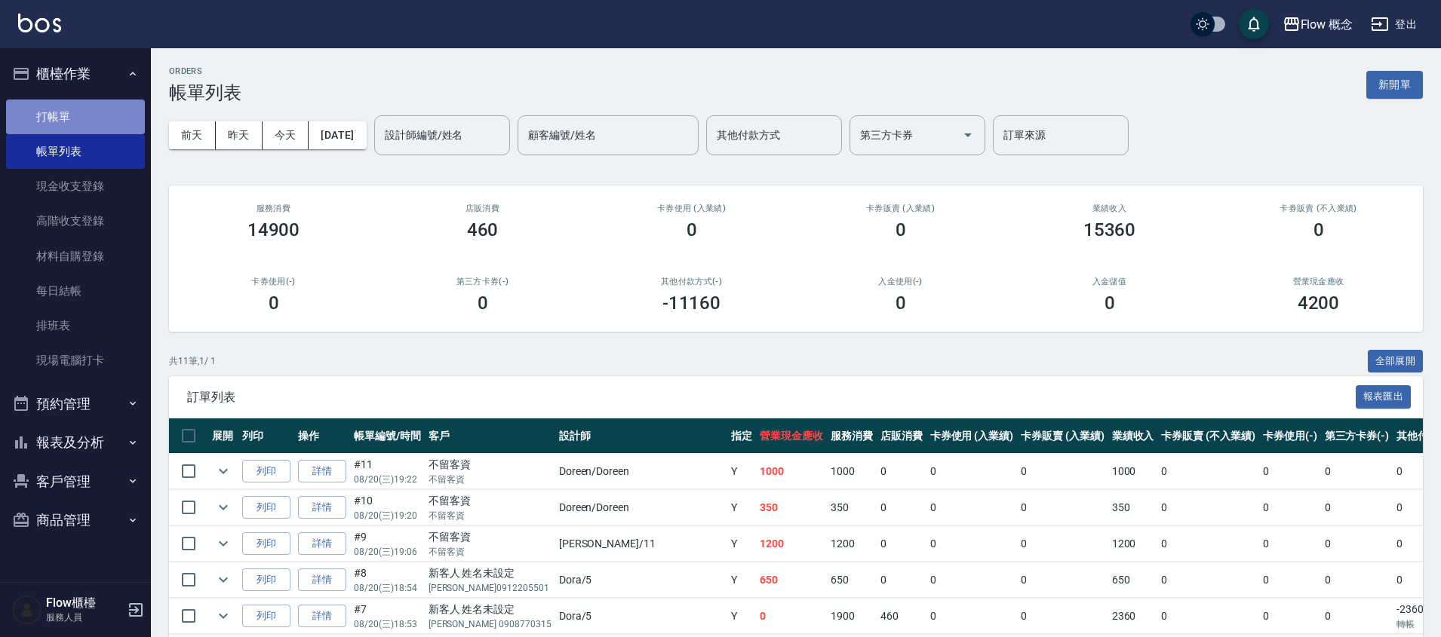
click at [20, 120] on link "打帳單" at bounding box center [75, 117] width 139 height 35
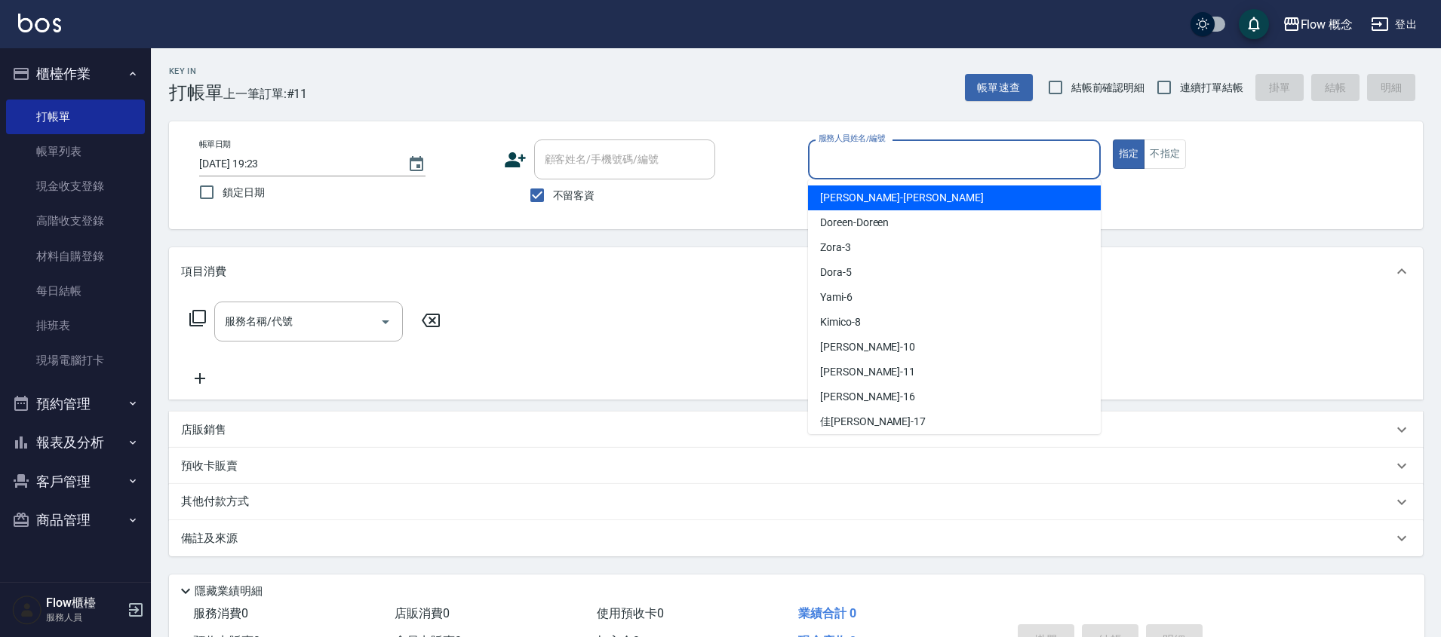
click at [937, 149] on input "服務人員姓名/編號" at bounding box center [954, 159] width 279 height 26
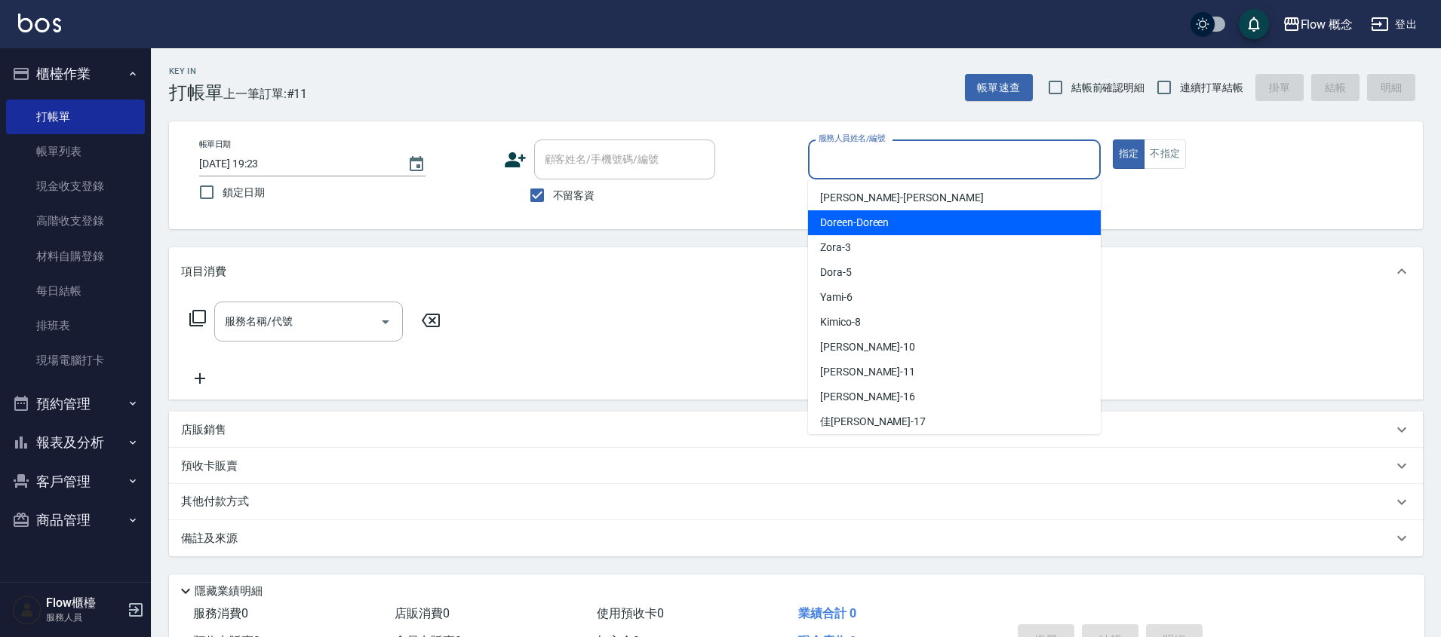
click at [873, 229] on span "Doreen -Doreen" at bounding box center [854, 223] width 69 height 16
type input "Doreen-Doreen"
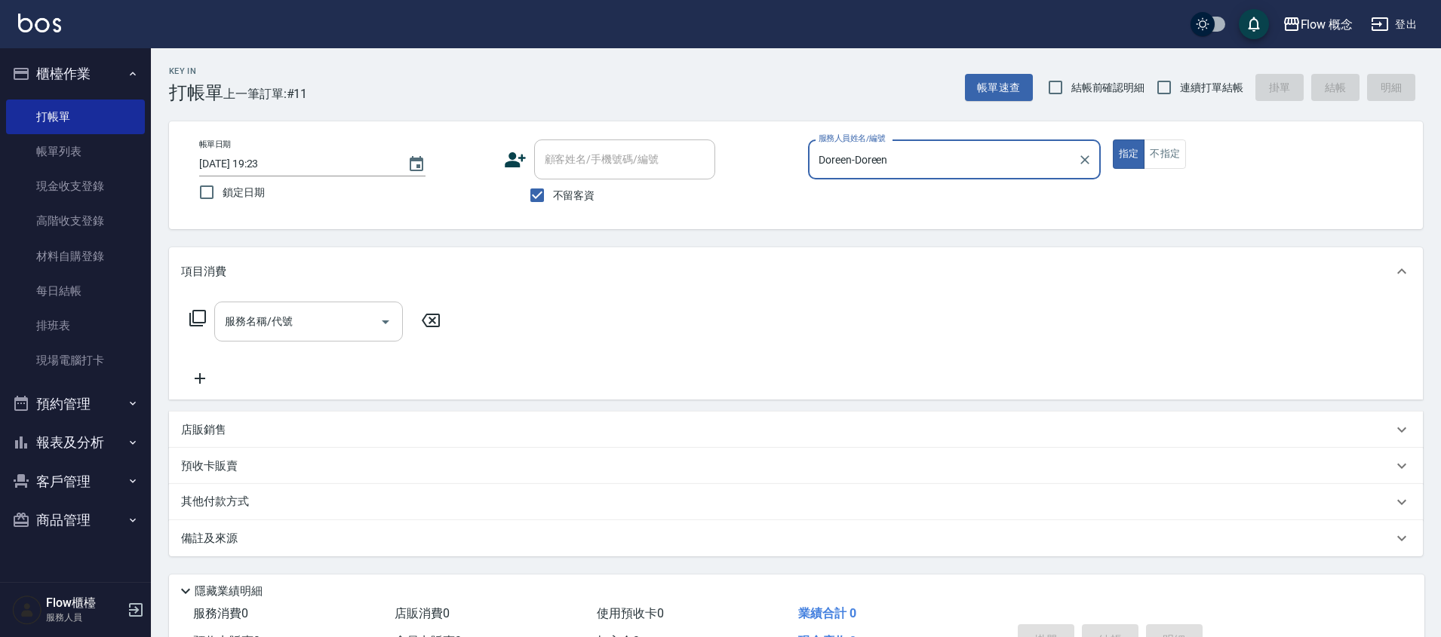
click at [305, 314] on input "服務名稱/代號" at bounding box center [297, 321] width 152 height 26
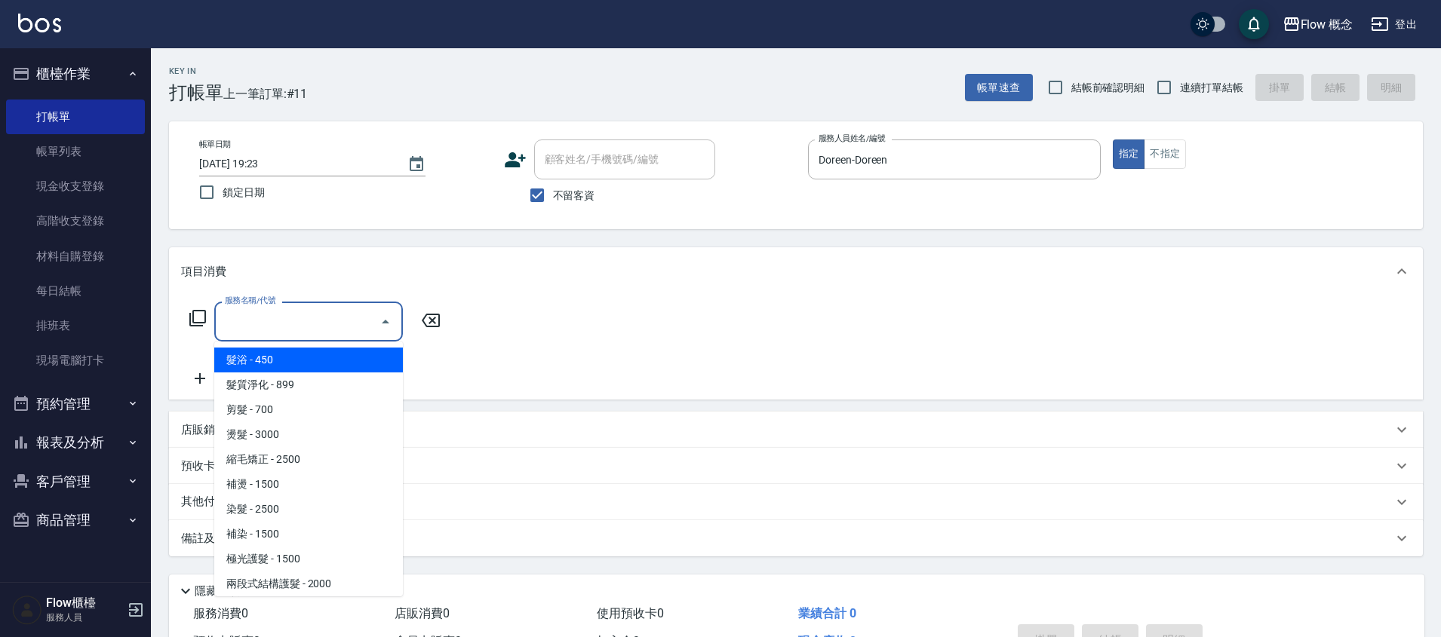
click at [293, 358] on span "髮浴 - 450" at bounding box center [308, 360] width 189 height 25
type input "髮浴 (101)"
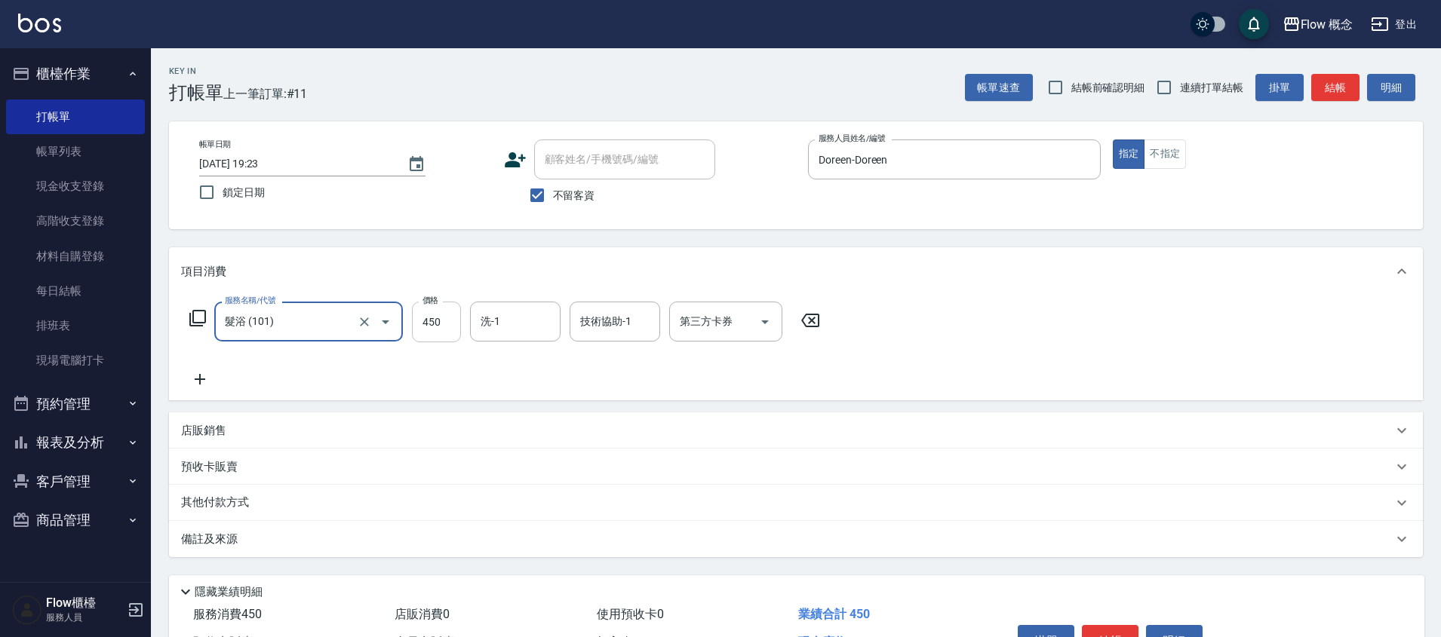
click at [434, 329] on input "450" at bounding box center [436, 322] width 49 height 41
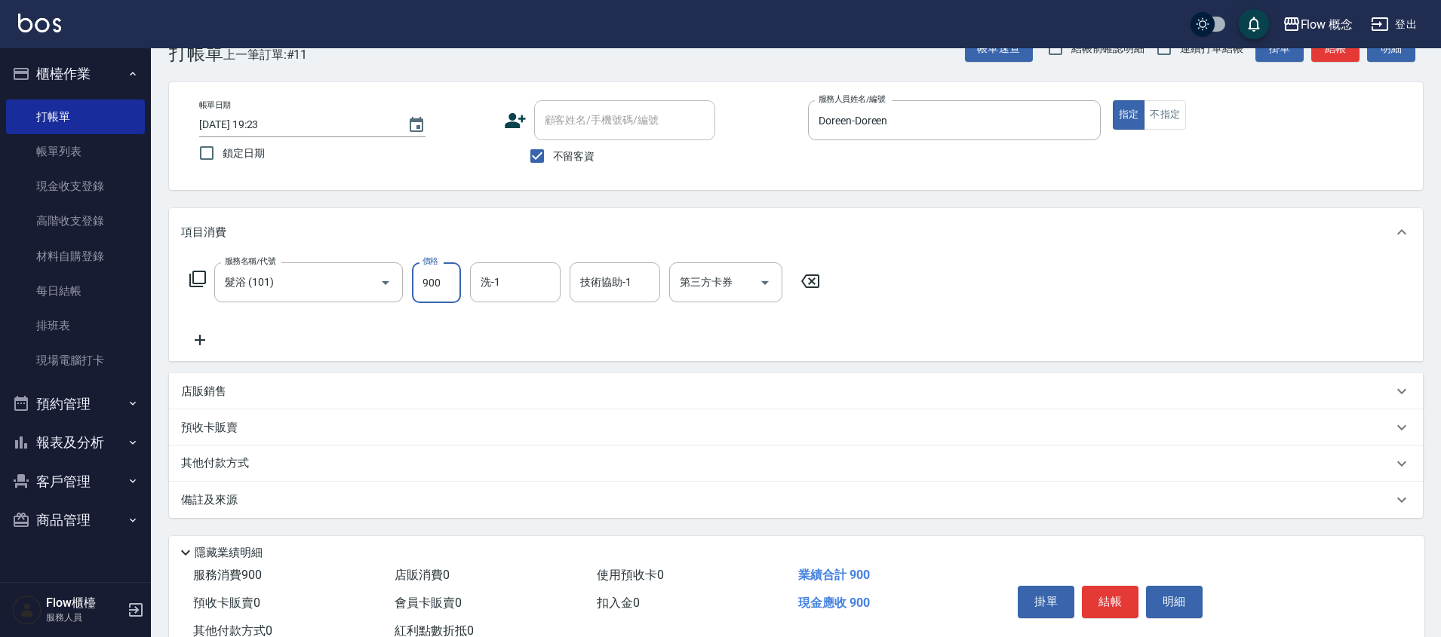
scroll to position [91, 0]
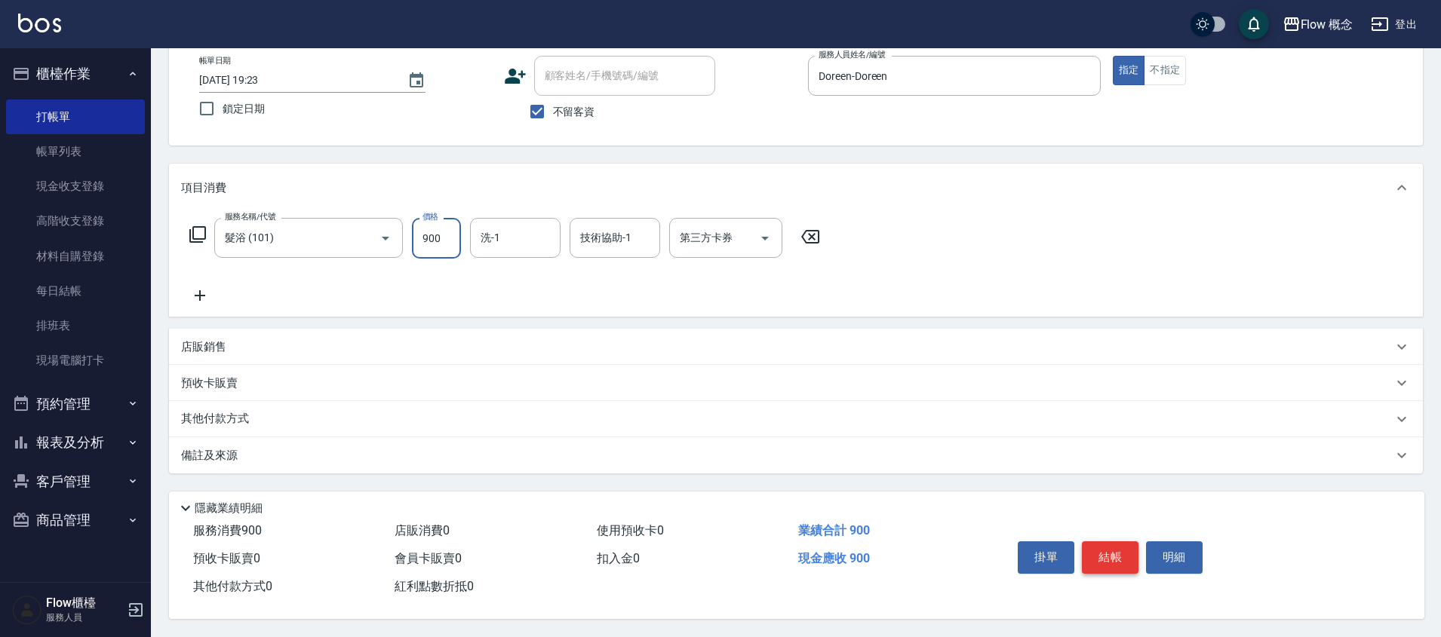
type input "900"
click at [1119, 561] on button "結帳" at bounding box center [1110, 558] width 57 height 32
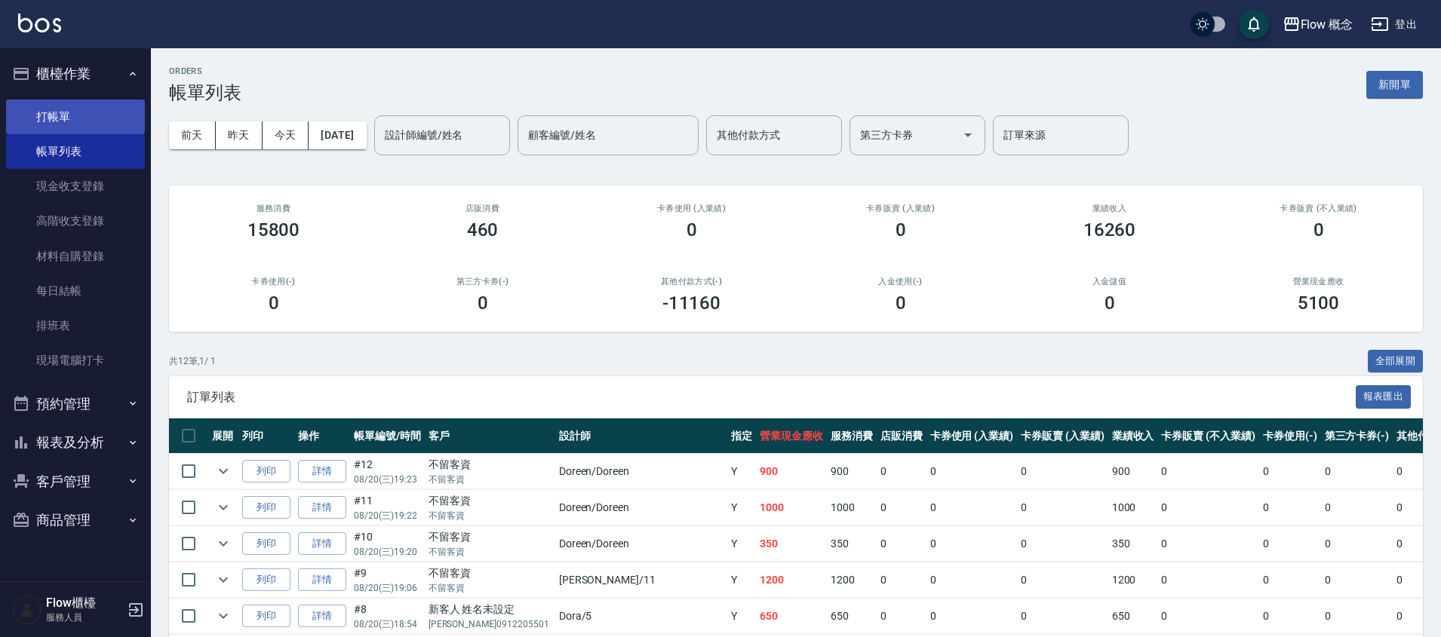
click at [38, 103] on link "打帳單" at bounding box center [75, 117] width 139 height 35
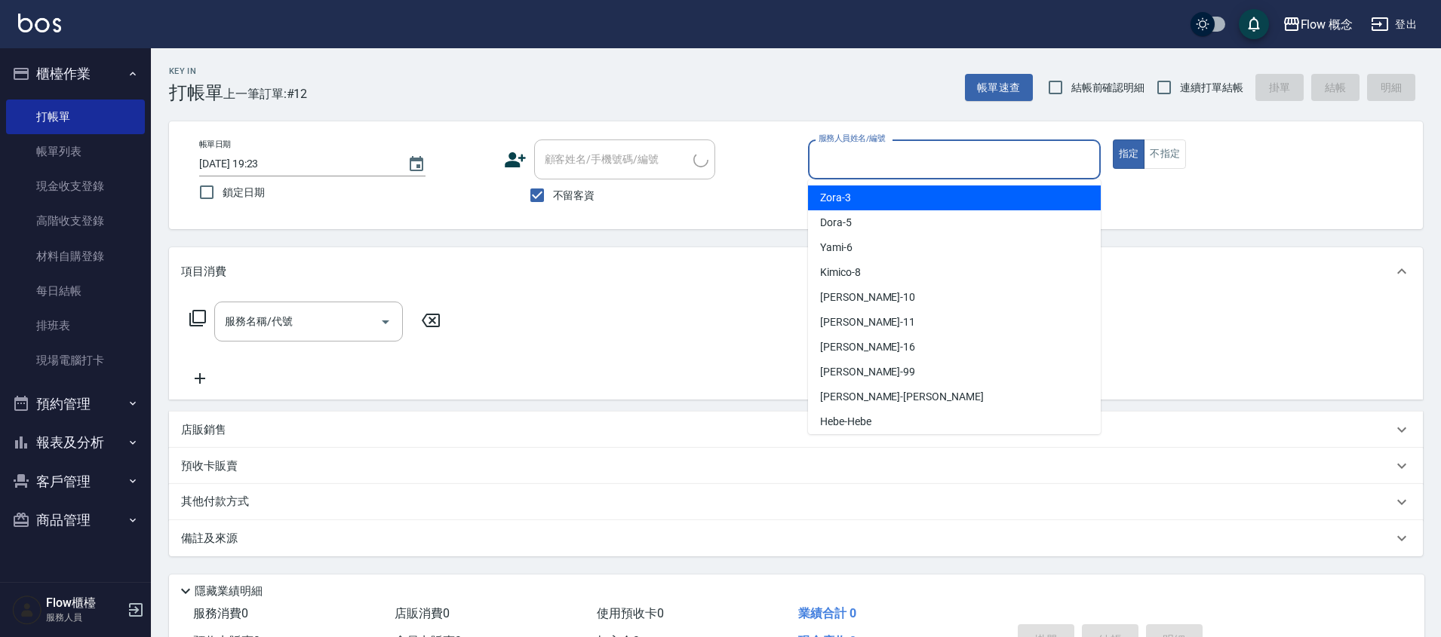
click at [869, 168] on input "服務人員姓名/編號" at bounding box center [954, 159] width 279 height 26
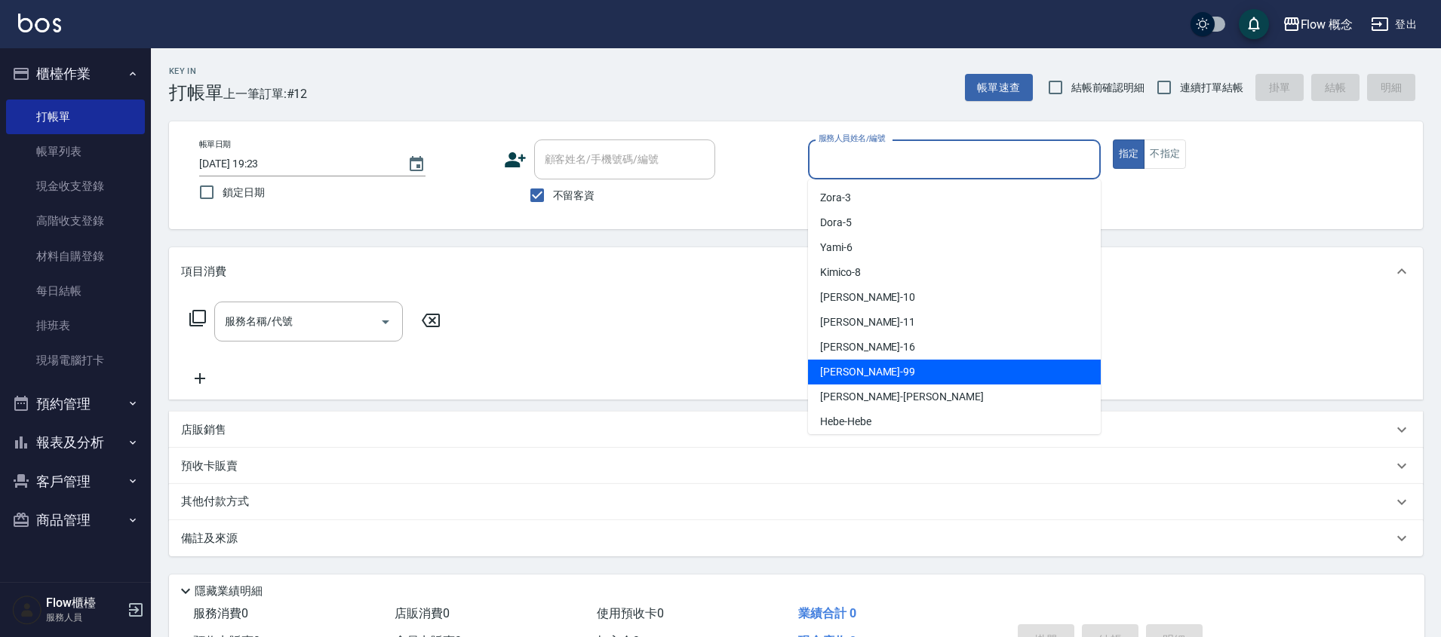
drag, startPoint x: 864, startPoint y: 416, endPoint x: 892, endPoint y: 370, distance: 53.4
click at [892, 370] on ul "Zora -3 Dora -5 Yami -6 Kimico -8 [PERSON_NAME] -10 [PERSON_NAME] -11 [PERSON_N…" at bounding box center [954, 307] width 293 height 255
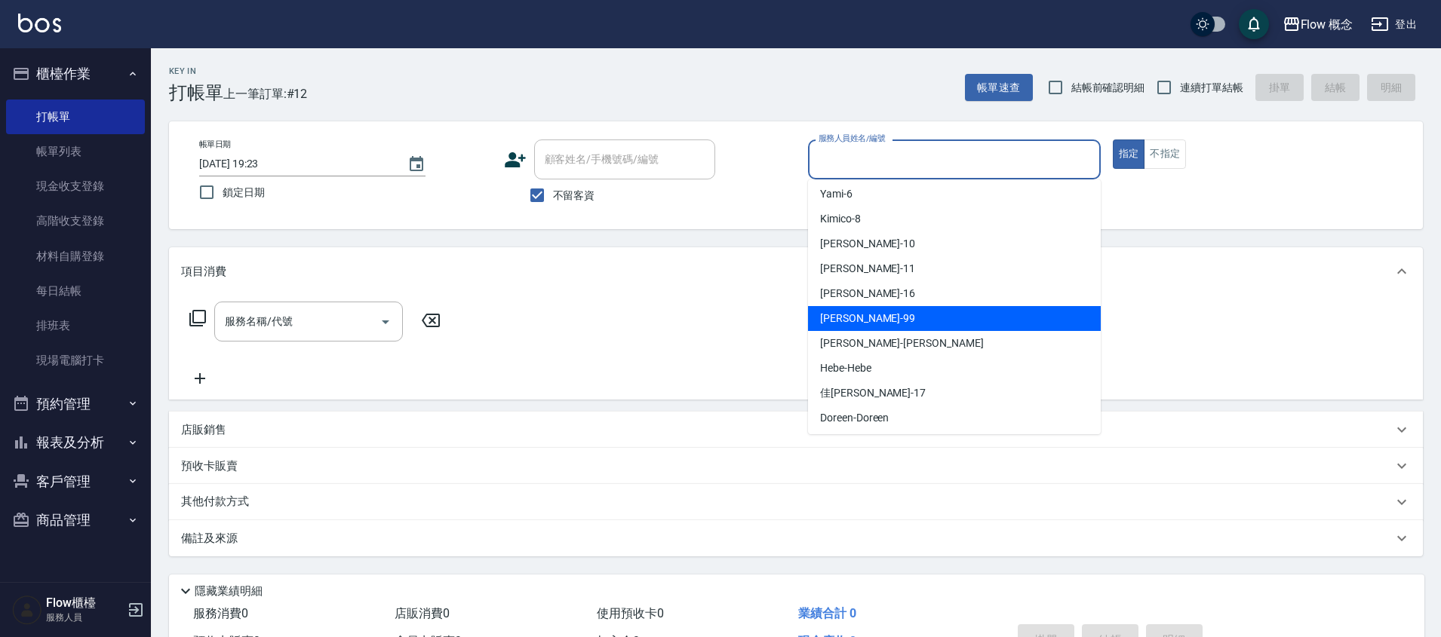
scroll to position [56, 0]
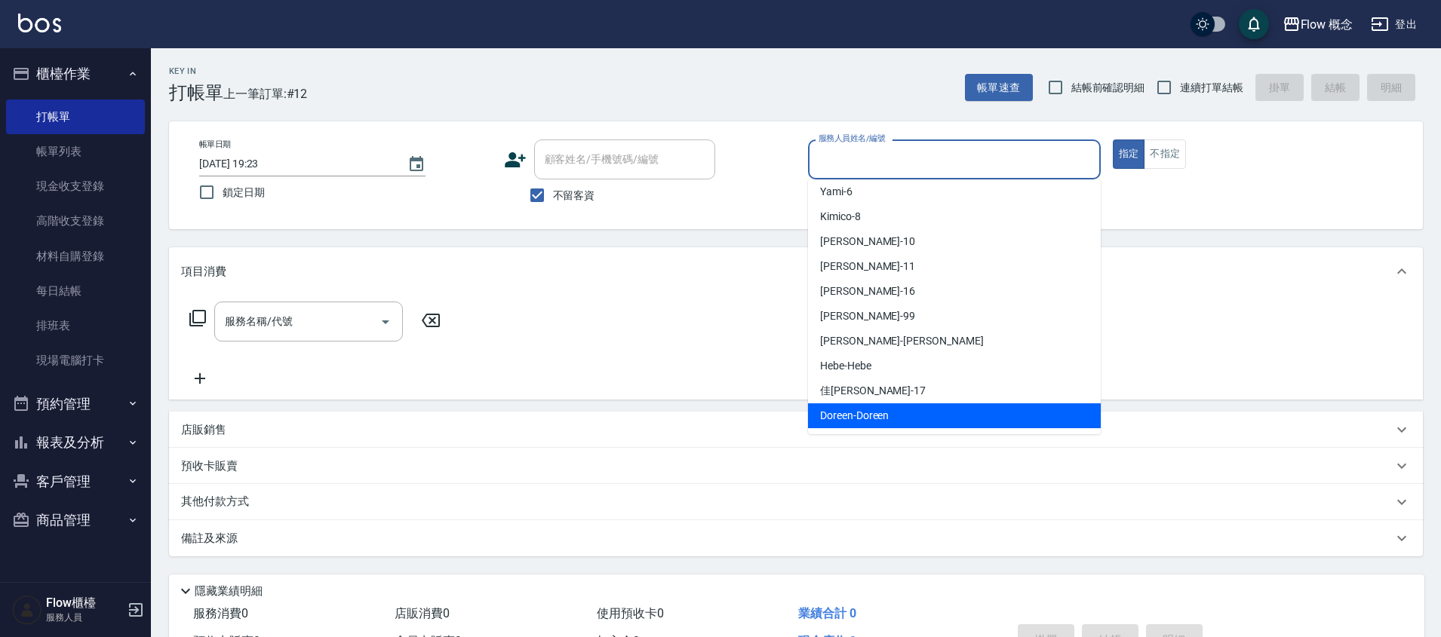
click at [876, 408] on span "Doreen -Doreen" at bounding box center [854, 416] width 69 height 16
type input "Doreen-Doreen"
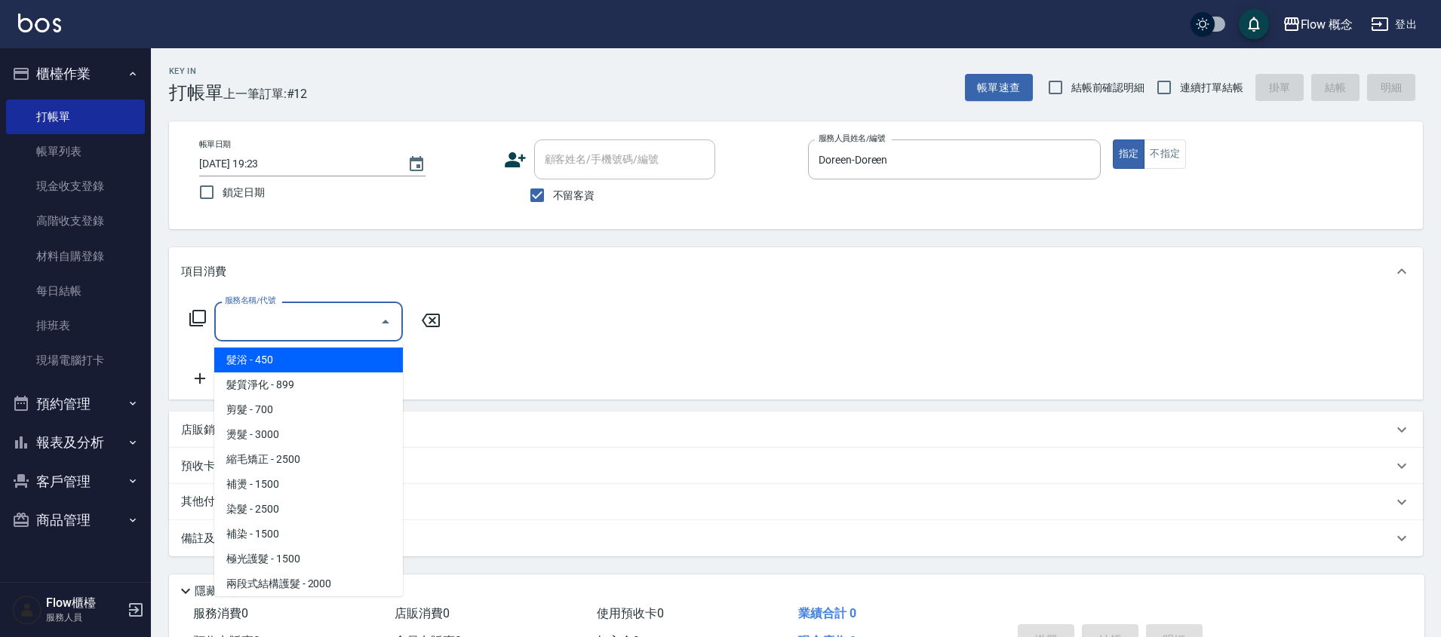
click at [318, 318] on input "服務名稱/代號" at bounding box center [297, 321] width 152 height 26
click at [292, 353] on span "髮浴 - 450" at bounding box center [308, 360] width 189 height 25
type input "髮浴 (101)"
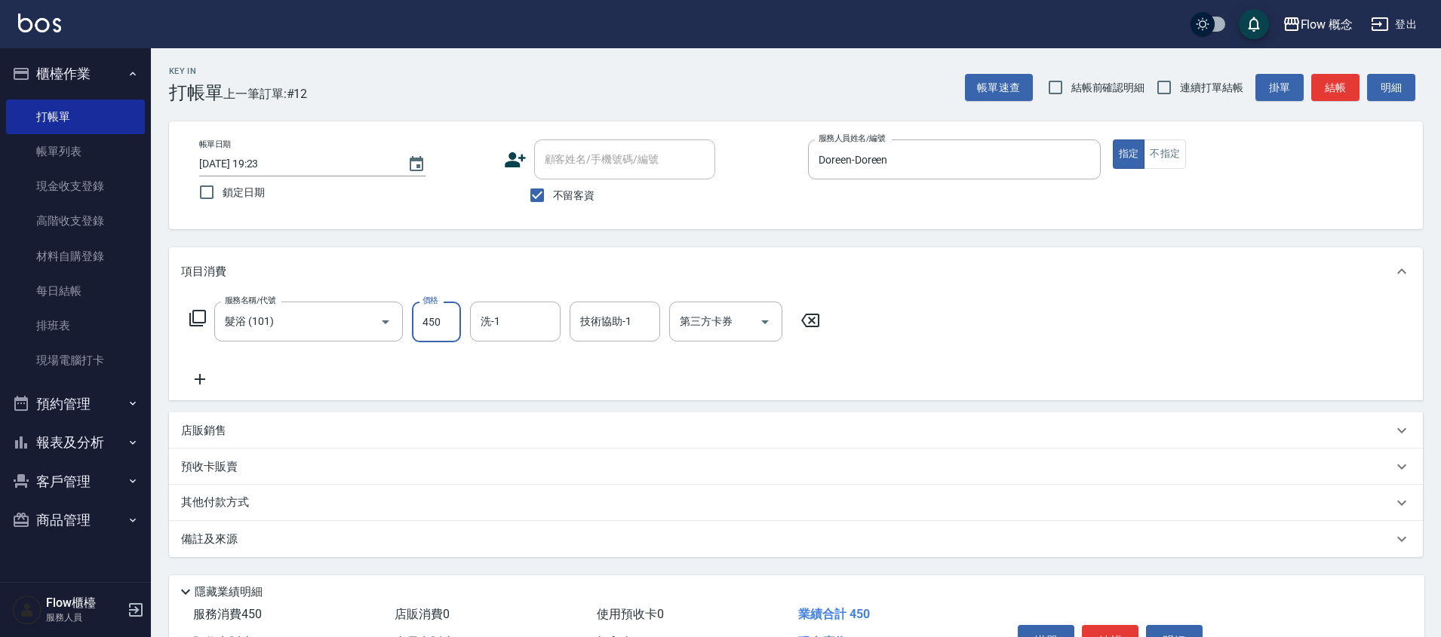
click at [428, 335] on input "450" at bounding box center [436, 322] width 49 height 41
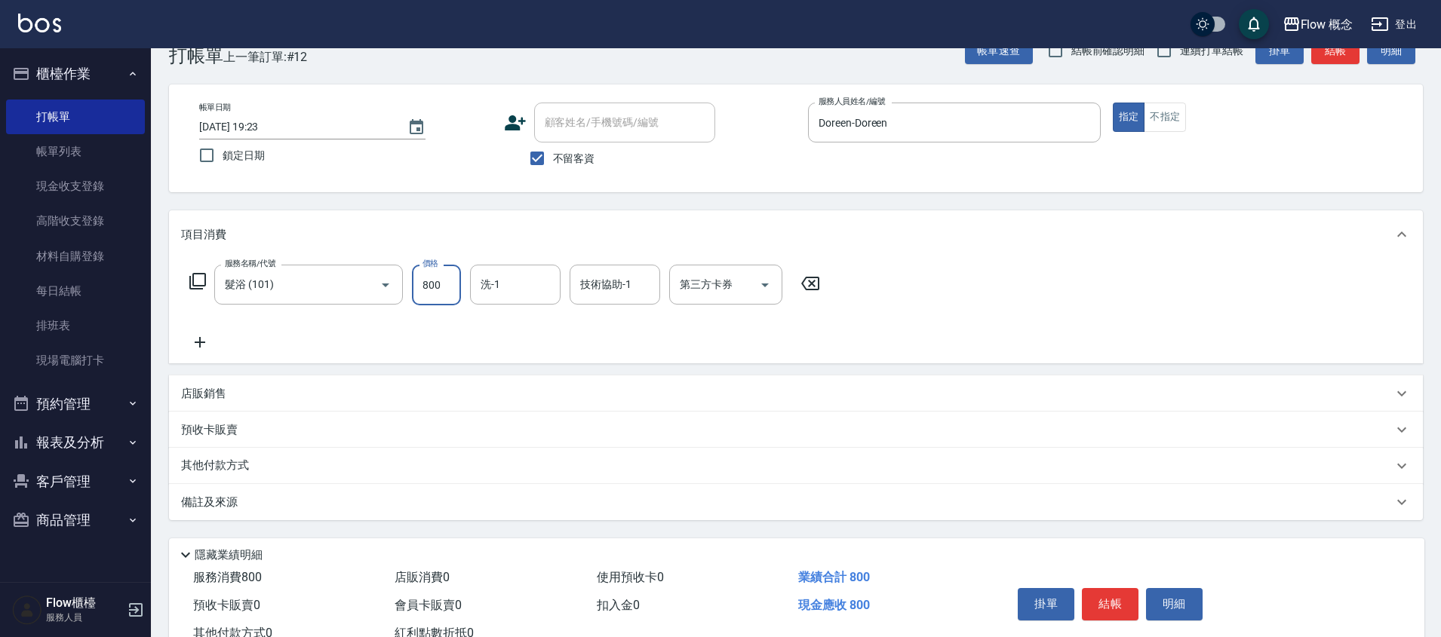
scroll to position [91, 0]
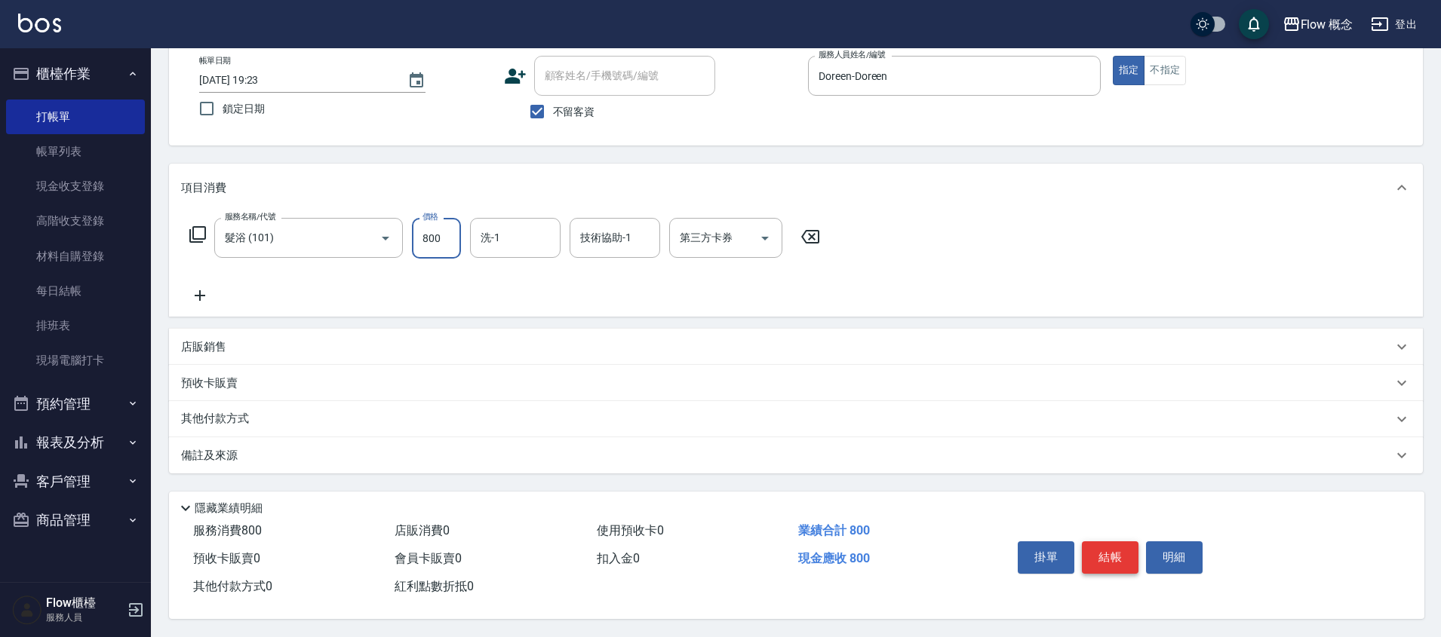
type input "800"
click at [1103, 548] on button "結帳" at bounding box center [1110, 558] width 57 height 32
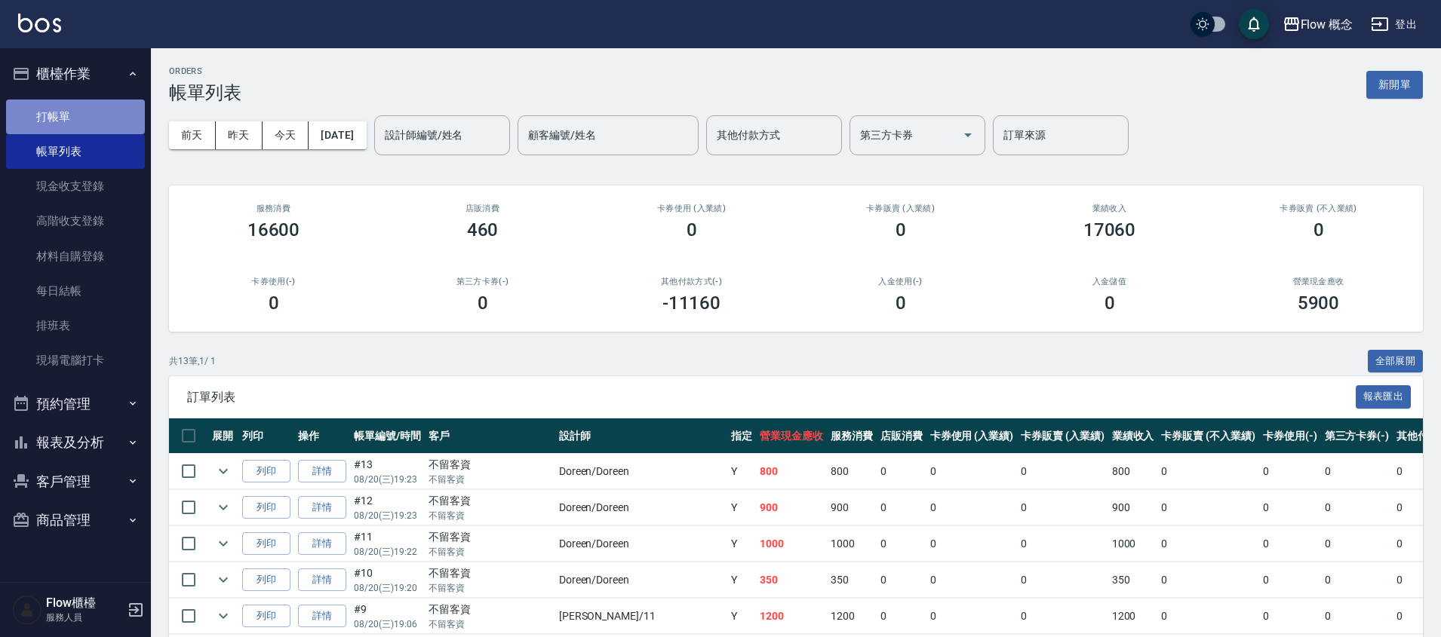
click at [50, 102] on link "打帳單" at bounding box center [75, 117] width 139 height 35
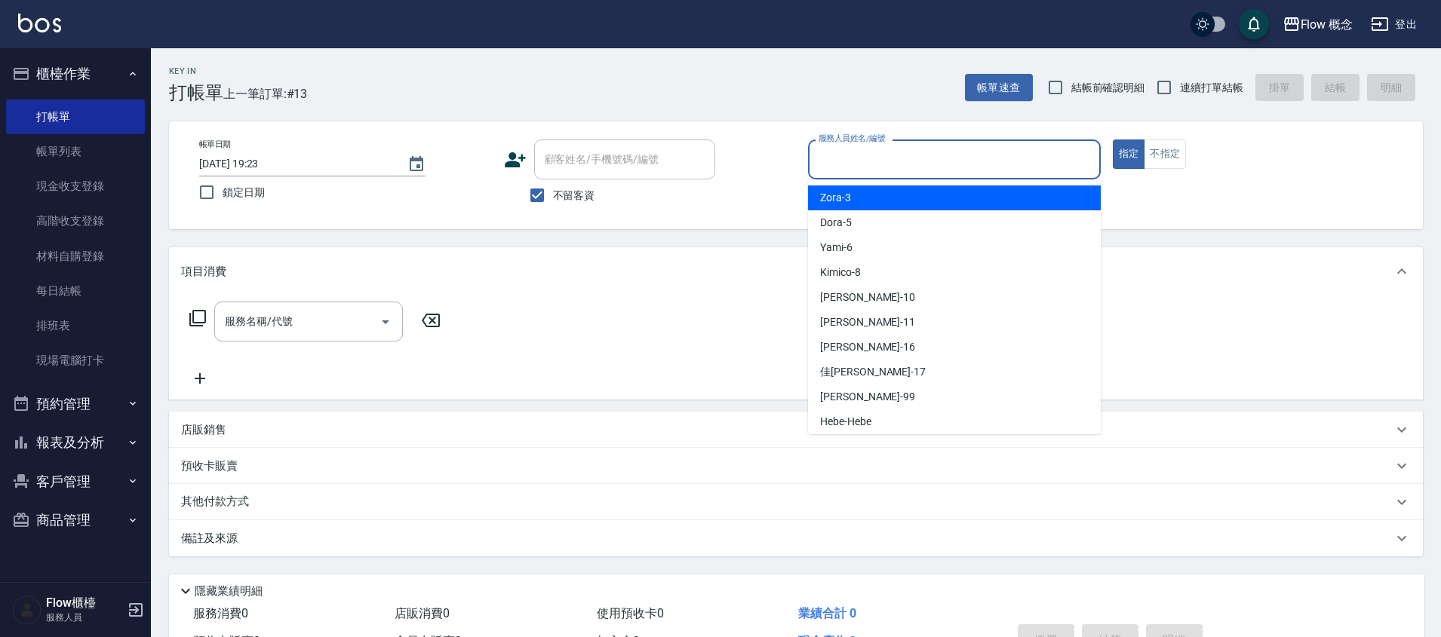
click at [893, 165] on input "服務人員姓名/編號" at bounding box center [954, 159] width 279 height 26
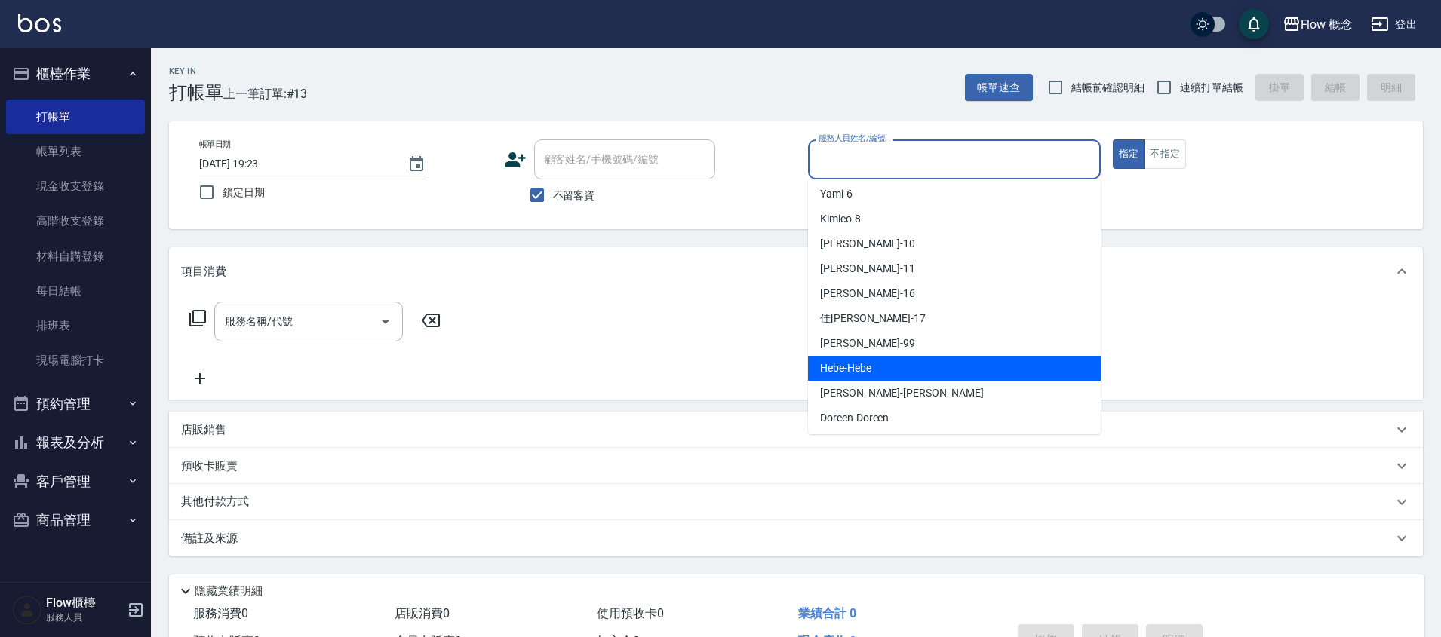
scroll to position [56, 0]
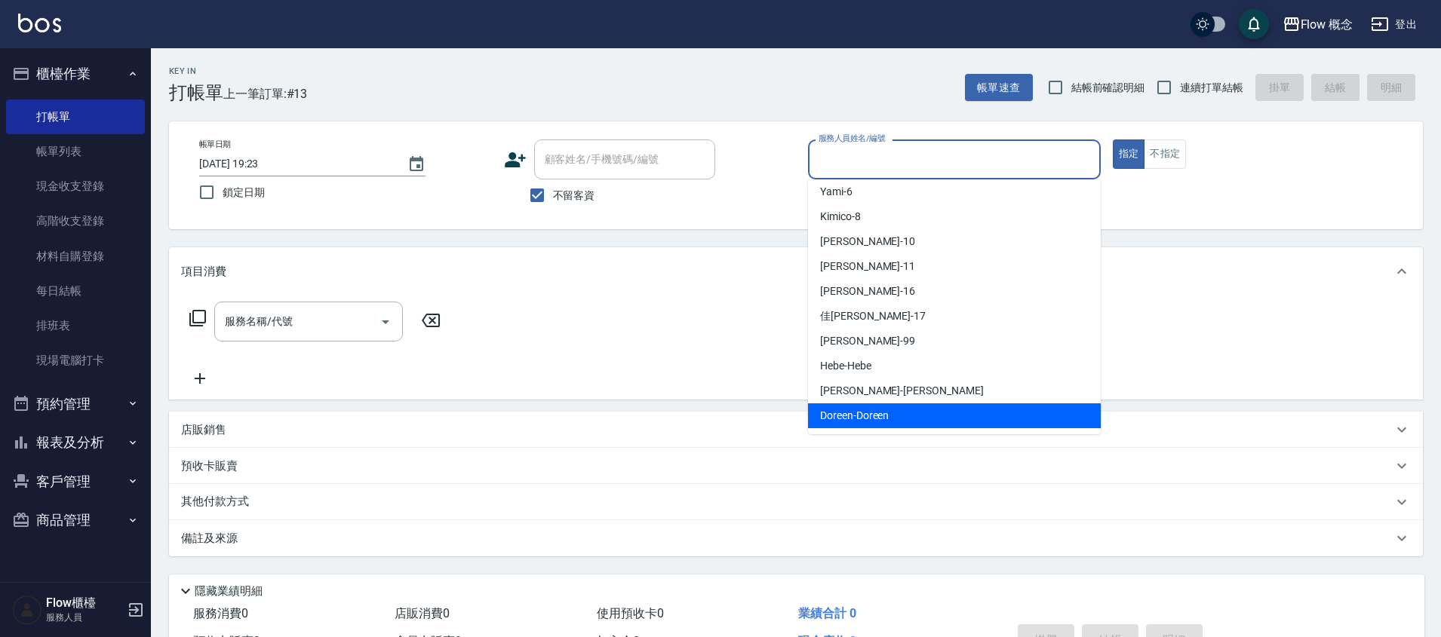
click at [879, 408] on span "Doreen -Doreen" at bounding box center [854, 416] width 69 height 16
type input "Doreen-Doreen"
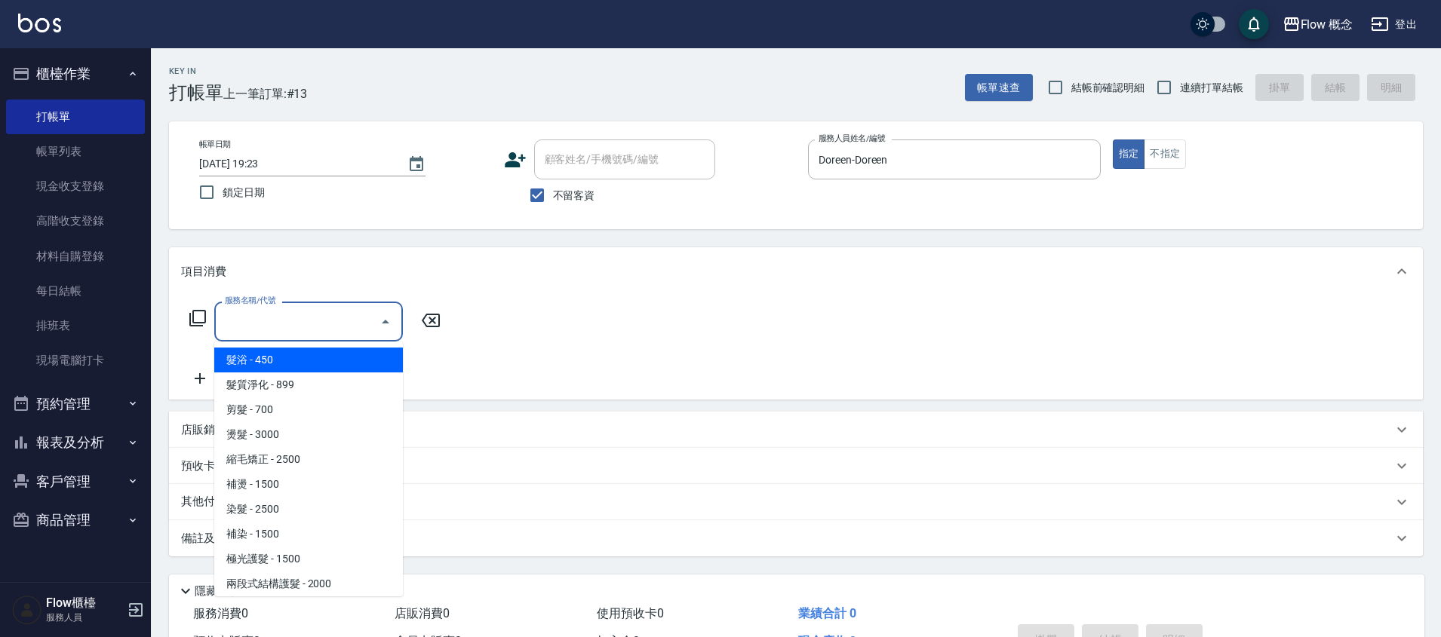
click at [304, 324] on input "服務名稱/代號" at bounding box center [297, 321] width 152 height 26
click at [304, 366] on span "髮浴 - 450" at bounding box center [308, 360] width 189 height 25
type input "髮浴 (101)"
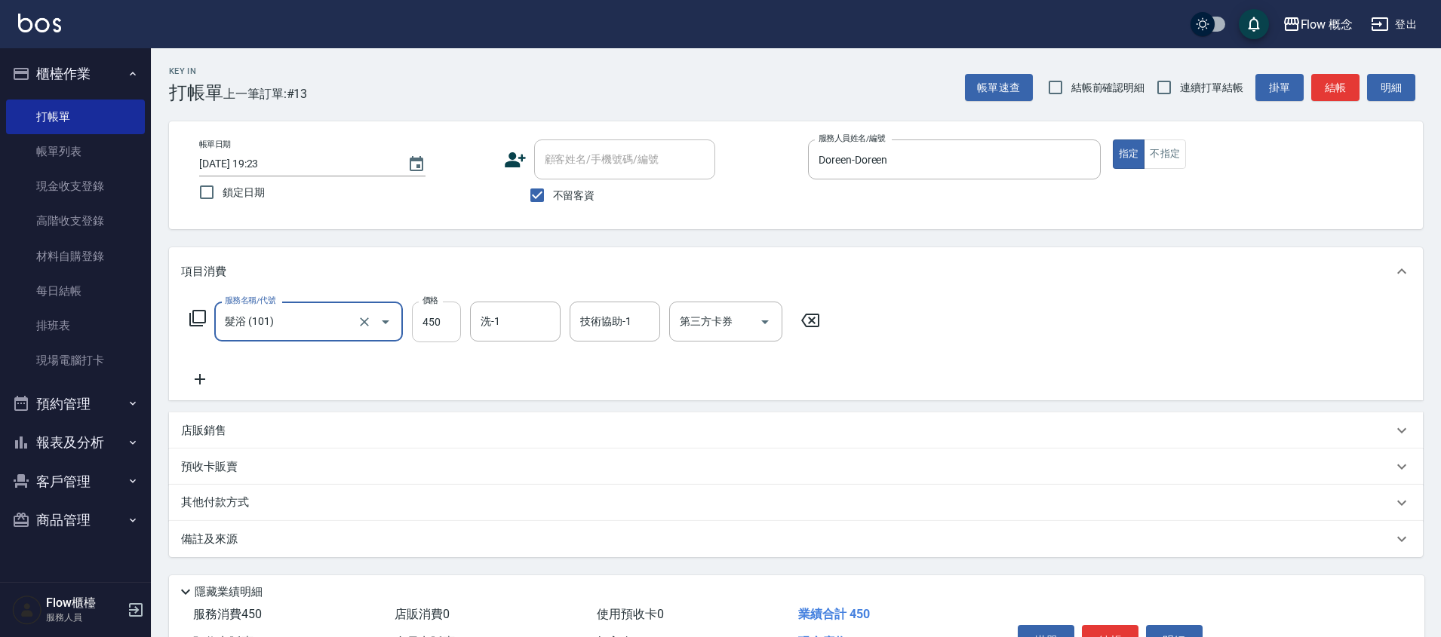
click at [439, 323] on input "450" at bounding box center [436, 322] width 49 height 41
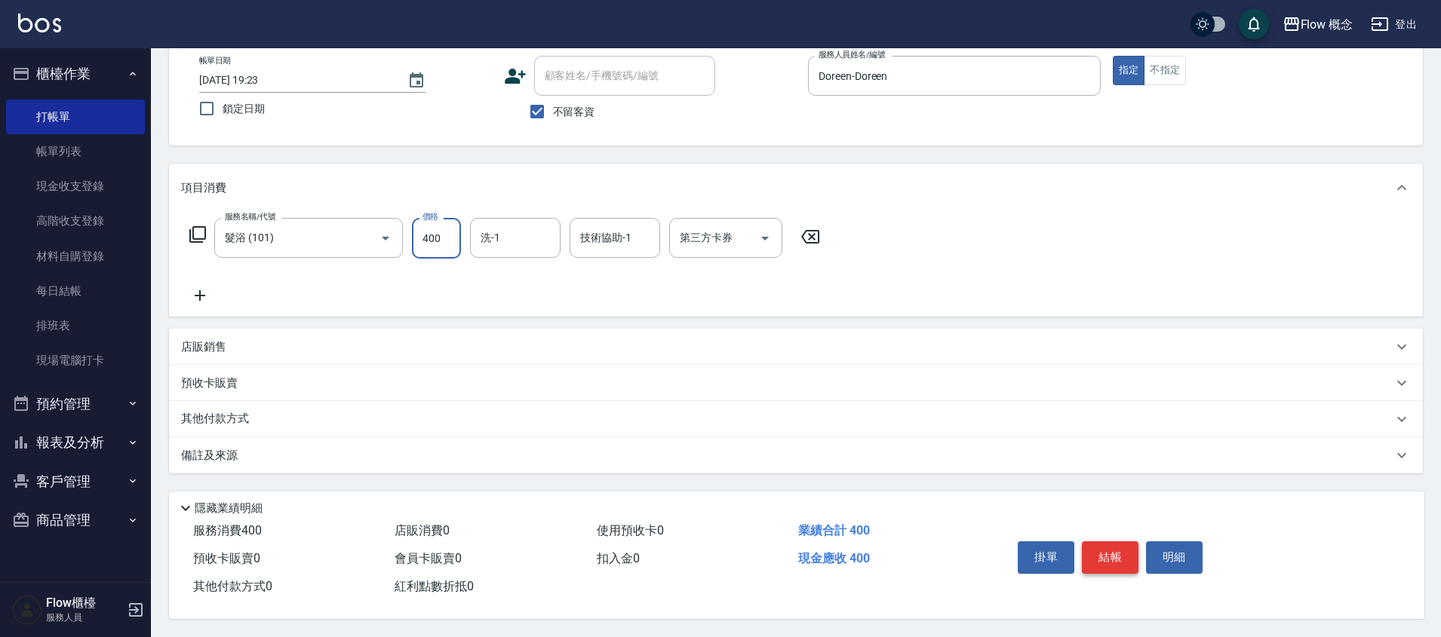
type input "400"
click at [1113, 547] on button "結帳" at bounding box center [1110, 558] width 57 height 32
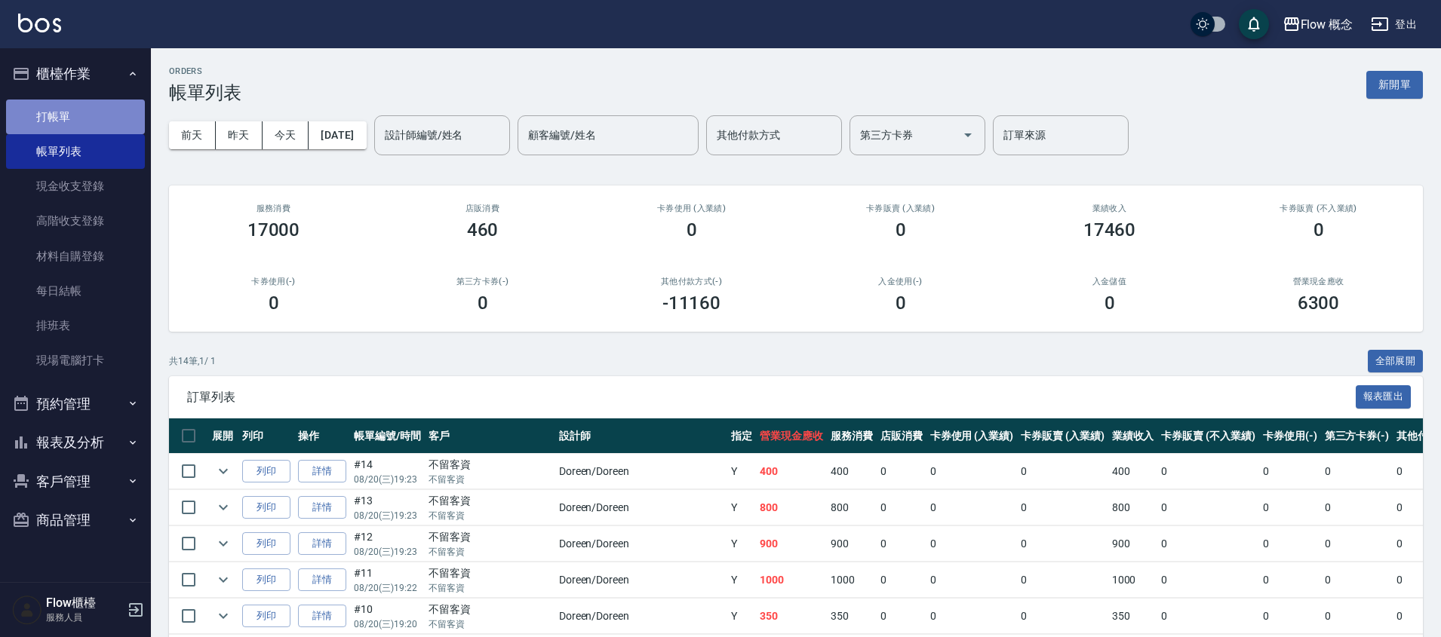
click at [80, 124] on link "打帳單" at bounding box center [75, 117] width 139 height 35
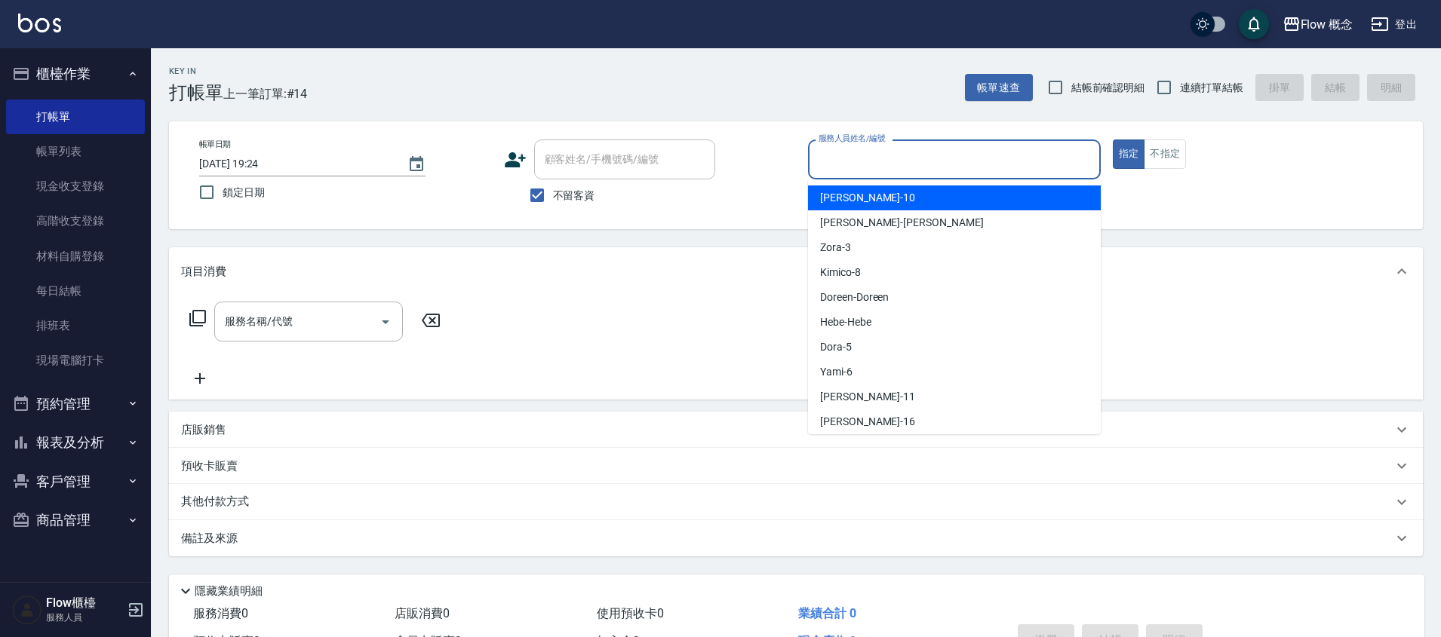
click at [891, 168] on input "服務人員姓名/編號" at bounding box center [954, 159] width 279 height 26
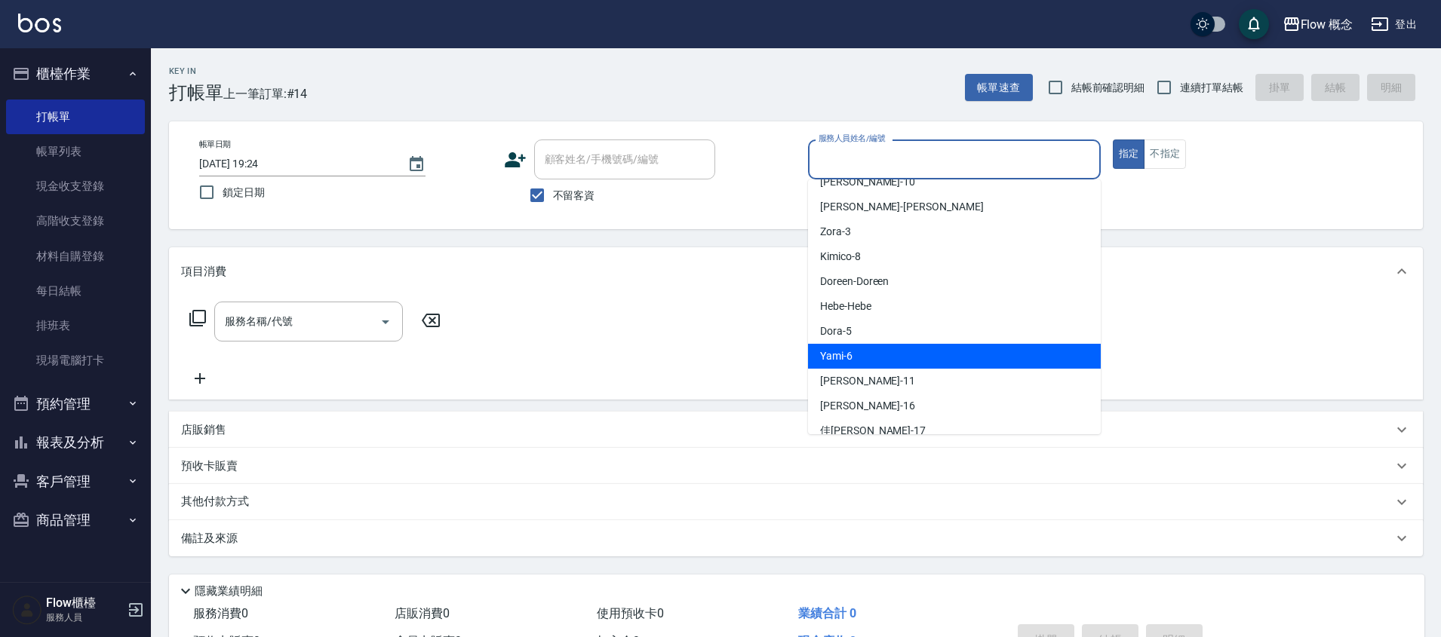
scroll to position [56, 0]
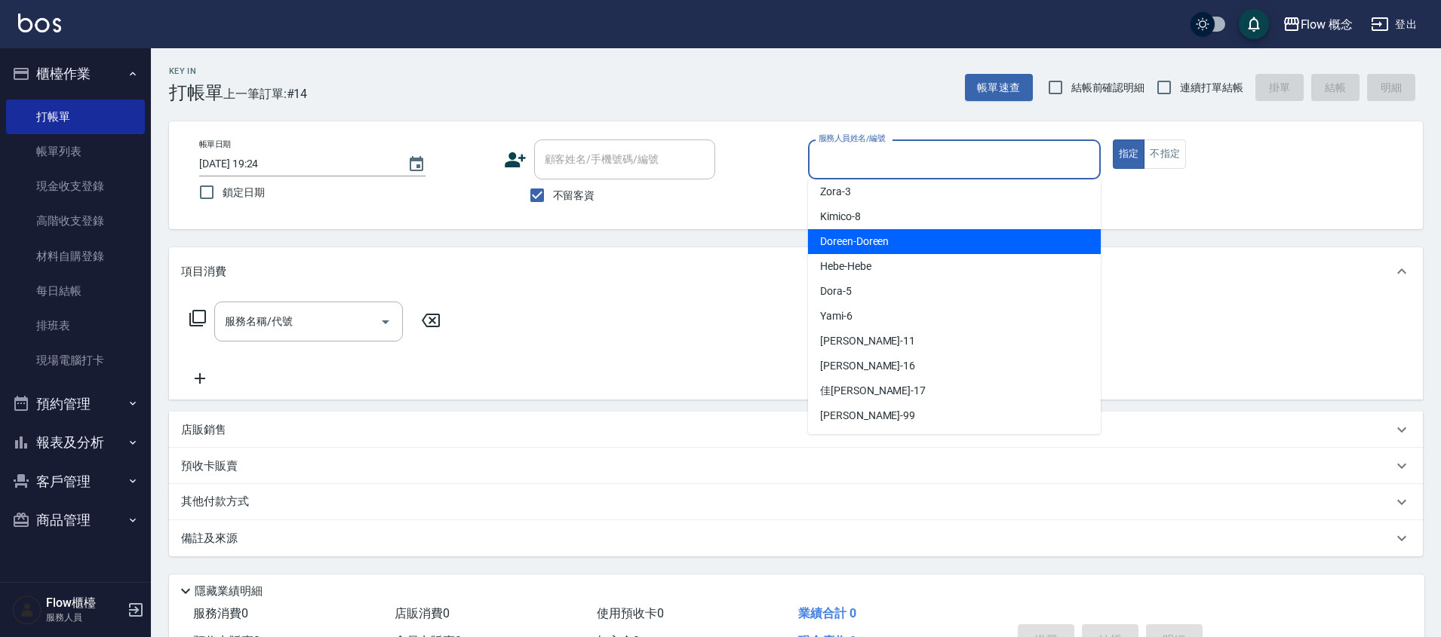
click at [857, 249] on span "Doreen -Doreen" at bounding box center [854, 242] width 69 height 16
type input "Doreen-Doreen"
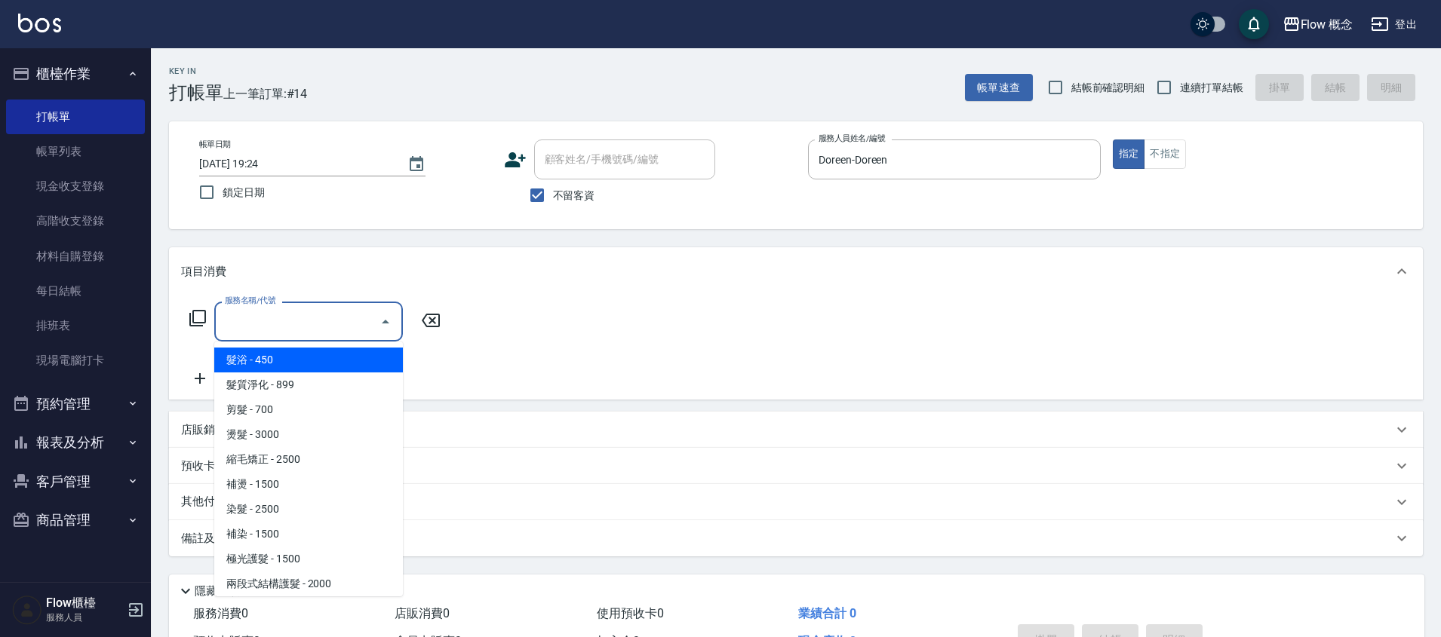
click at [270, 318] on input "服務名稱/代號" at bounding box center [297, 321] width 152 height 26
click at [269, 358] on span "髮浴 - 450" at bounding box center [308, 360] width 189 height 25
type input "髮浴 (101)"
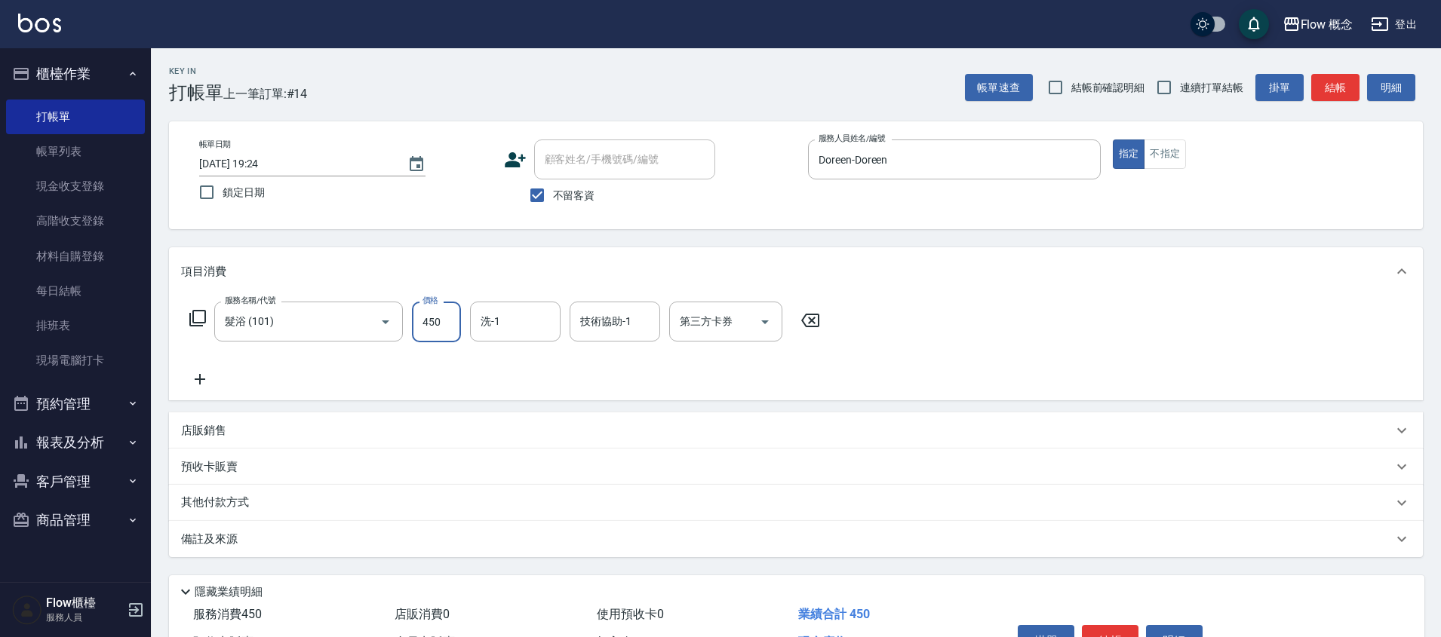
click at [434, 327] on input "450" at bounding box center [436, 322] width 49 height 41
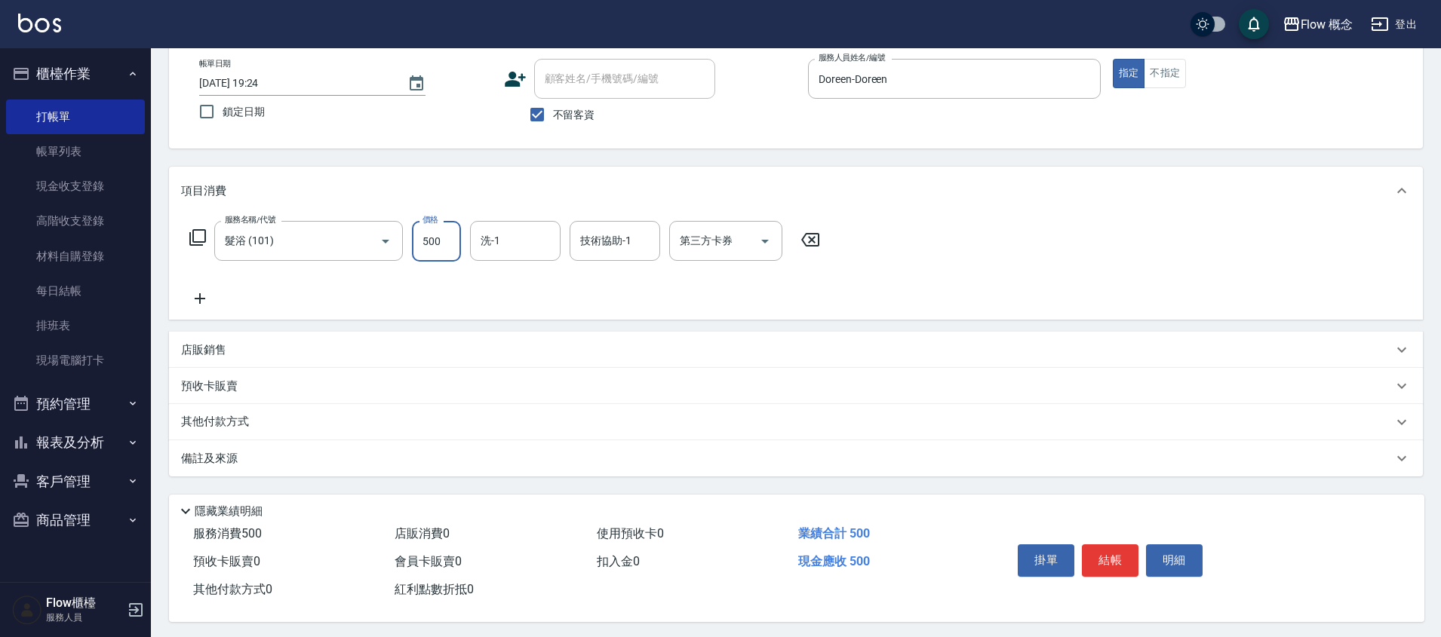
scroll to position [91, 0]
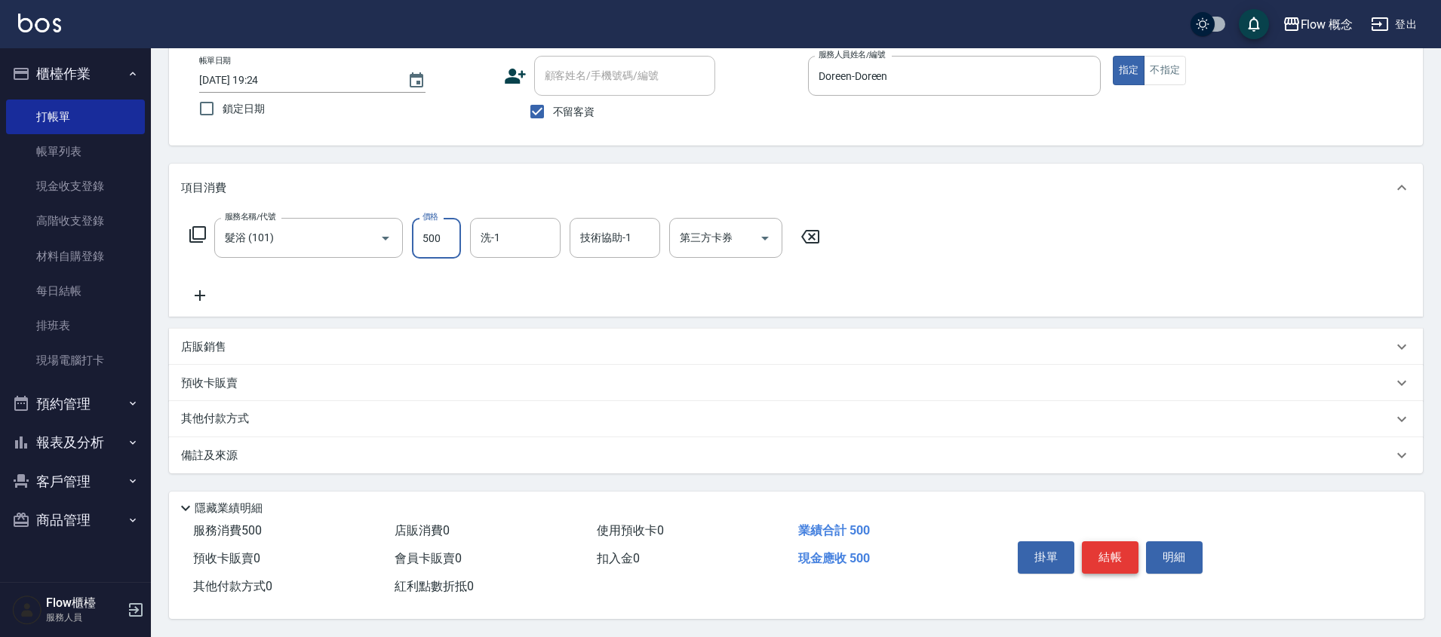
type input "500"
click at [1110, 552] on button "結帳" at bounding box center [1110, 558] width 57 height 32
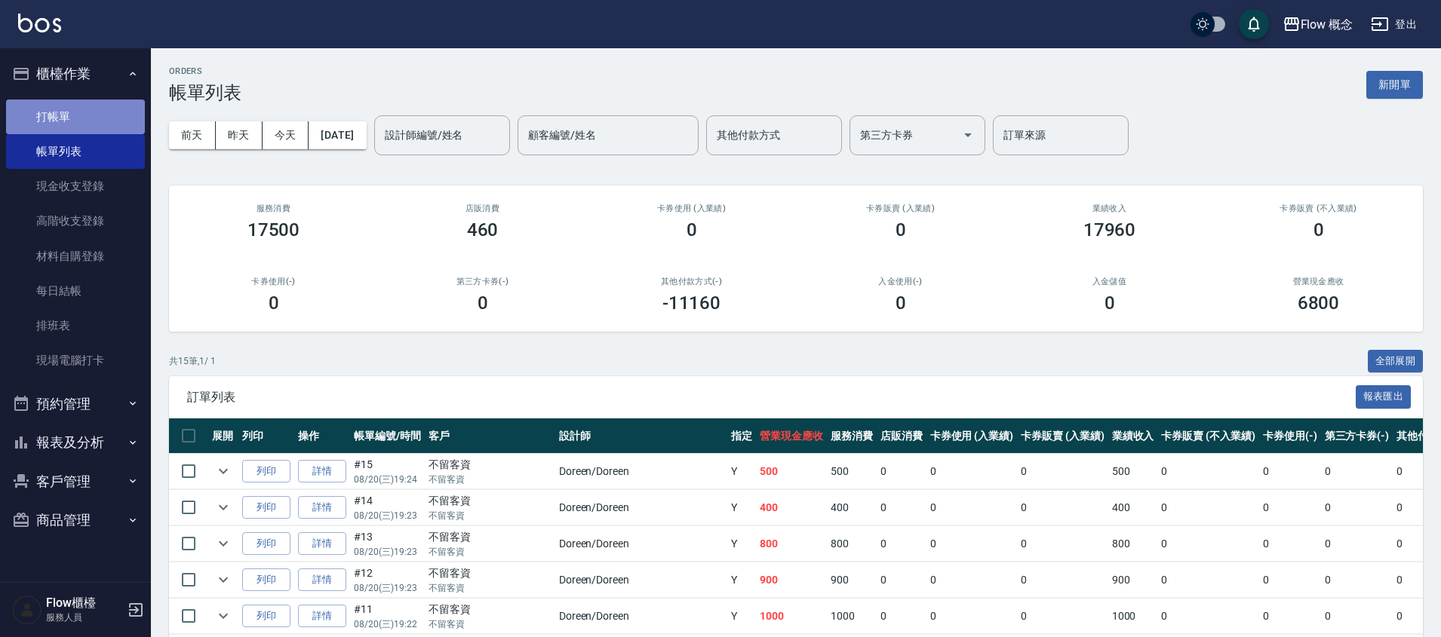
click at [93, 106] on link "打帳單" at bounding box center [75, 117] width 139 height 35
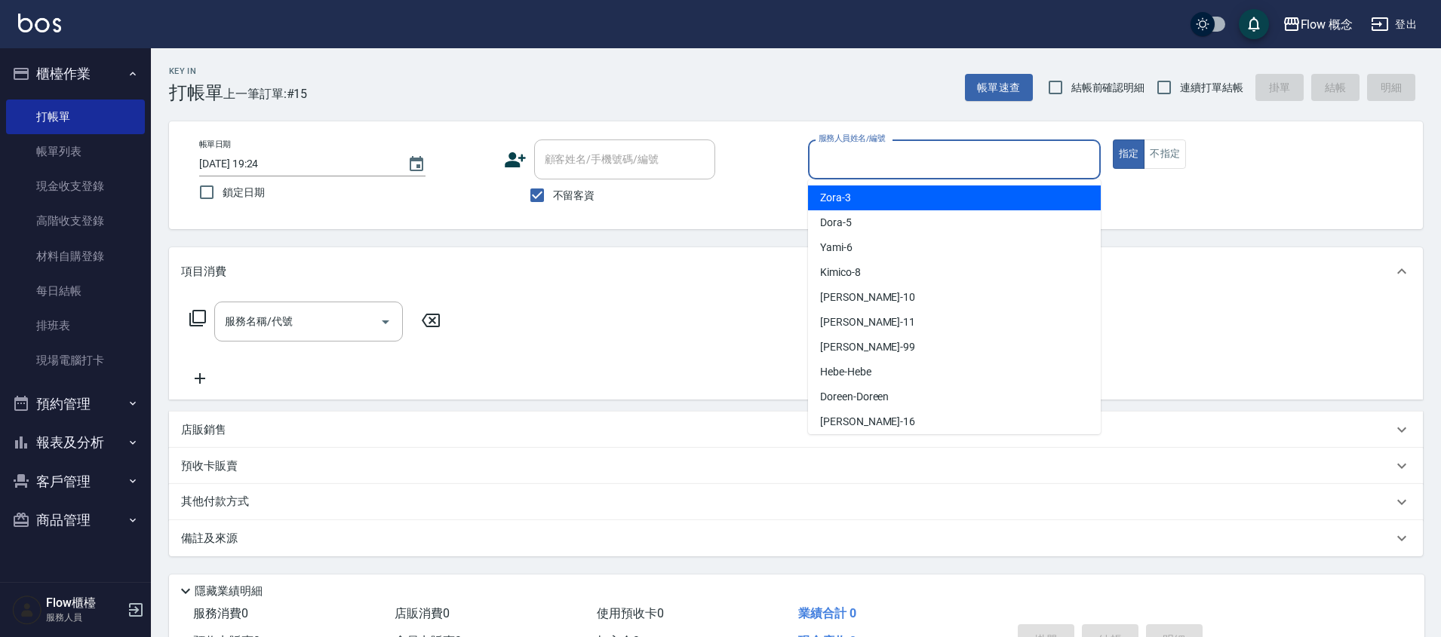
click at [910, 162] on input "服務人員姓名/編號" at bounding box center [954, 159] width 279 height 26
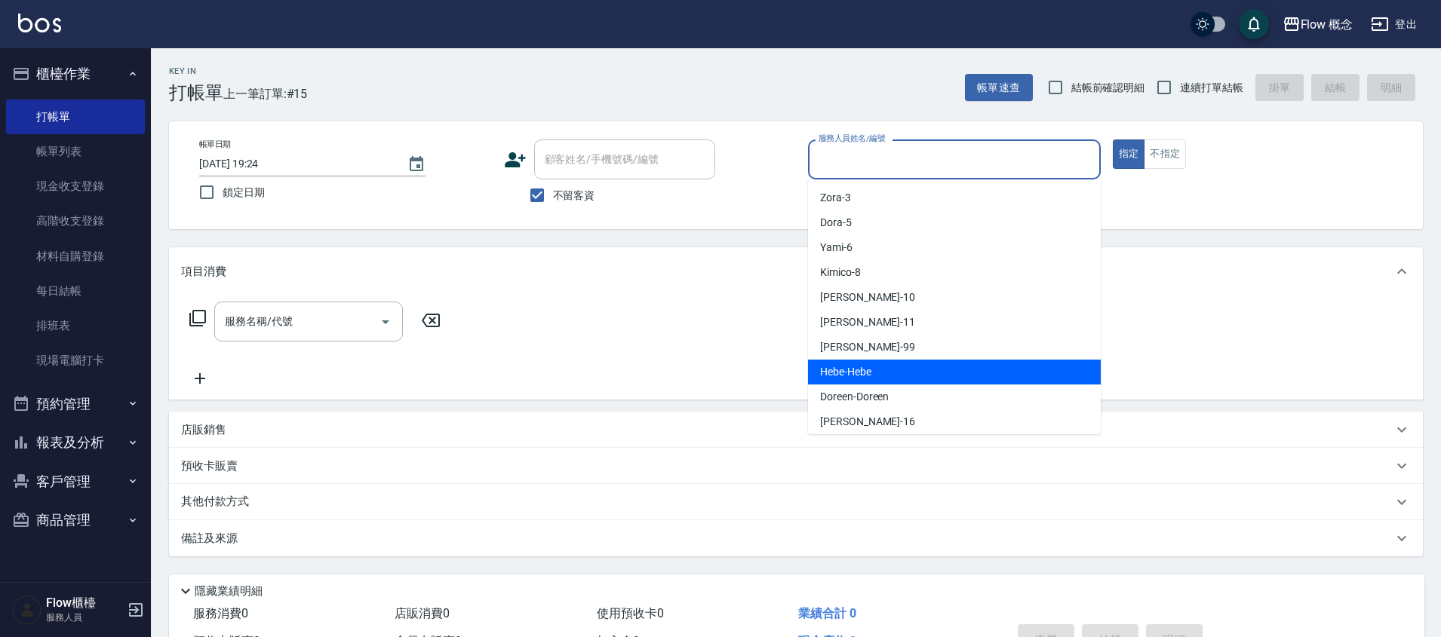
scroll to position [26, 0]
click at [905, 371] on div "Doreen -Doreen" at bounding box center [954, 370] width 293 height 25
type input "Doreen-Doreen"
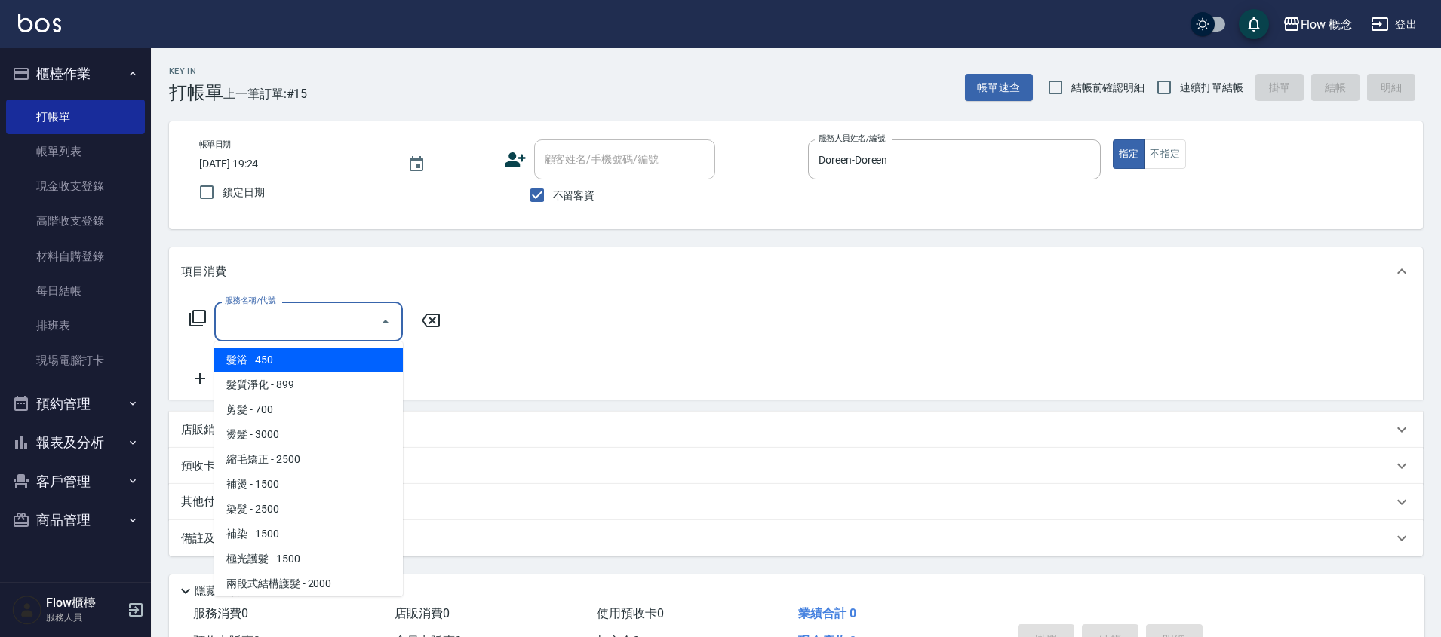
click at [323, 328] on input "服務名稱/代號" at bounding box center [297, 321] width 152 height 26
click at [277, 361] on span "髮浴 - 450" at bounding box center [308, 360] width 189 height 25
type input "髮浴 (101)"
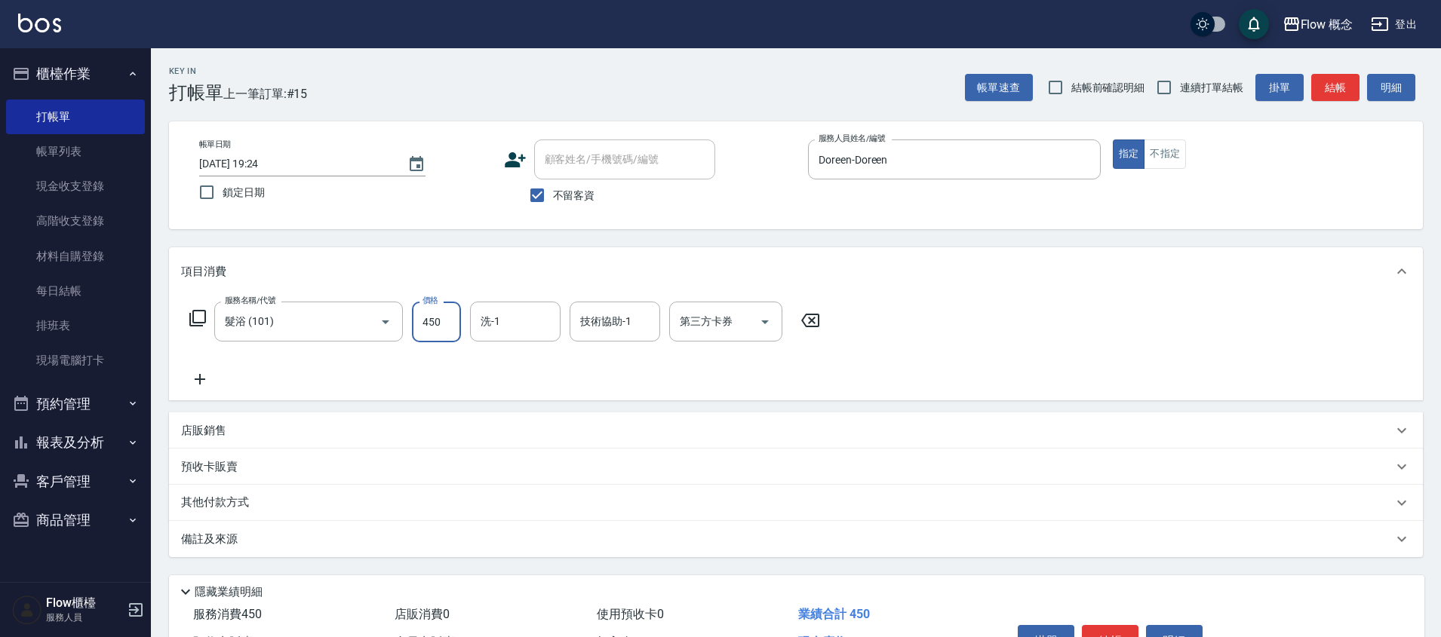
click at [444, 321] on input "450" at bounding box center [436, 322] width 49 height 41
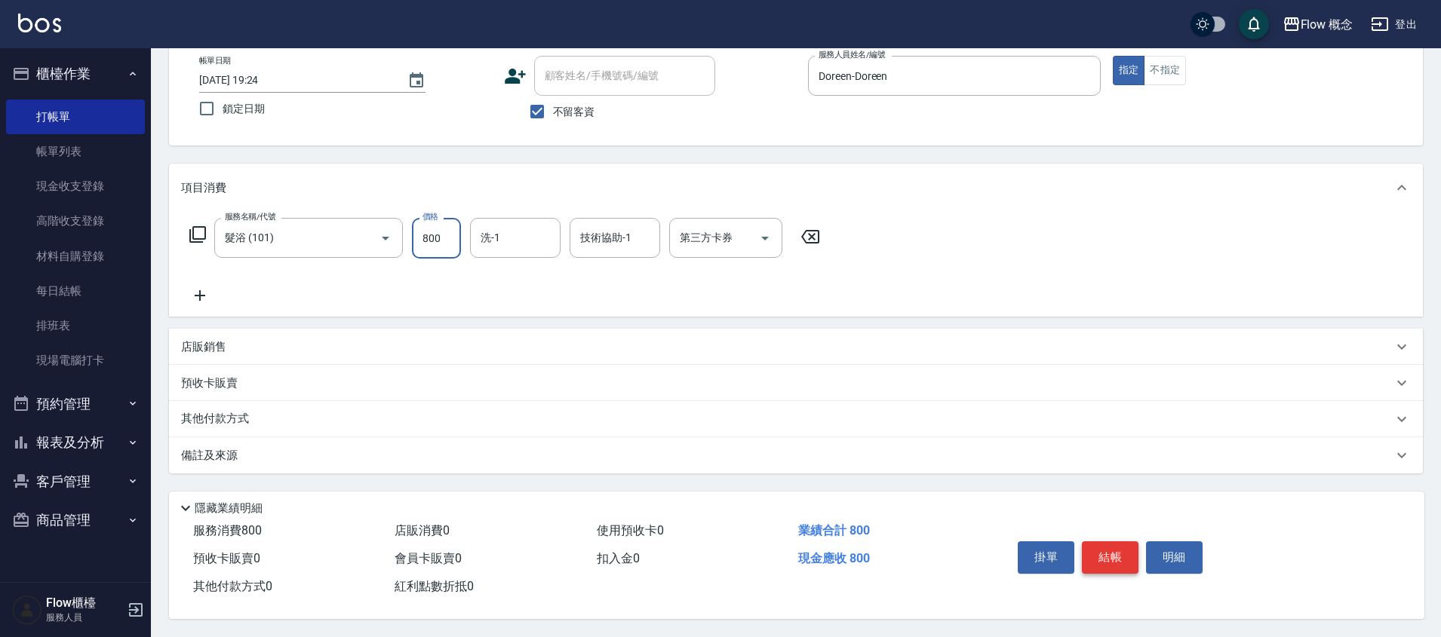
type input "800"
click at [1106, 554] on button "結帳" at bounding box center [1110, 558] width 57 height 32
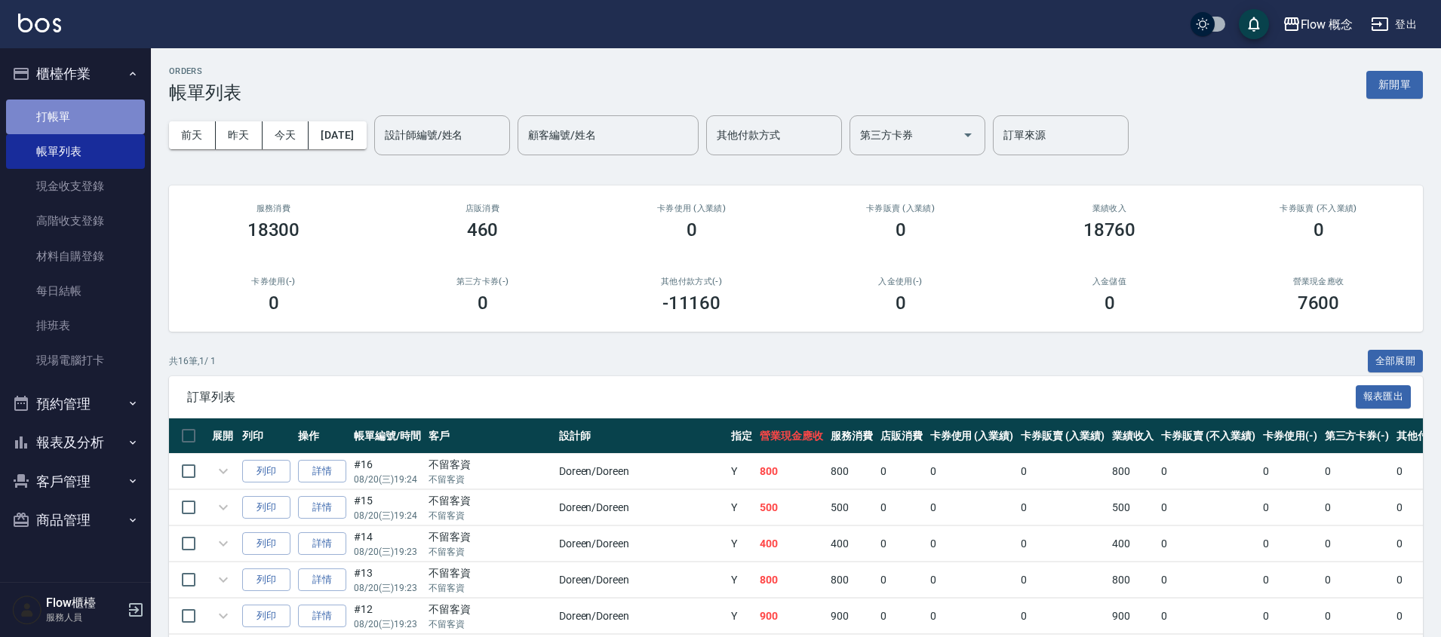
click at [46, 125] on link "打帳單" at bounding box center [75, 117] width 139 height 35
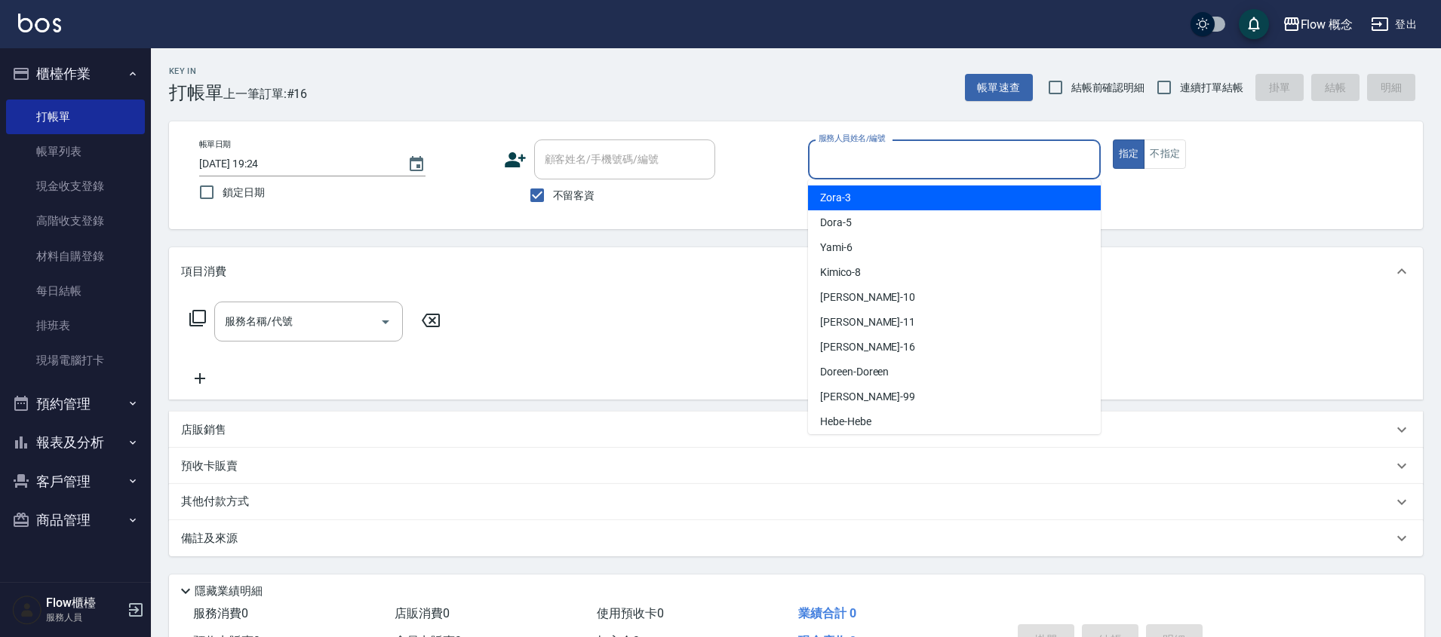
click at [861, 162] on input "服務人員姓名/編號" at bounding box center [954, 159] width 279 height 26
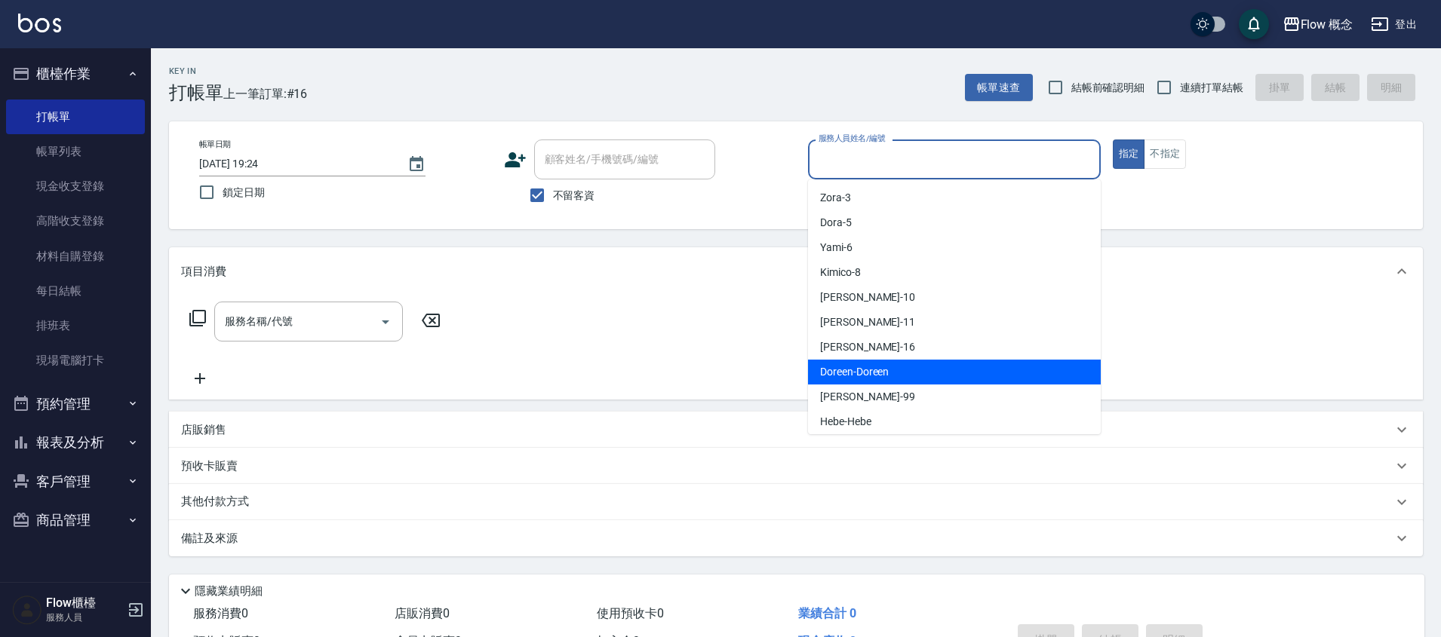
click at [884, 362] on div "Doreen -Doreen" at bounding box center [954, 372] width 293 height 25
type input "Doreen-Doreen"
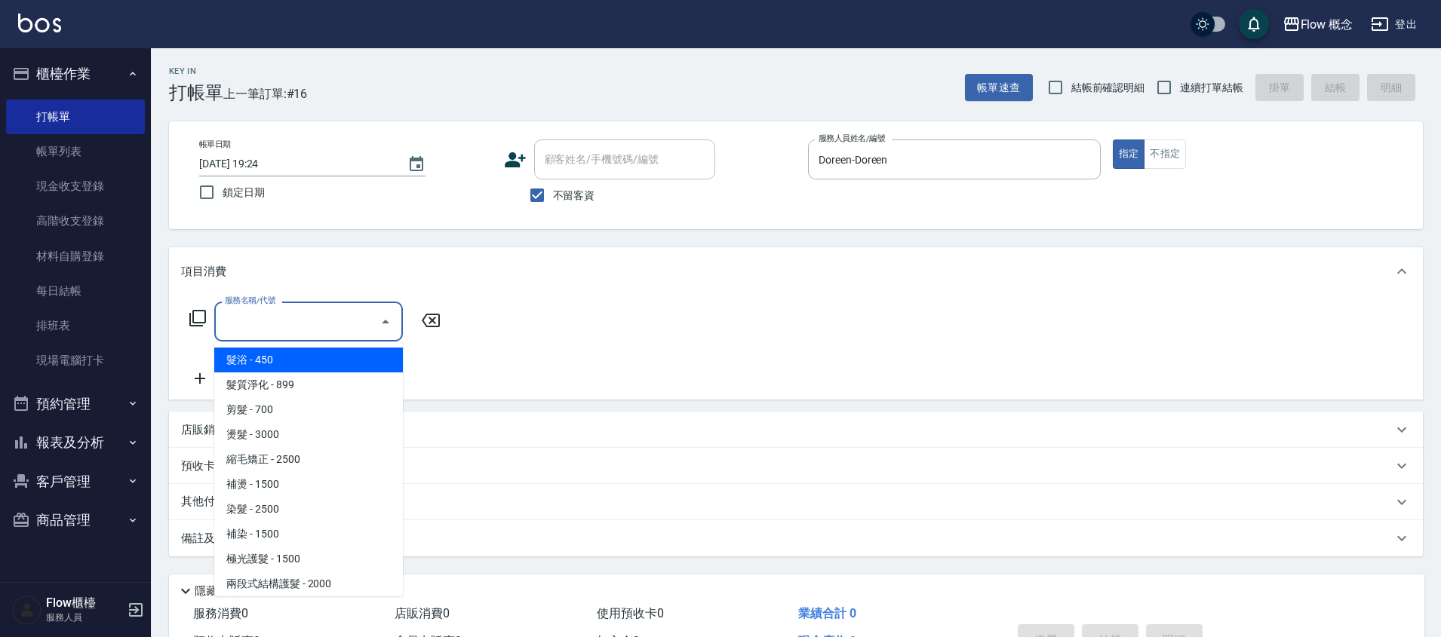
click at [238, 321] on input "服務名稱/代號" at bounding box center [297, 321] width 152 height 26
click at [266, 363] on span "髮浴 - 450" at bounding box center [308, 360] width 189 height 25
type input "髮浴 (101)"
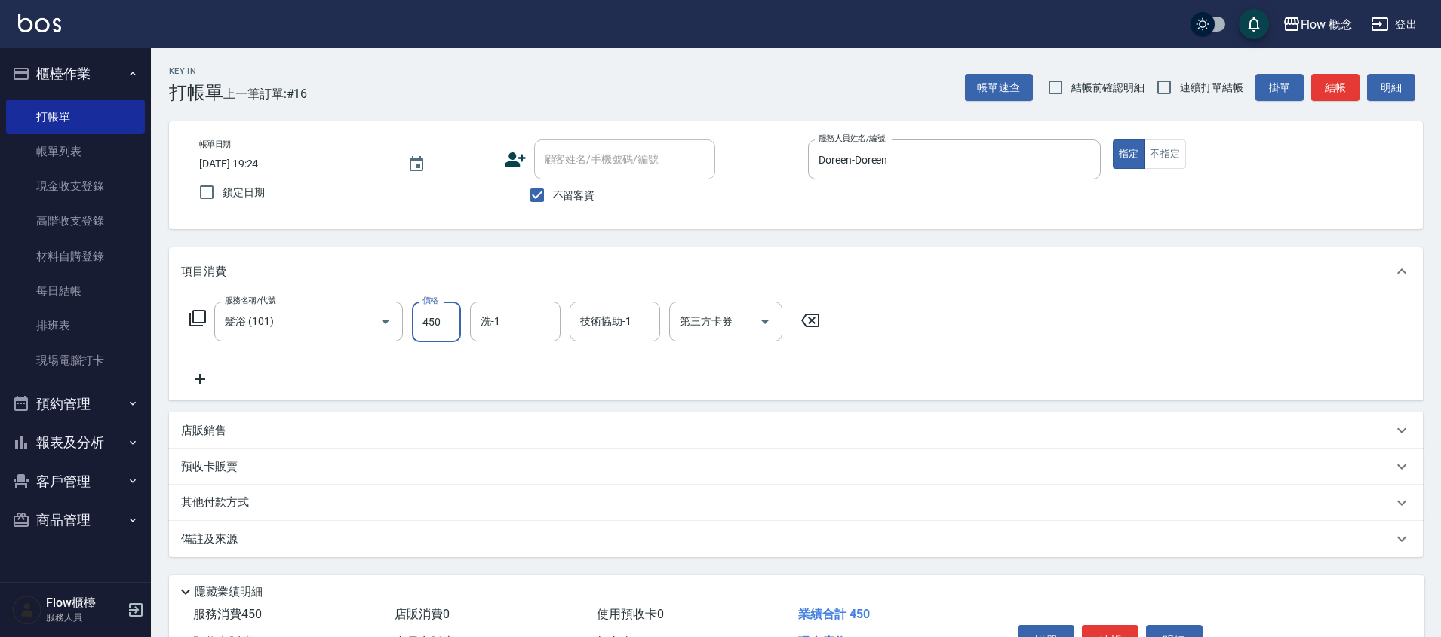
click at [460, 321] on input "450" at bounding box center [436, 322] width 49 height 41
click at [364, 322] on icon "Clear" at bounding box center [364, 322] width 9 height 9
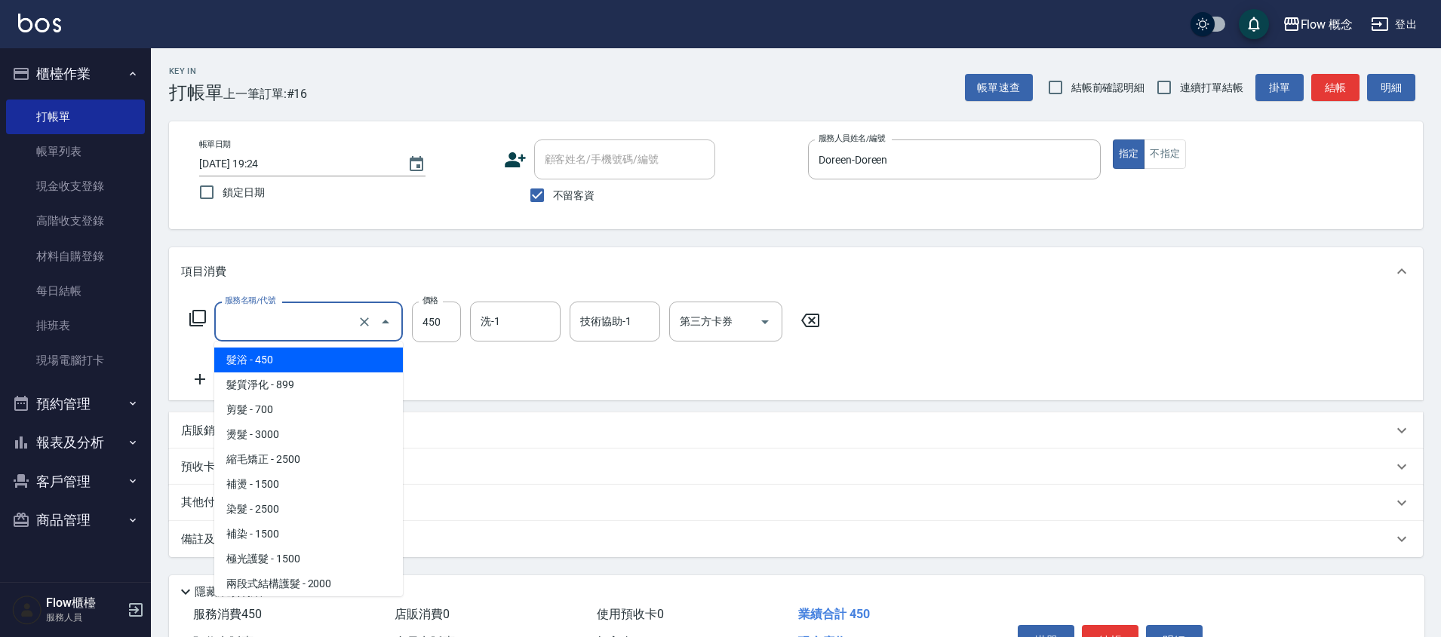
click at [292, 318] on input "服務名稱/代號" at bounding box center [287, 321] width 133 height 26
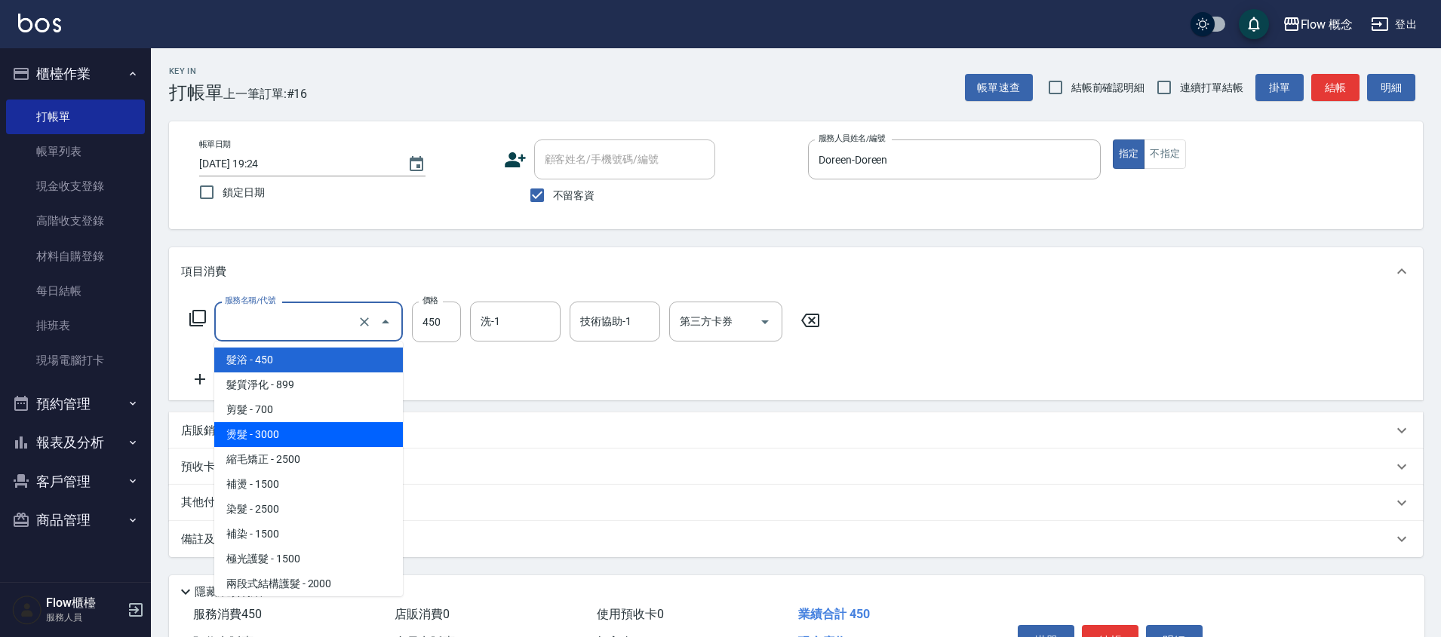
click at [290, 433] on span "燙髮 - 3000" at bounding box center [308, 434] width 189 height 25
type input "燙髮(301)"
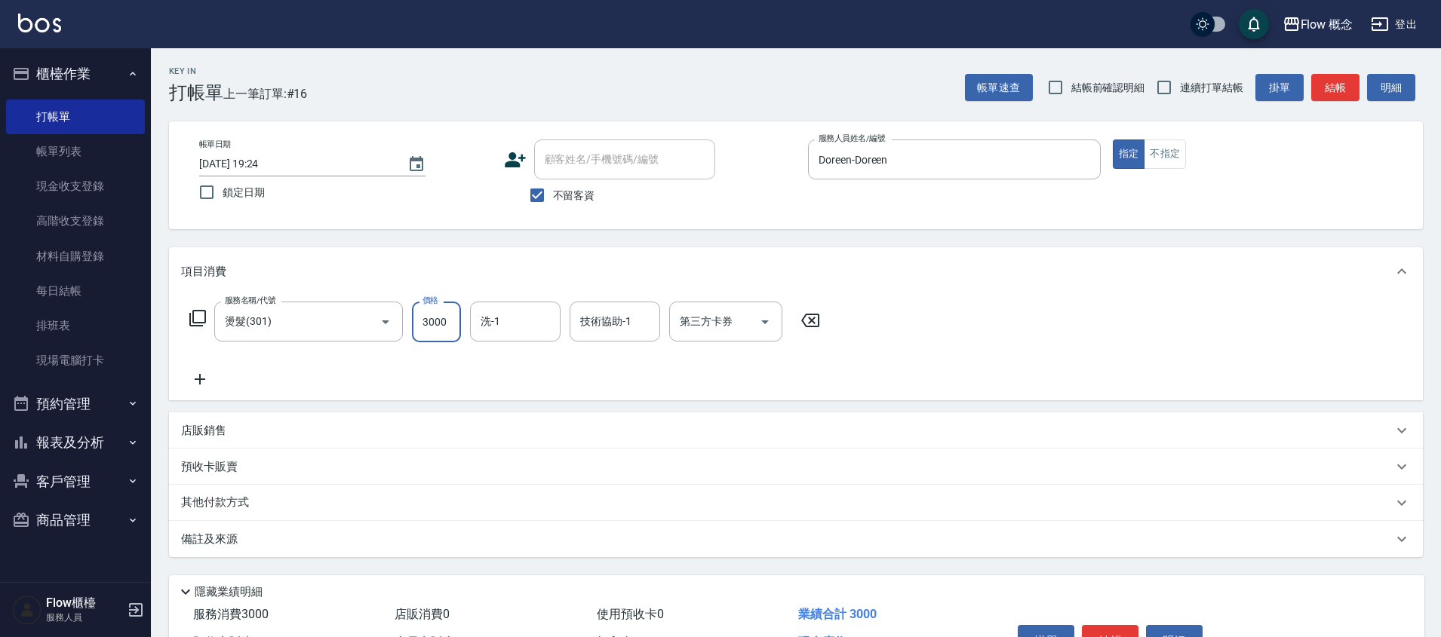
click at [422, 335] on input "3000" at bounding box center [436, 322] width 49 height 41
type input "3400"
type input "[PERSON_NAME]-11"
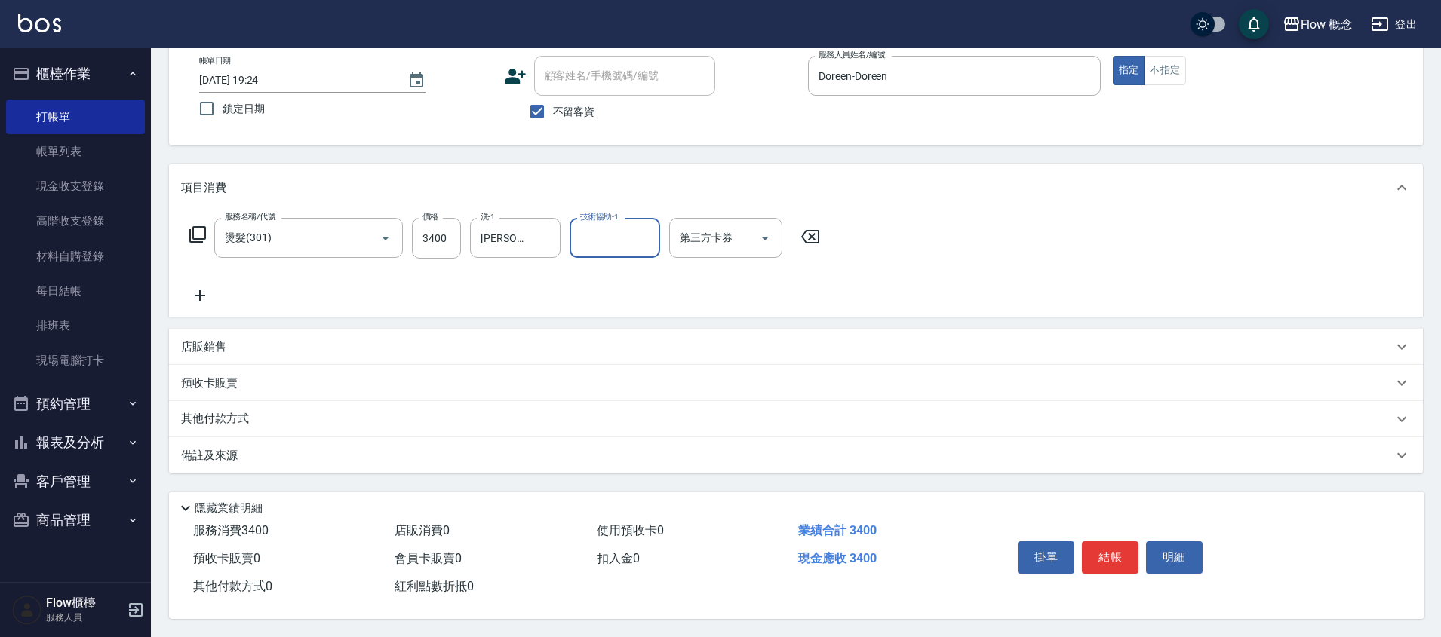
scroll to position [91, 0]
click at [1115, 542] on button "結帳" at bounding box center [1110, 558] width 57 height 32
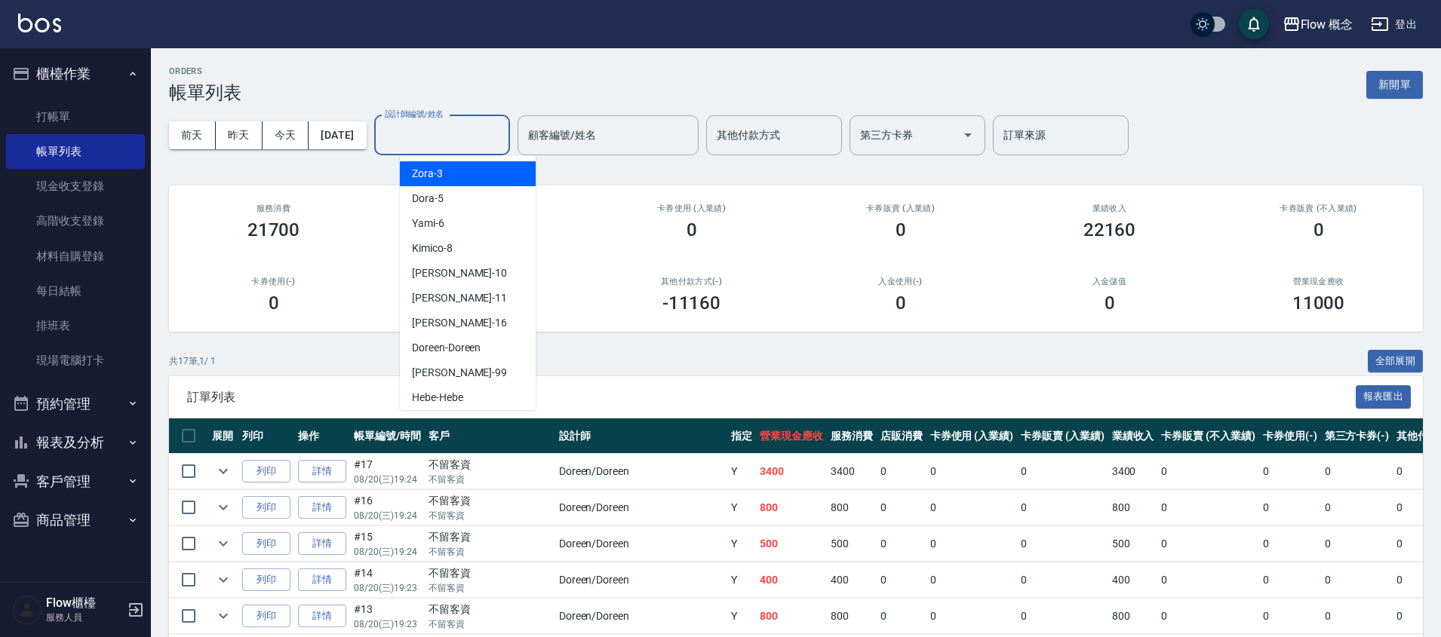
click at [484, 123] on input "設計師編號/姓名" at bounding box center [442, 135] width 122 height 26
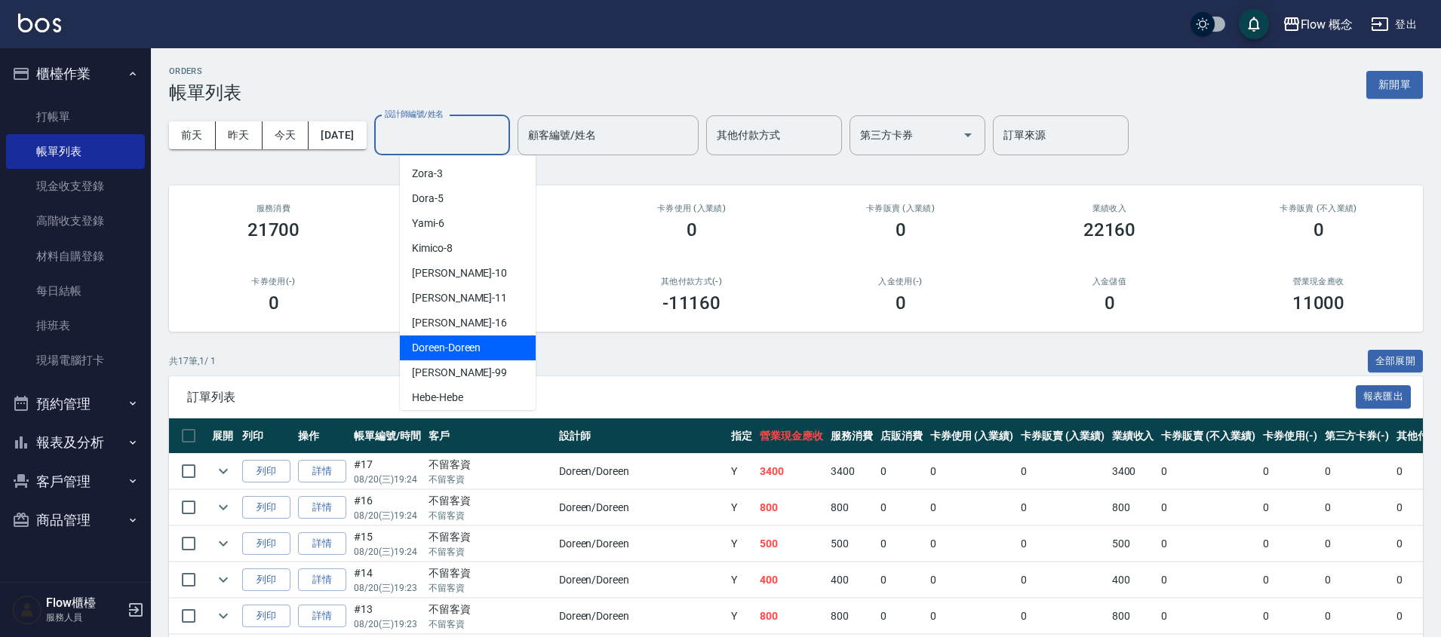
click at [433, 345] on span "Doreen -Doreen" at bounding box center [446, 348] width 69 height 16
type input "Doreen-Doreen"
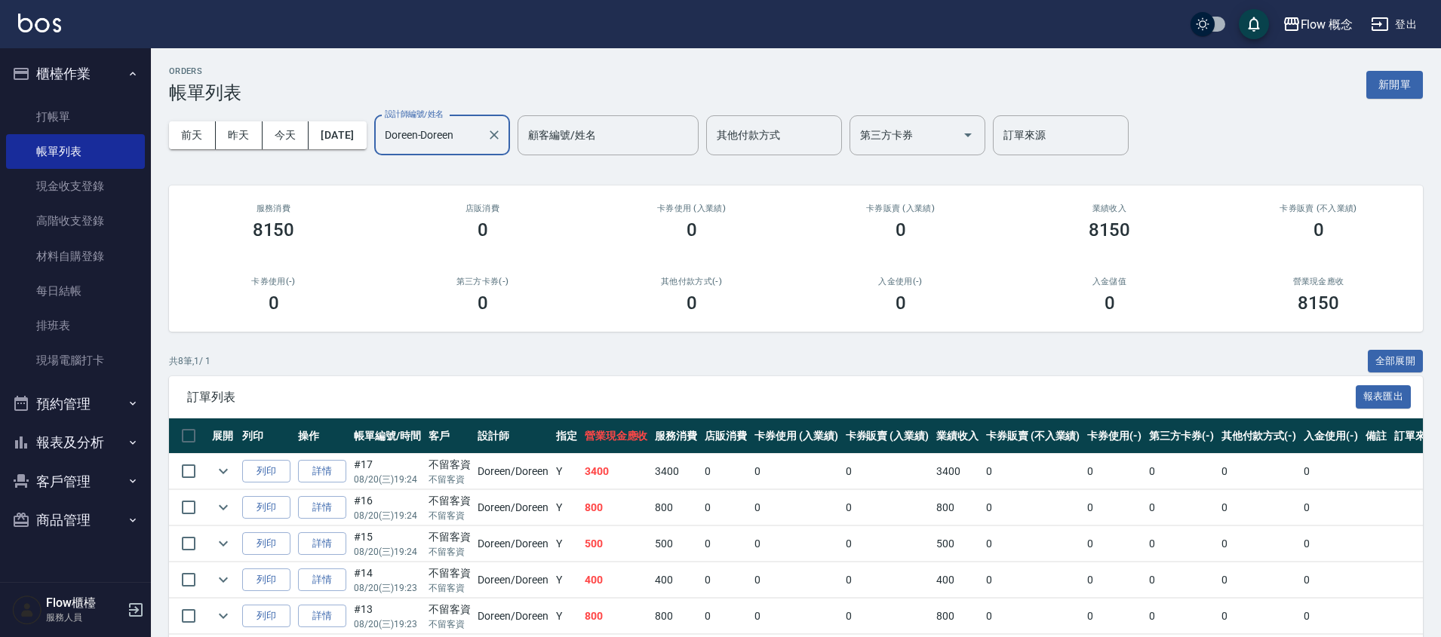
scroll to position [176, 0]
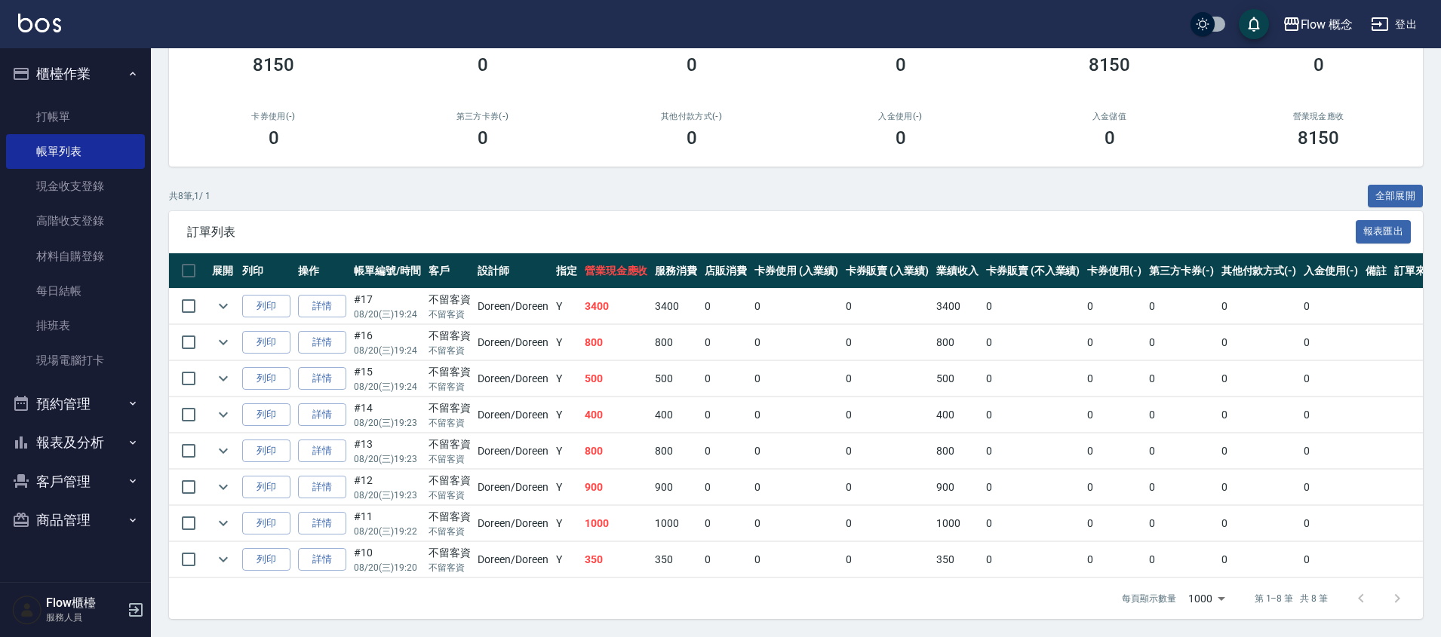
click at [603, 475] on td "900" at bounding box center [616, 487] width 71 height 35
click at [591, 447] on td "800" at bounding box center [616, 451] width 71 height 35
click at [618, 415] on td "400" at bounding box center [616, 414] width 71 height 35
click at [614, 363] on td "500" at bounding box center [616, 378] width 71 height 35
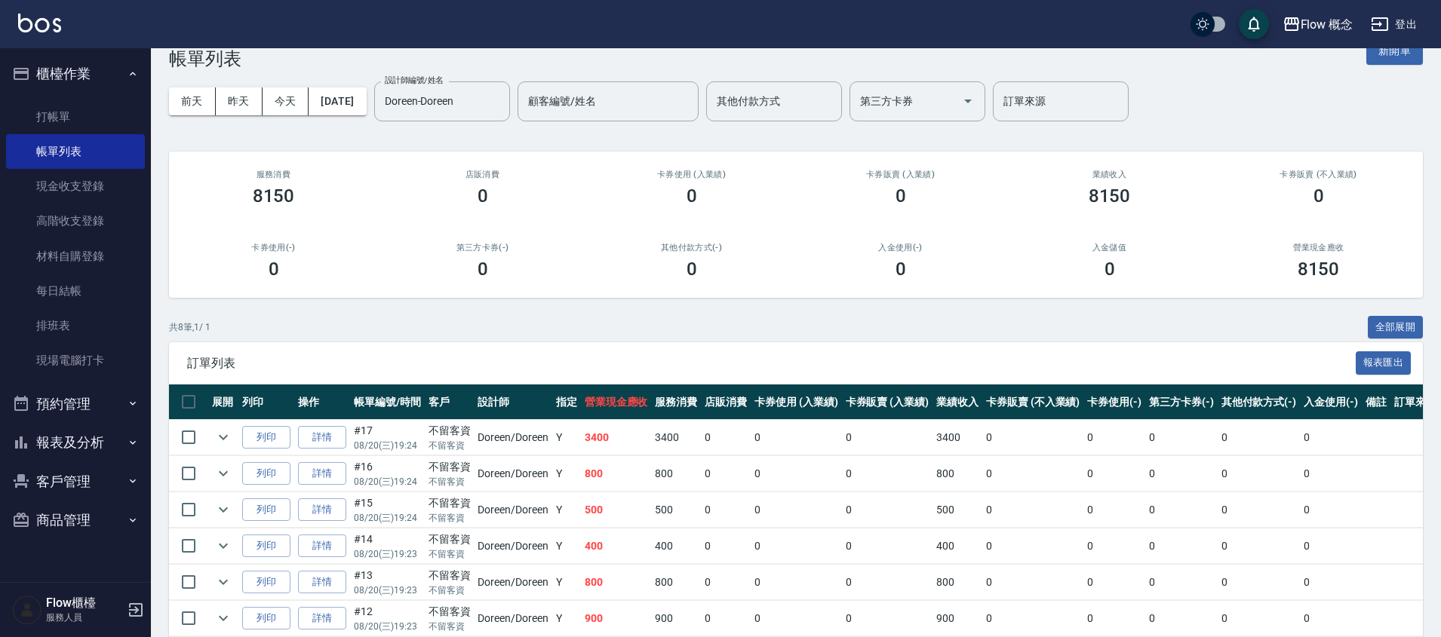
scroll to position [35, 0]
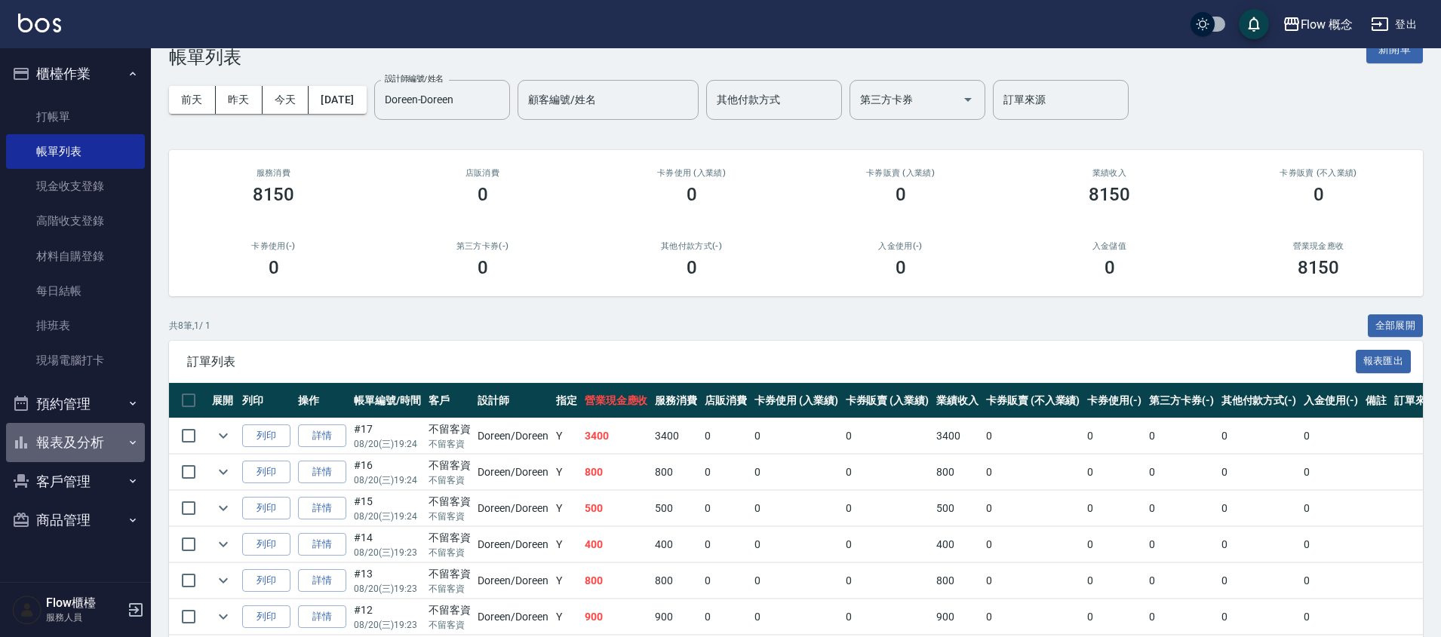
click at [69, 444] on button "報表及分析" at bounding box center [75, 442] width 139 height 39
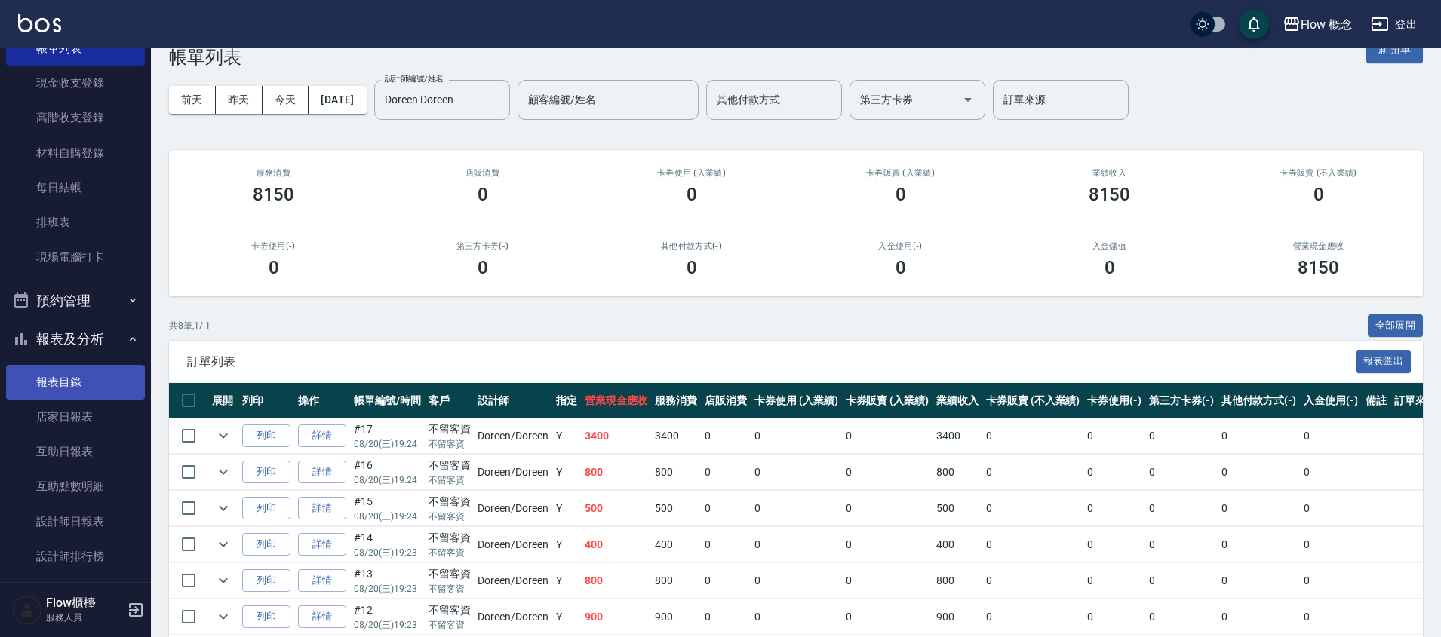
scroll to position [232, 0]
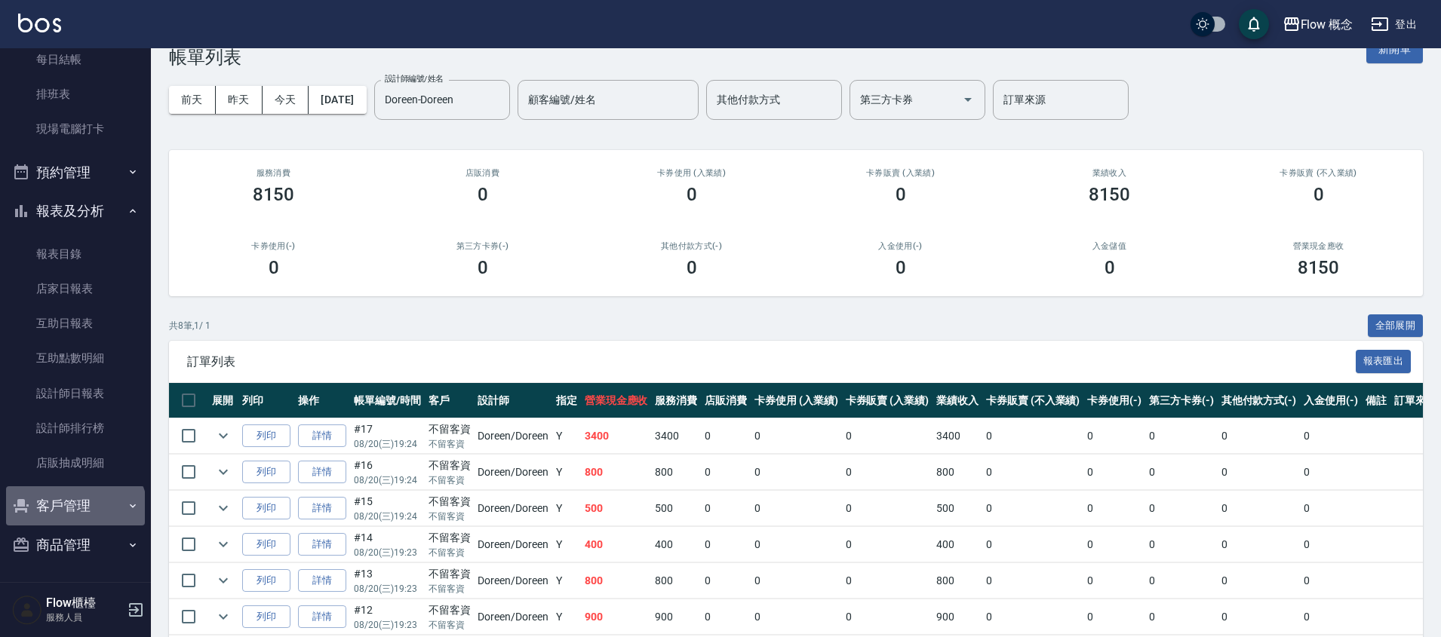
click at [74, 512] on button "客戶管理" at bounding box center [75, 505] width 139 height 39
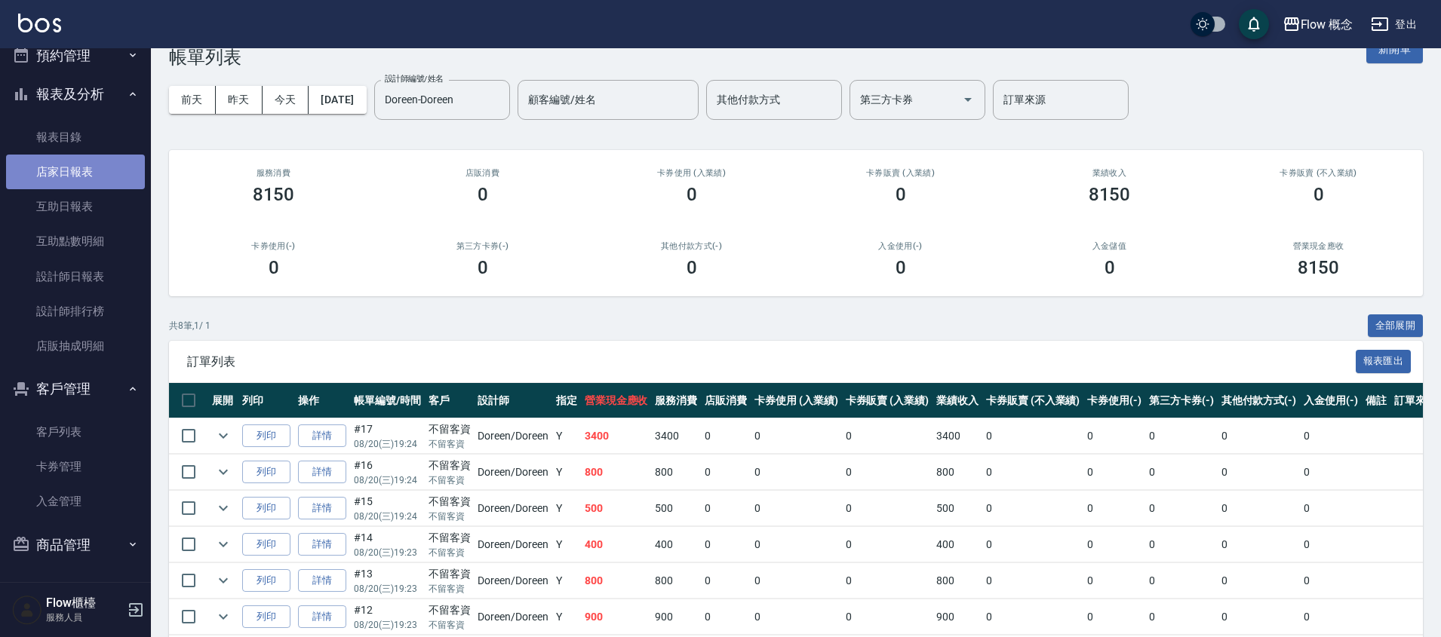
click at [95, 179] on link "店家日報表" at bounding box center [75, 172] width 139 height 35
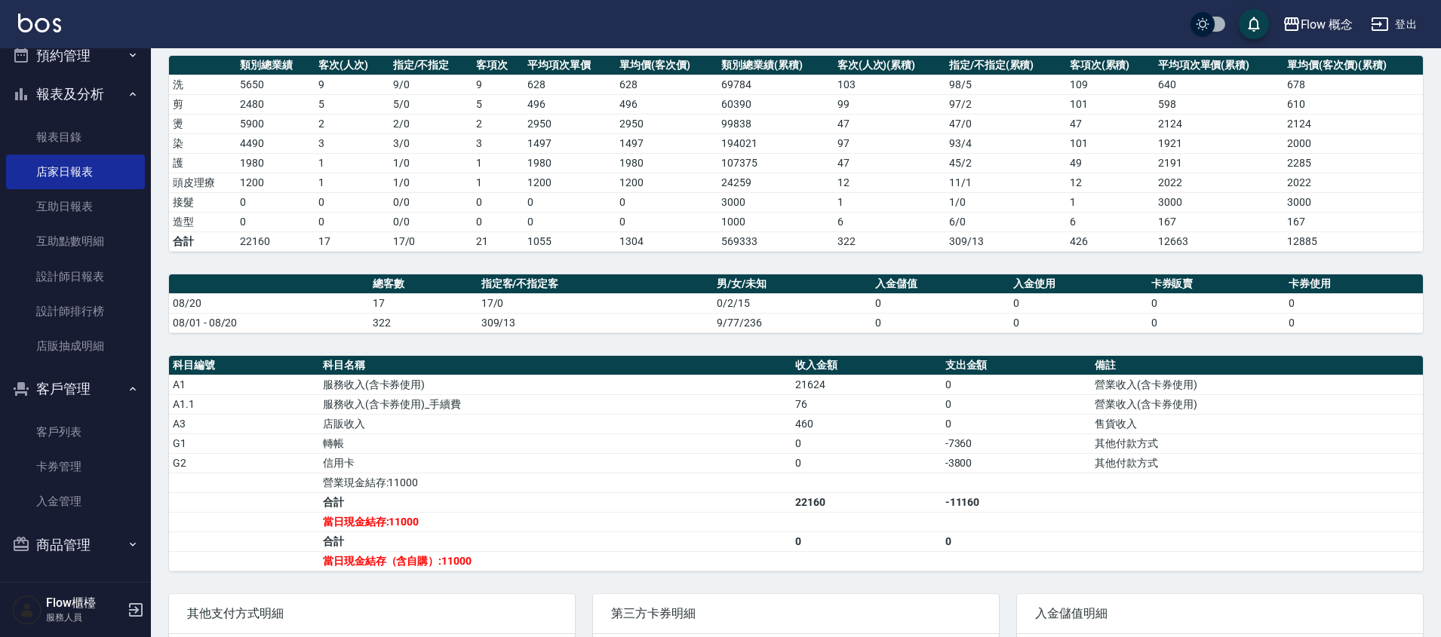
scroll to position [171, 0]
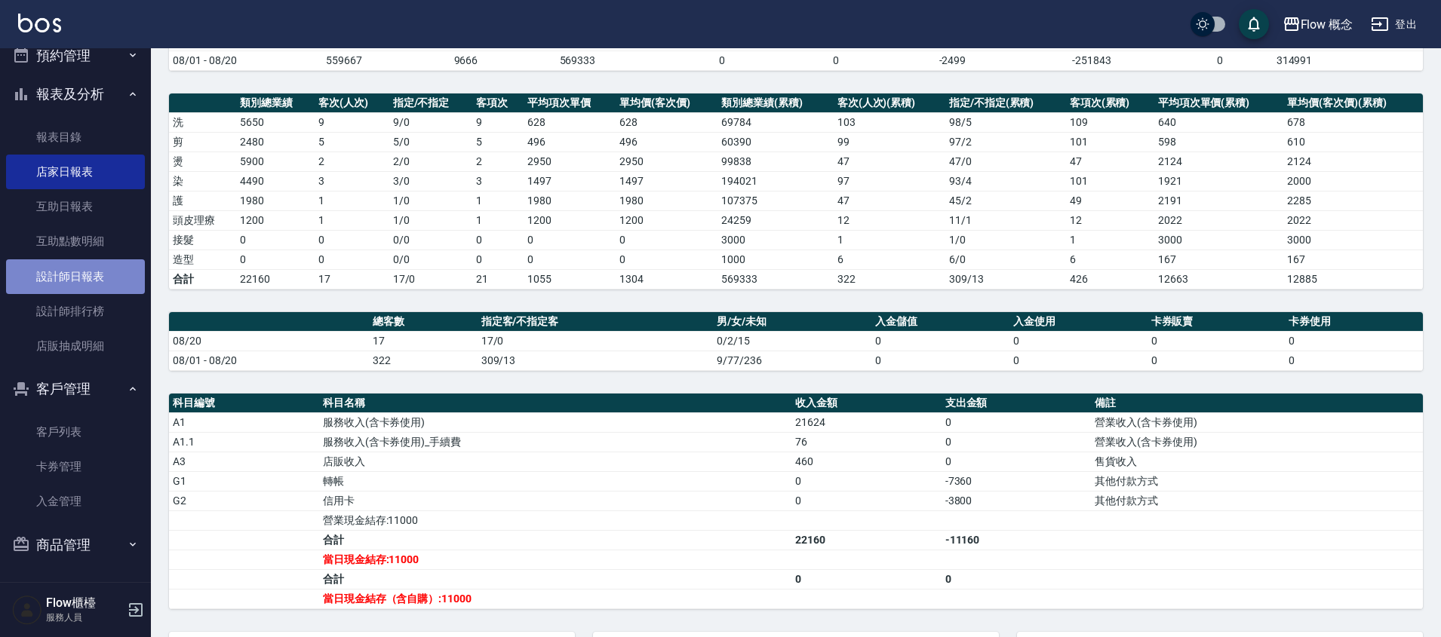
click at [77, 283] on link "設計師日報表" at bounding box center [75, 276] width 139 height 35
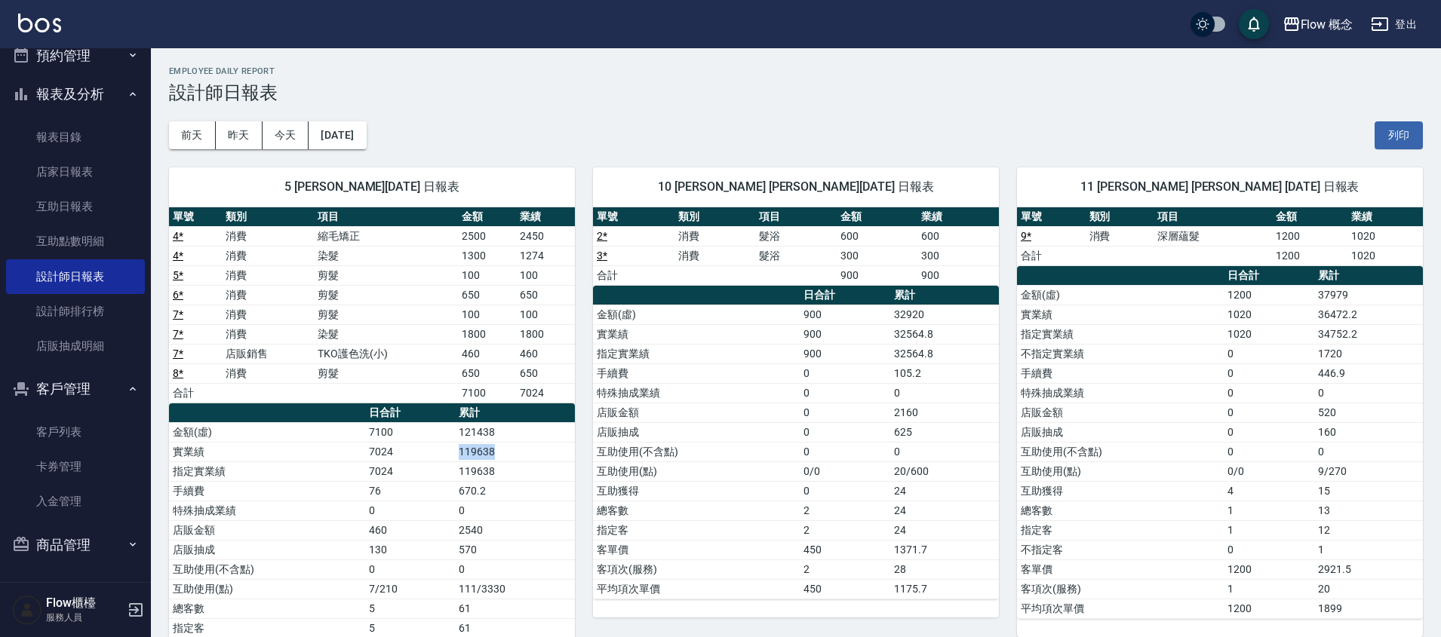
drag, startPoint x: 514, startPoint y: 446, endPoint x: 453, endPoint y: 458, distance: 63.0
click at [453, 458] on tr "實業績 7024 119638" at bounding box center [372, 452] width 406 height 20
click at [517, 458] on td "119638" at bounding box center [515, 452] width 120 height 20
click at [366, 139] on button "[DATE]" at bounding box center [336, 135] width 57 height 28
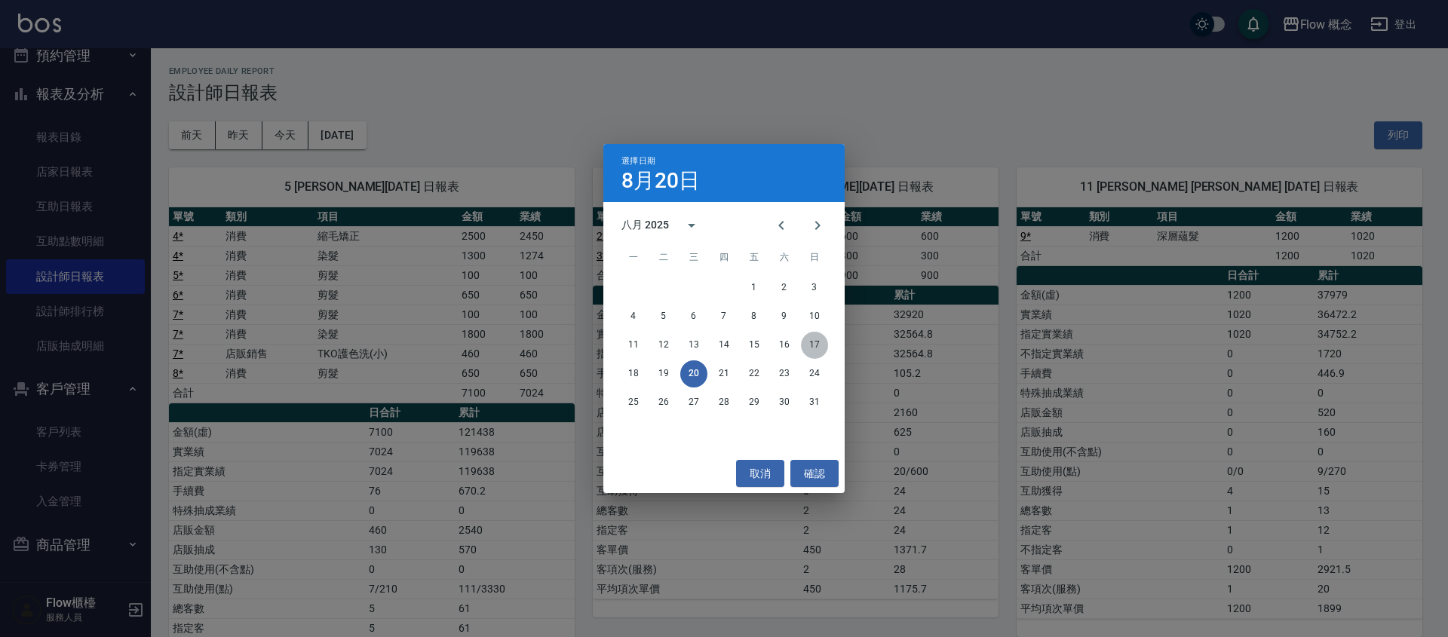
click at [809, 339] on button "17" at bounding box center [814, 345] width 27 height 27
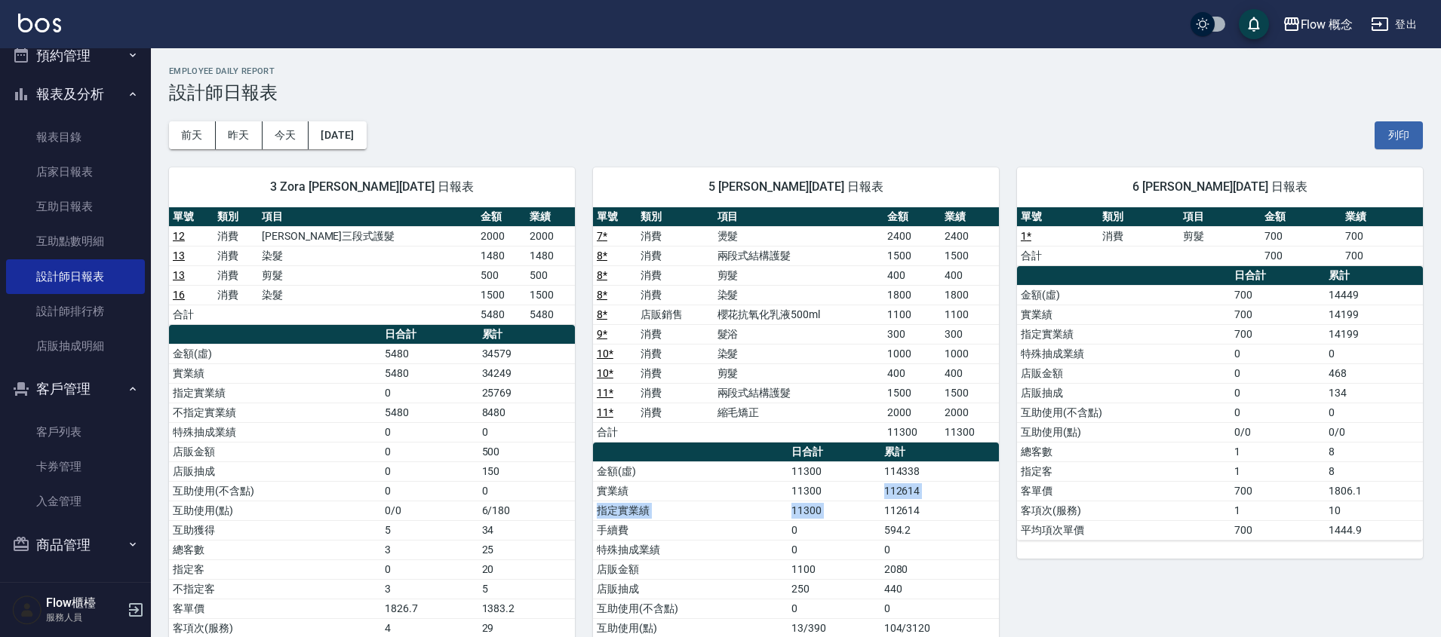
drag, startPoint x: 868, startPoint y: 491, endPoint x: 925, endPoint y: 502, distance: 58.4
click at [925, 502] on tbody "金額(虛) 11300 114338 實業績 11300 112614 指定實業績 11300 112614 手續費 0 594.2 特殊抽成業績 0 0 店…" at bounding box center [796, 599] width 406 height 275
click at [293, 142] on button "今天" at bounding box center [285, 135] width 47 height 28
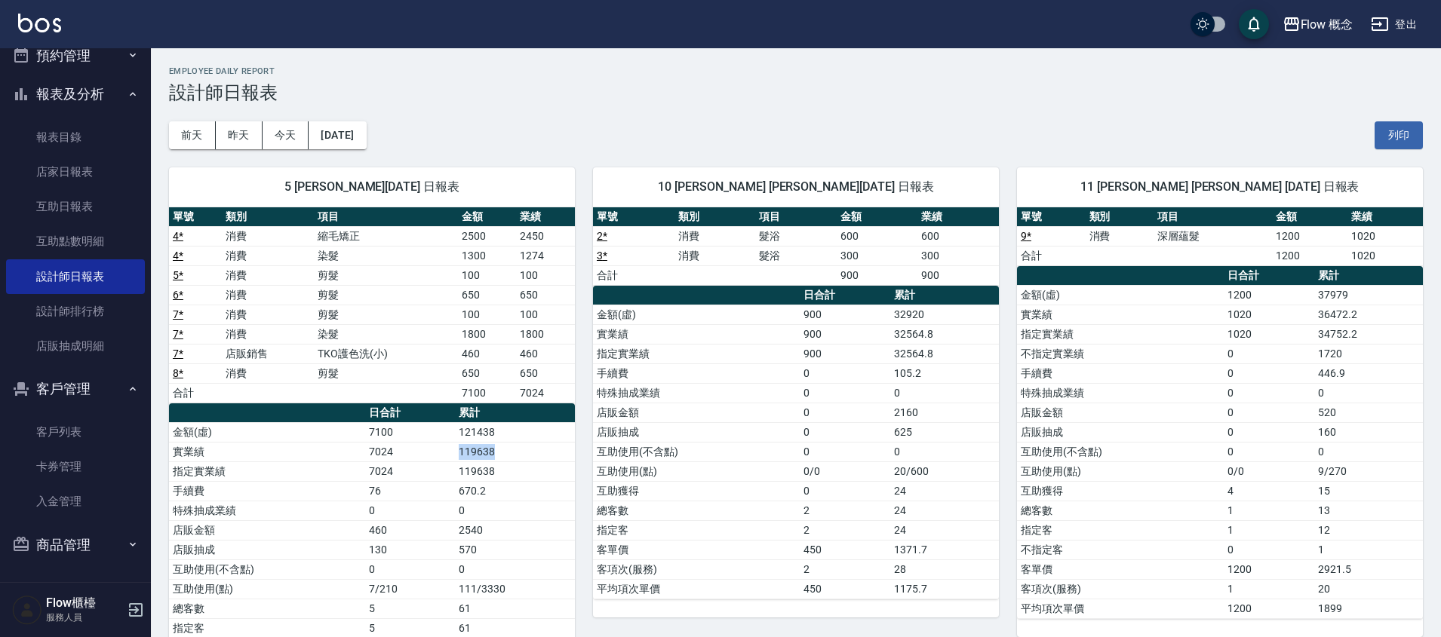
drag, startPoint x: 502, startPoint y: 455, endPoint x: 454, endPoint y: 450, distance: 47.7
click at [454, 450] on tr "實業績 7024 119638" at bounding box center [372, 452] width 406 height 20
click at [518, 450] on td "119638" at bounding box center [515, 452] width 120 height 20
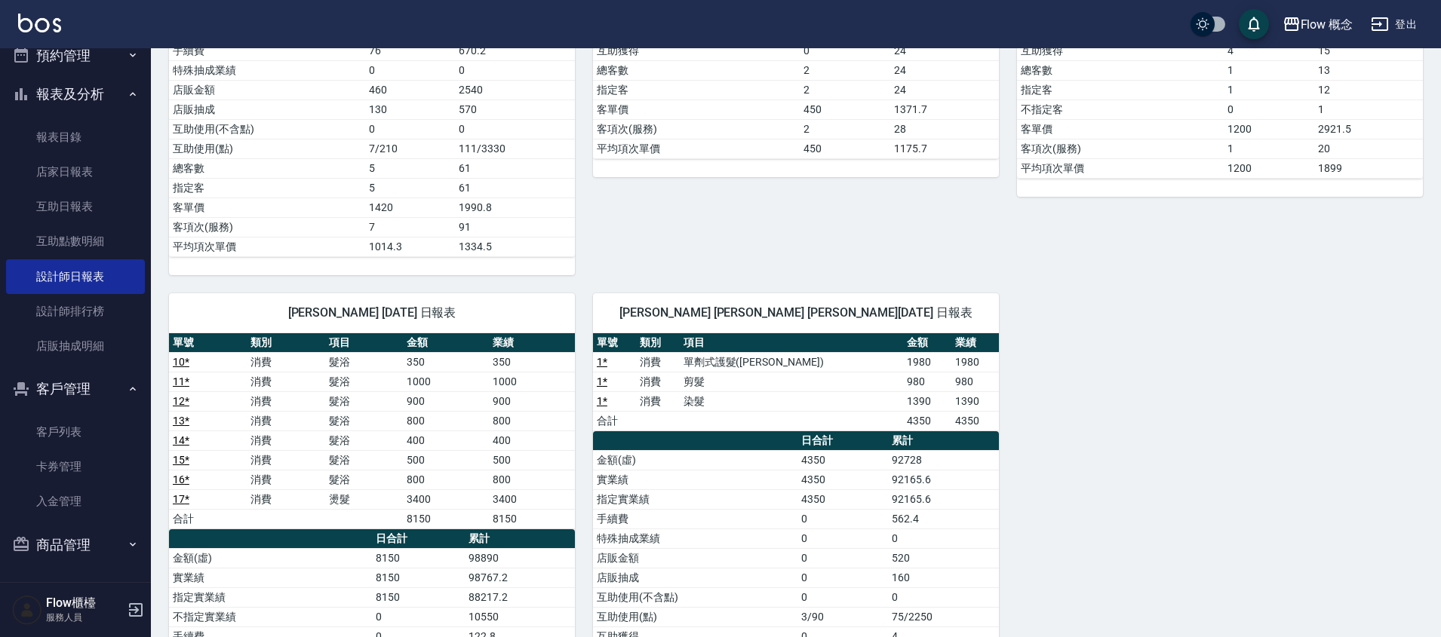
scroll to position [469, 0]
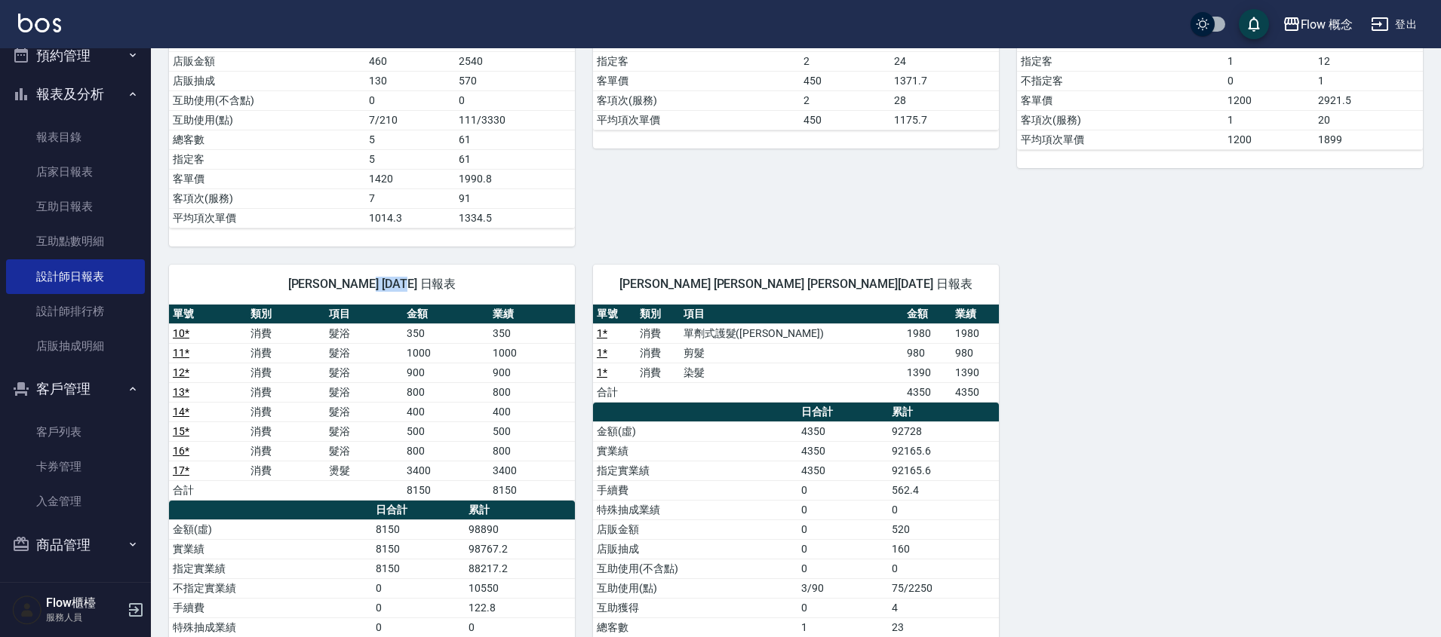
drag, startPoint x: 382, startPoint y: 286, endPoint x: 340, endPoint y: 279, distance: 42.8
click at [340, 279] on span "[PERSON_NAME] [DATE] 日報表" at bounding box center [372, 284] width 370 height 15
drag, startPoint x: 511, startPoint y: 551, endPoint x: 454, endPoint y: 549, distance: 56.6
click at [454, 549] on tr "實業績 8150 98767.2" at bounding box center [372, 549] width 406 height 20
click at [550, 544] on td "98767.2" at bounding box center [520, 549] width 110 height 20
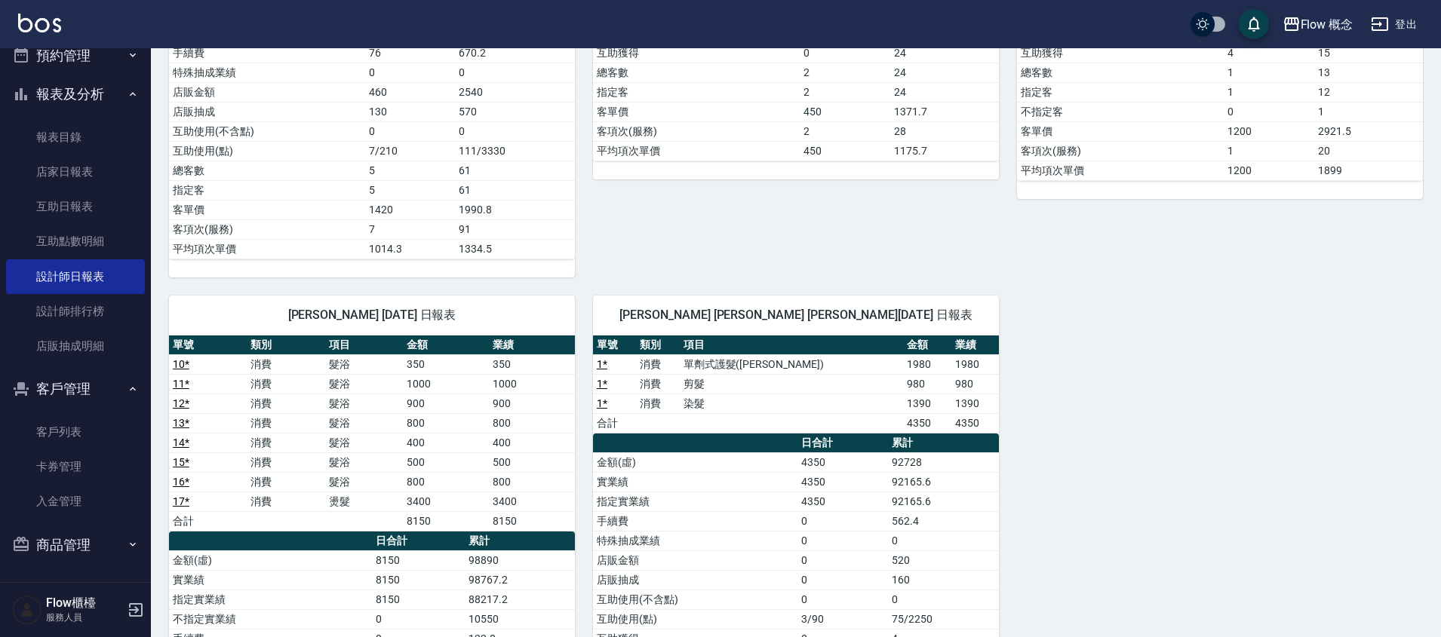
scroll to position [497, 0]
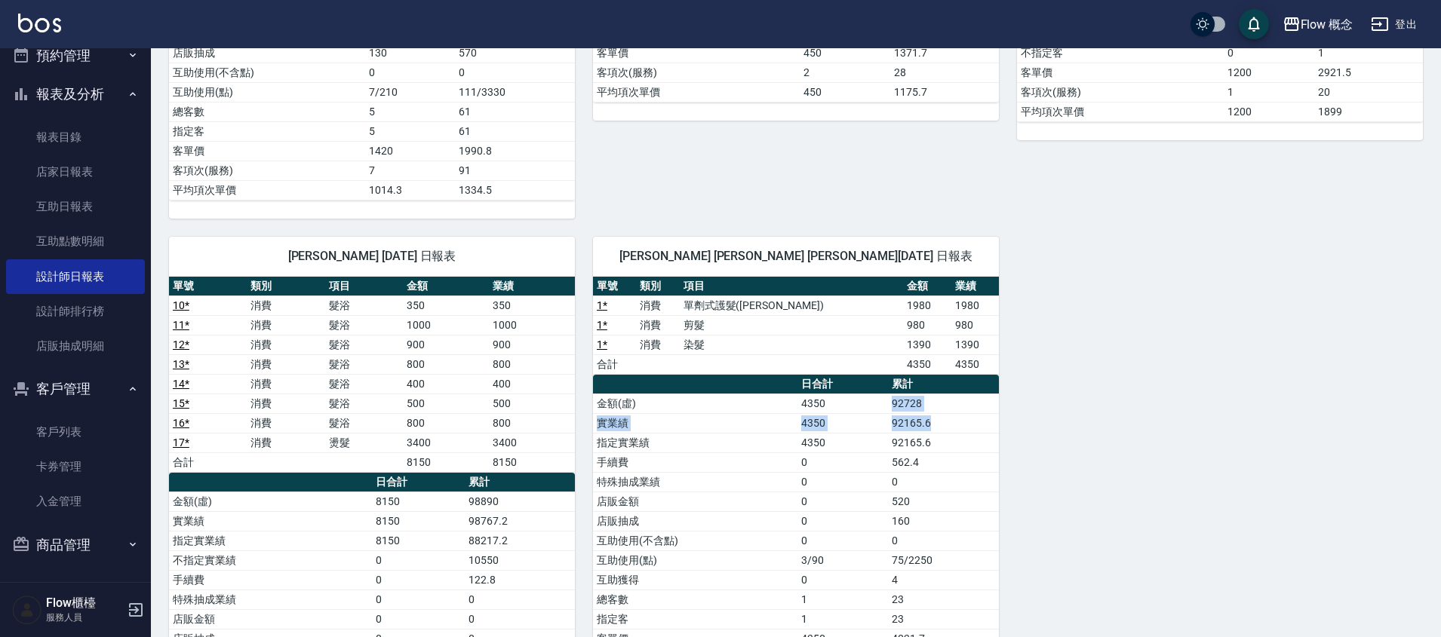
drag, startPoint x: 945, startPoint y: 417, endPoint x: 886, endPoint y: 412, distance: 59.1
click at [886, 412] on tbody "金額(虛) 4350 92728 實業績 4350 92165.6 指定實業績 4350 92165.6 手續費 0 562.4 特殊抽成業績 0 0 店販金…" at bounding box center [796, 541] width 406 height 294
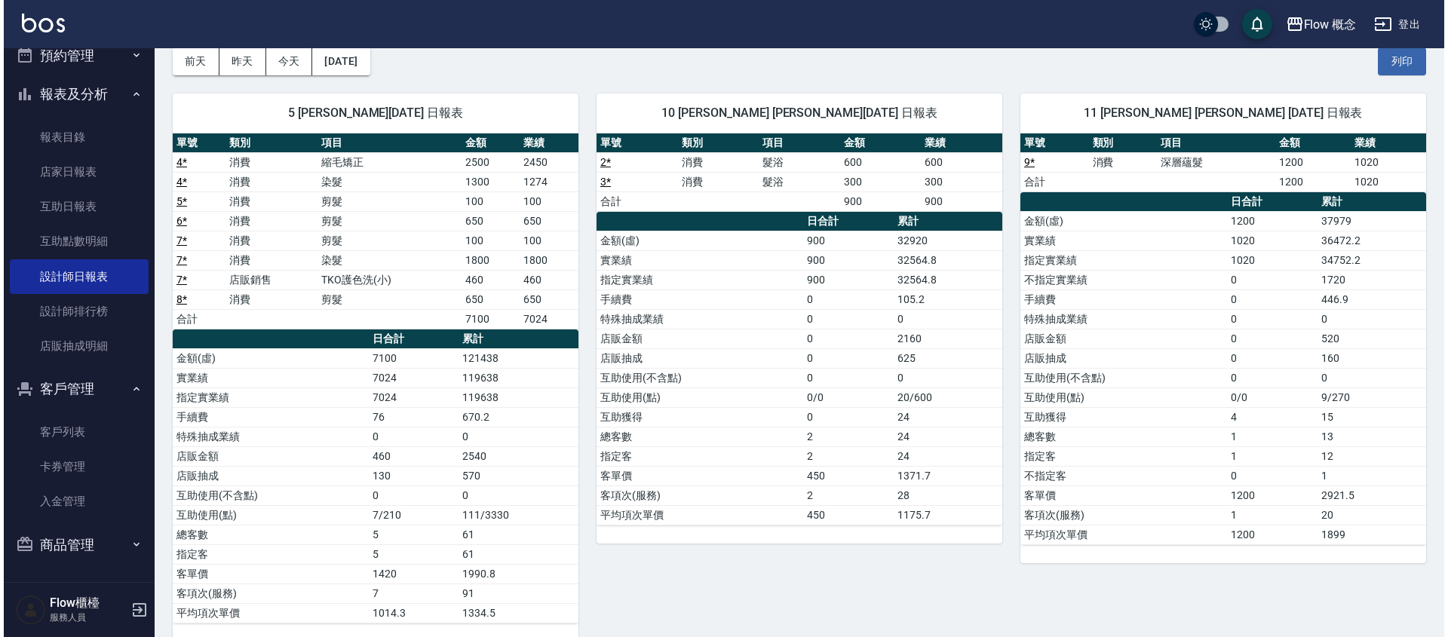
scroll to position [66, 0]
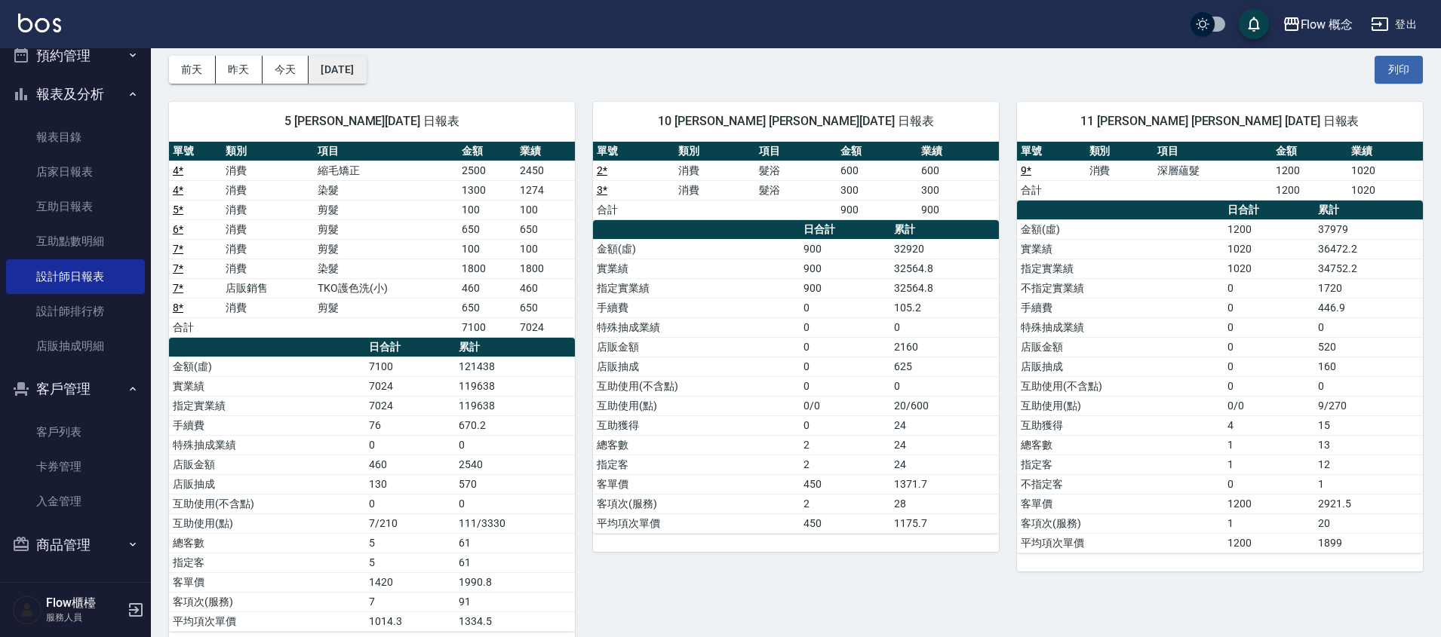
click at [357, 72] on button "[DATE]" at bounding box center [336, 70] width 57 height 28
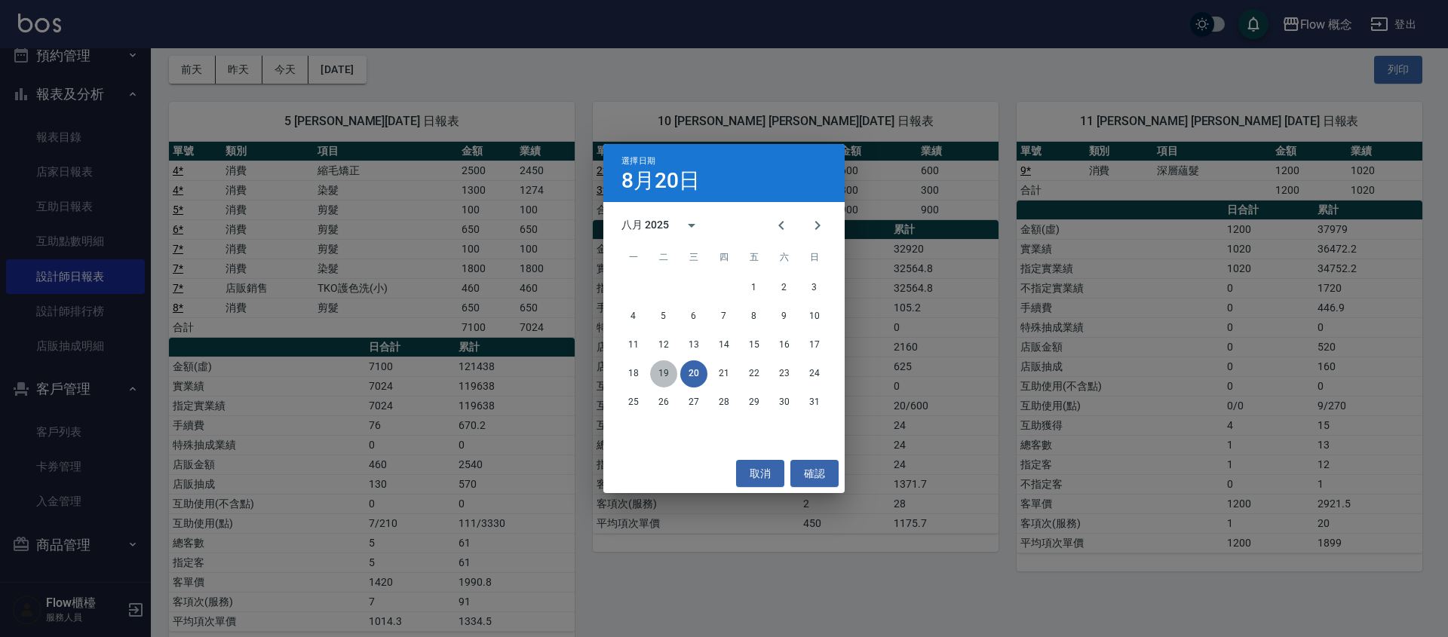
click at [663, 363] on button "19" at bounding box center [663, 374] width 27 height 27
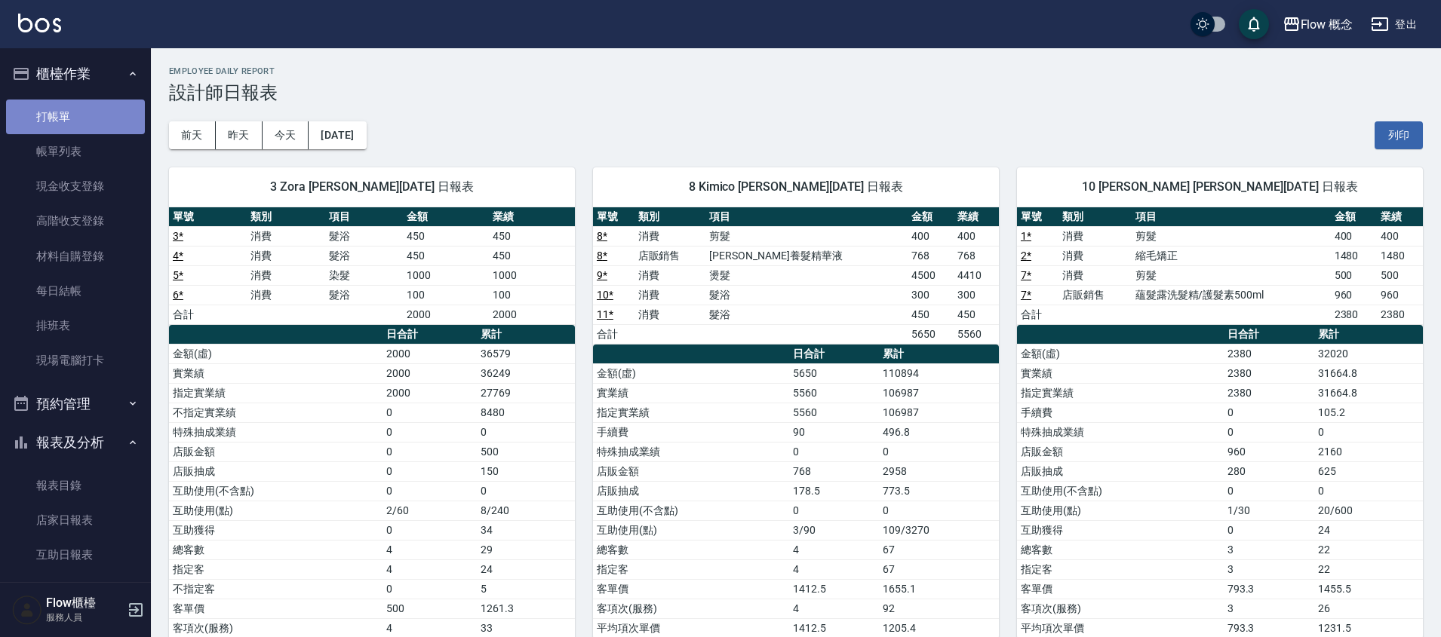
click at [76, 105] on link "打帳單" at bounding box center [75, 117] width 139 height 35
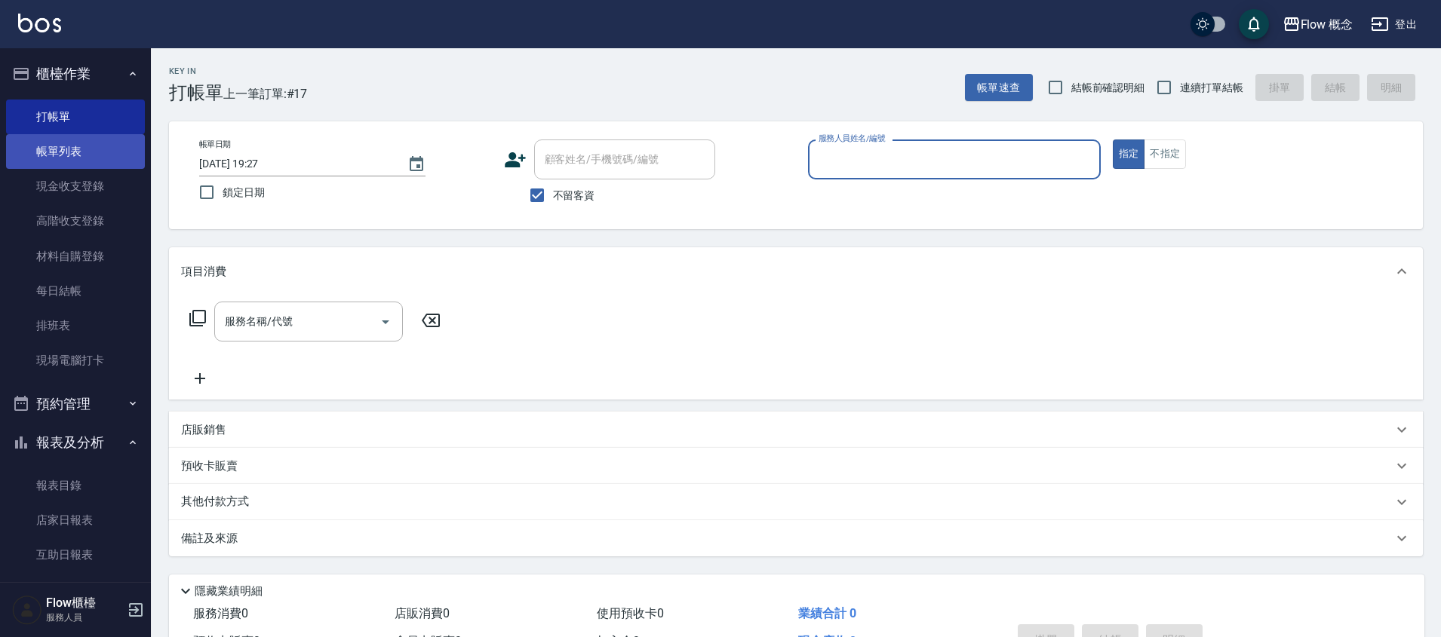
click at [62, 167] on link "帳單列表" at bounding box center [75, 151] width 139 height 35
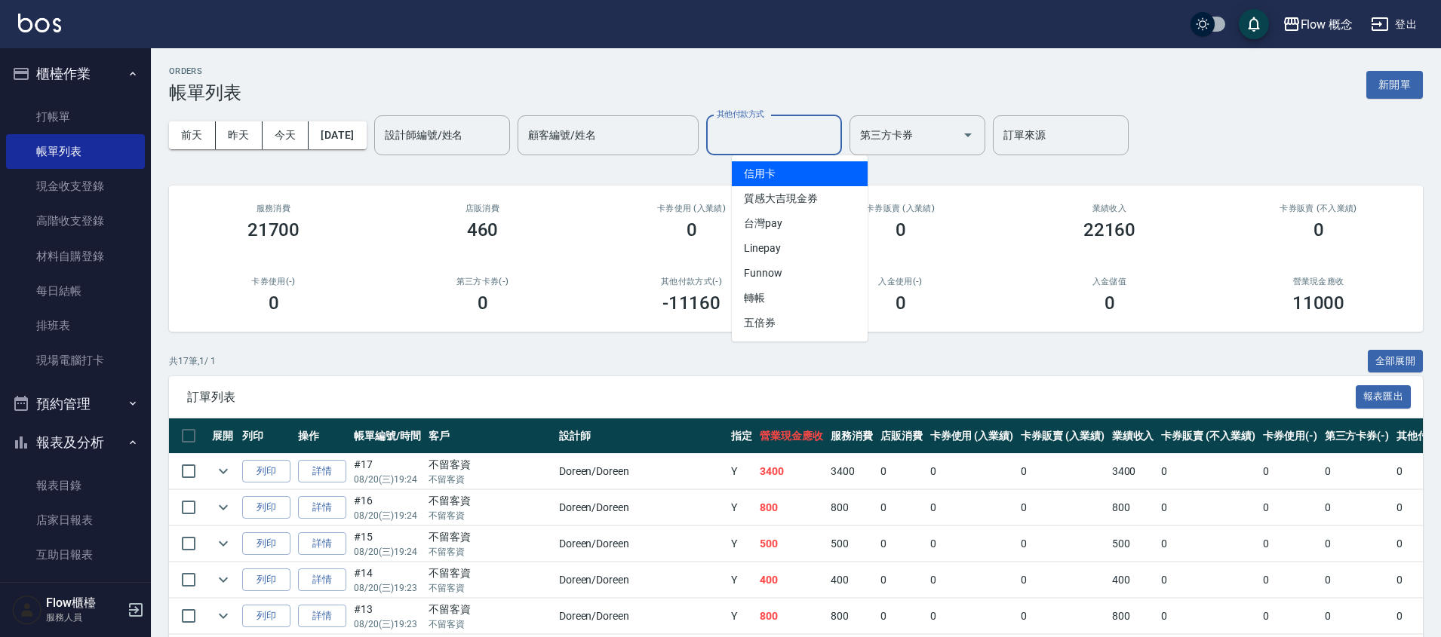
click at [775, 134] on input "其他付款方式" at bounding box center [774, 135] width 122 height 26
click at [804, 180] on span "信用卡" at bounding box center [800, 173] width 136 height 25
type input "信用卡"
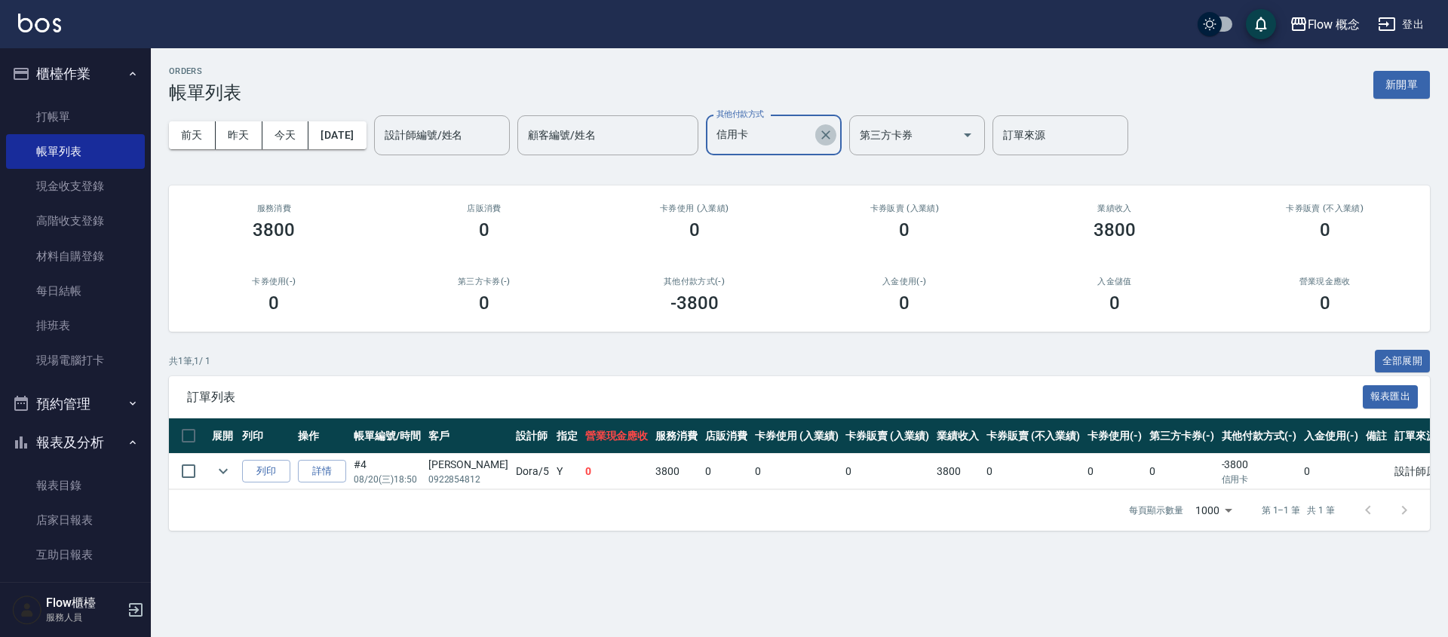
click at [833, 140] on icon "Clear" at bounding box center [825, 134] width 15 height 15
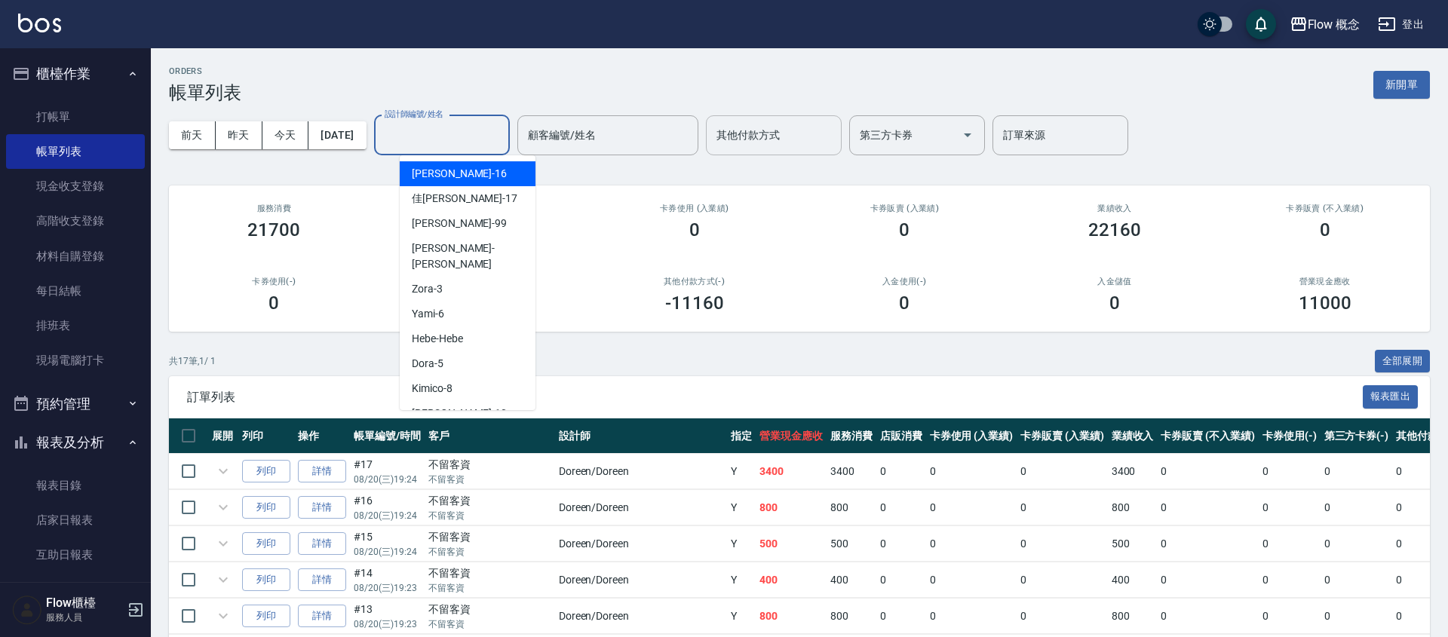
click at [486, 140] on div "設計師編號/姓名 設計師編號/姓名" at bounding box center [442, 135] width 136 height 40
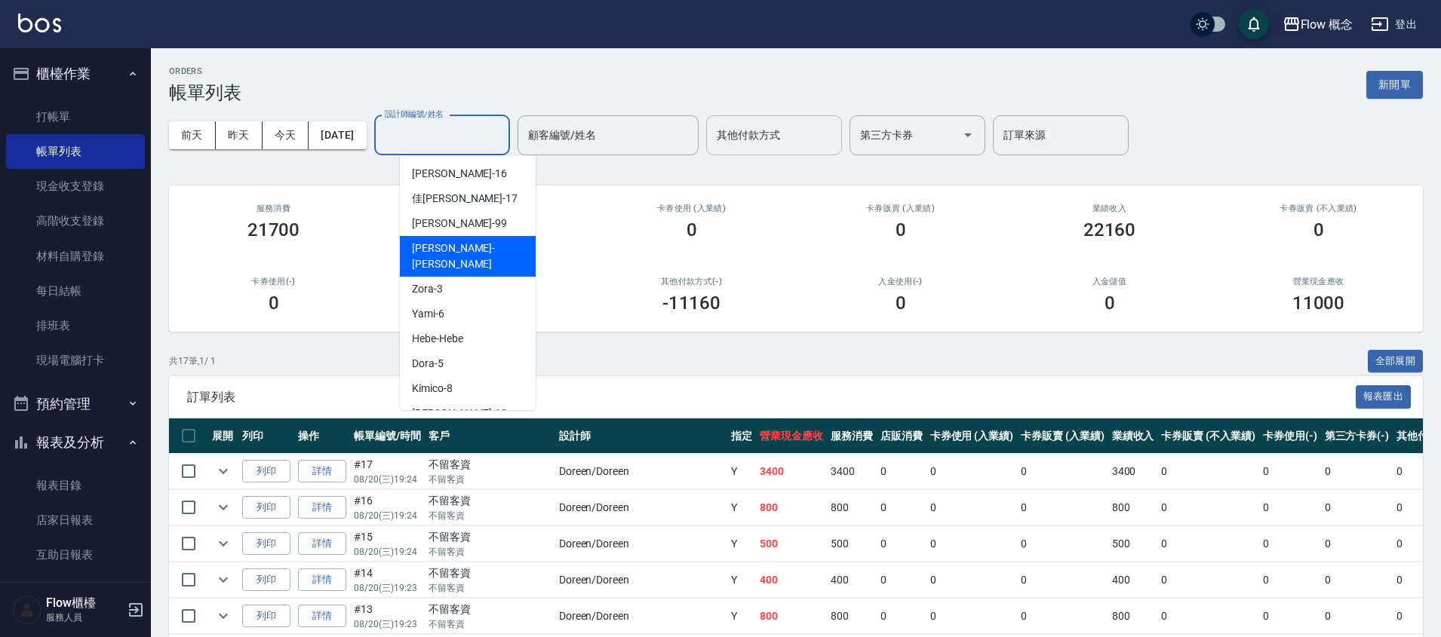
click at [464, 247] on div "[PERSON_NAME] -[PERSON_NAME]" at bounding box center [468, 256] width 136 height 41
type input "[PERSON_NAME]"
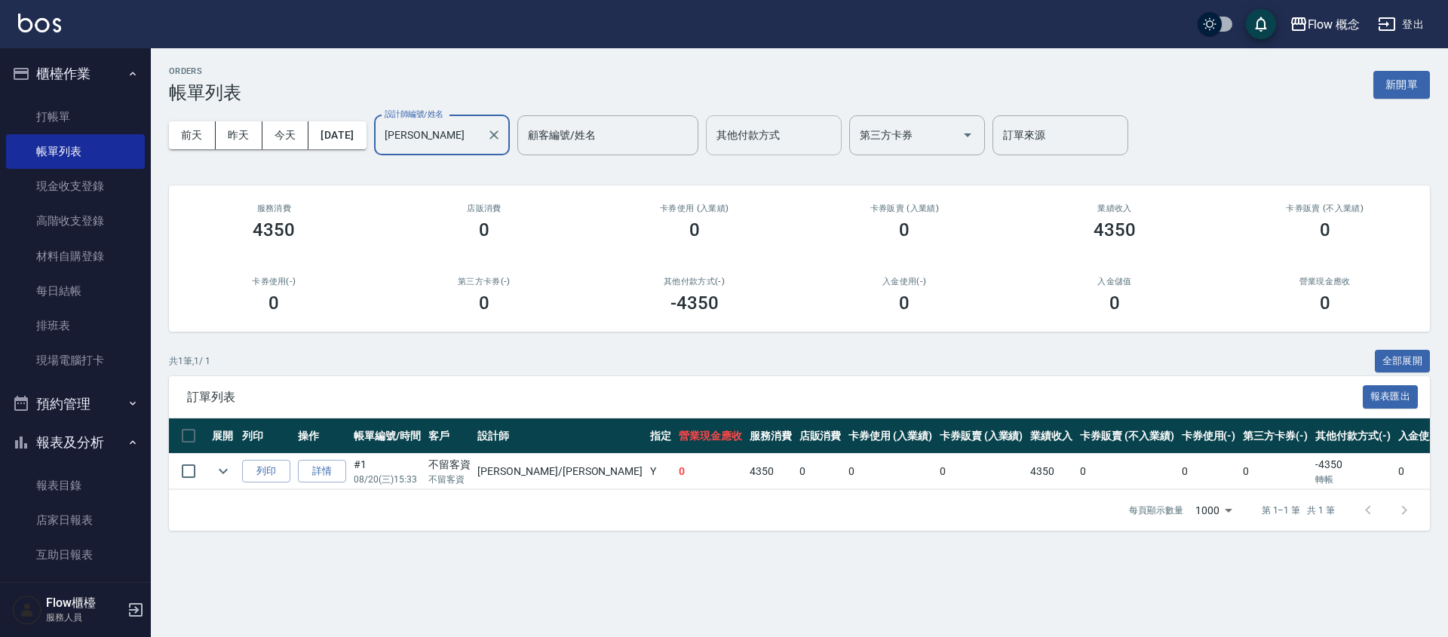
click at [503, 146] on div at bounding box center [493, 135] width 20 height 40
click at [502, 139] on icon "Clear" at bounding box center [493, 134] width 15 height 15
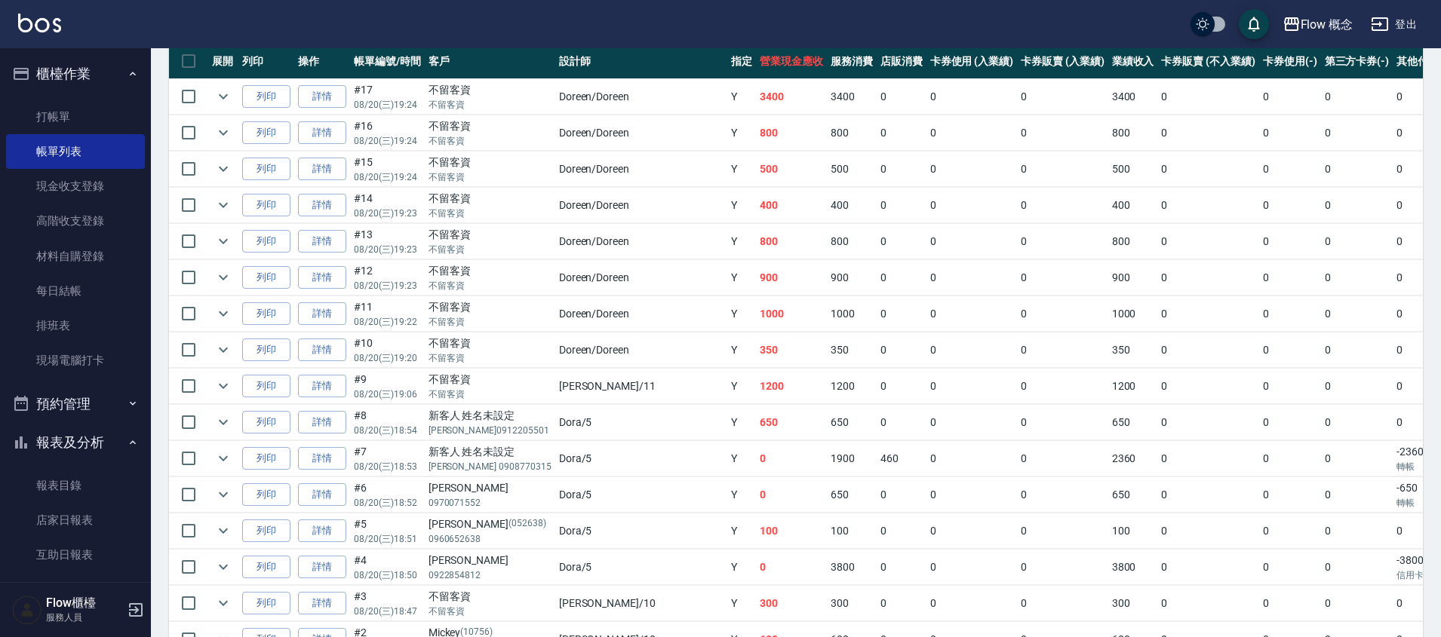
scroll to position [360, 0]
